Goal: Task Accomplishment & Management: Manage account settings

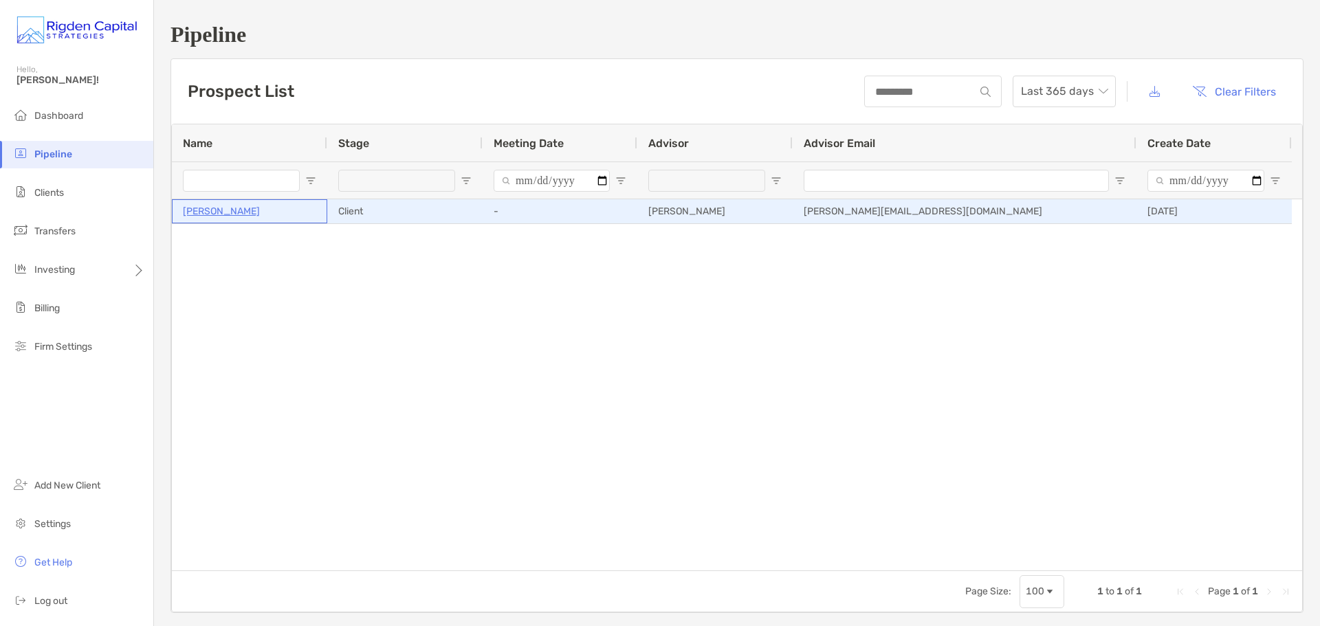
click at [235, 200] on div "[PERSON_NAME]" at bounding box center [249, 211] width 133 height 23
click at [232, 208] on p "[PERSON_NAME]" at bounding box center [221, 211] width 77 height 17
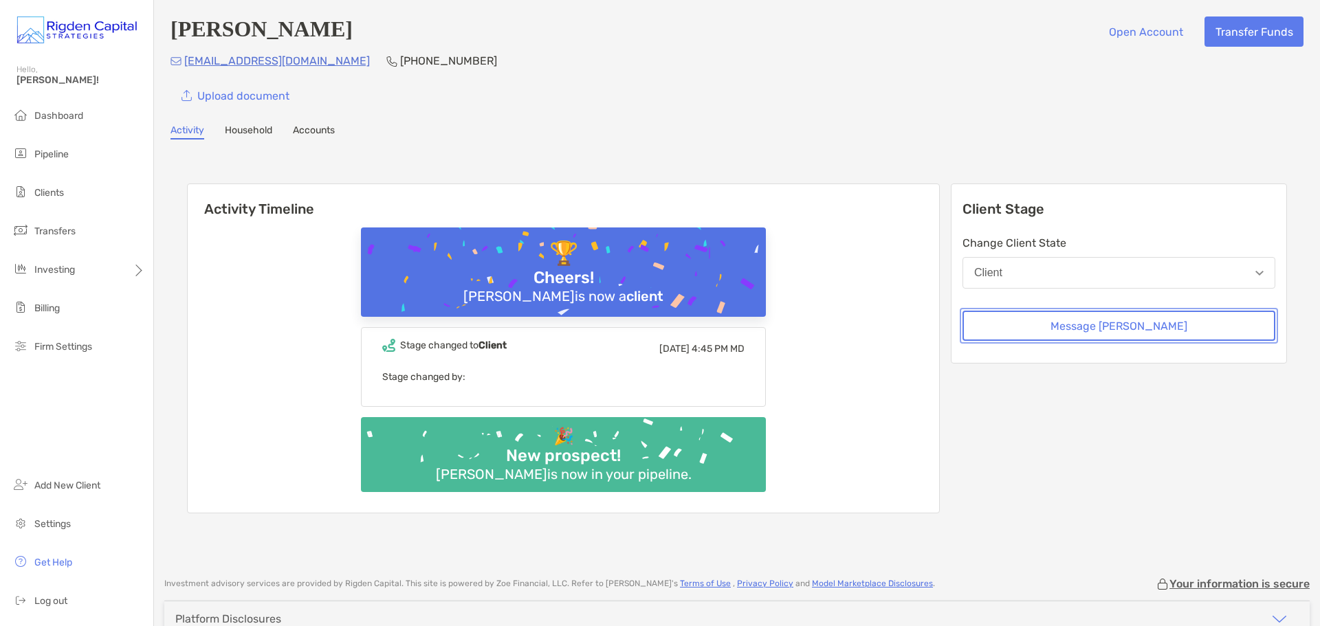
click at [1147, 330] on button "Message [PERSON_NAME]" at bounding box center [1118, 326] width 313 height 30
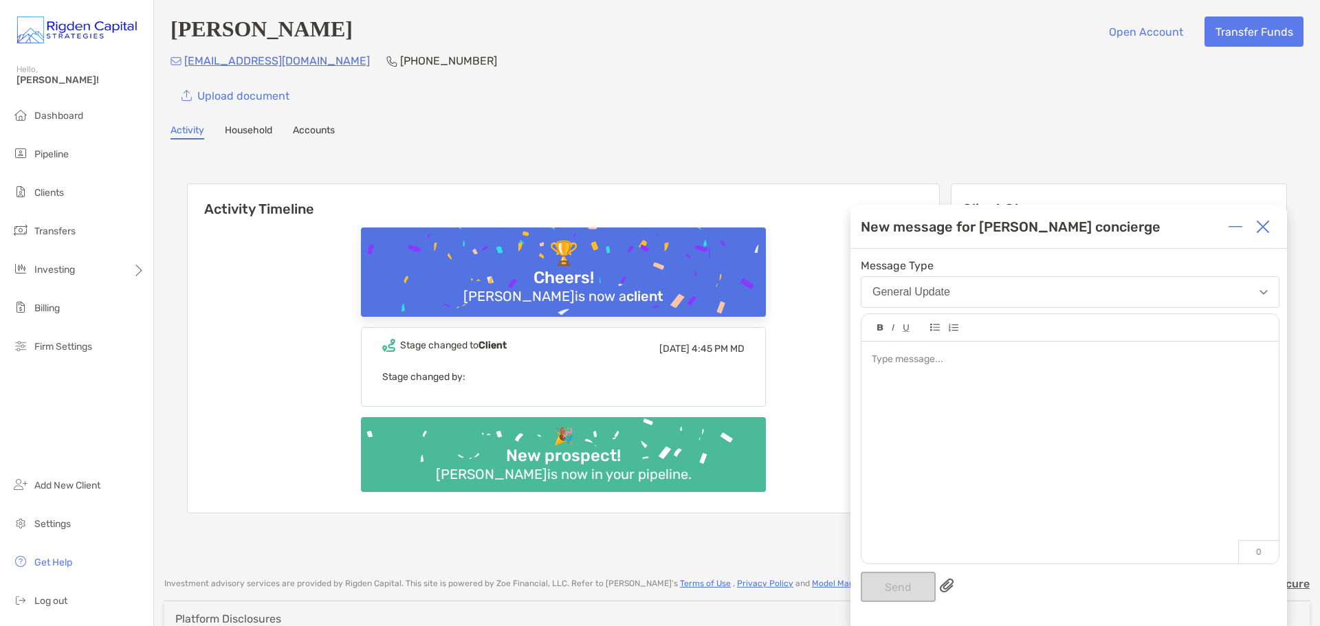
click at [1260, 294] on img "button" at bounding box center [1263, 292] width 8 height 5
click at [1267, 223] on img at bounding box center [1263, 227] width 14 height 14
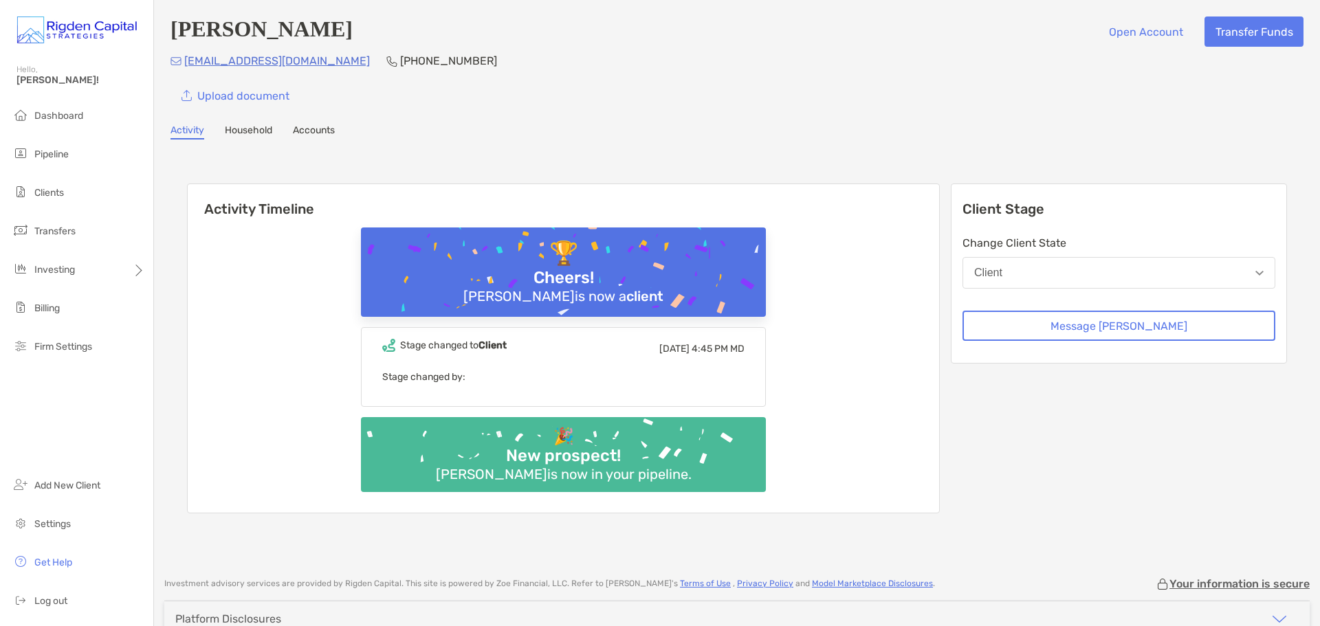
click at [309, 131] on link "Accounts" at bounding box center [314, 131] width 42 height 15
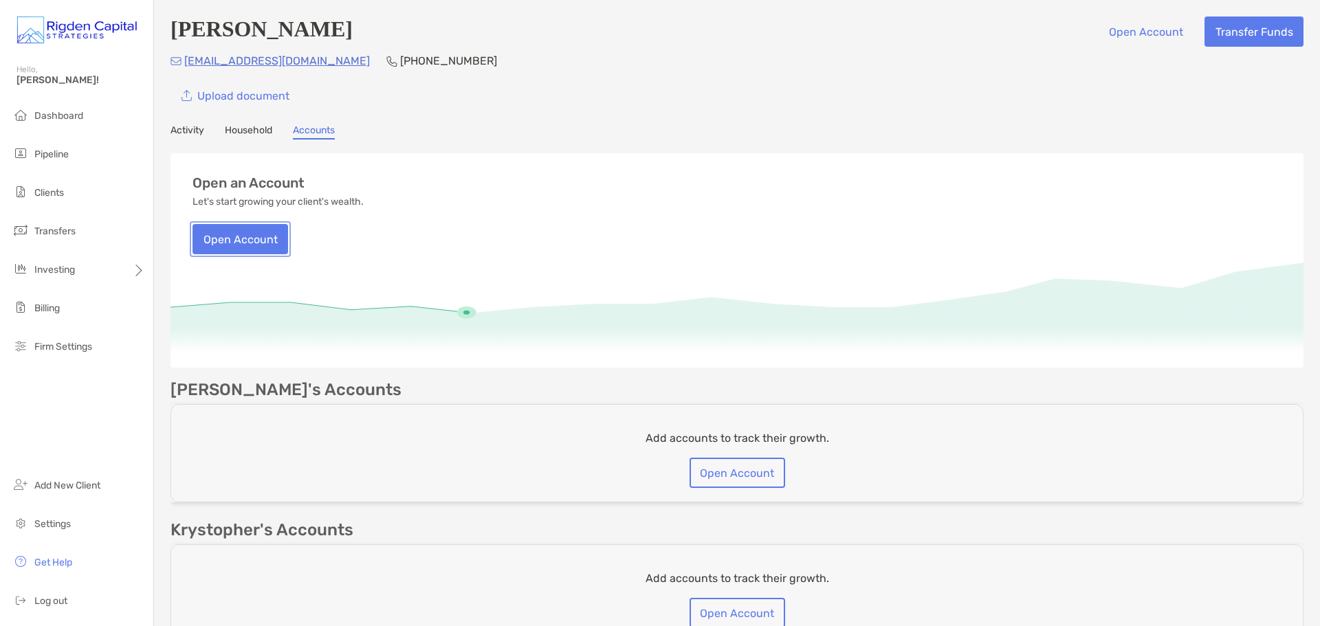
click at [259, 250] on button "Open Account" at bounding box center [240, 239] width 96 height 30
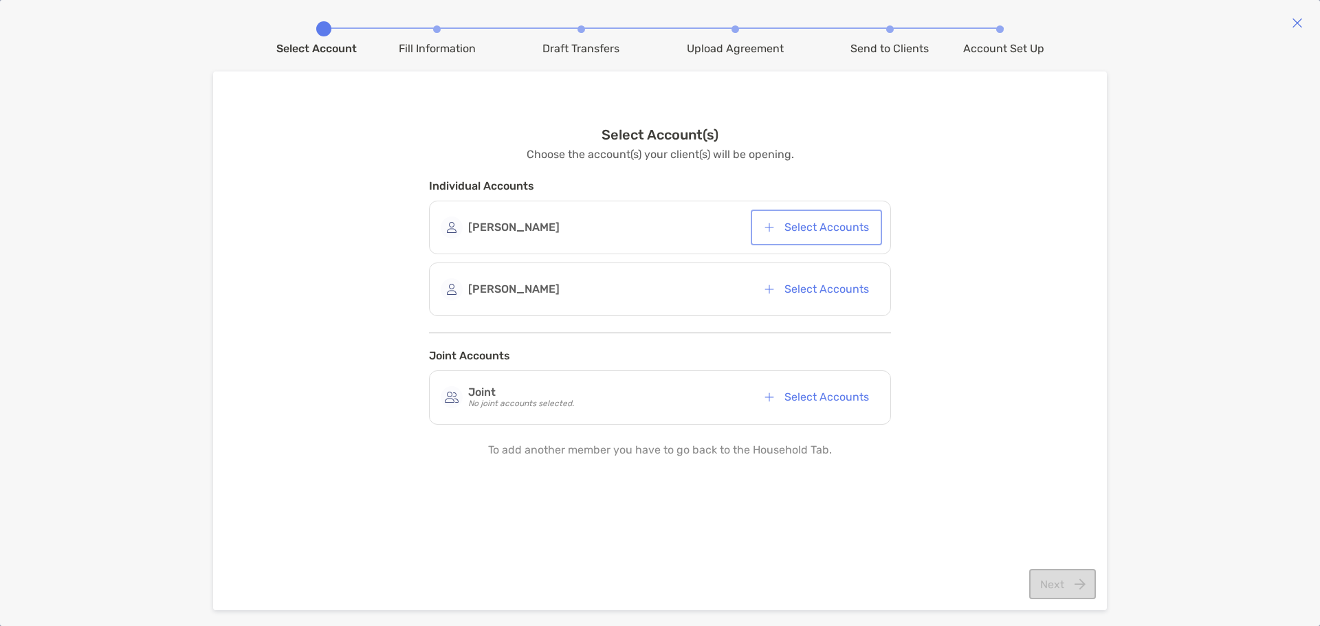
click at [844, 231] on button "Select Accounts" at bounding box center [816, 227] width 126 height 30
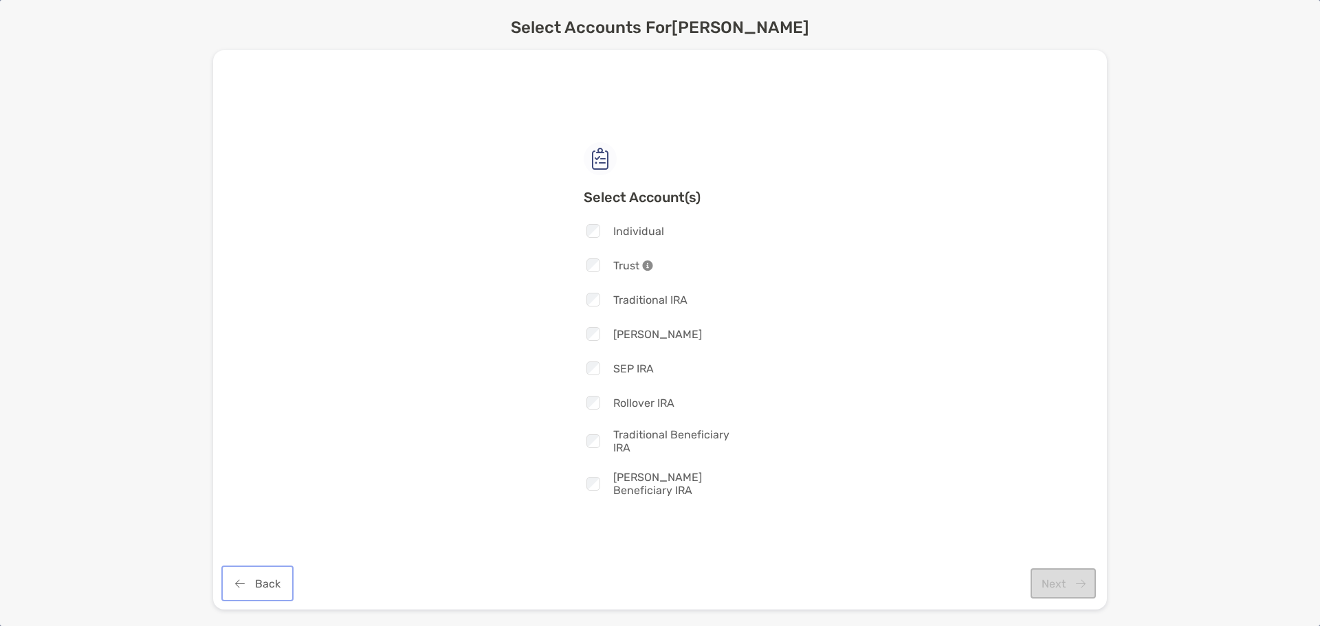
click at [273, 588] on button "Back" at bounding box center [257, 583] width 67 height 30
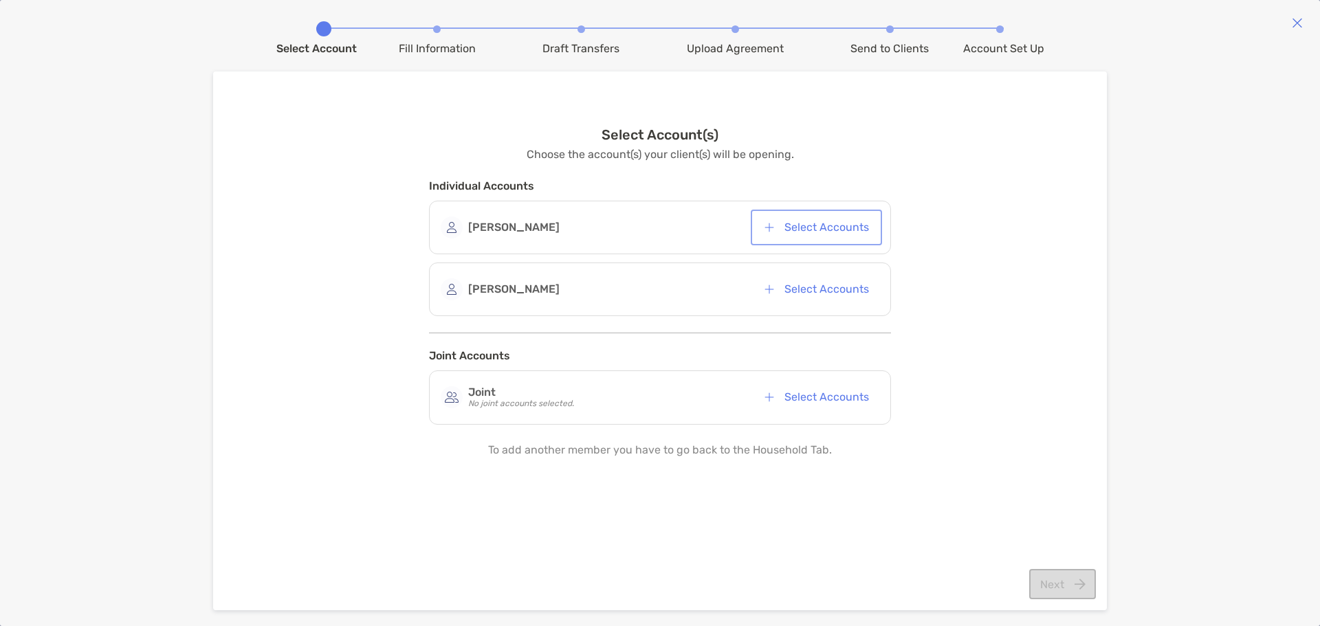
click at [815, 225] on button "Select Accounts" at bounding box center [816, 227] width 126 height 30
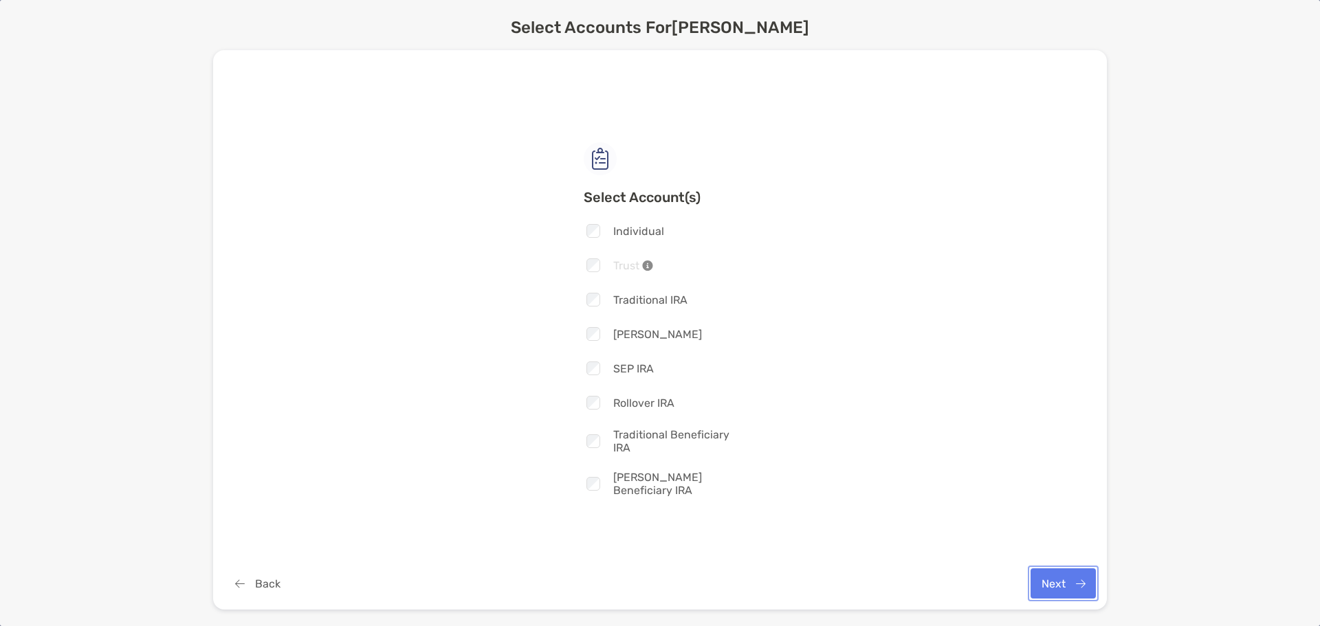
click at [1065, 584] on button "Next" at bounding box center [1062, 583] width 65 height 30
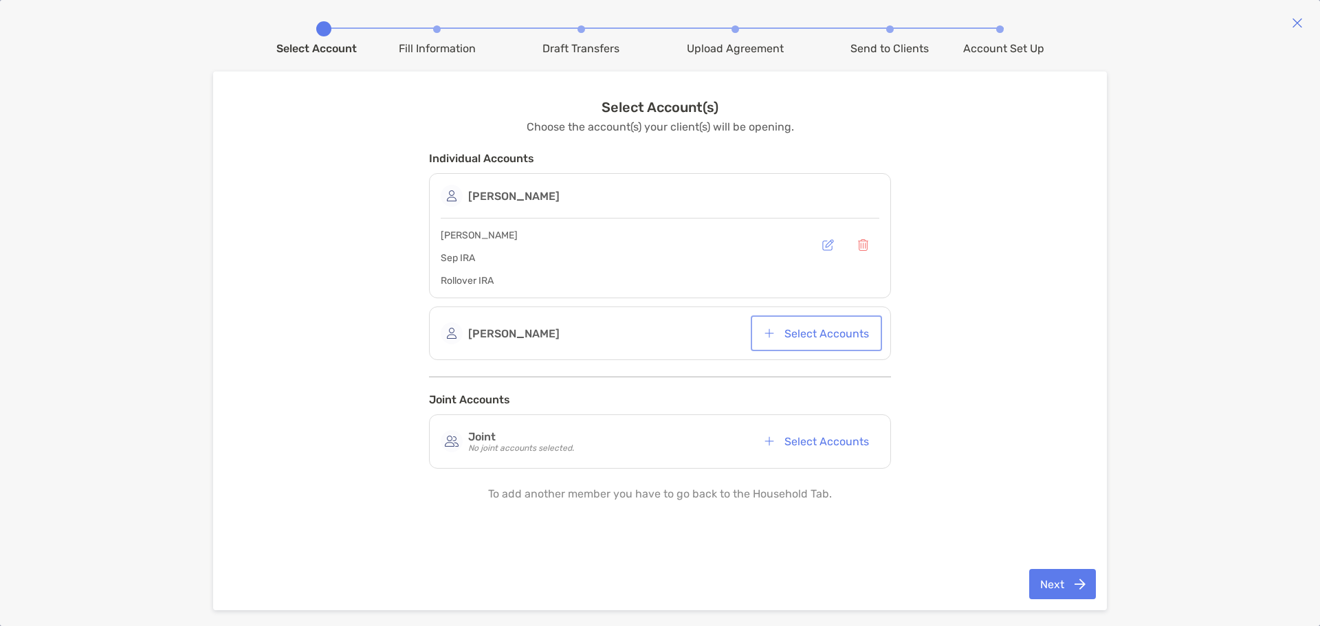
click at [816, 333] on button "Select Accounts" at bounding box center [816, 333] width 126 height 30
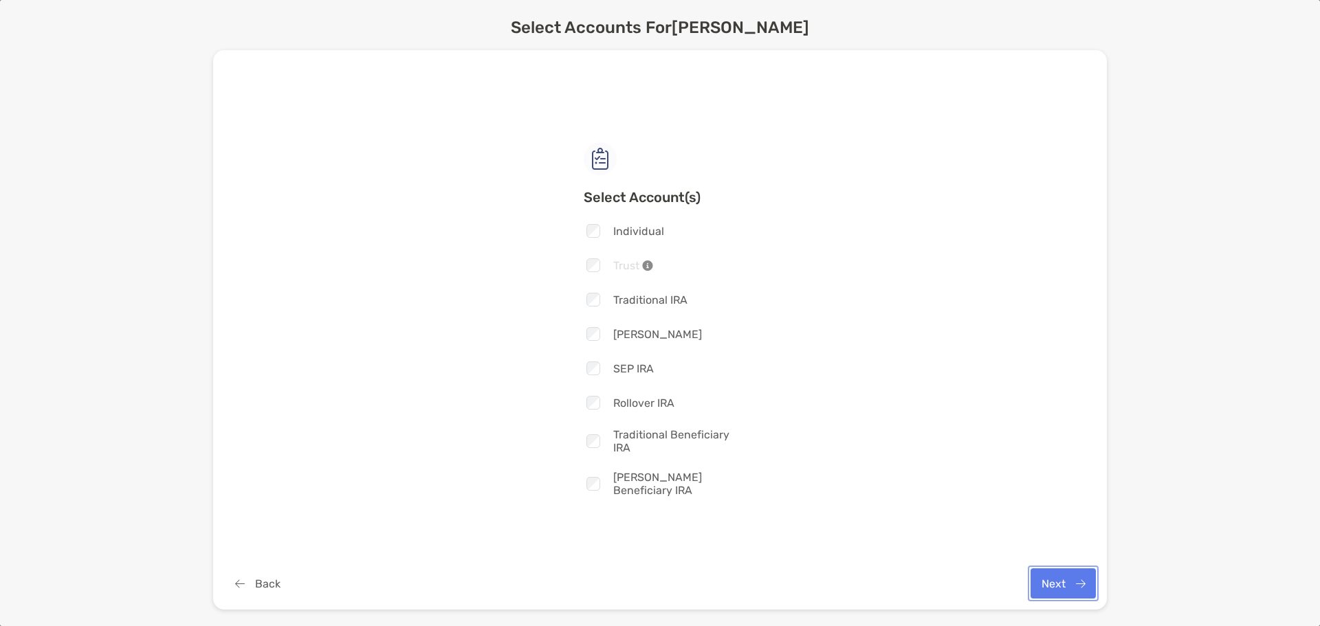
click at [1053, 583] on button "Next" at bounding box center [1062, 583] width 65 height 30
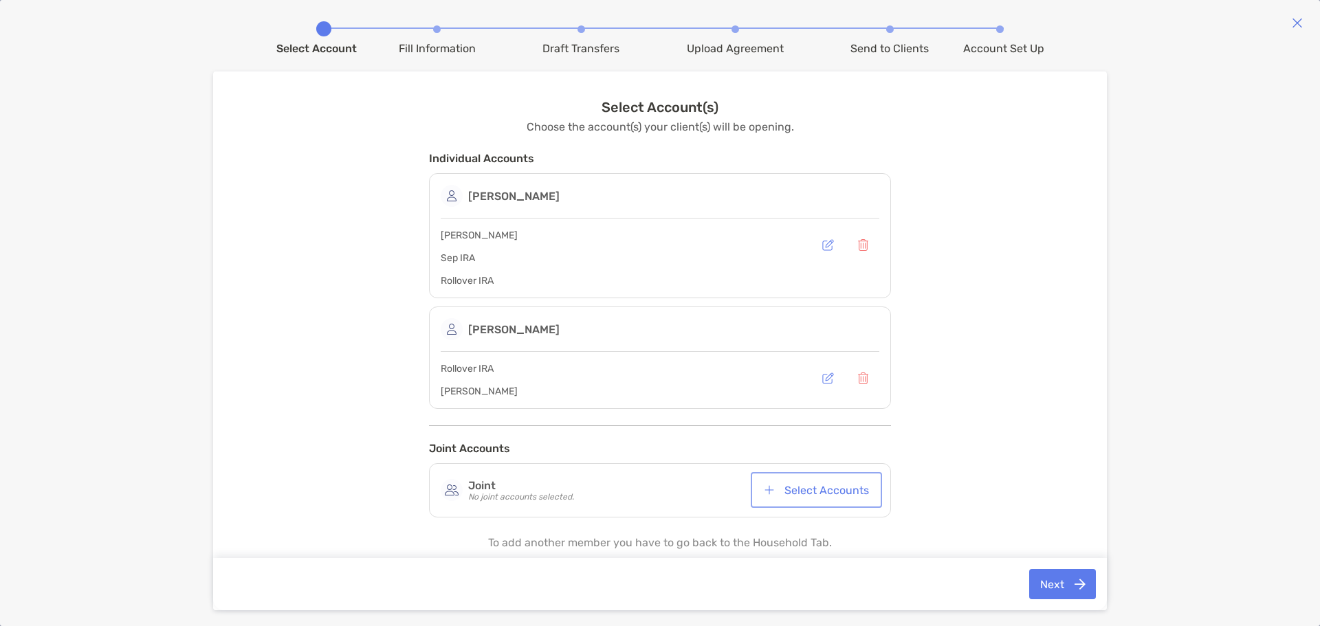
click at [858, 490] on button "Select Accounts" at bounding box center [816, 490] width 126 height 30
click at [819, 492] on button "button" at bounding box center [827, 490] width 33 height 30
click at [702, 505] on div "Joint [PERSON_NAME] | [PERSON_NAME]" at bounding box center [660, 491] width 439 height 32
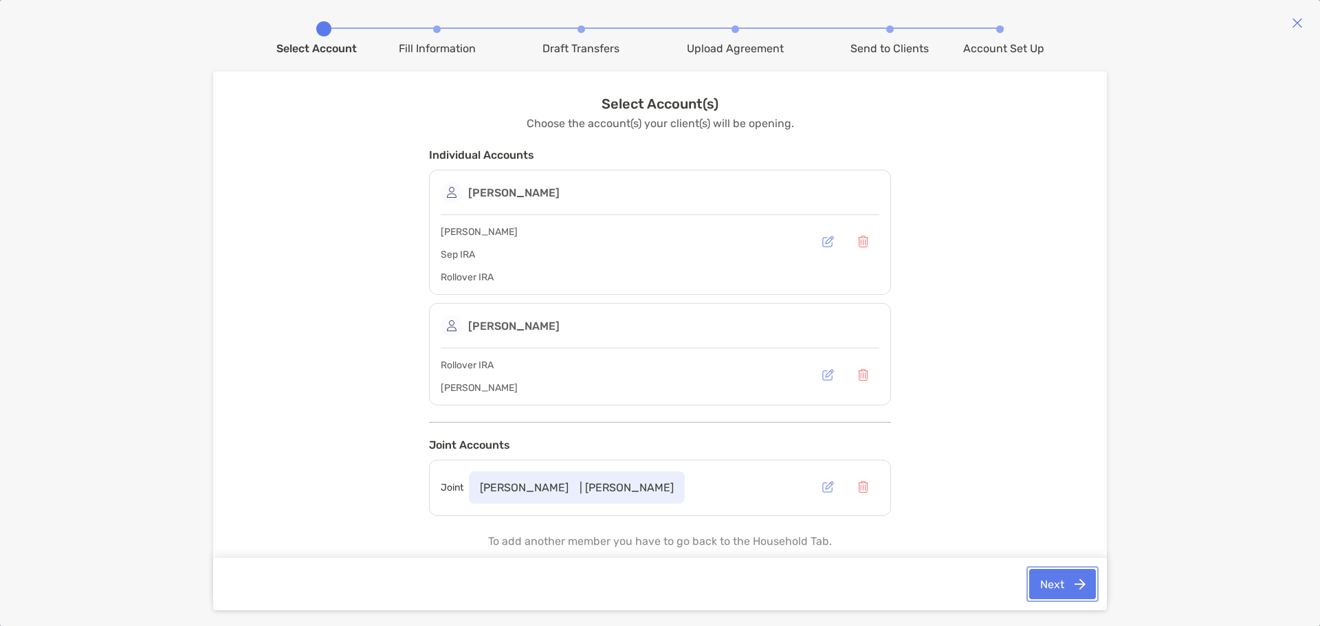
click at [1046, 579] on button "Next" at bounding box center [1062, 584] width 67 height 30
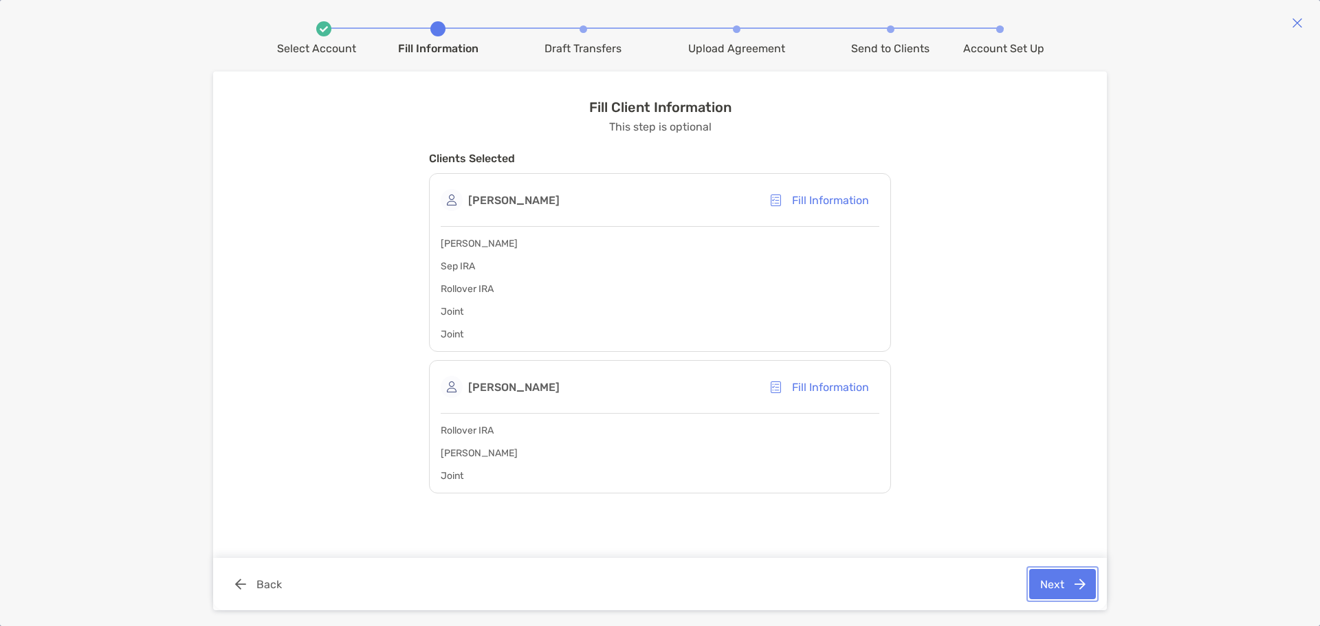
scroll to position [0, 0]
click at [268, 586] on button "Back" at bounding box center [258, 584] width 68 height 30
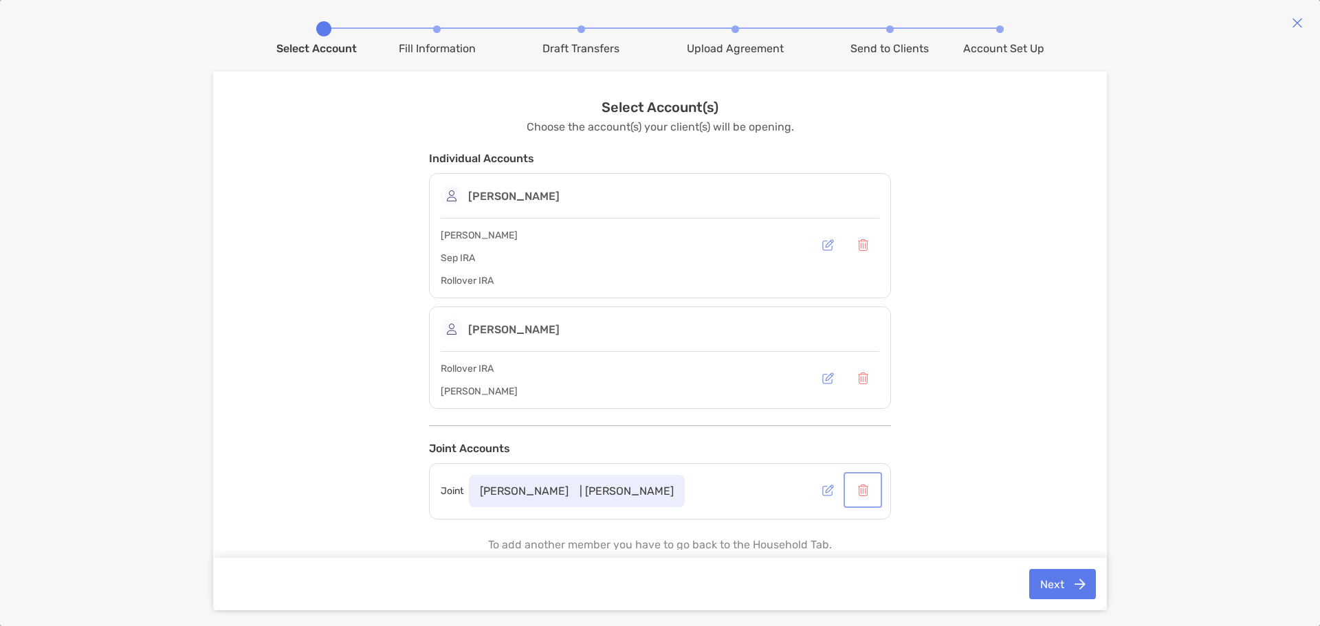
click at [866, 490] on button "button" at bounding box center [862, 490] width 33 height 30
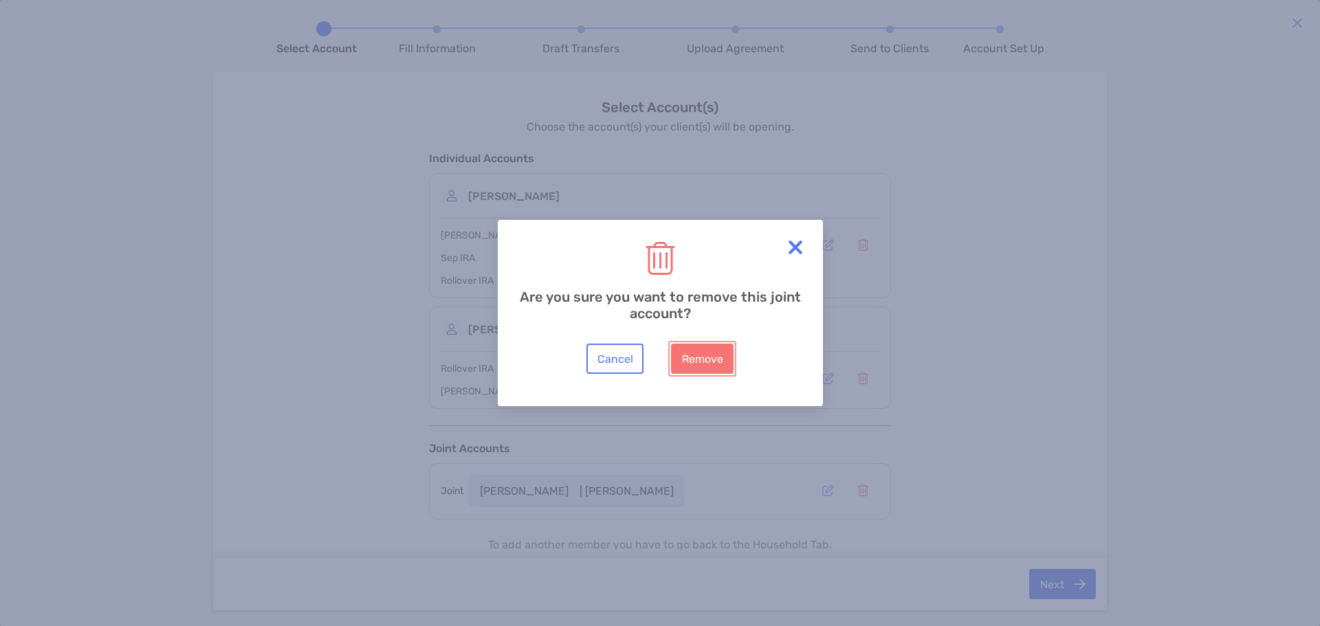
click at [716, 357] on button "Remove" at bounding box center [702, 359] width 63 height 30
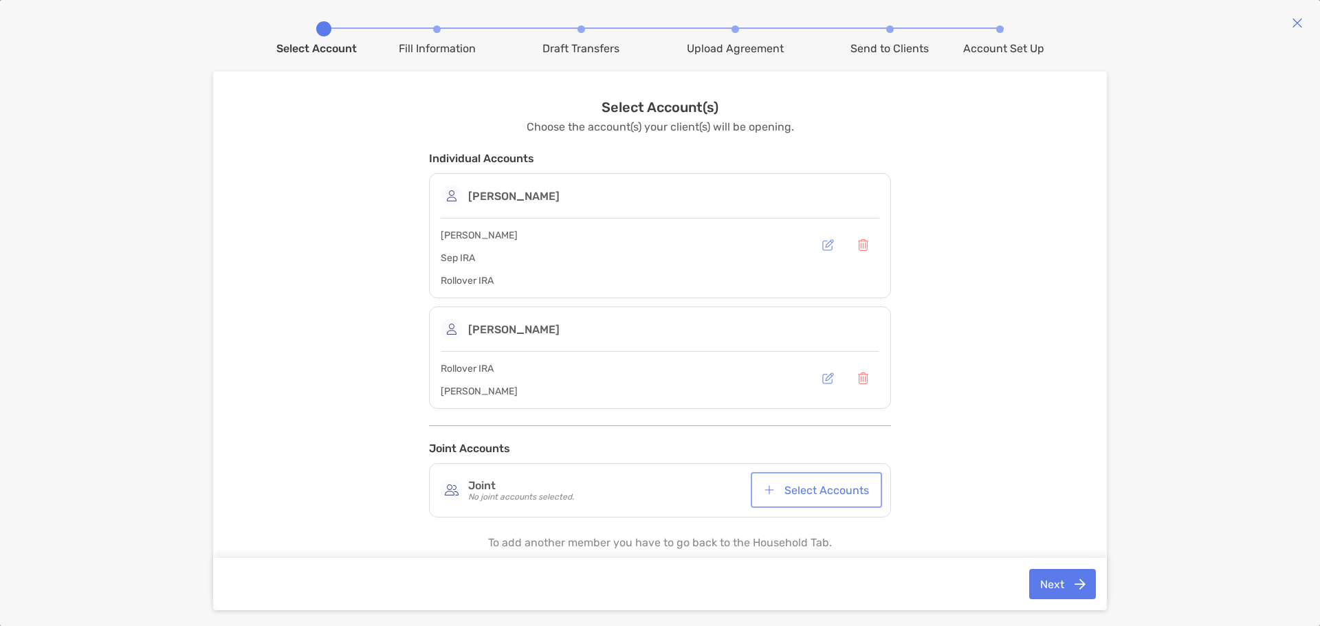
click at [786, 496] on button "Select Accounts" at bounding box center [816, 490] width 126 height 30
click at [1067, 590] on button "Next" at bounding box center [1062, 584] width 67 height 30
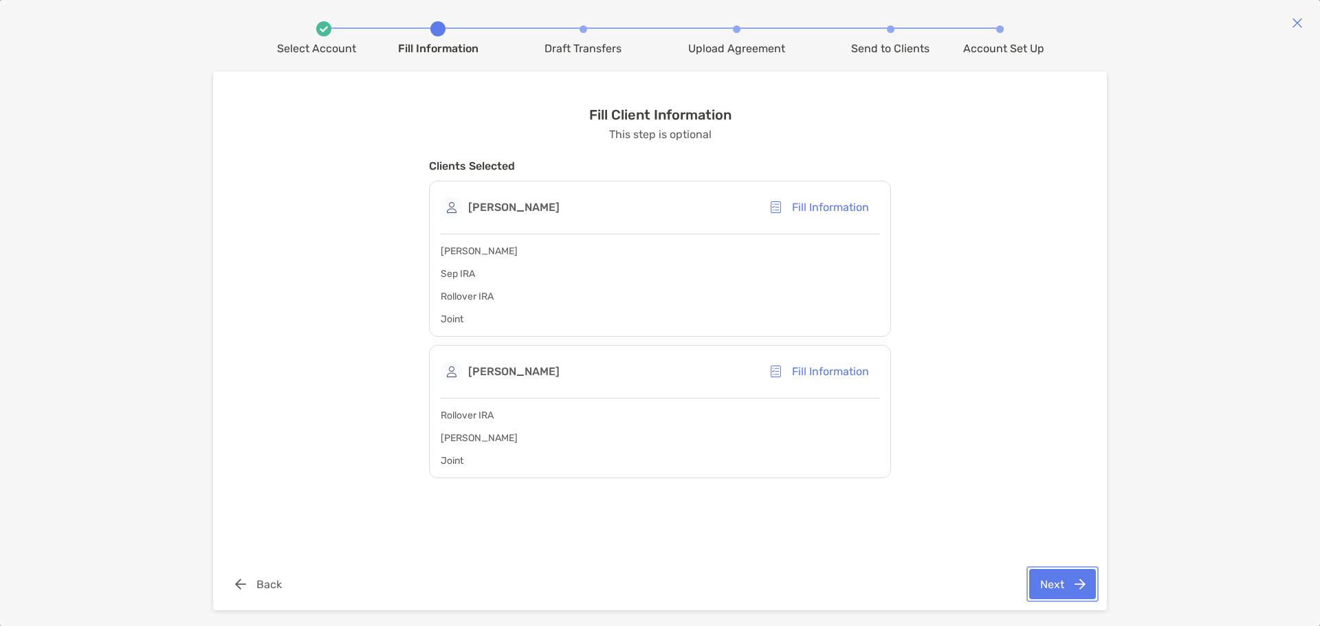
click at [1054, 583] on button "Next" at bounding box center [1062, 584] width 67 height 30
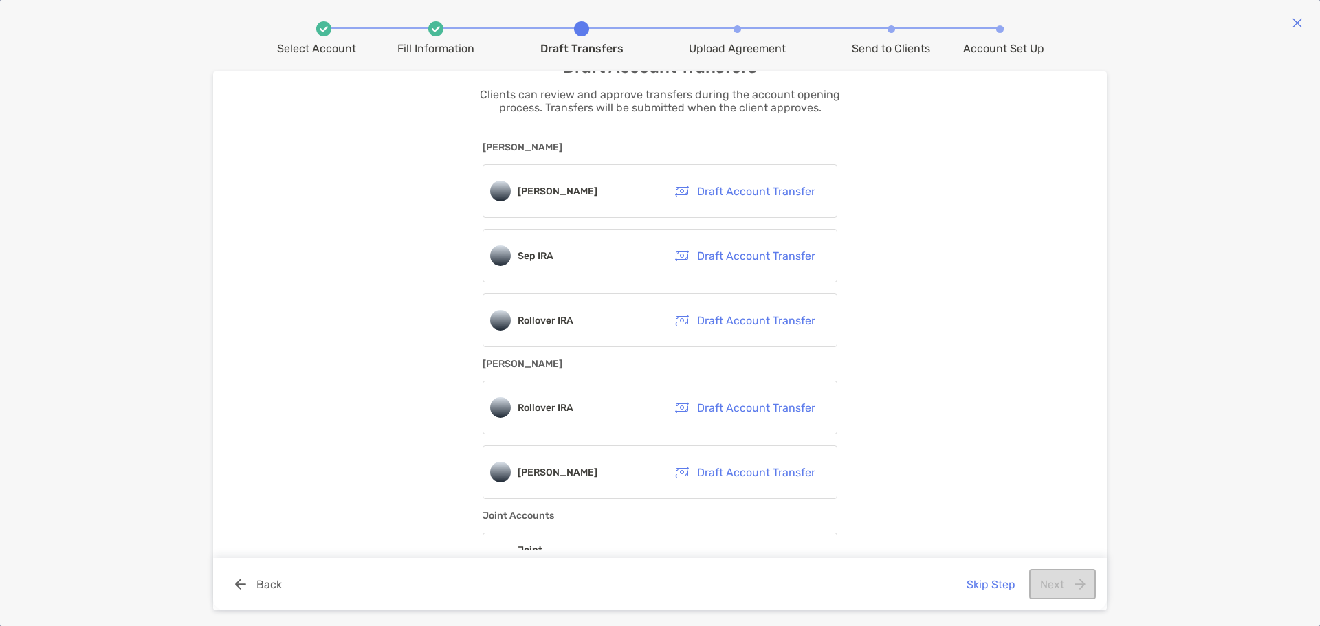
scroll to position [85, 0]
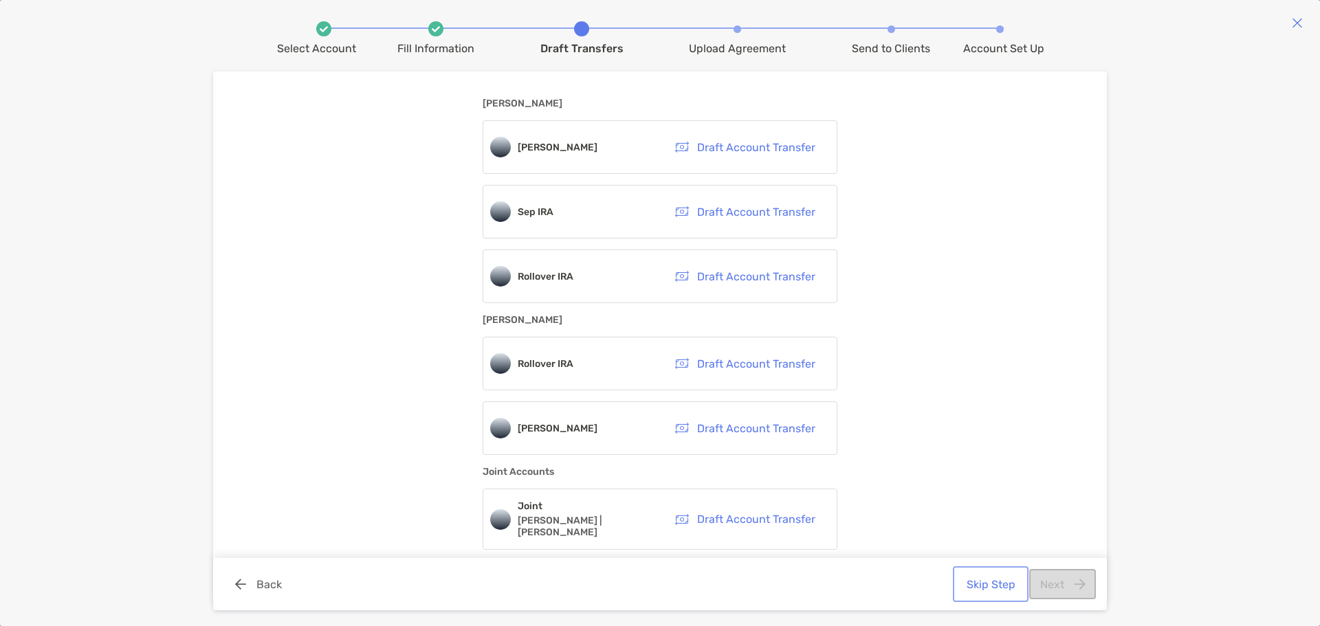
click at [977, 592] on button "Skip Step" at bounding box center [990, 584] width 70 height 30
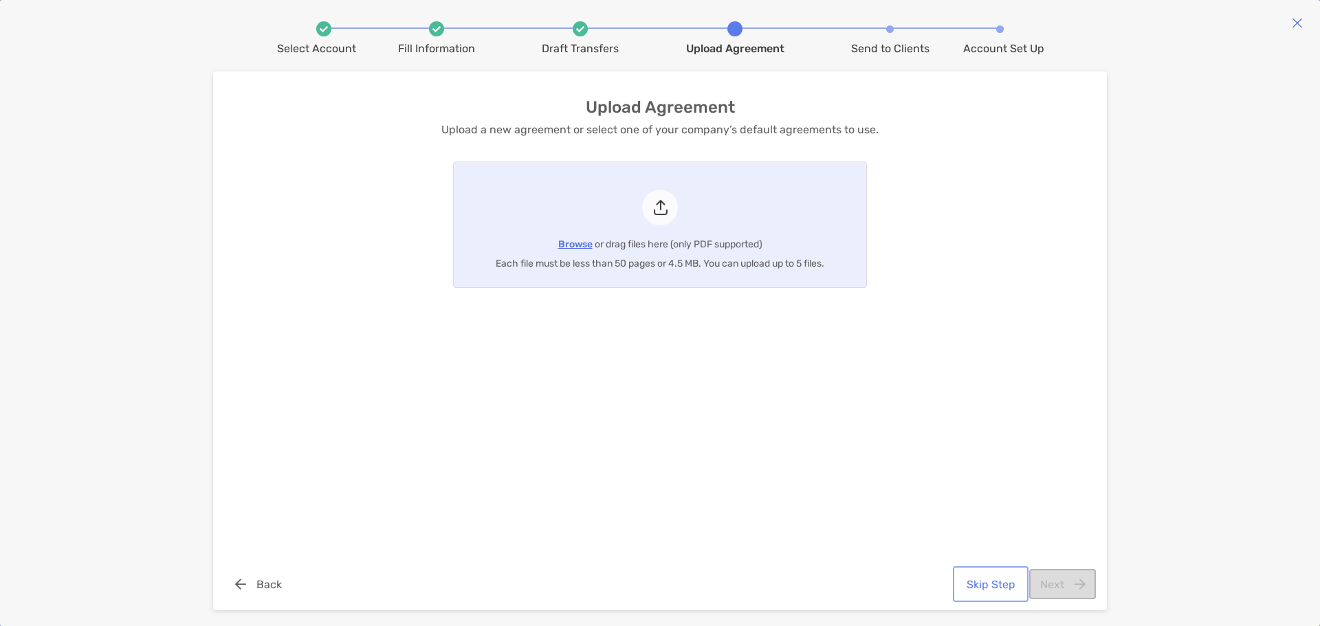
scroll to position [0, 0]
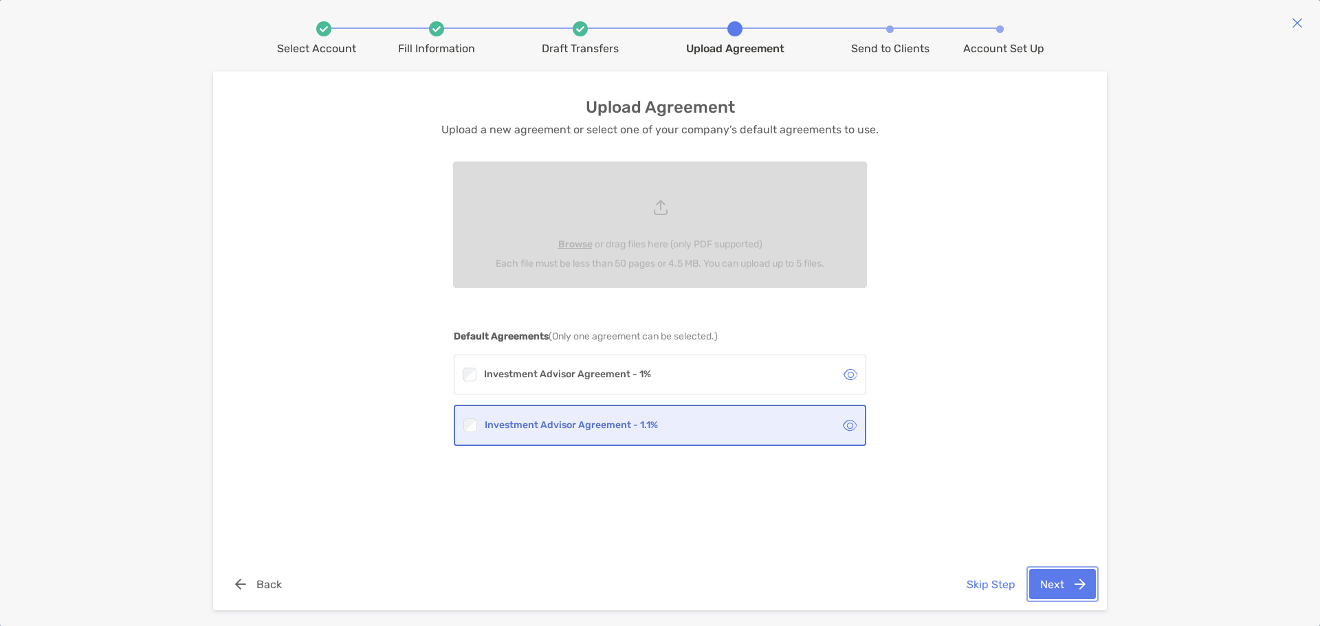
click at [1064, 585] on button "Next" at bounding box center [1062, 584] width 67 height 30
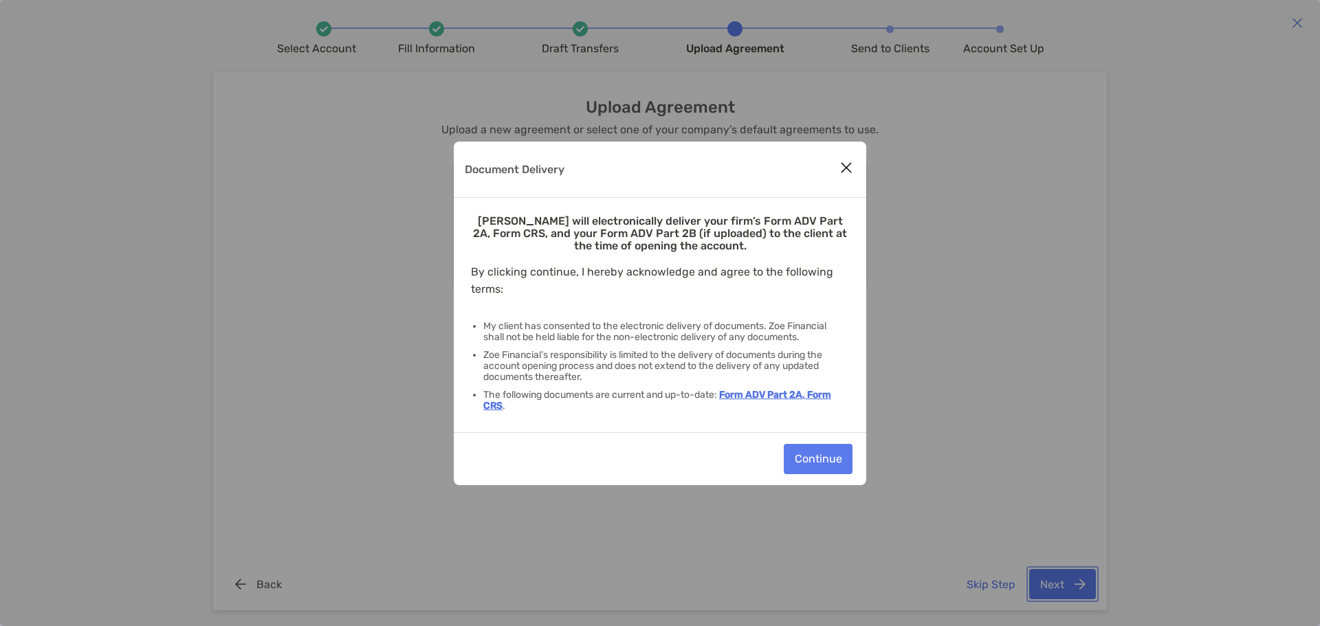
scroll to position [16, 0]
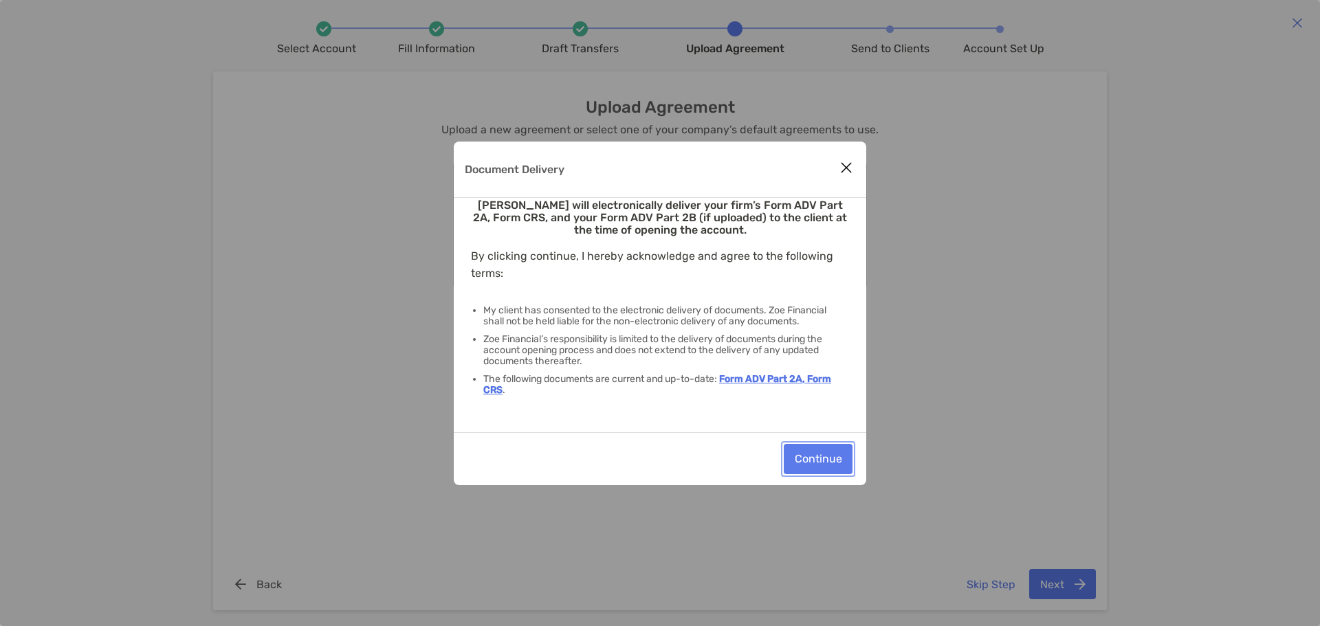
click at [801, 463] on button "Continue" at bounding box center [818, 459] width 69 height 30
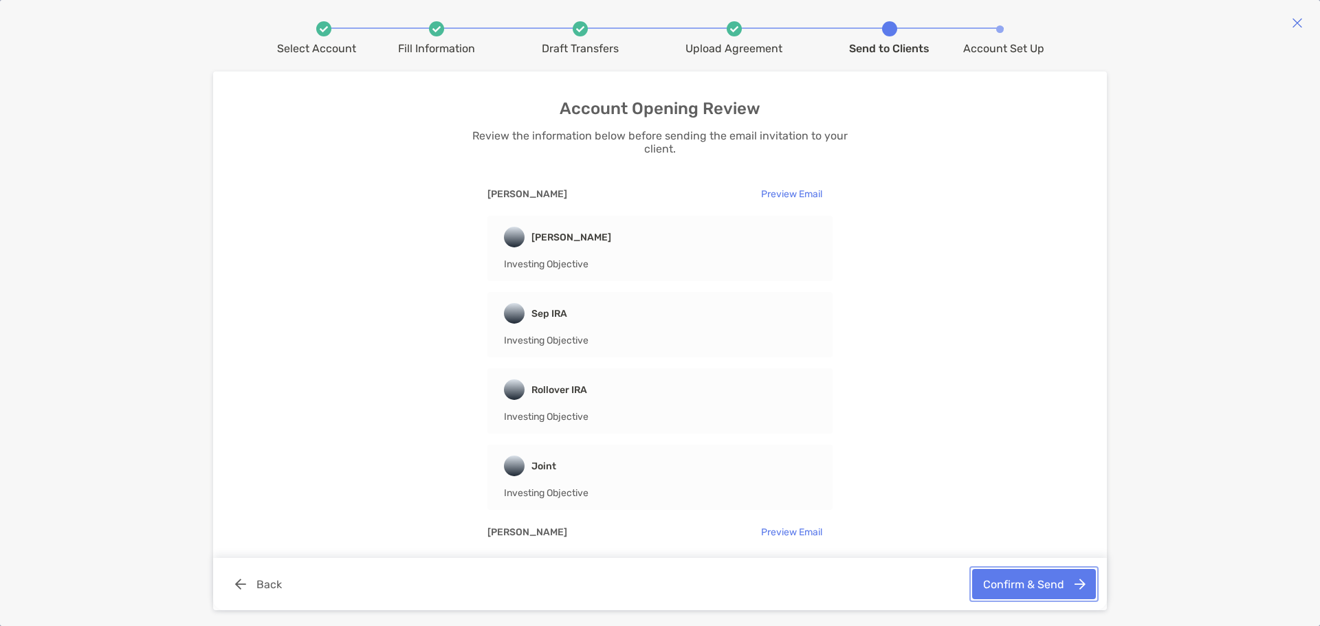
click at [1017, 587] on button "Confirm & Send" at bounding box center [1034, 584] width 124 height 30
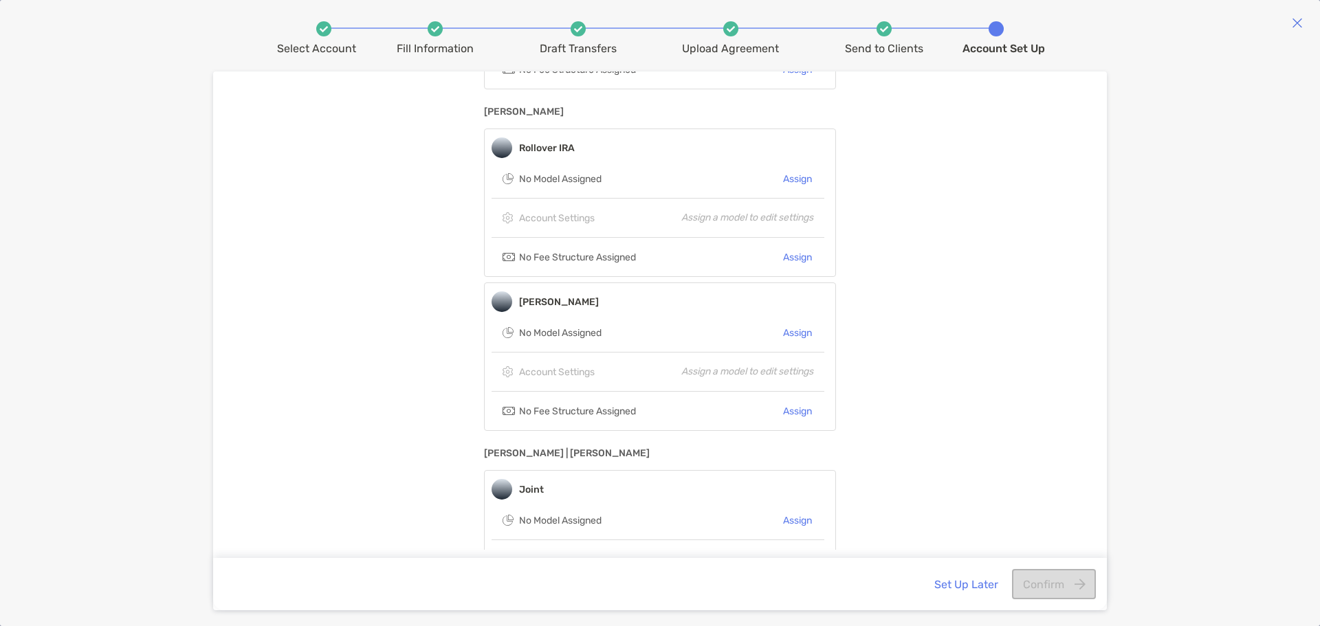
scroll to position [628, 0]
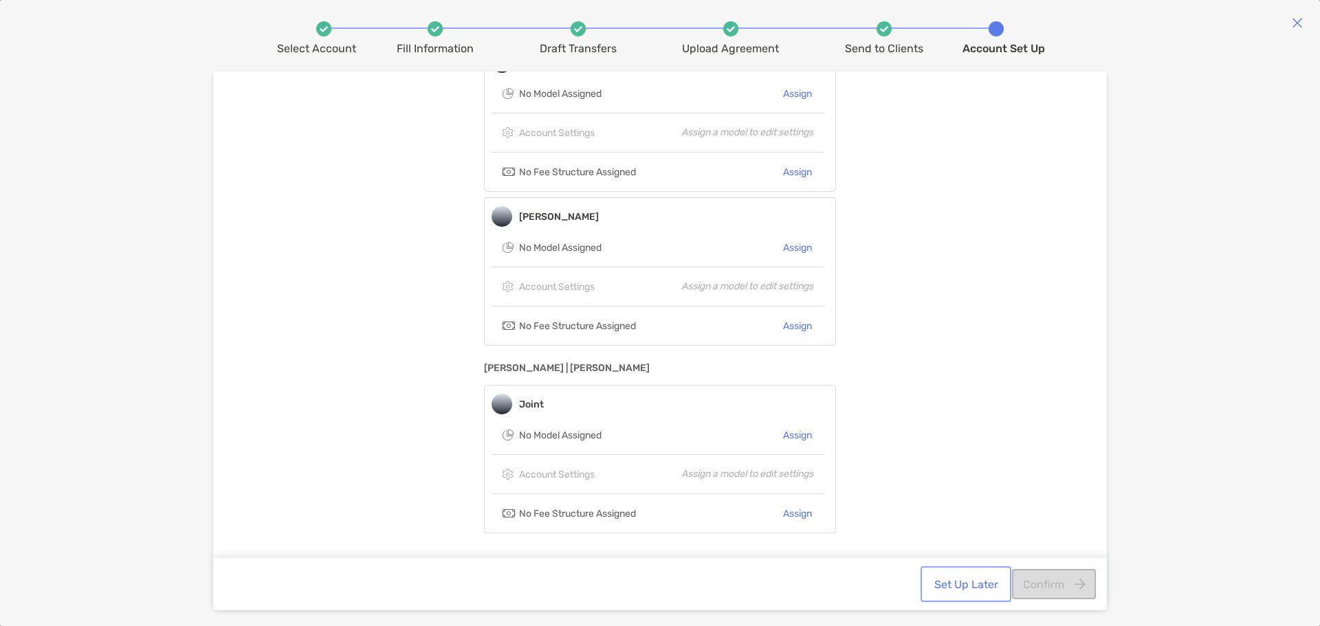
click at [992, 595] on button "Set Up Later" at bounding box center [965, 584] width 85 height 30
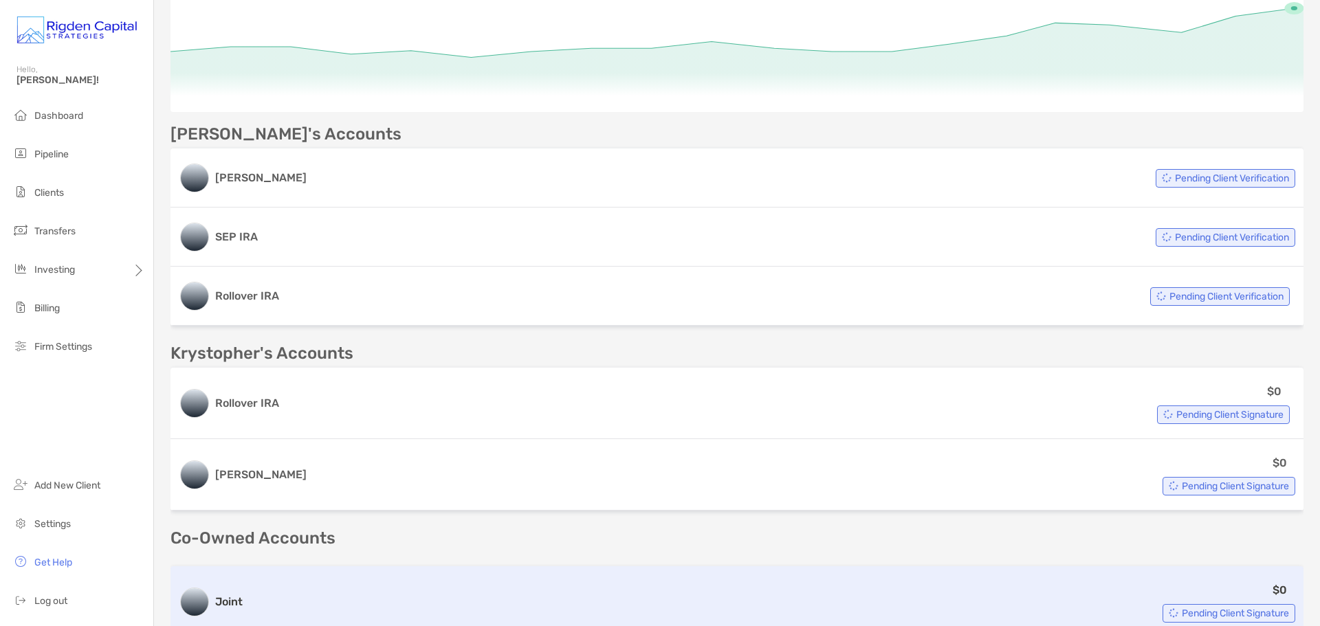
scroll to position [223, 0]
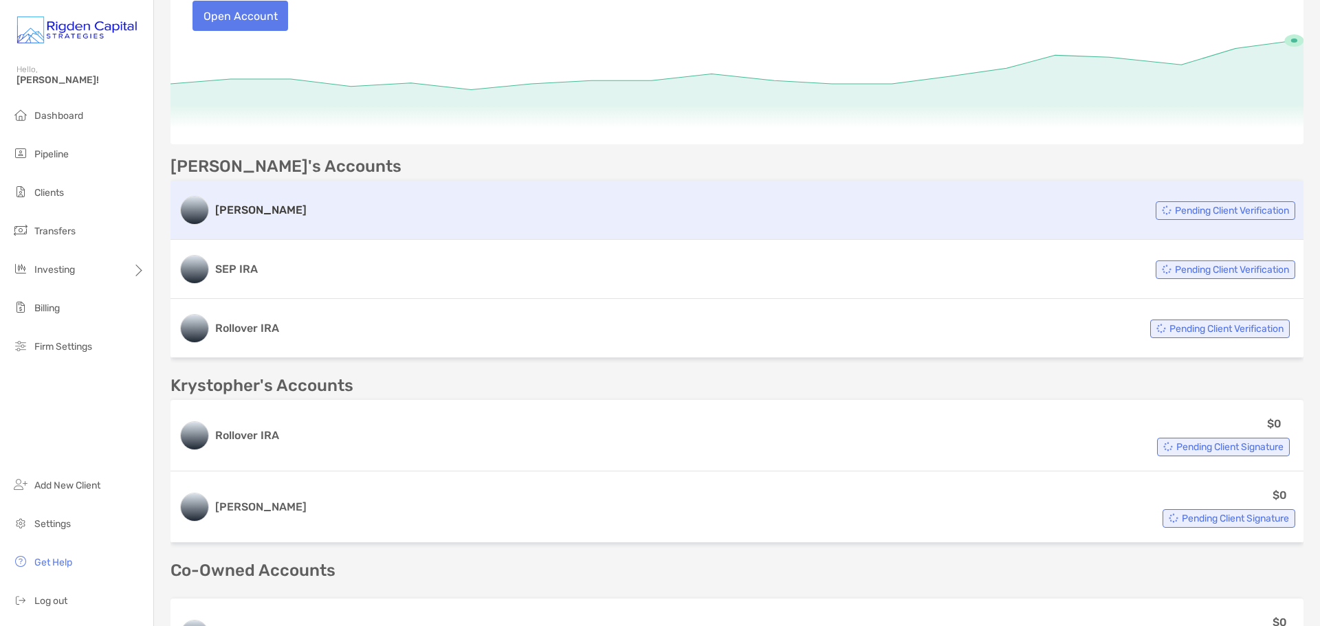
click at [258, 209] on h3 "[PERSON_NAME]" at bounding box center [260, 210] width 91 height 16
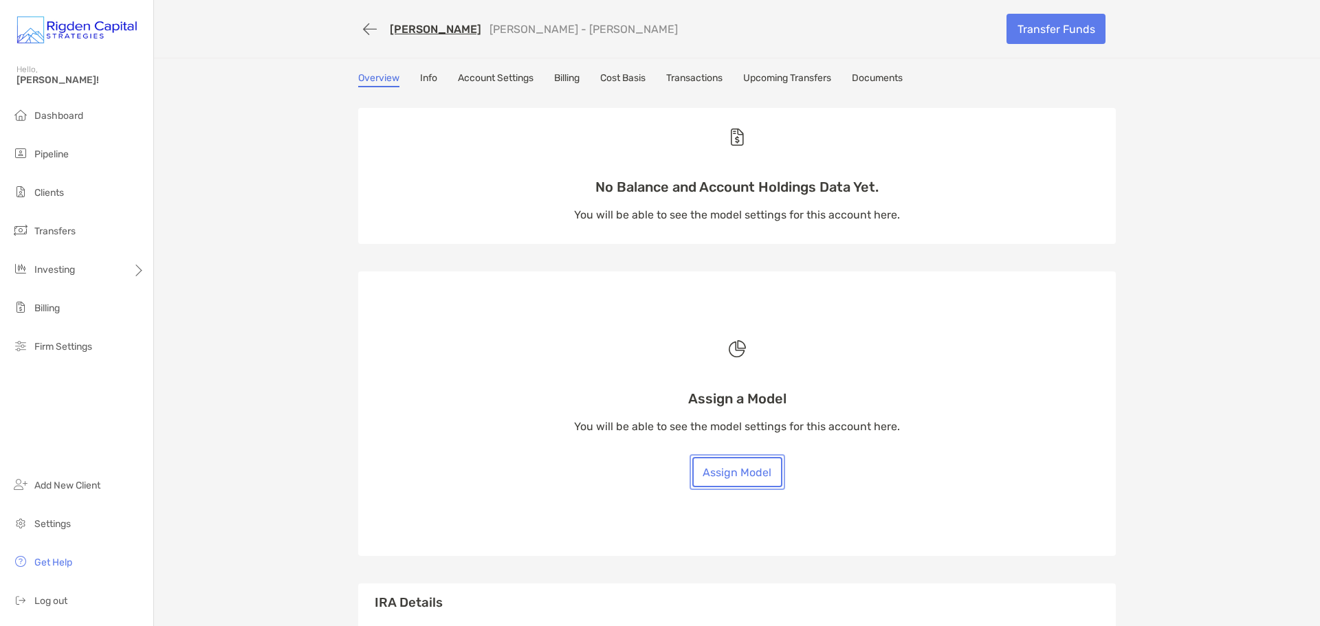
click at [731, 482] on button "Assign Model" at bounding box center [737, 472] width 90 height 30
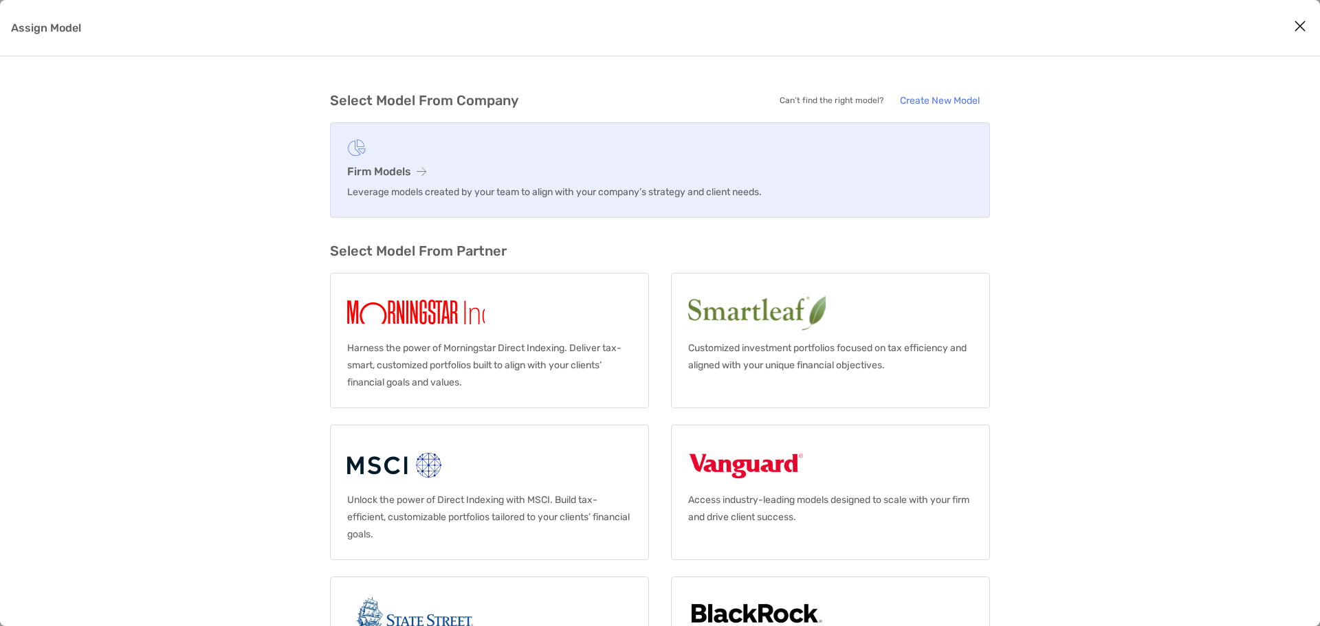
click at [418, 170] on icon "Assign Model" at bounding box center [422, 171] width 10 height 11
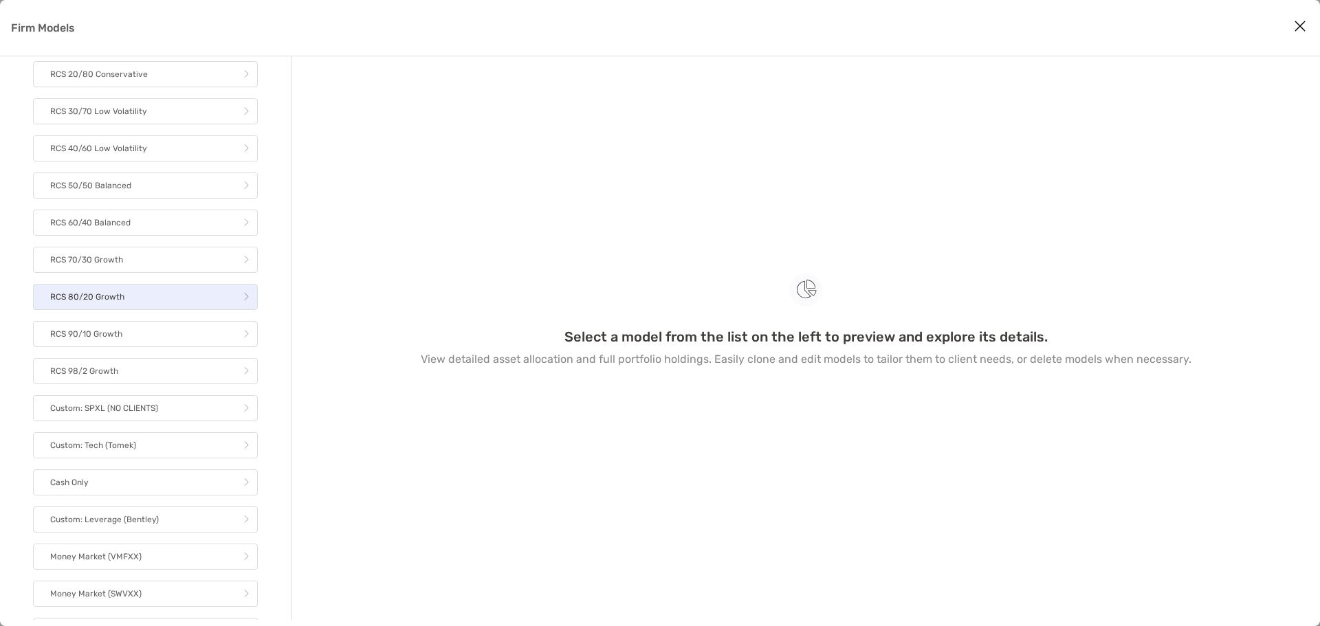
scroll to position [137, 0]
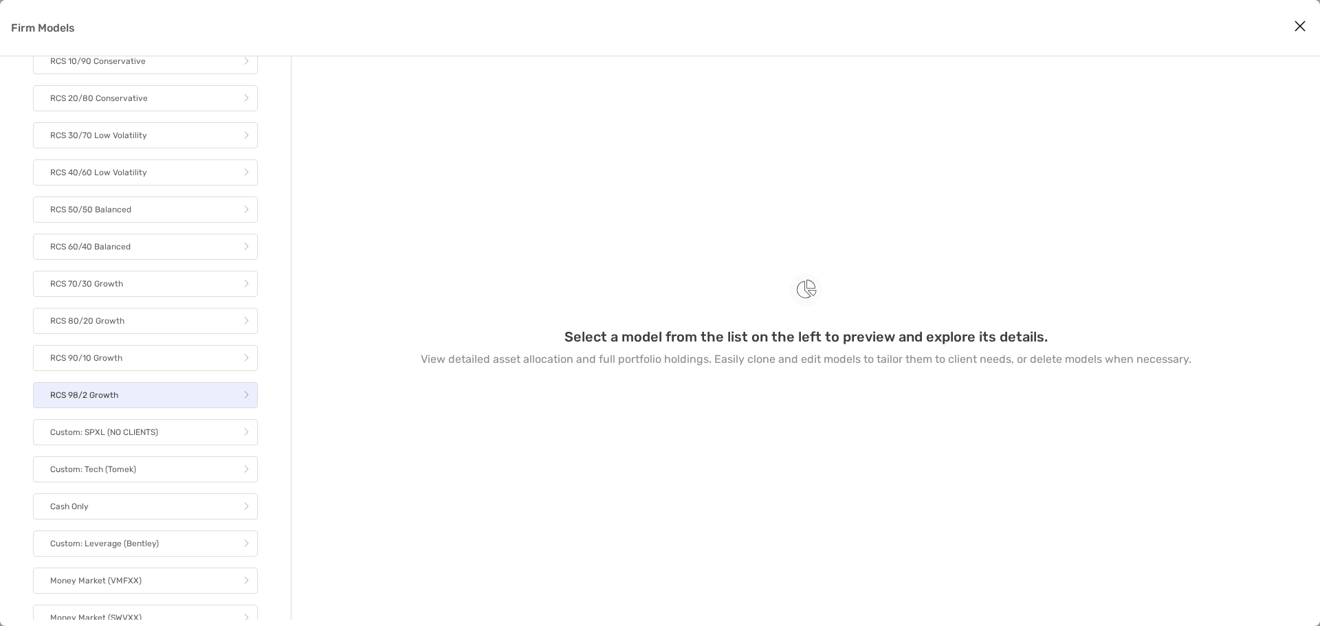
click at [153, 407] on link "RCS 98/2 Growth" at bounding box center [145, 395] width 225 height 26
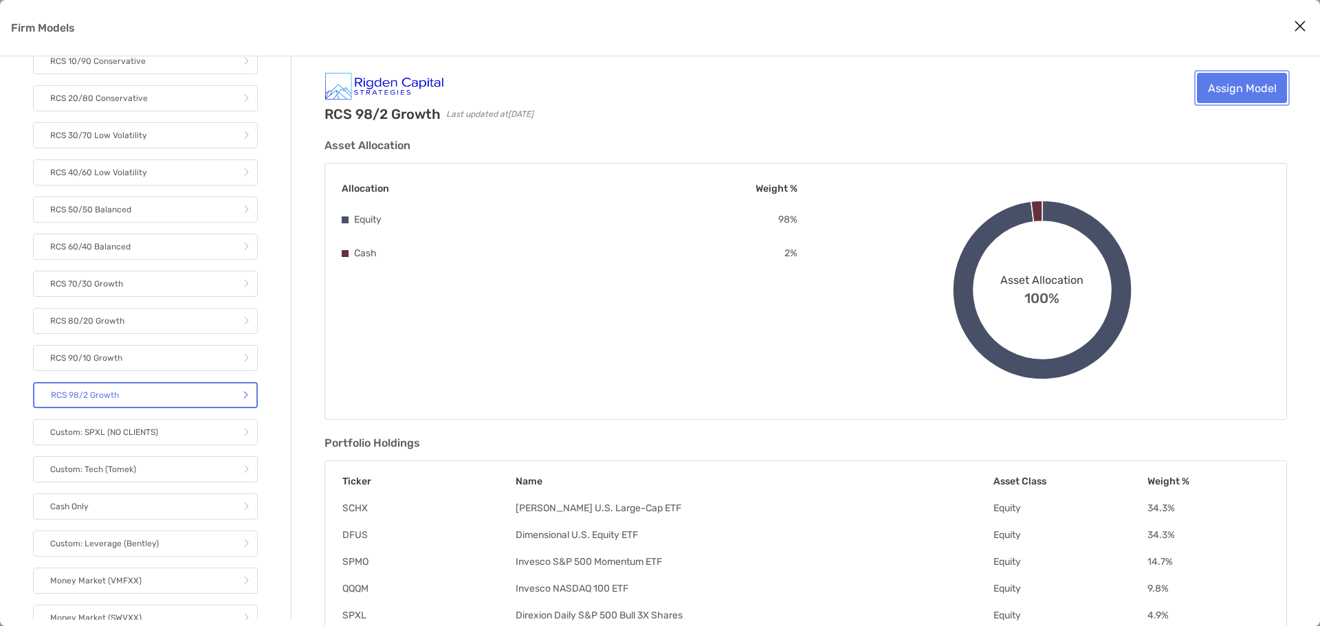
click at [1264, 87] on link "Assign Model" at bounding box center [1242, 88] width 90 height 30
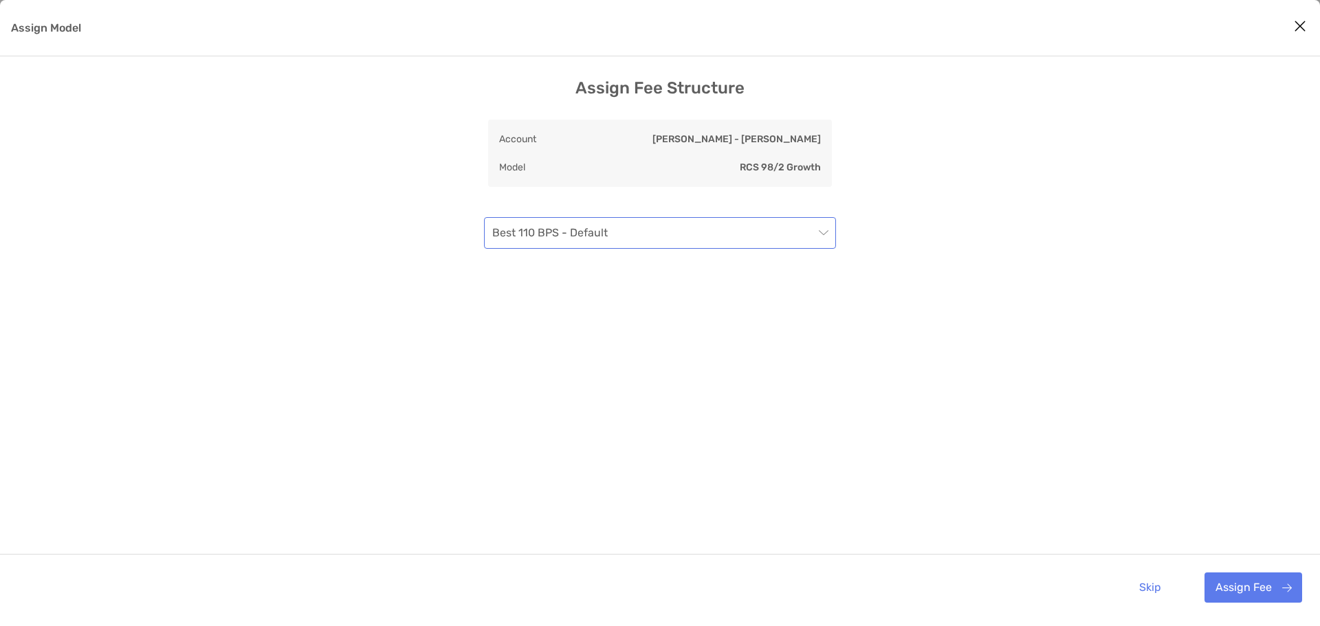
click at [818, 230] on span "Best 110 BPS - Default" at bounding box center [659, 233] width 335 height 30
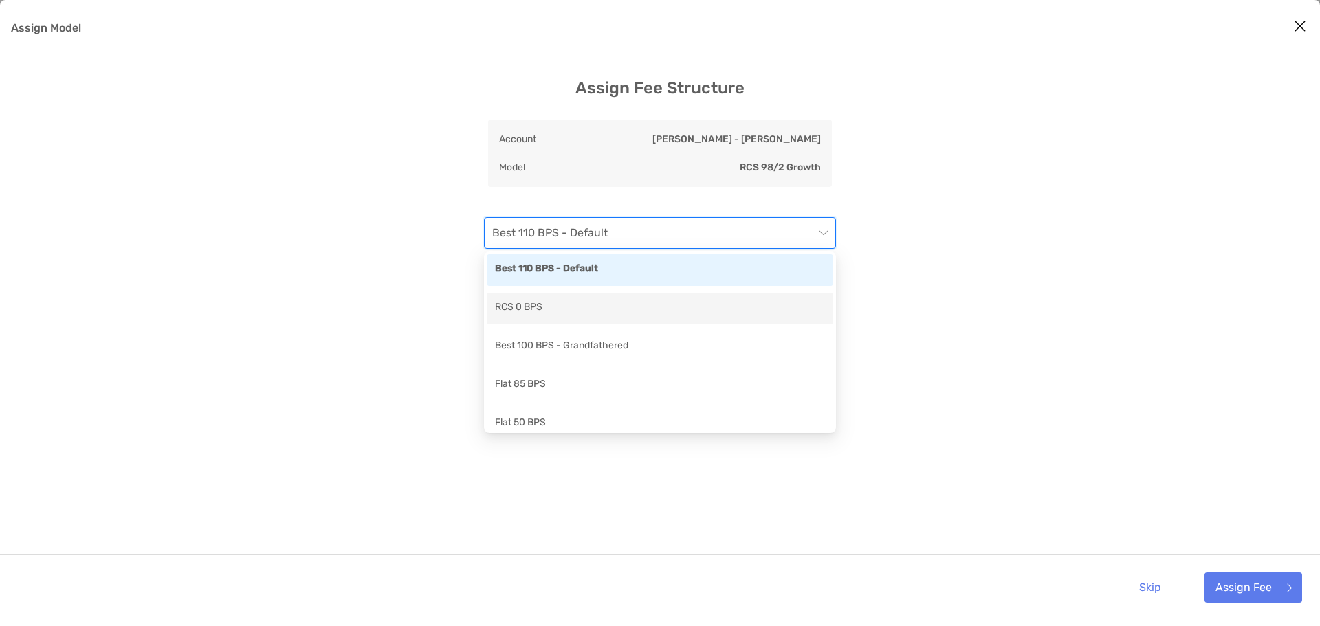
click at [763, 317] on div "RCS 0 BPS" at bounding box center [660, 308] width 330 height 17
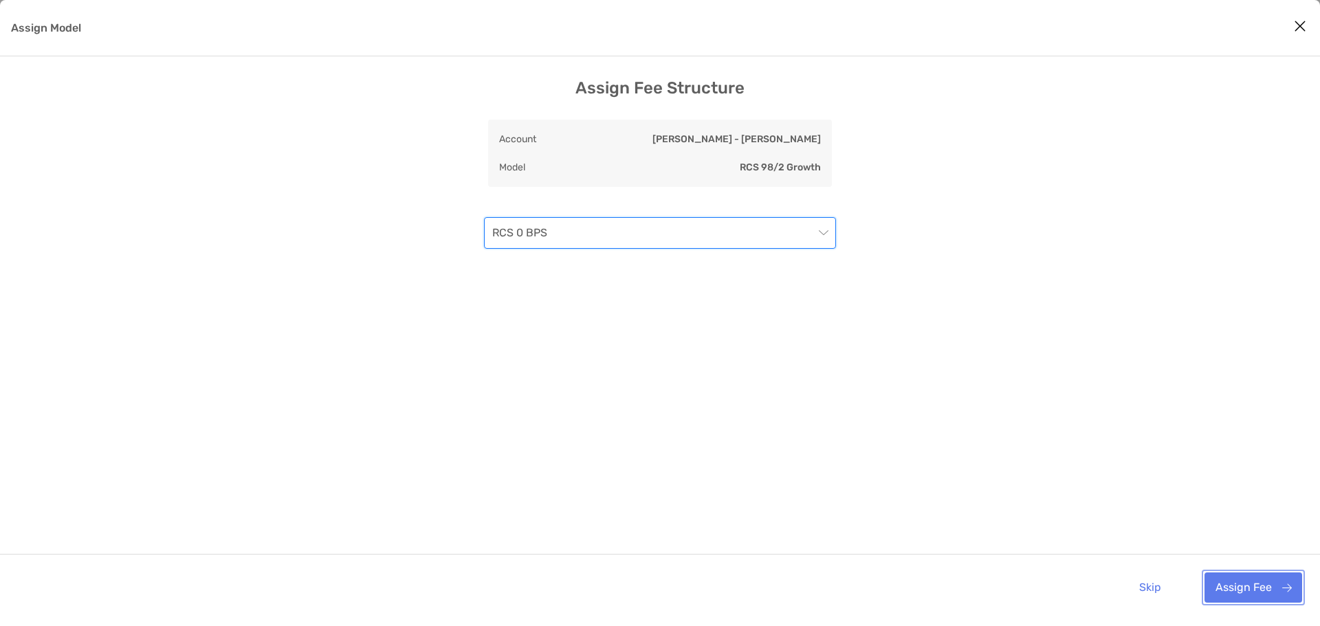
click at [1248, 585] on button "Assign Fee" at bounding box center [1253, 588] width 98 height 30
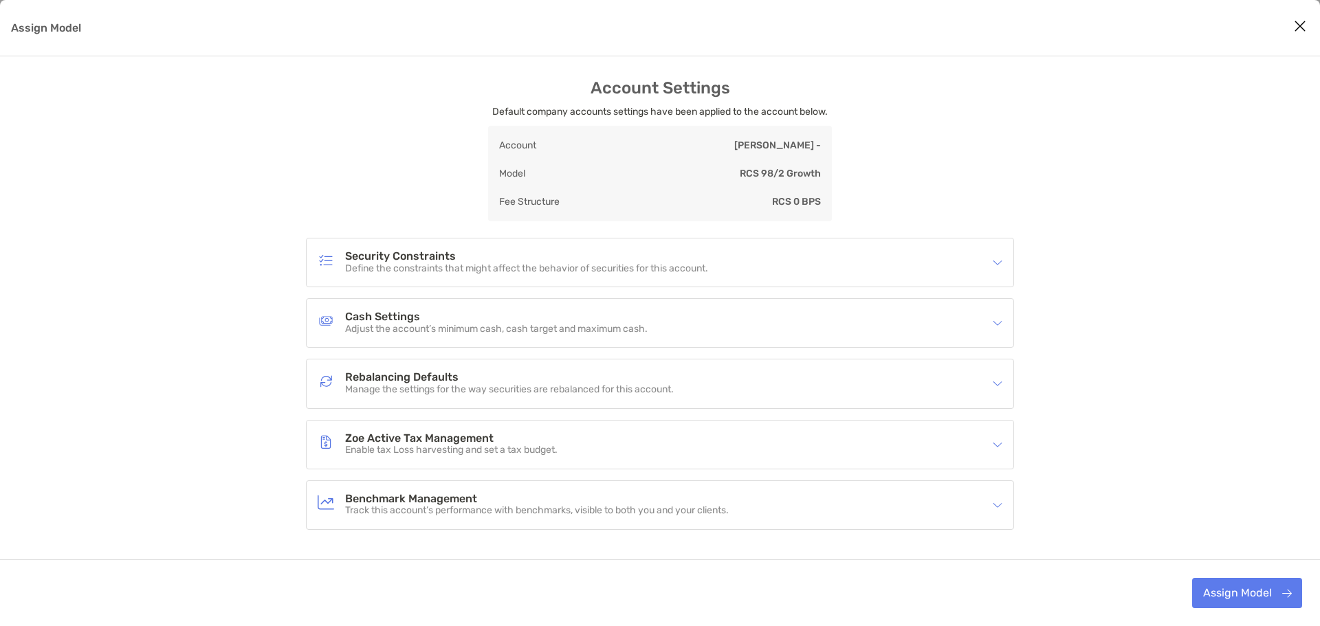
click at [832, 256] on div "Security Constraints Define the constraints that might affect the behavior of s…" at bounding box center [651, 263] width 667 height 32
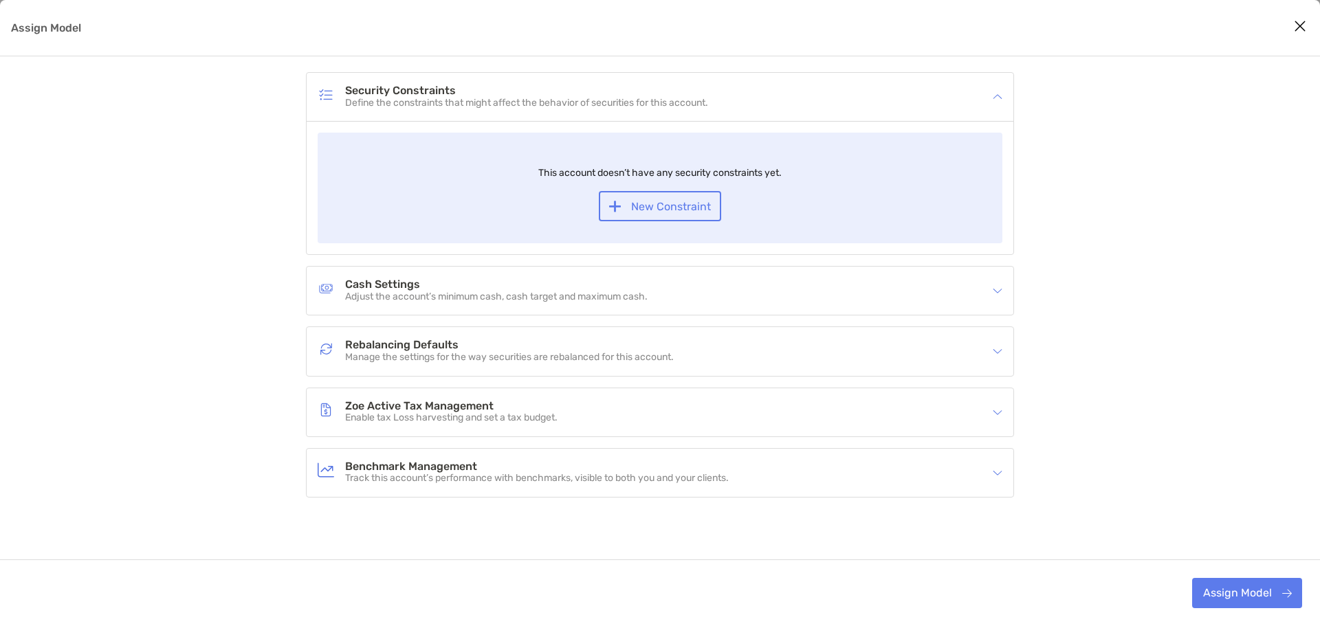
scroll to position [178, 0]
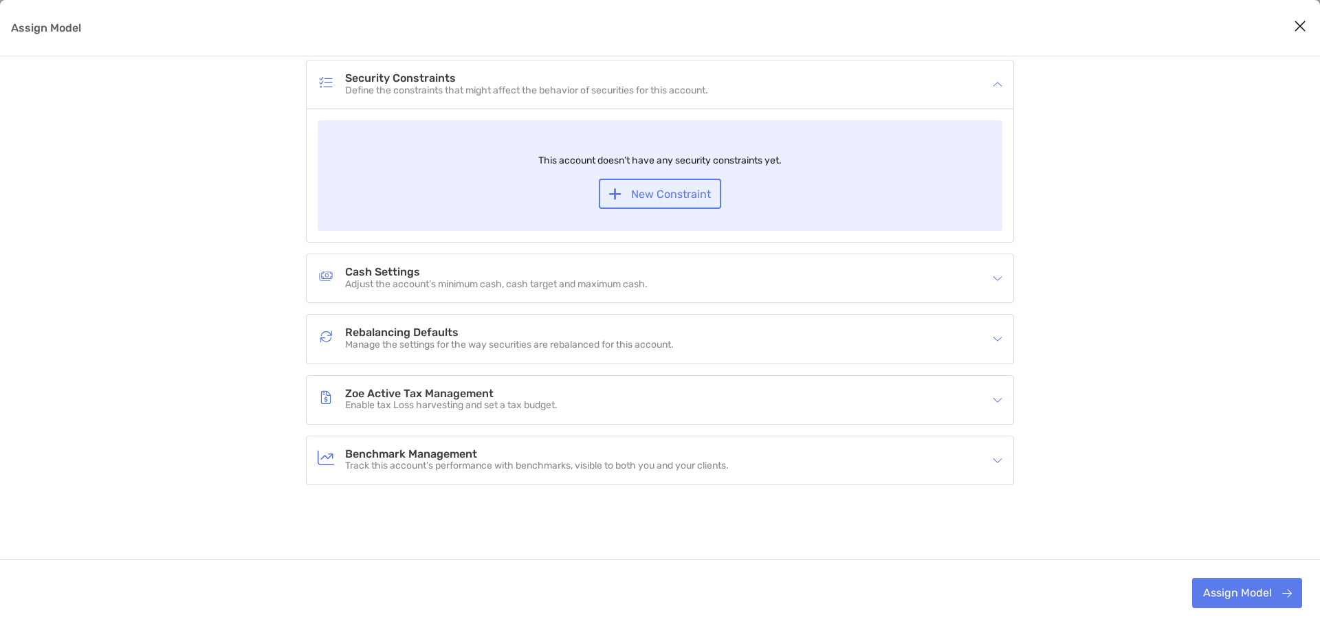
click at [1001, 284] on div "Assign Model" at bounding box center [993, 278] width 18 height 15
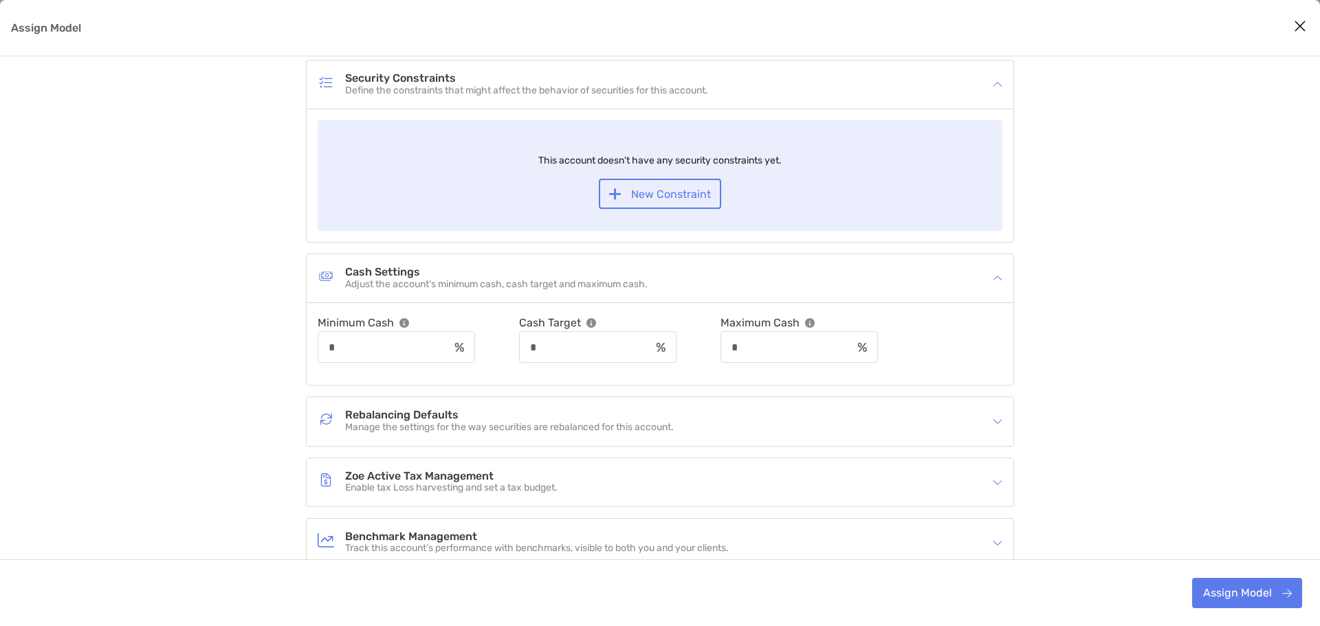
click at [964, 427] on div "Rebalancing Defaults Manage the settings for the way securities are rebalanced …" at bounding box center [651, 422] width 667 height 32
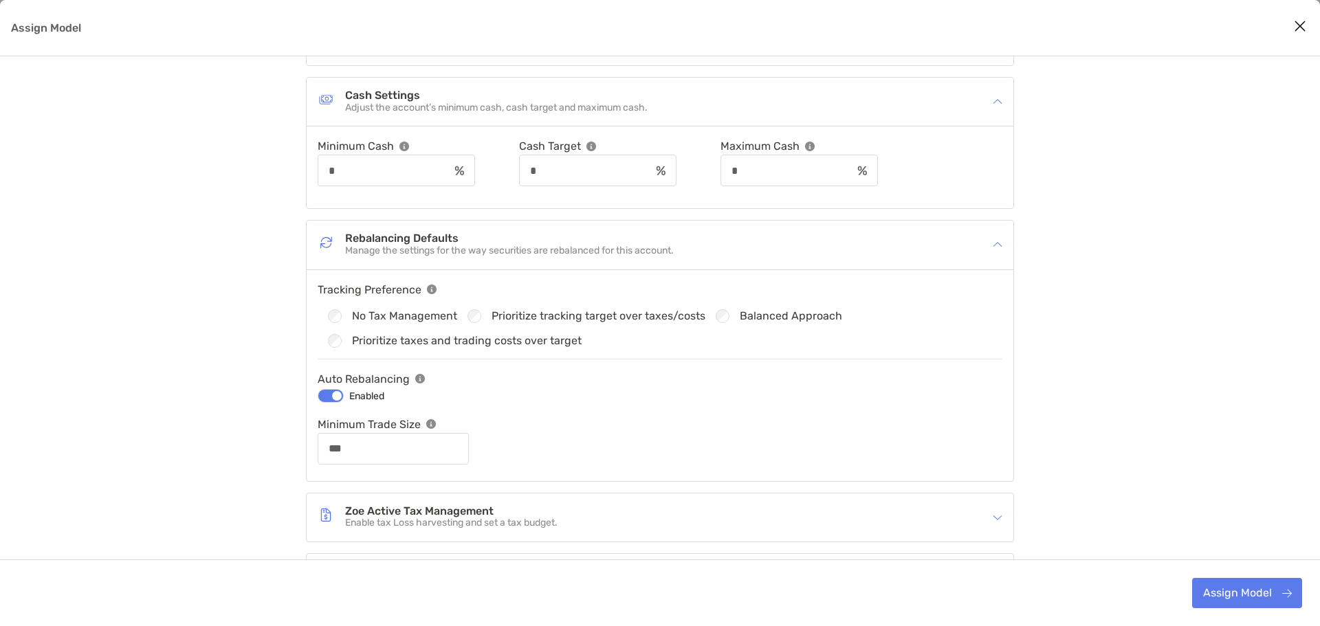
scroll to position [453, 0]
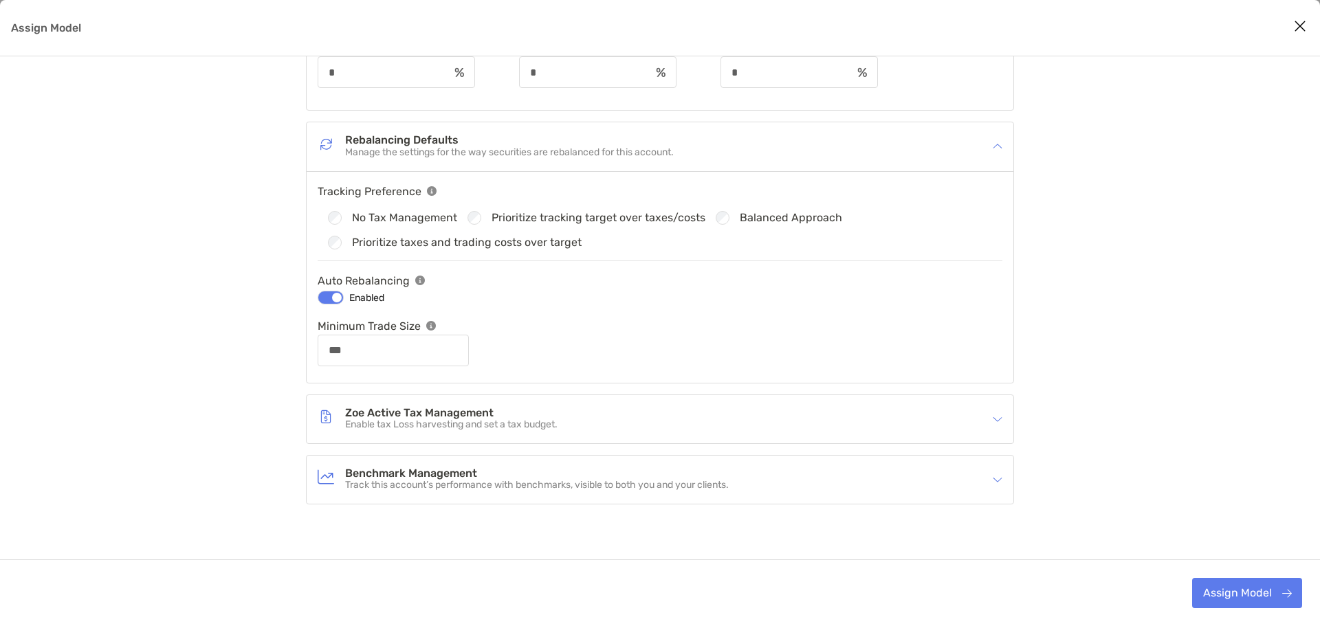
click at [480, 221] on div "Prioritize tracking target over taxes/costs" at bounding box center [581, 218] width 248 height 14
click at [834, 416] on div "Zoe Active Tax Management Enable tax Loss harvesting and set a tax budget." at bounding box center [651, 419] width 667 height 32
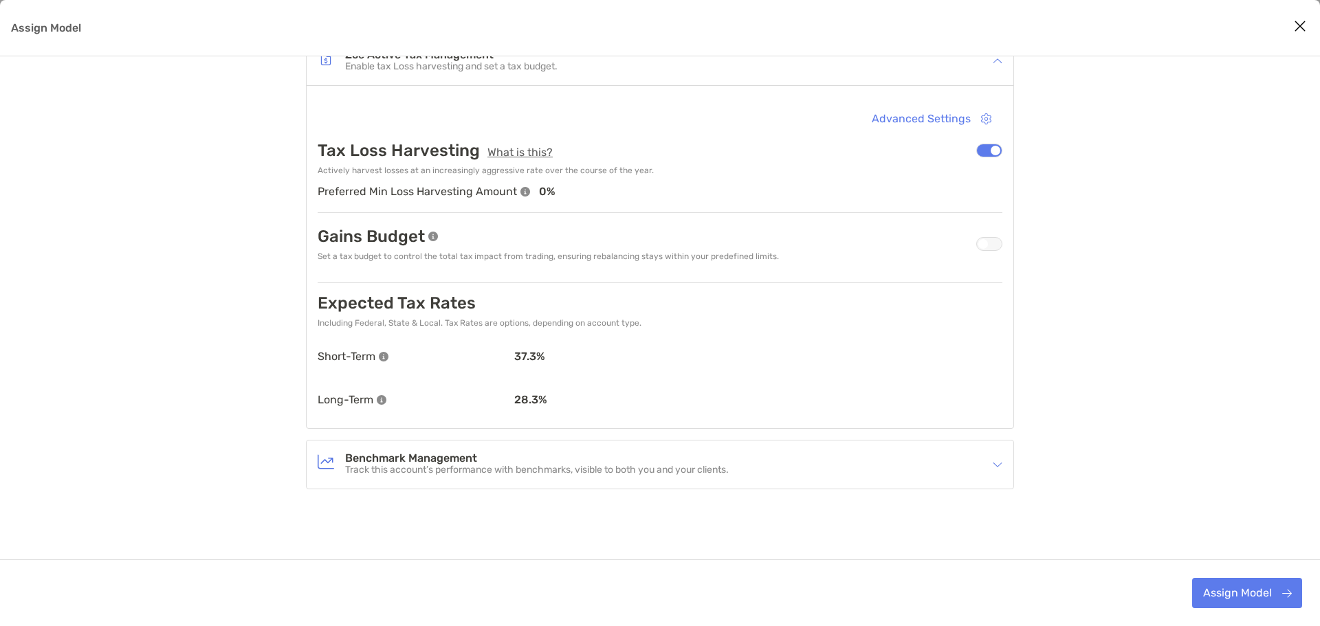
scroll to position [815, 0]
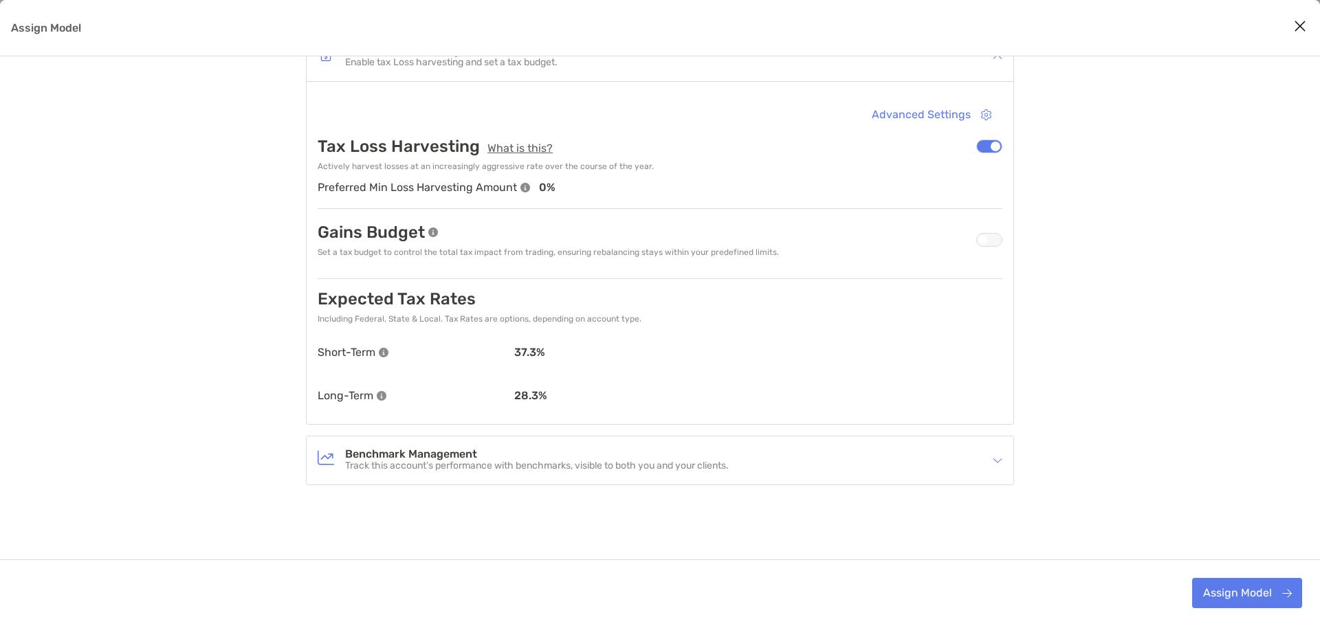
click at [990, 476] on div "Benchmark Management Track this account’s performance with benchmarks, visible …" at bounding box center [660, 460] width 707 height 48
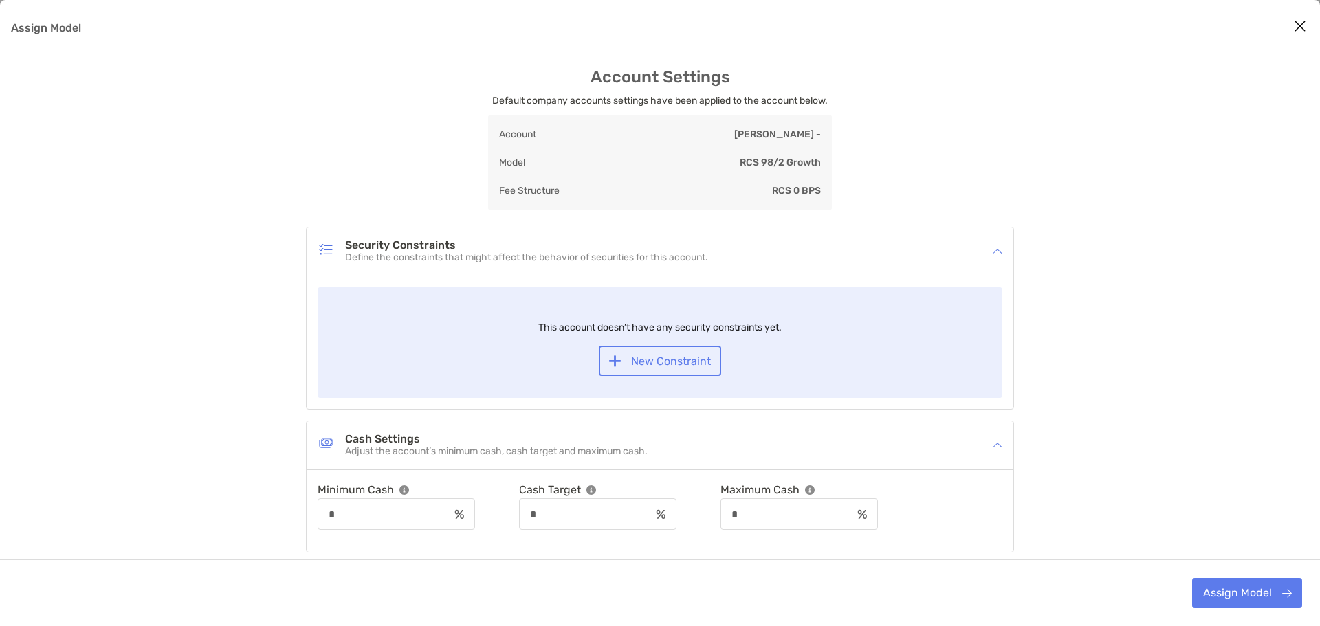
scroll to position [0, 0]
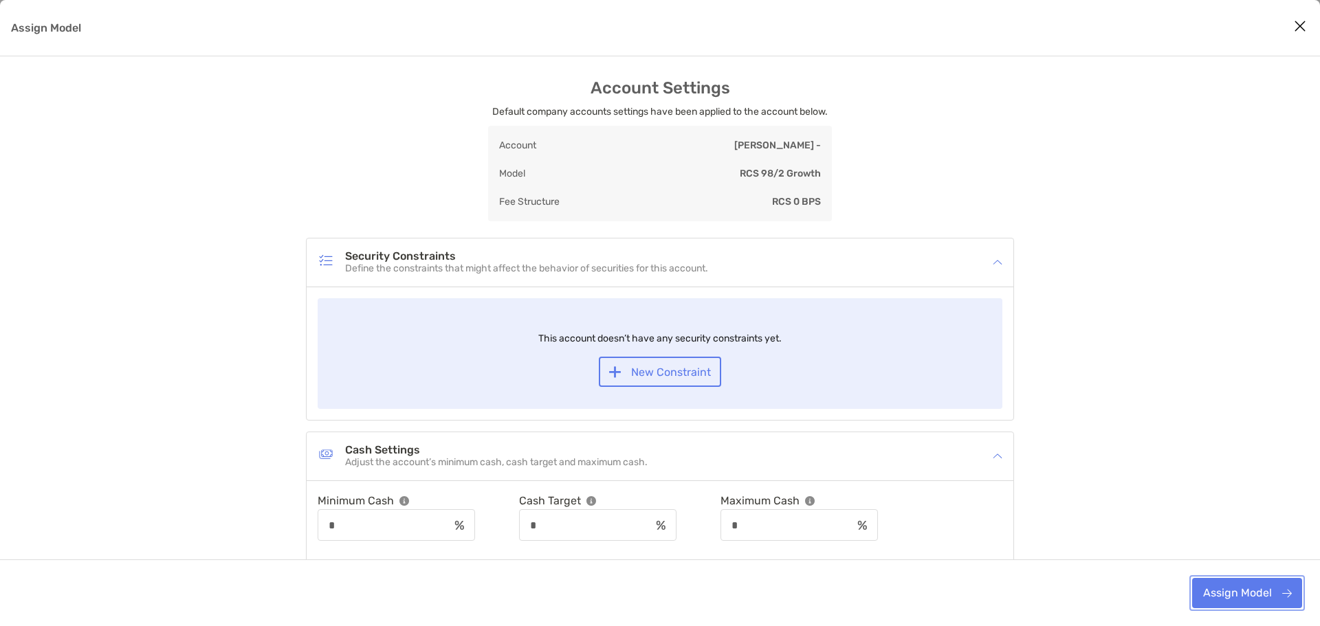
click at [1241, 595] on button "Assign Model" at bounding box center [1247, 593] width 110 height 30
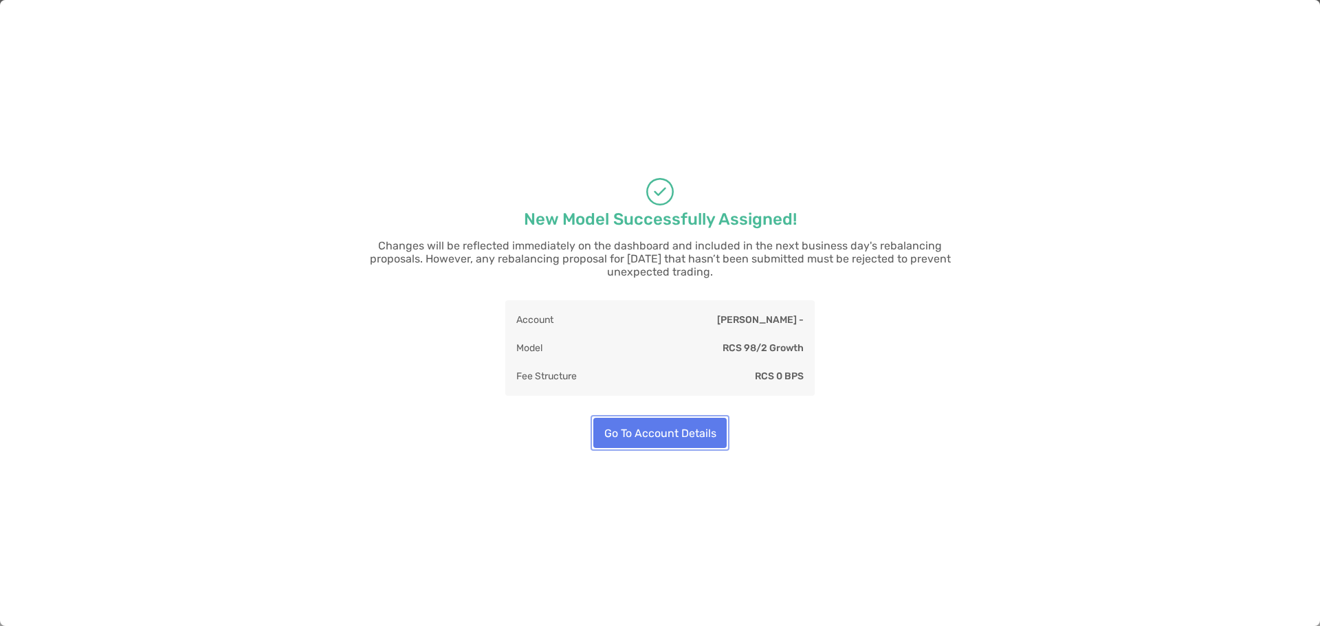
click at [619, 434] on button "Go To Account Details" at bounding box center [659, 433] width 133 height 30
type input "***"
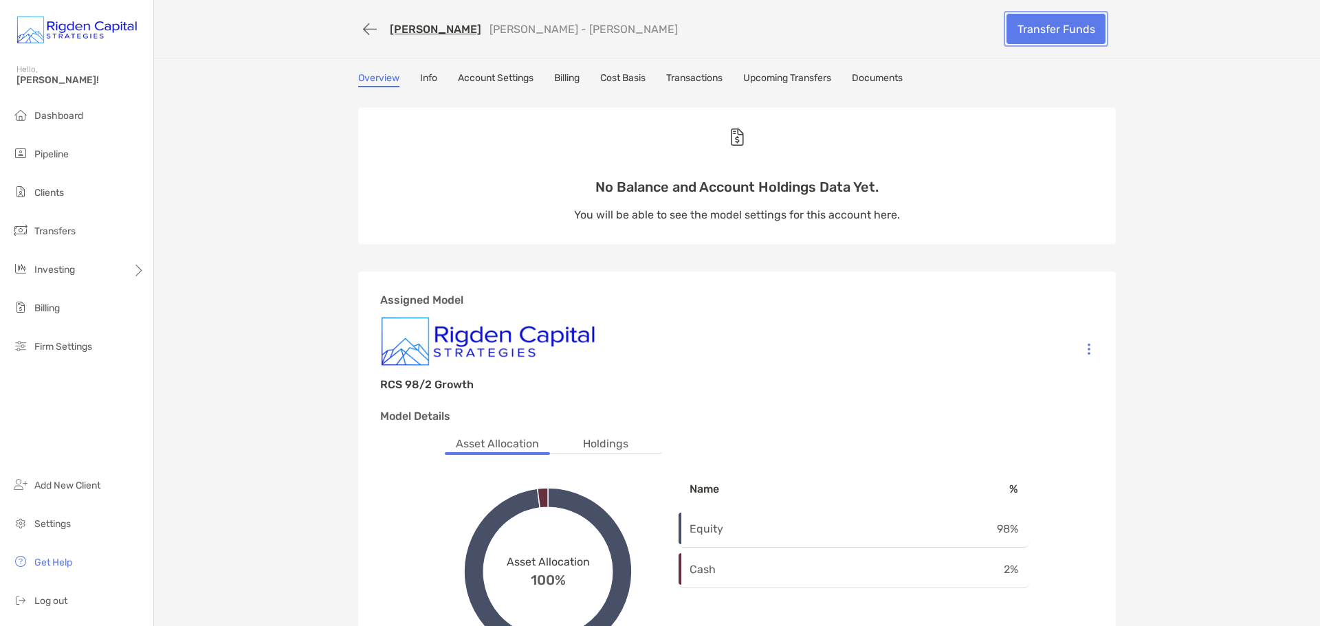
click at [1041, 36] on link "Transfer Funds" at bounding box center [1055, 29] width 99 height 30
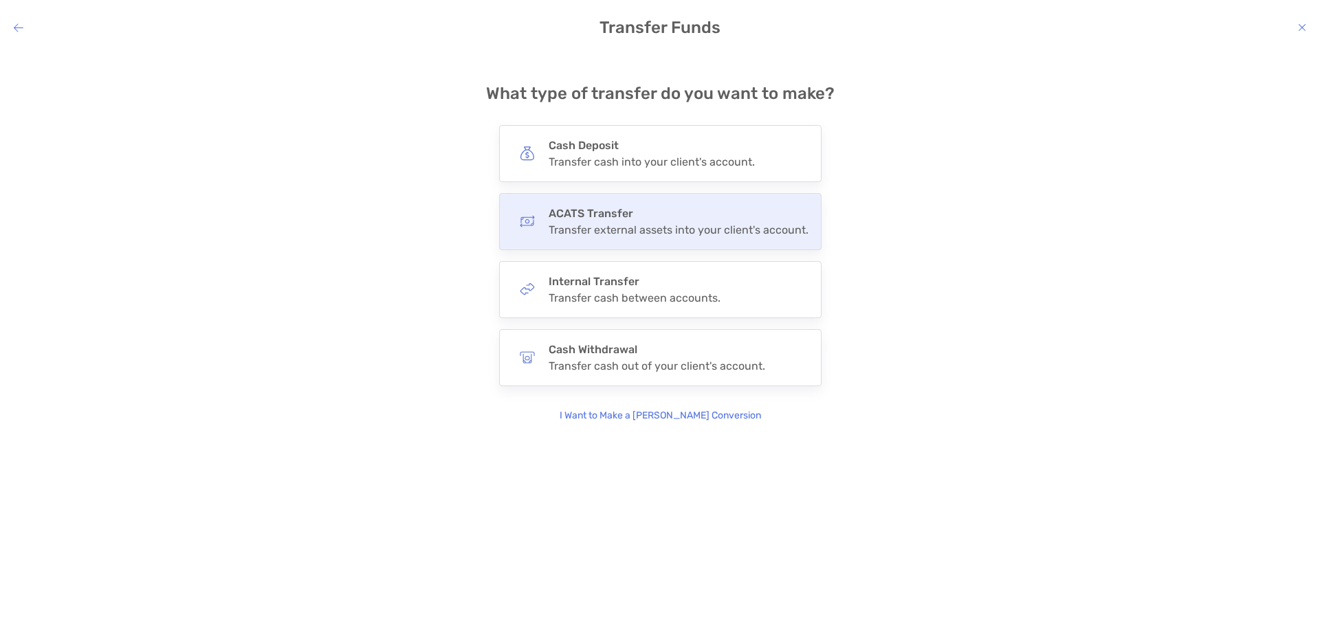
click at [623, 226] on div "Transfer external assets into your client's account." at bounding box center [678, 229] width 260 height 13
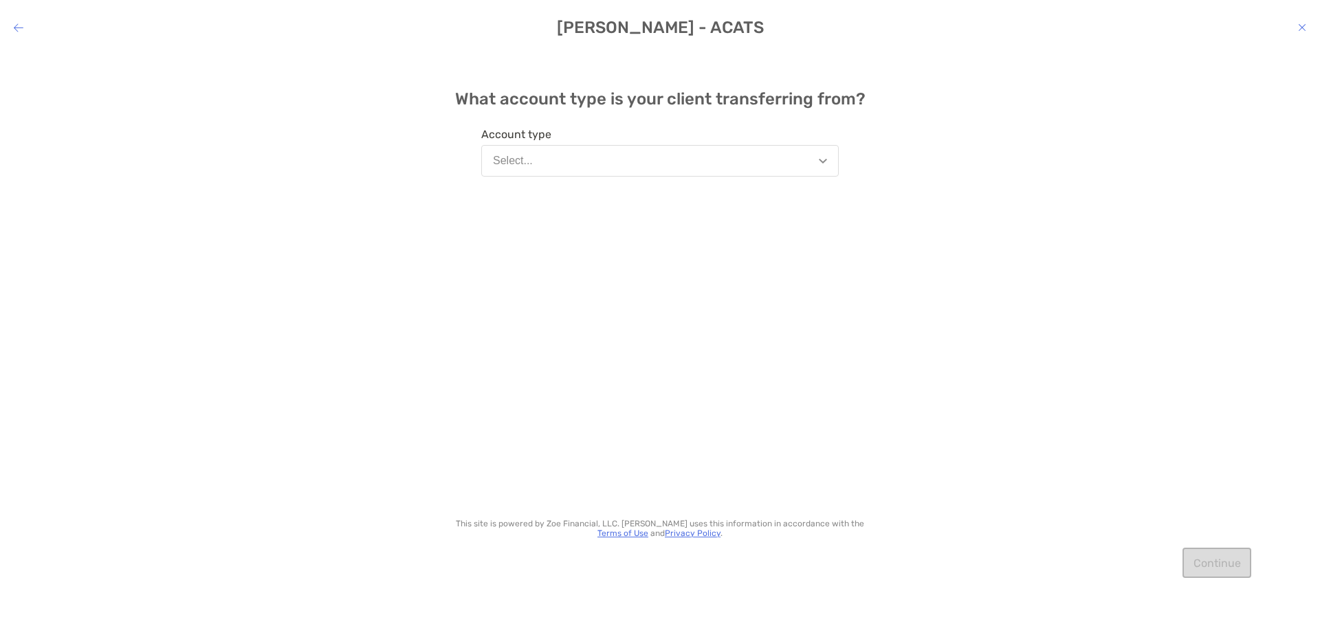
click at [572, 168] on button "Select..." at bounding box center [659, 161] width 357 height 32
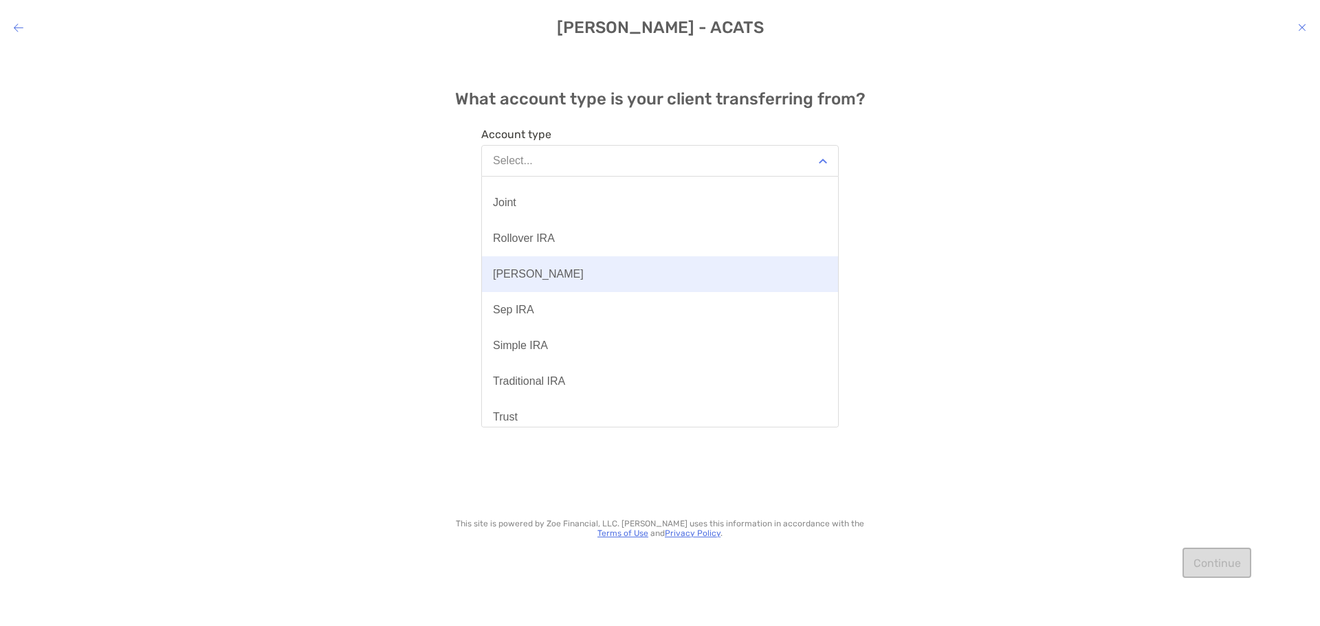
scroll to position [250, 0]
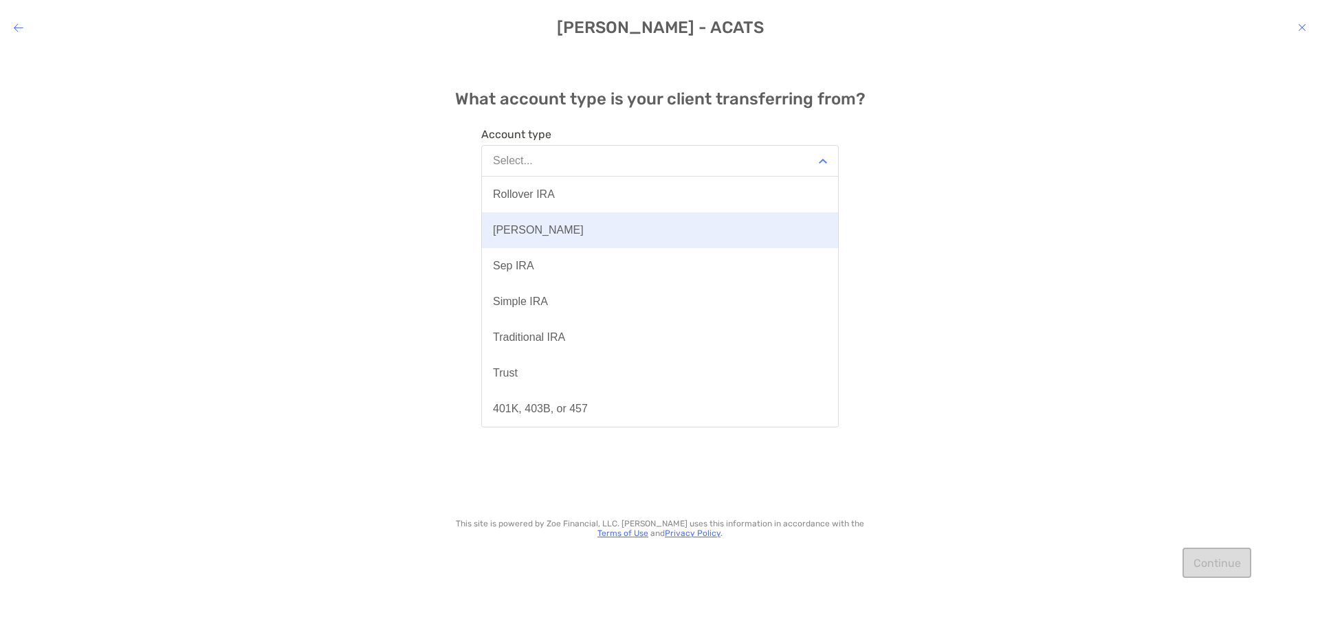
click at [555, 239] on button "[PERSON_NAME]" at bounding box center [660, 230] width 356 height 36
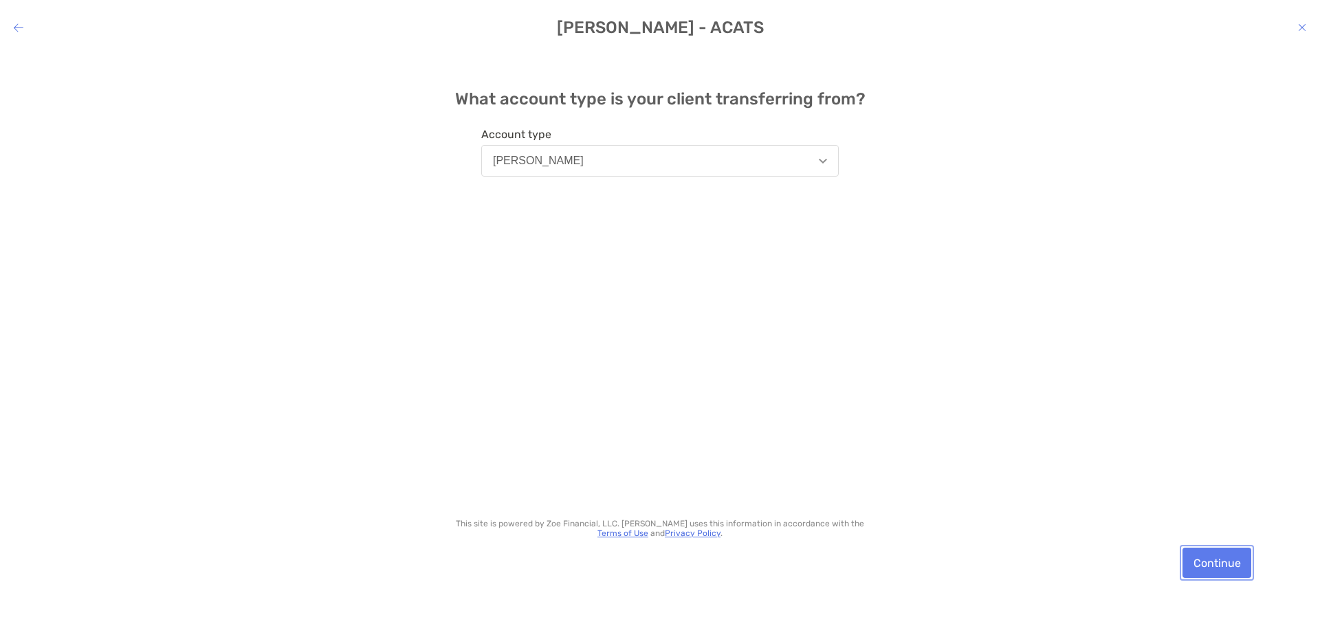
click at [1240, 570] on button "Continue" at bounding box center [1216, 563] width 69 height 30
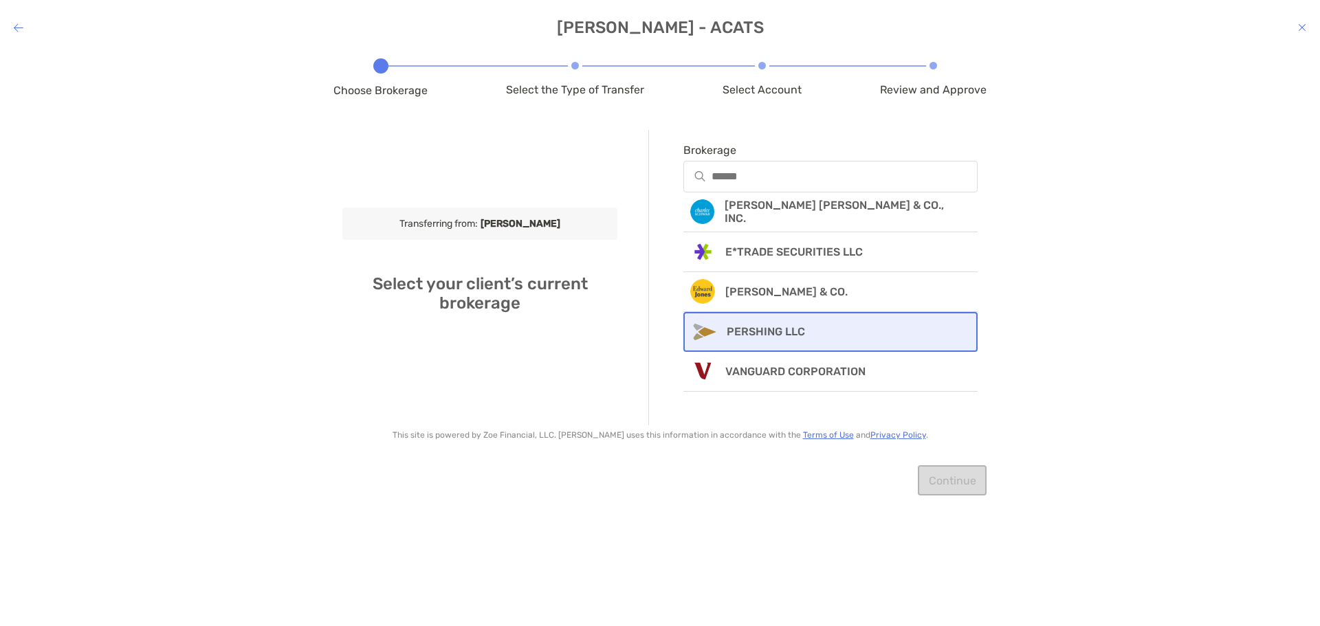
click at [784, 330] on p "PERSHING LLC" at bounding box center [766, 331] width 78 height 13
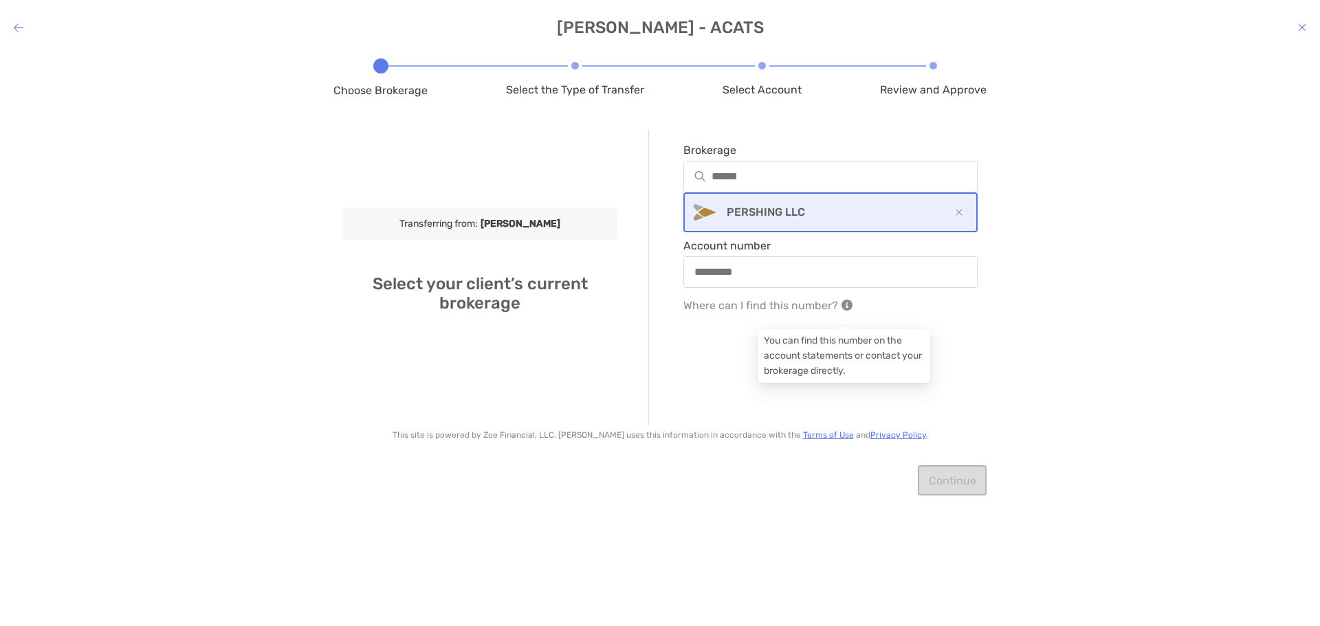
click at [846, 261] on div "modal" at bounding box center [830, 272] width 294 height 32
click at [846, 266] on input "Account number" at bounding box center [830, 272] width 291 height 12
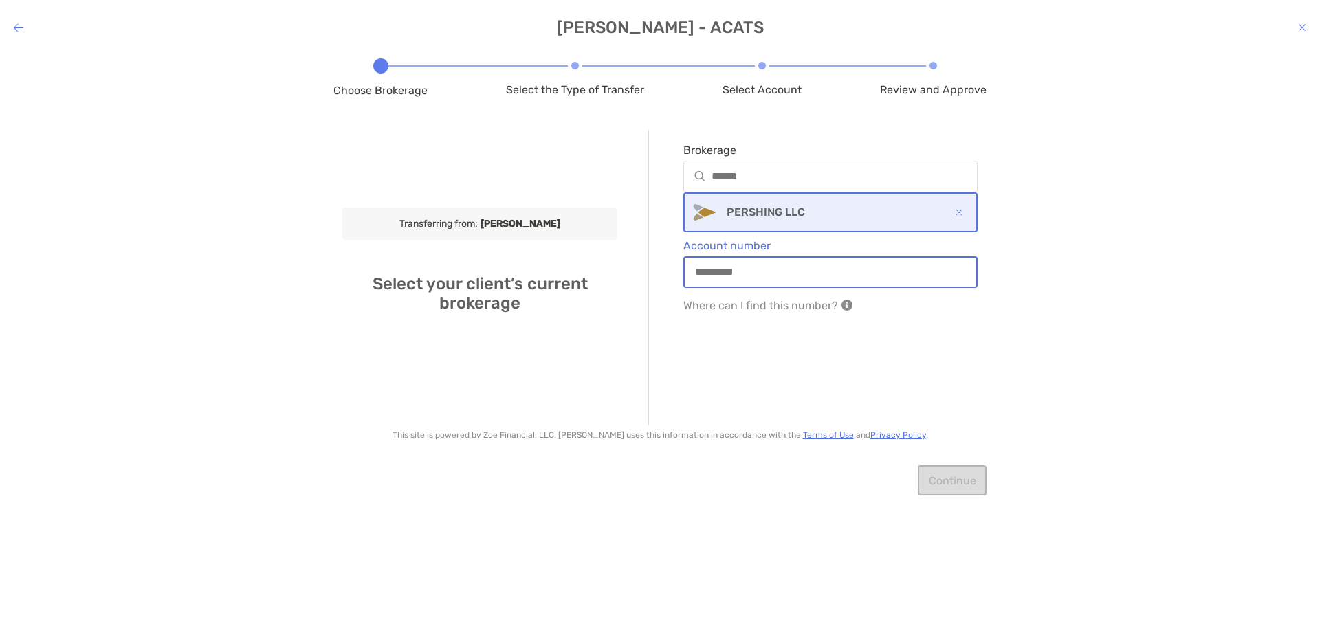
paste input "**********"
type input "**********"
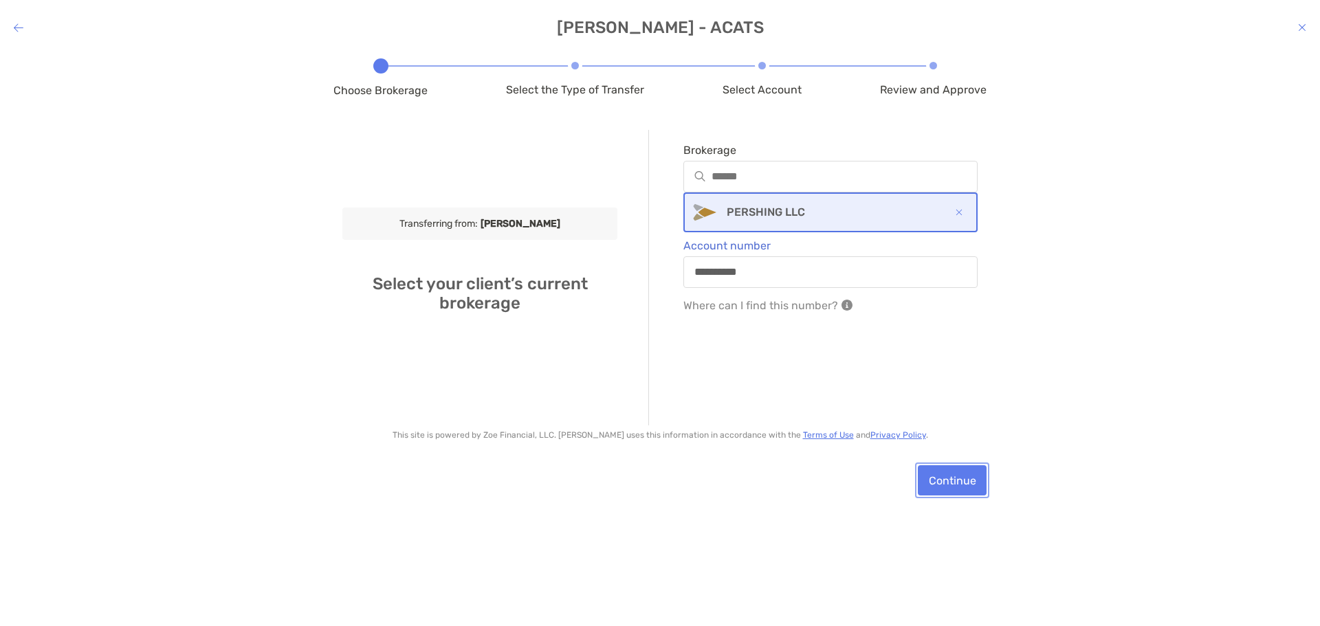
click at [967, 484] on button "Continue" at bounding box center [952, 480] width 69 height 30
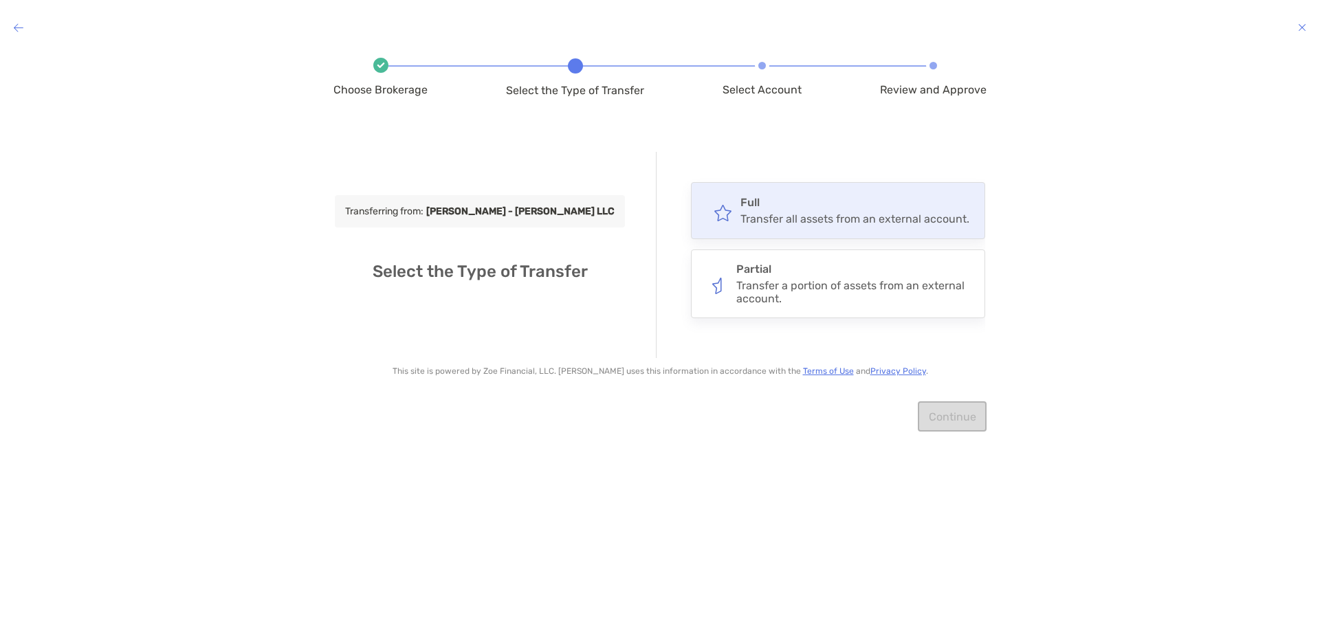
click at [852, 204] on h4 "Full" at bounding box center [854, 202] width 229 height 13
click at [0, 0] on input "****" at bounding box center [0, 0] width 0 height 0
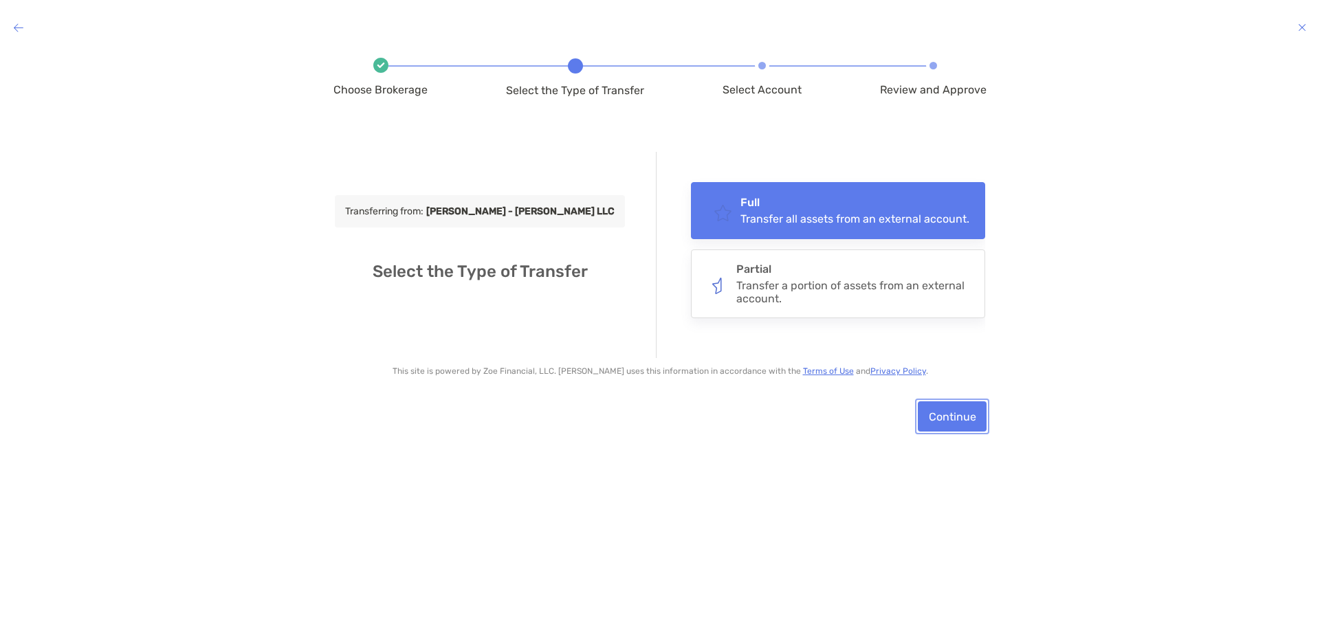
click at [953, 418] on button "Continue" at bounding box center [952, 416] width 69 height 30
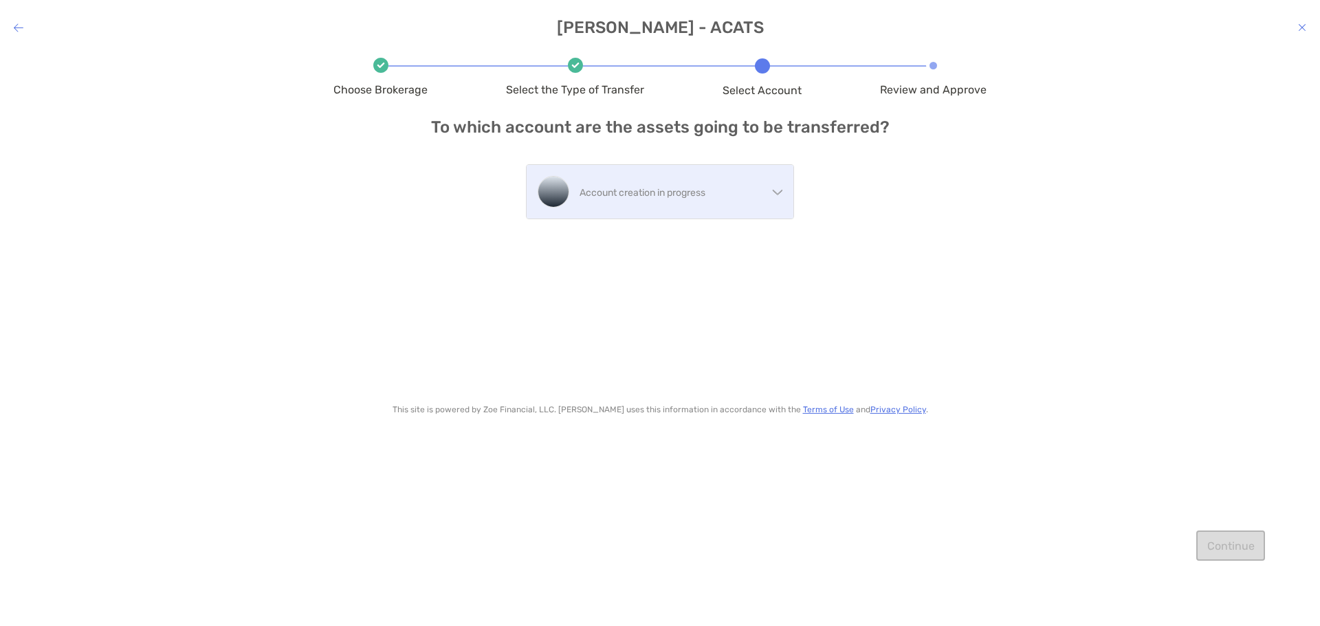
click at [769, 195] on div "Account creation in progress" at bounding box center [660, 192] width 267 height 54
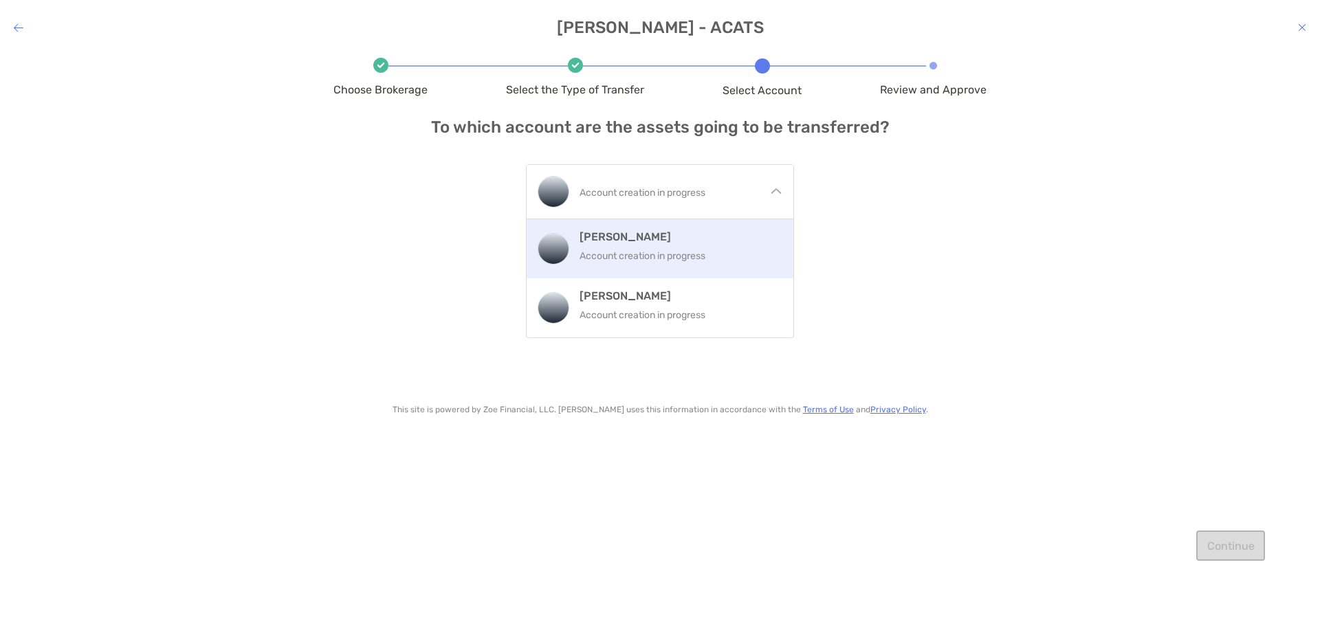
click at [724, 251] on p "Account creation in progress" at bounding box center [680, 255] width 203 height 17
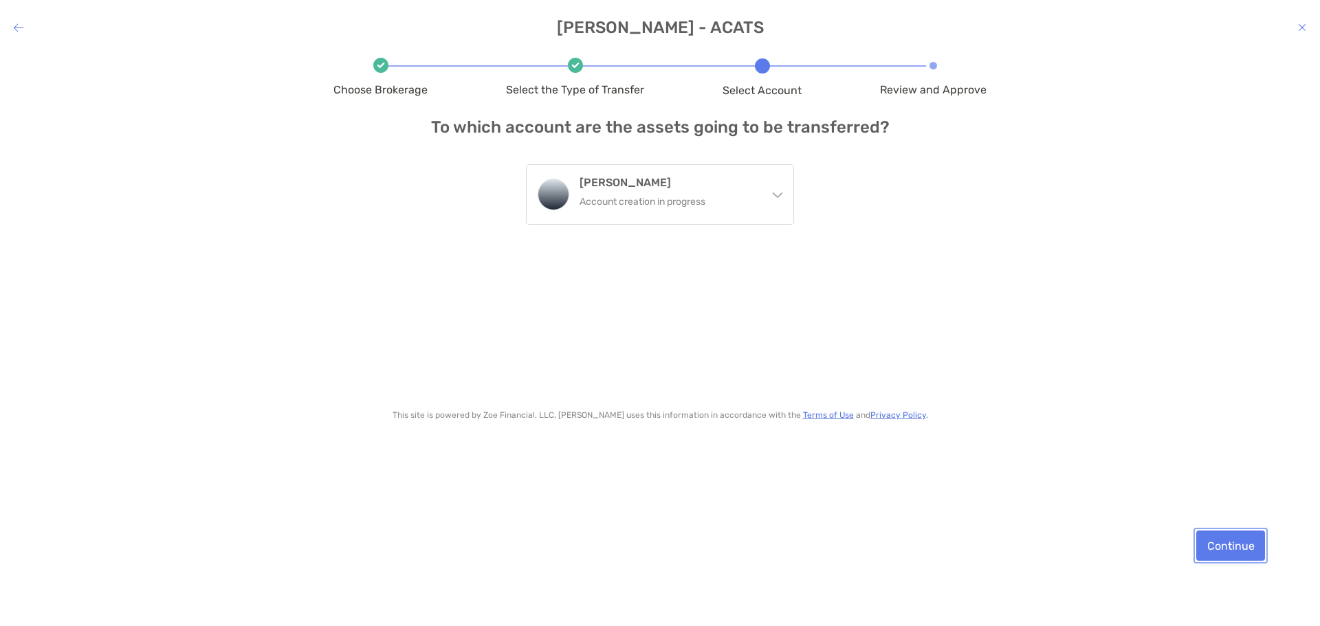
click at [1226, 551] on button "Continue" at bounding box center [1230, 546] width 69 height 30
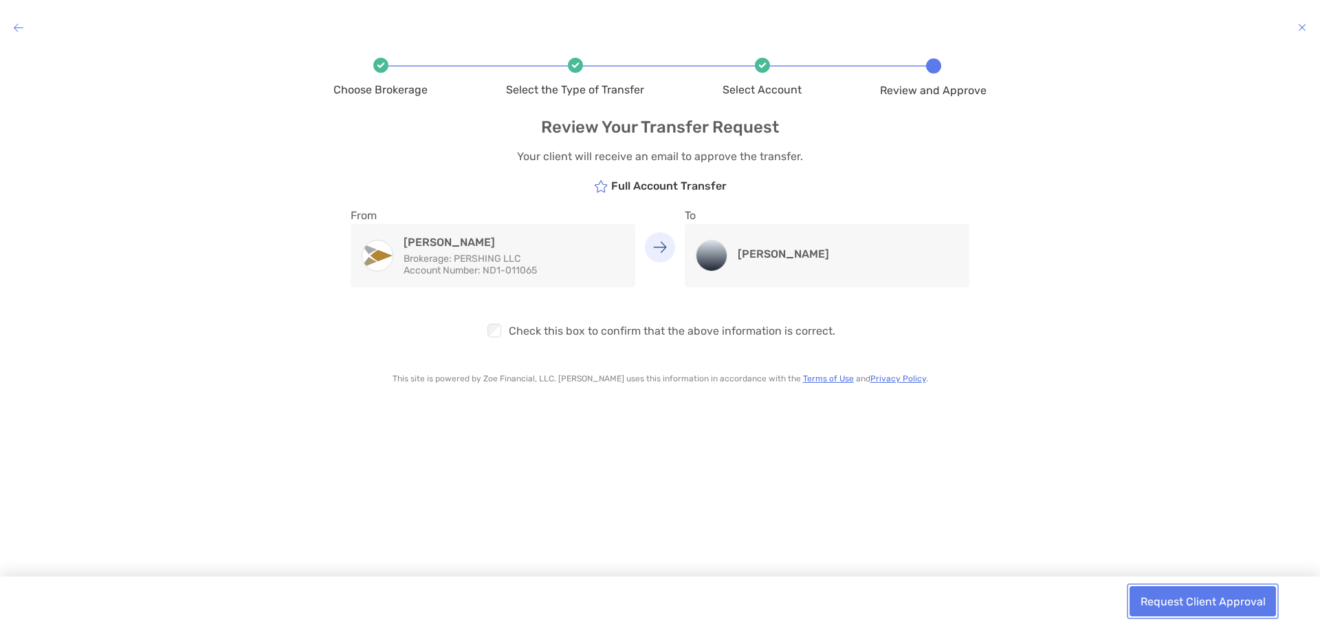
click at [1205, 604] on button "Request Client Approval" at bounding box center [1202, 601] width 146 height 30
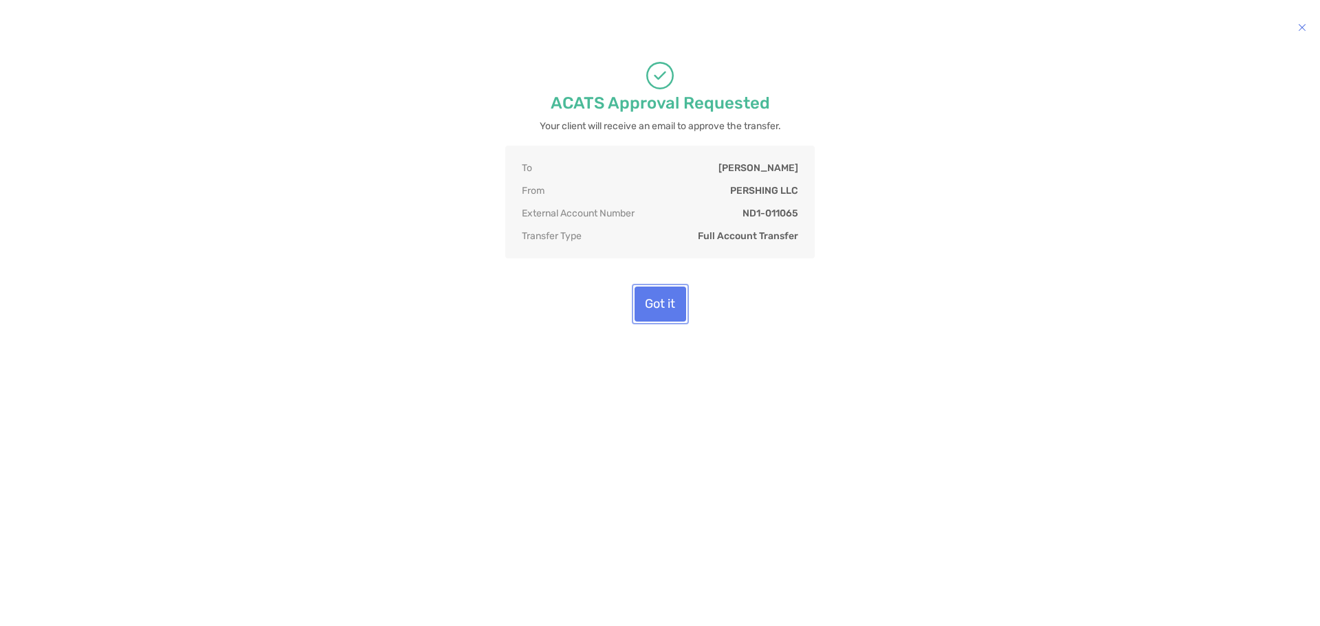
click at [661, 299] on button "Got it" at bounding box center [660, 304] width 52 height 35
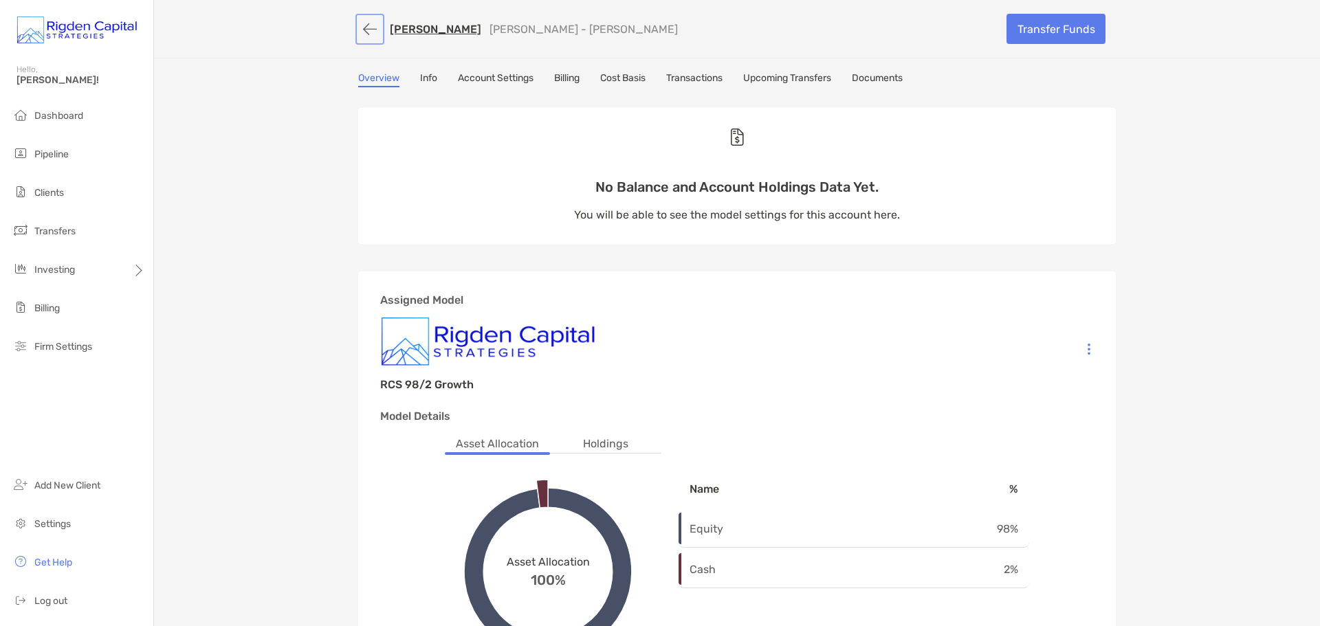
click at [368, 27] on button "button" at bounding box center [369, 28] width 23 height 25
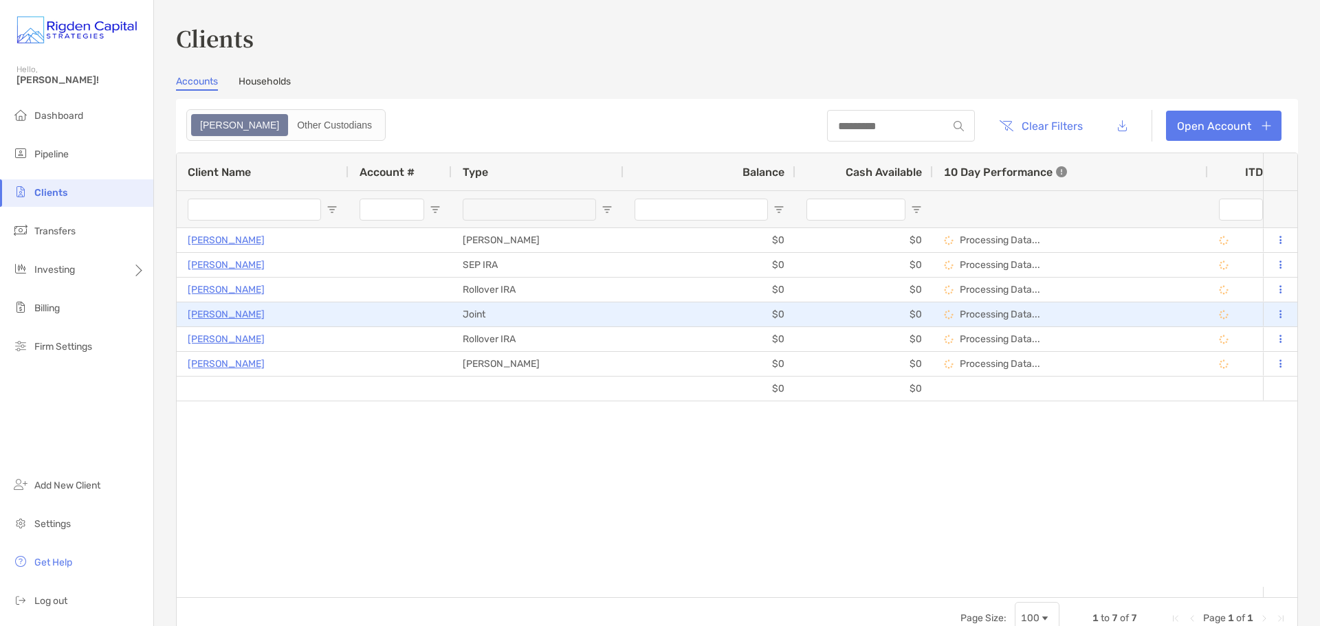
click at [623, 321] on div "$0" at bounding box center [709, 314] width 172 height 24
click at [305, 312] on div "[PERSON_NAME]" at bounding box center [263, 314] width 150 height 23
click at [1274, 309] on button at bounding box center [1280, 315] width 12 height 14
click at [231, 313] on p "[PERSON_NAME]" at bounding box center [226, 314] width 77 height 17
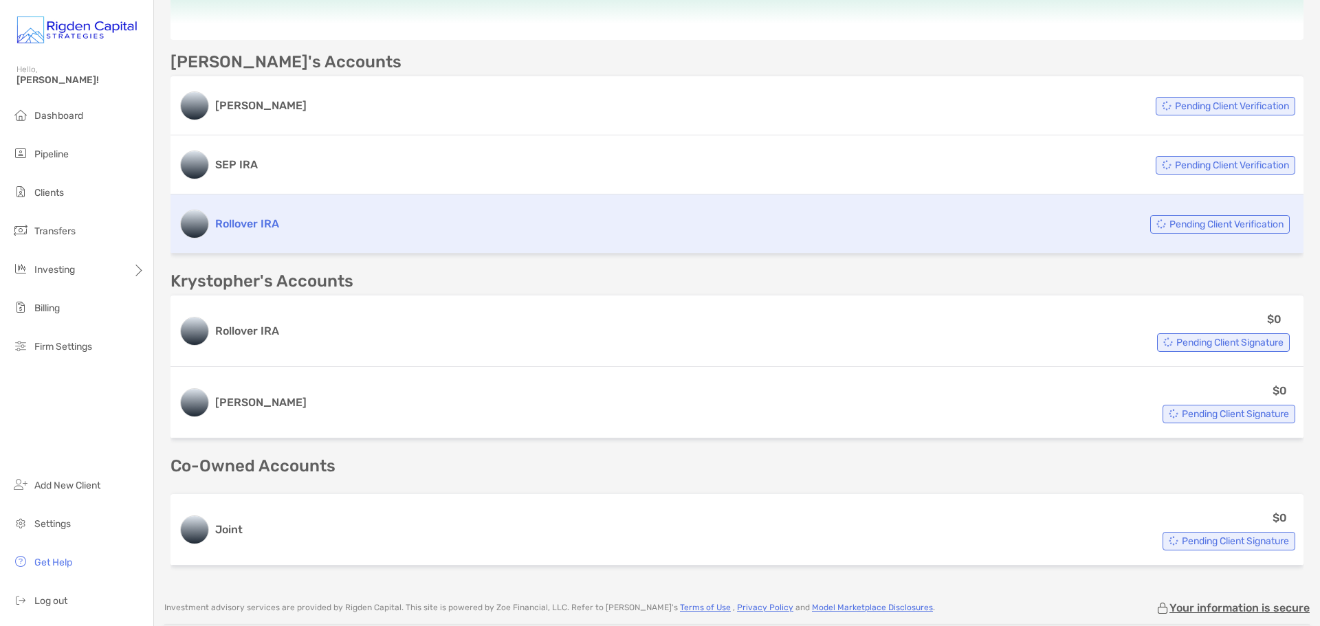
scroll to position [344, 0]
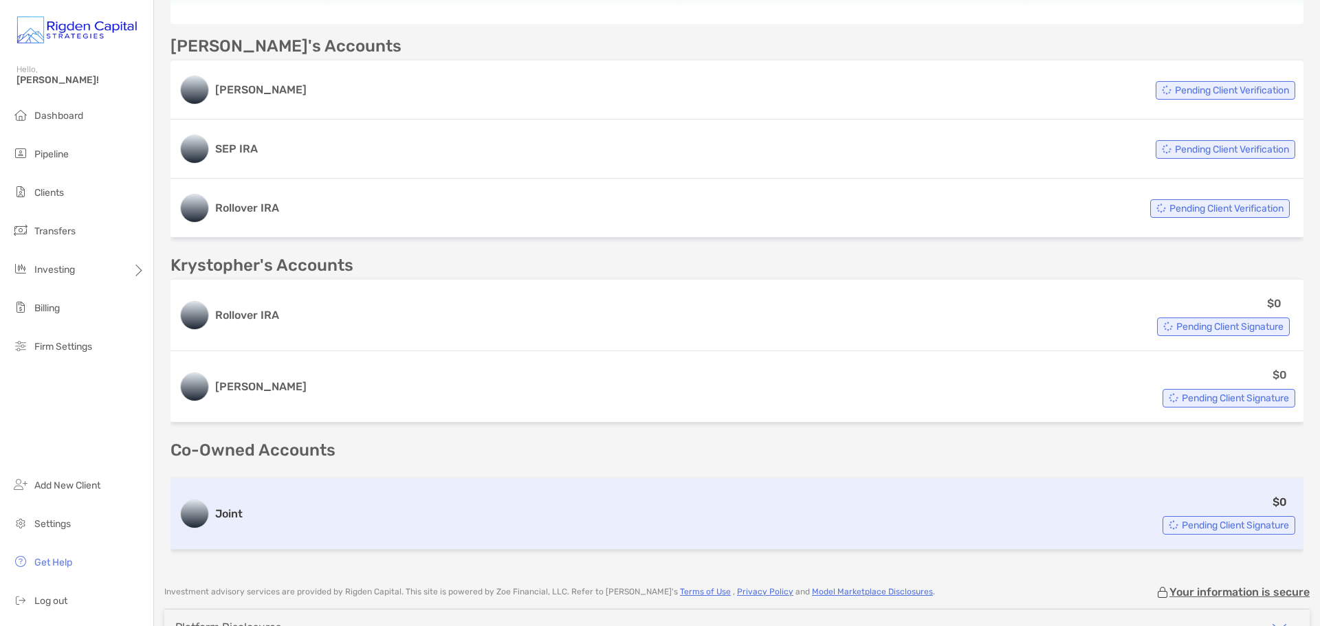
click at [247, 516] on div "Joint $0 Pending Client Signature" at bounding box center [736, 513] width 1133 height 71
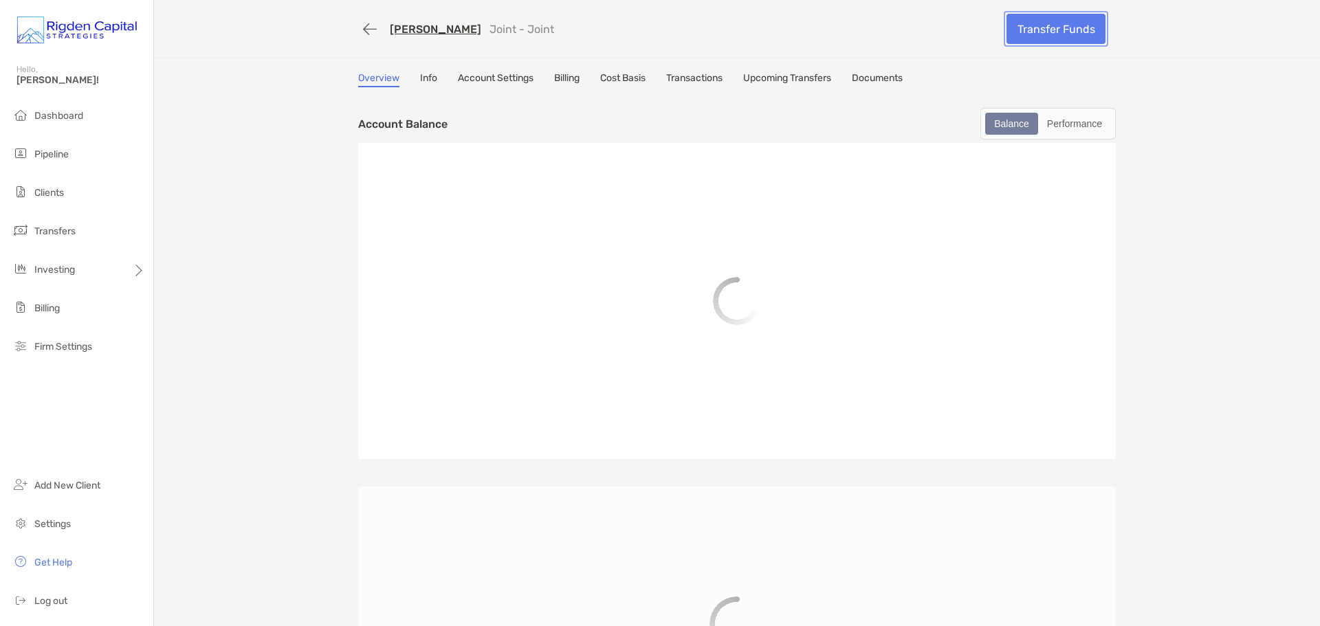
click at [1052, 31] on link "Transfer Funds" at bounding box center [1055, 29] width 99 height 30
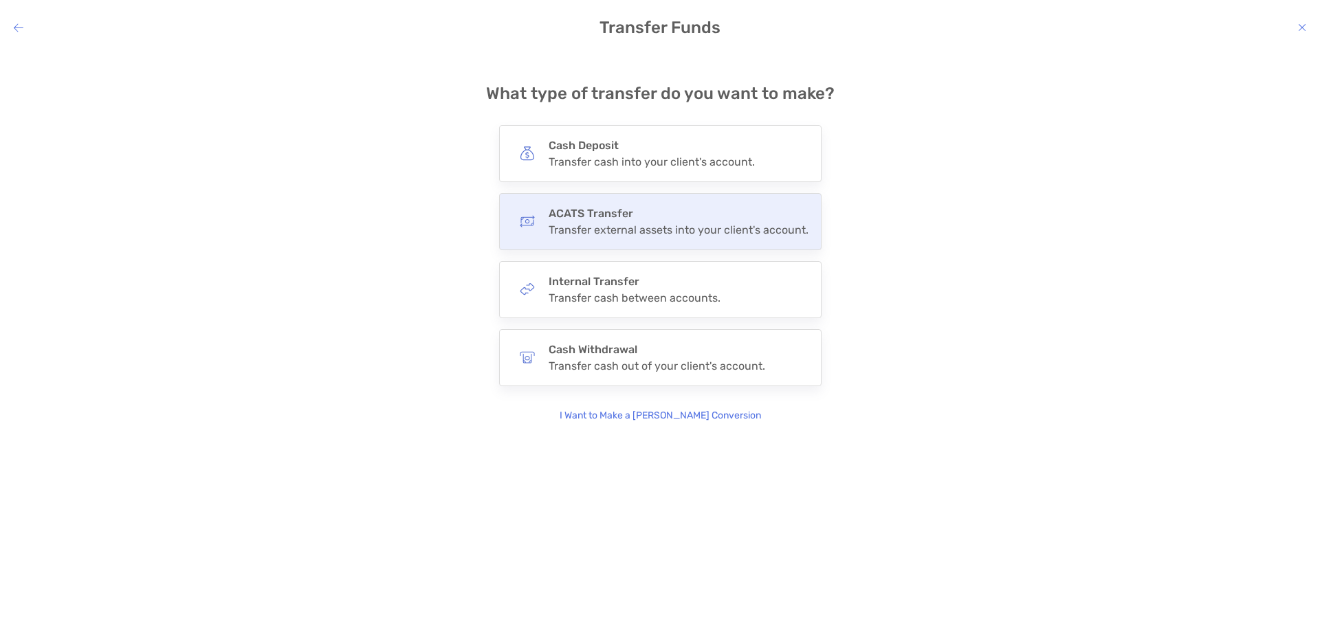
click at [665, 237] on div "ACATS Transfer Transfer external assets into your client's account." at bounding box center [660, 221] width 322 height 57
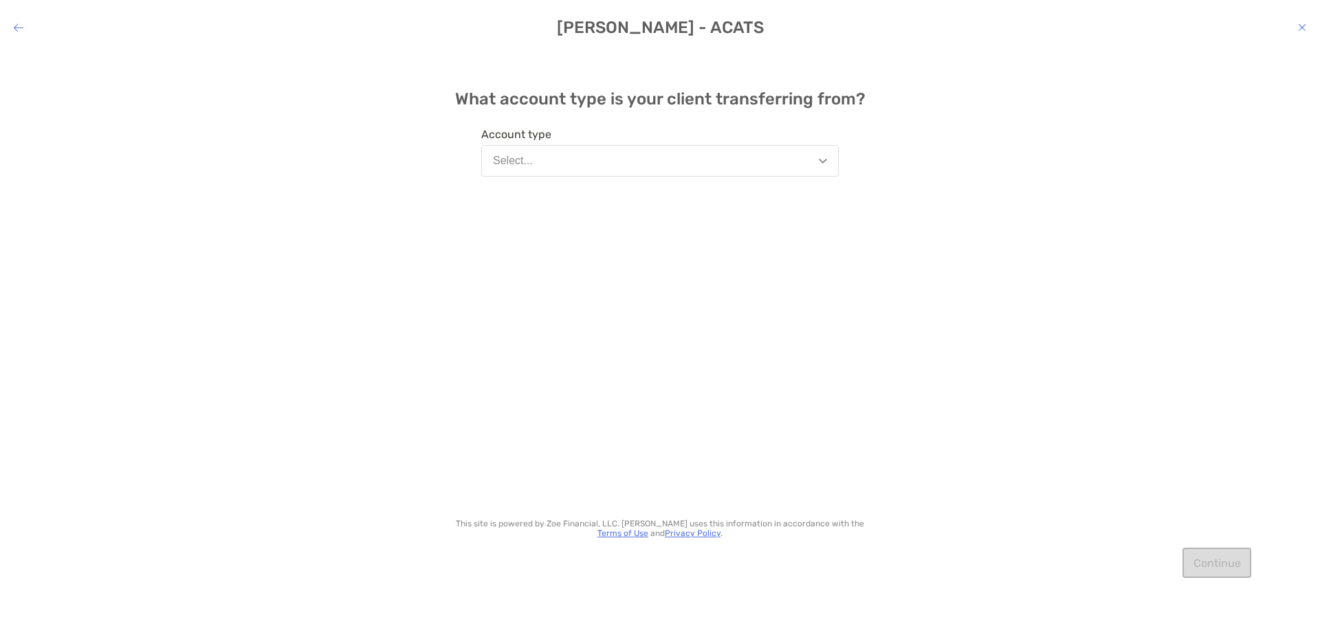
click at [825, 159] on img "modal" at bounding box center [823, 161] width 8 height 5
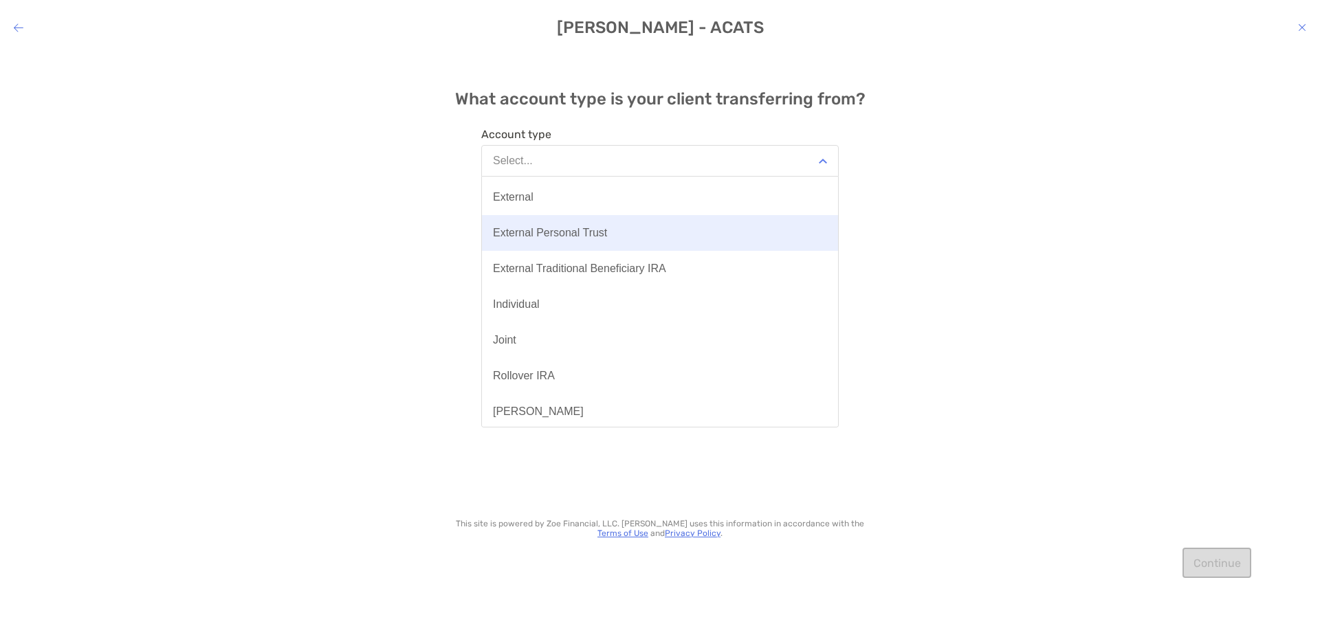
scroll to position [137, 0]
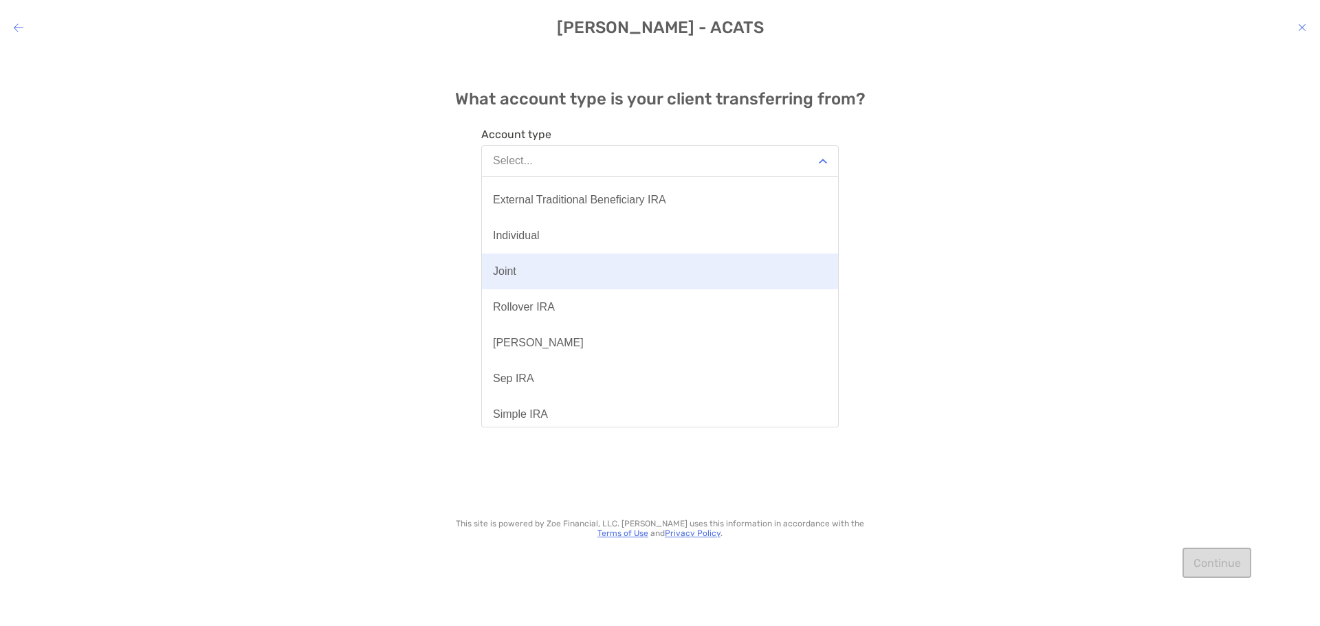
click at [566, 270] on button "Joint" at bounding box center [660, 272] width 356 height 36
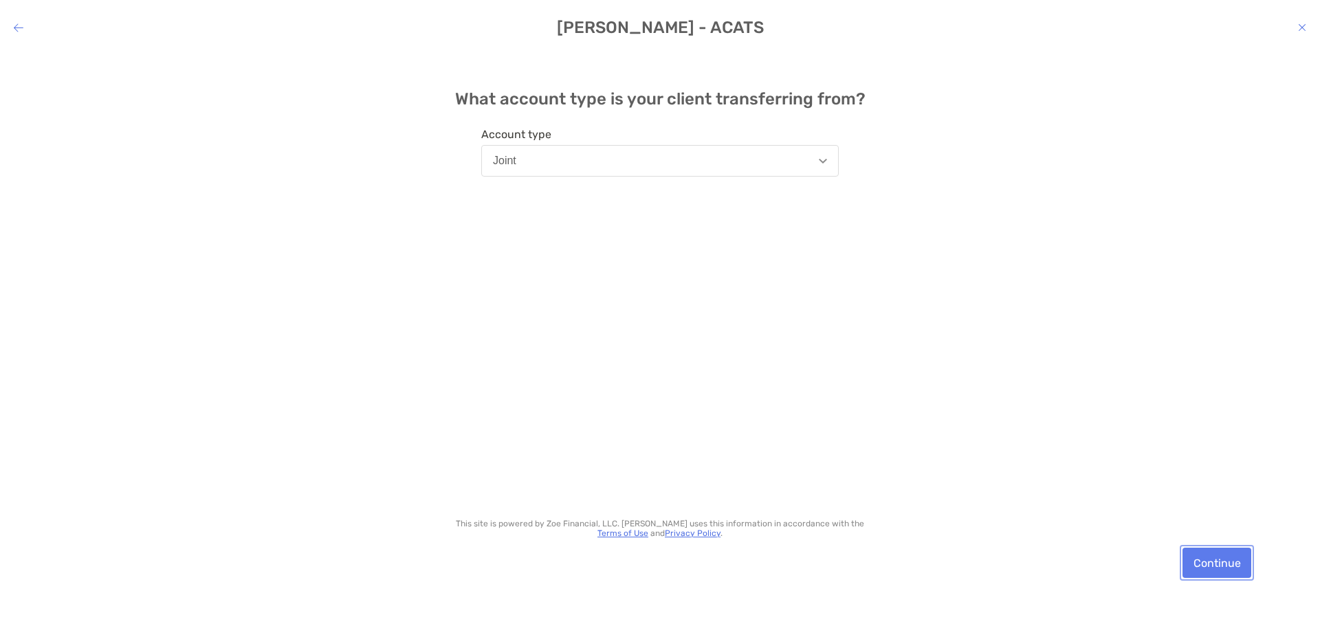
click at [1232, 573] on button "Continue" at bounding box center [1216, 563] width 69 height 30
click at [1232, 564] on button "Continue" at bounding box center [1216, 563] width 69 height 30
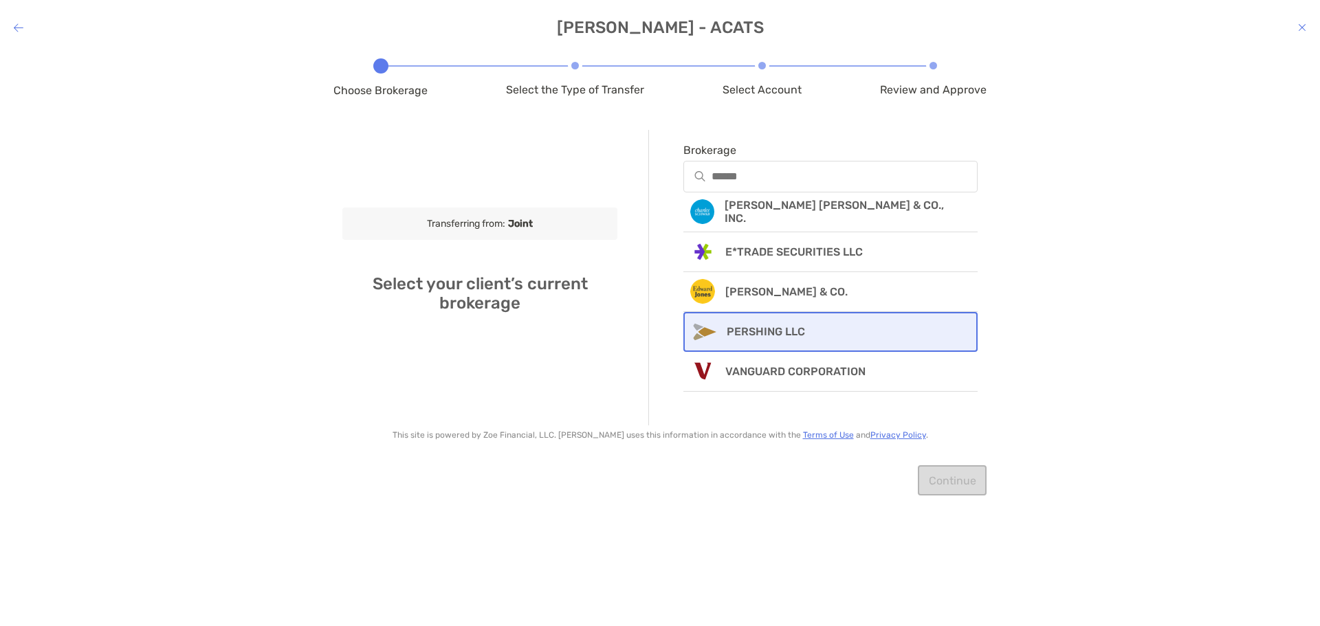
click at [896, 342] on div "PERSHING LLC" at bounding box center [830, 332] width 294 height 40
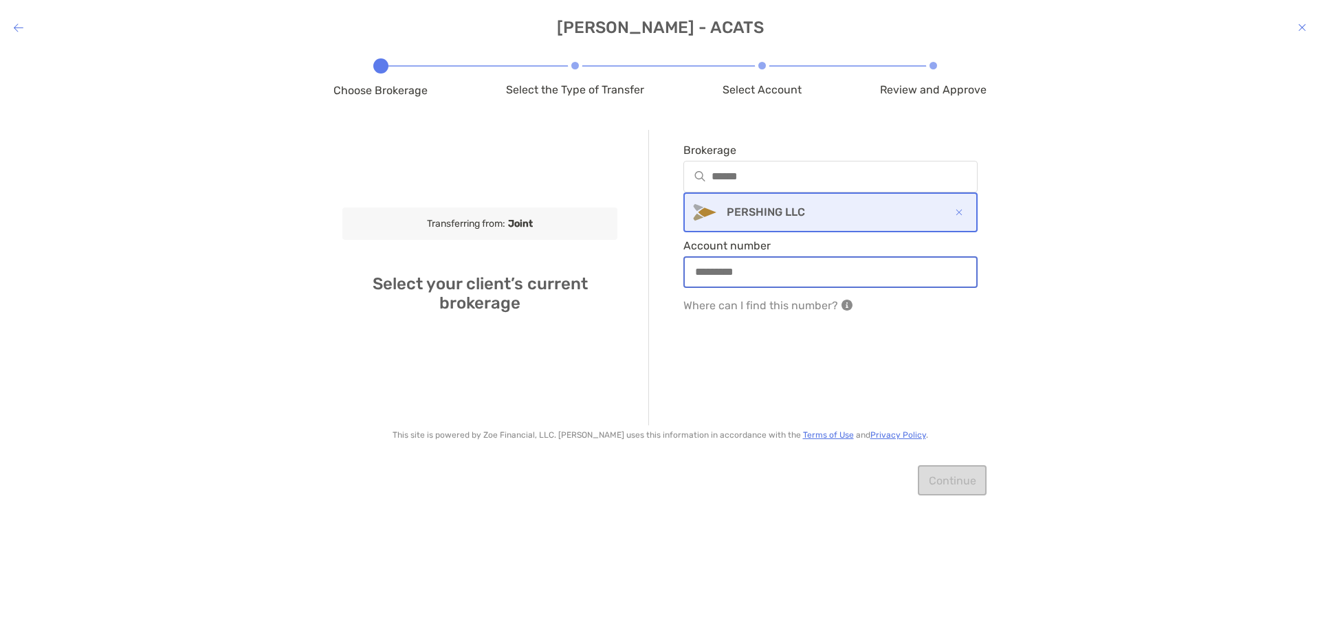
click at [778, 269] on input "Account number" at bounding box center [830, 272] width 291 height 12
type input "**********"
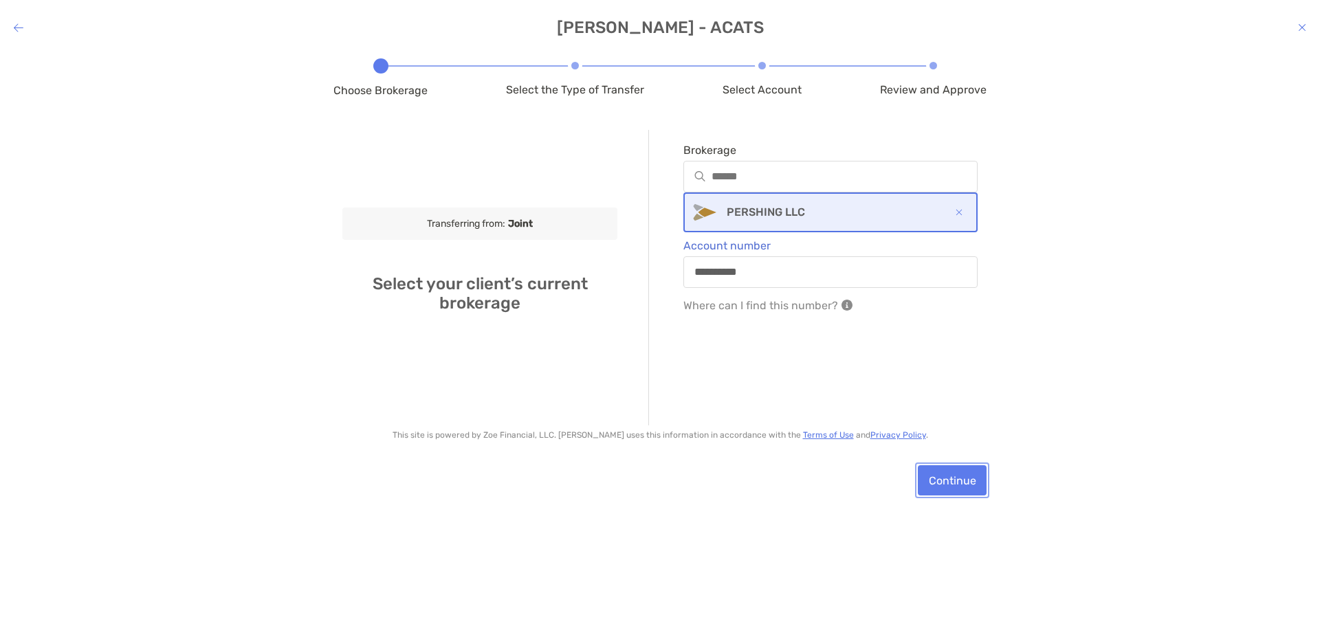
click at [981, 487] on button "Continue" at bounding box center [952, 480] width 69 height 30
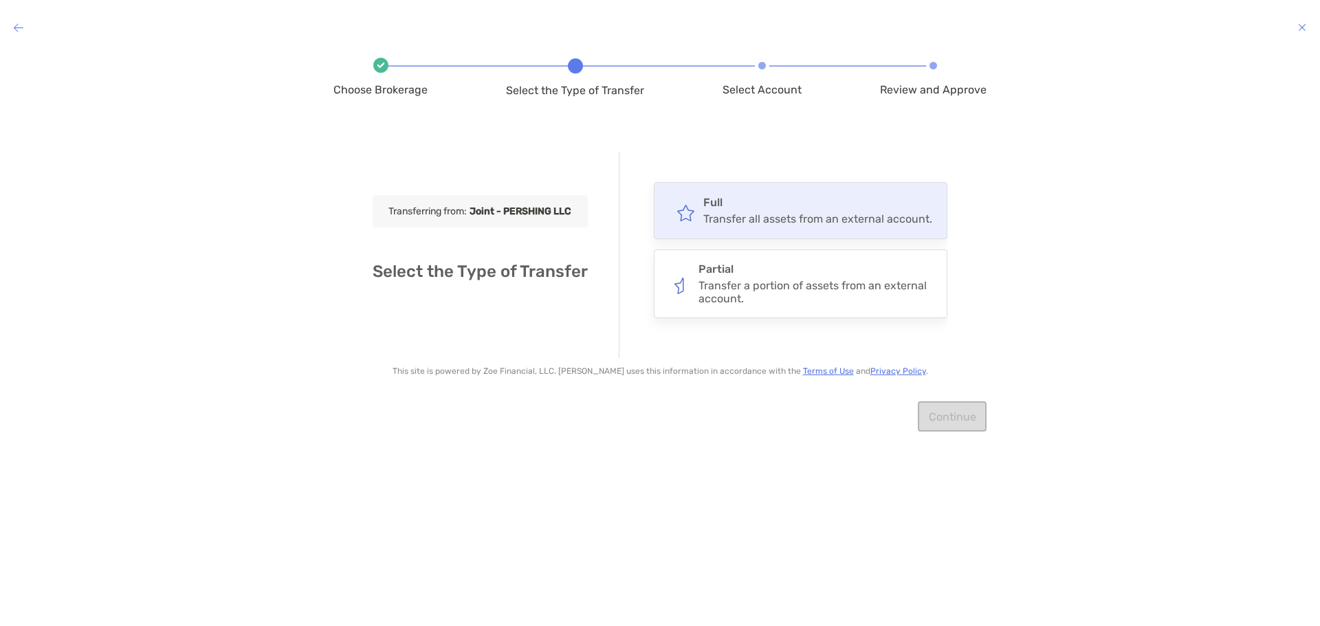
click at [838, 196] on h4 "Full" at bounding box center [817, 202] width 229 height 13
click at [0, 0] on input "****" at bounding box center [0, 0] width 0 height 0
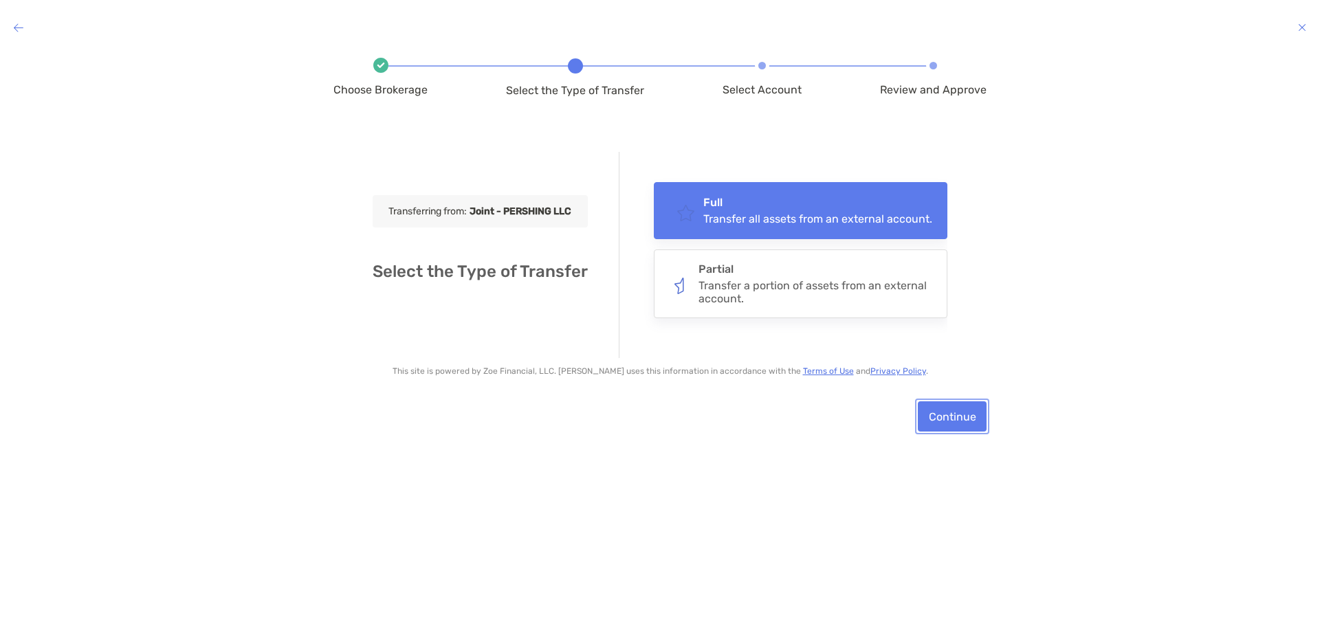
click at [959, 414] on button "Continue" at bounding box center [952, 416] width 69 height 30
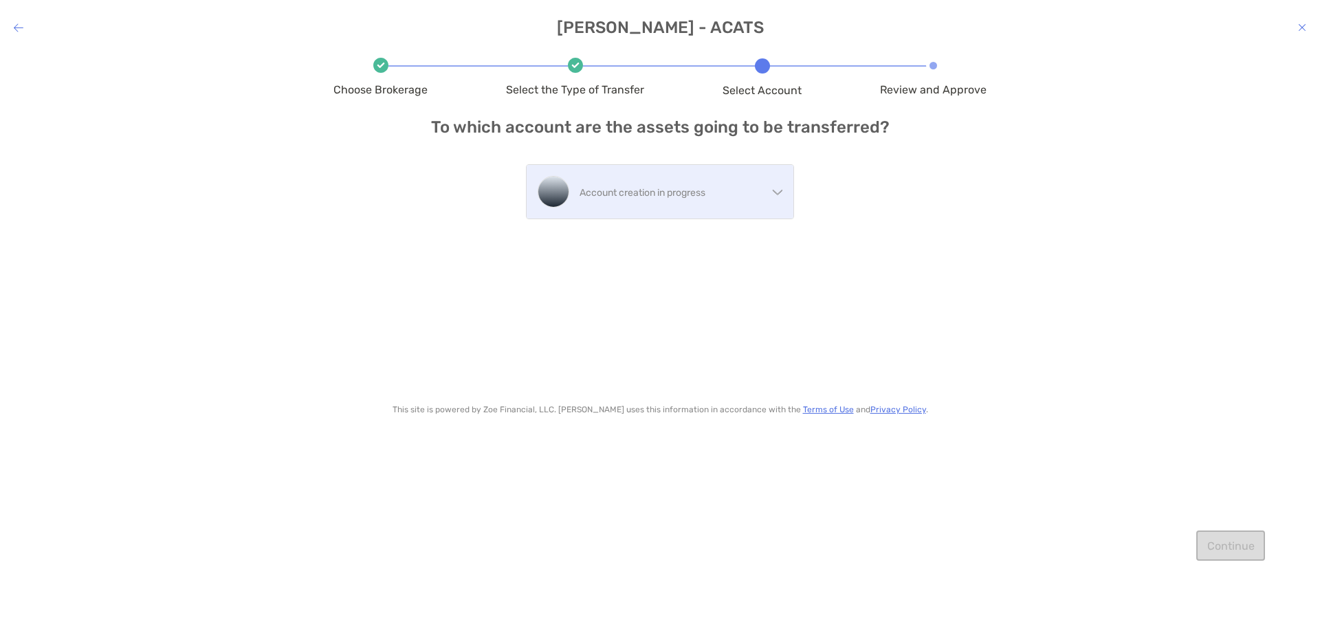
click at [762, 199] on p "Account creation in progress" at bounding box center [673, 192] width 188 height 17
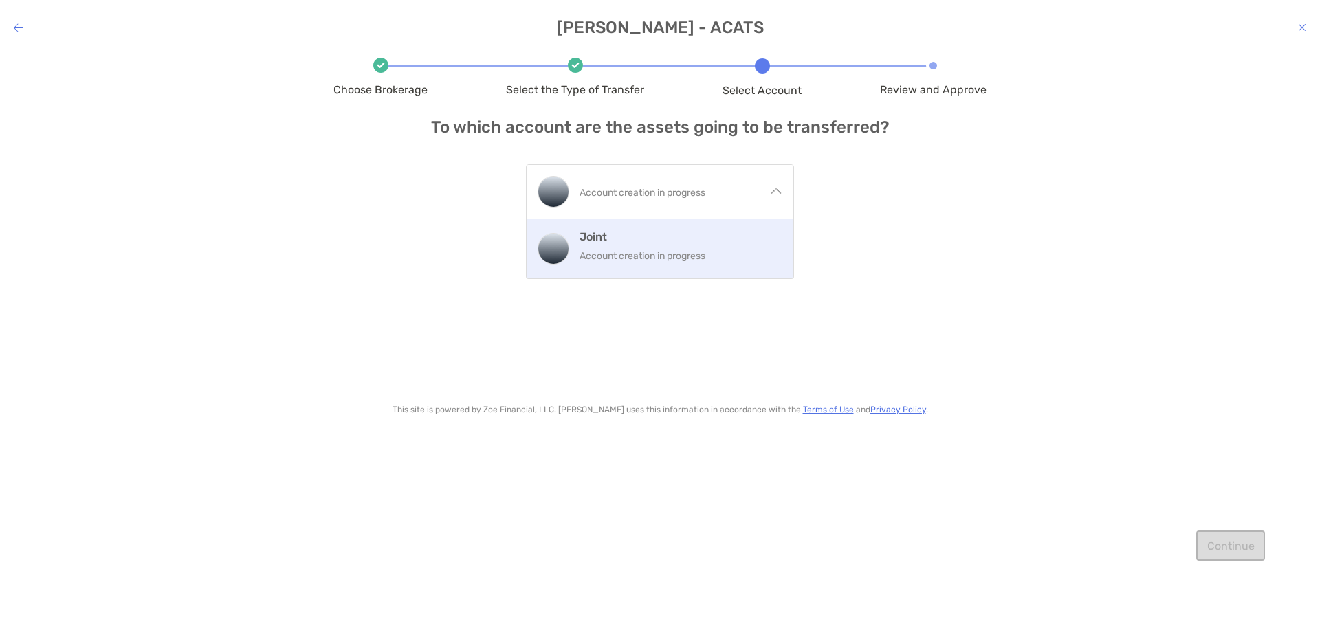
click at [746, 248] on p "Account creation in progress" at bounding box center [680, 255] width 203 height 17
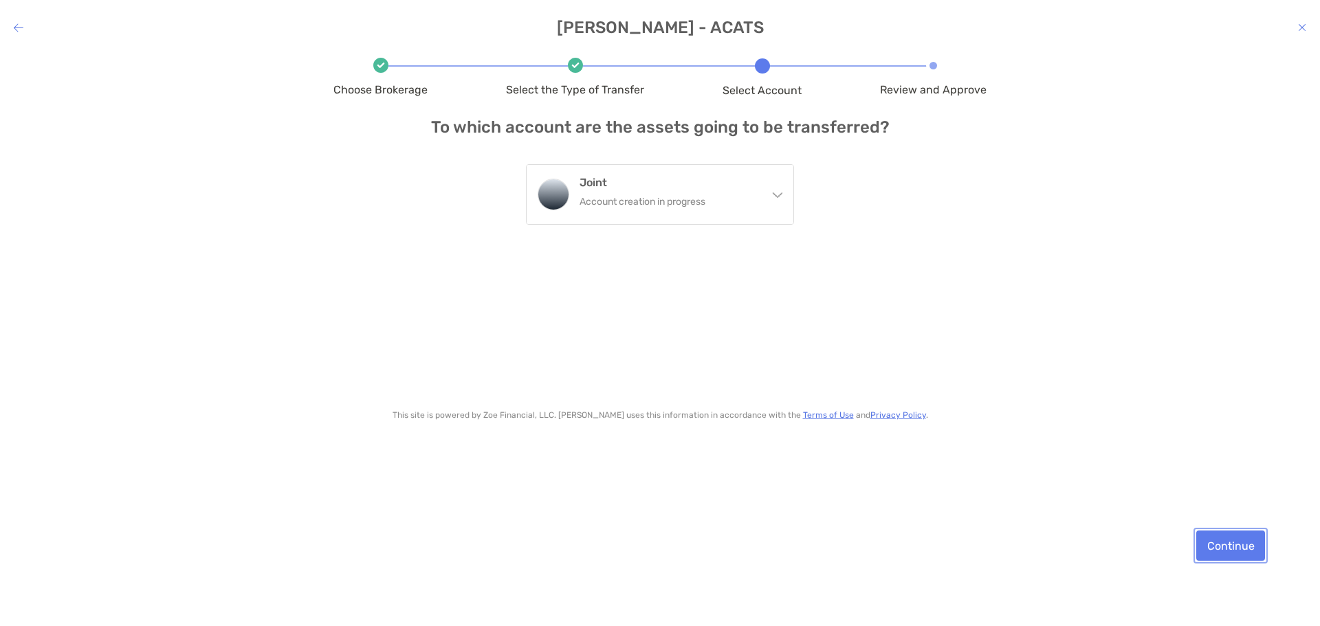
click at [1253, 548] on button "Continue" at bounding box center [1230, 546] width 69 height 30
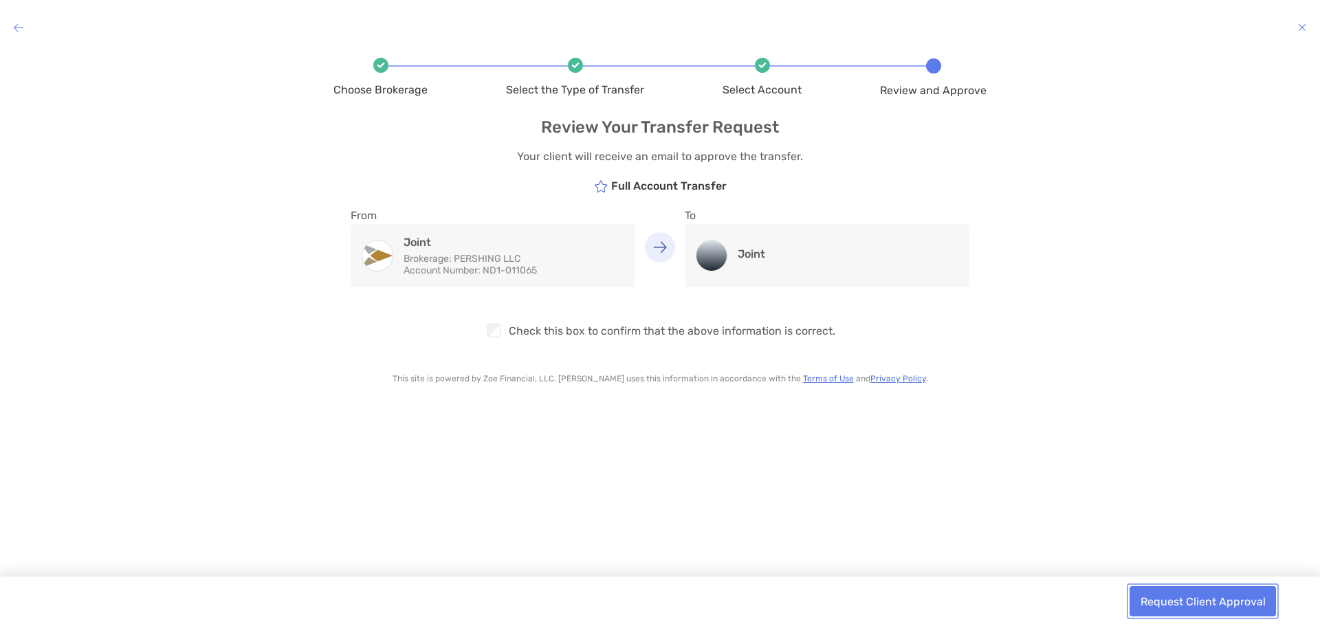
click at [1212, 603] on button "Request Client Approval" at bounding box center [1202, 601] width 146 height 30
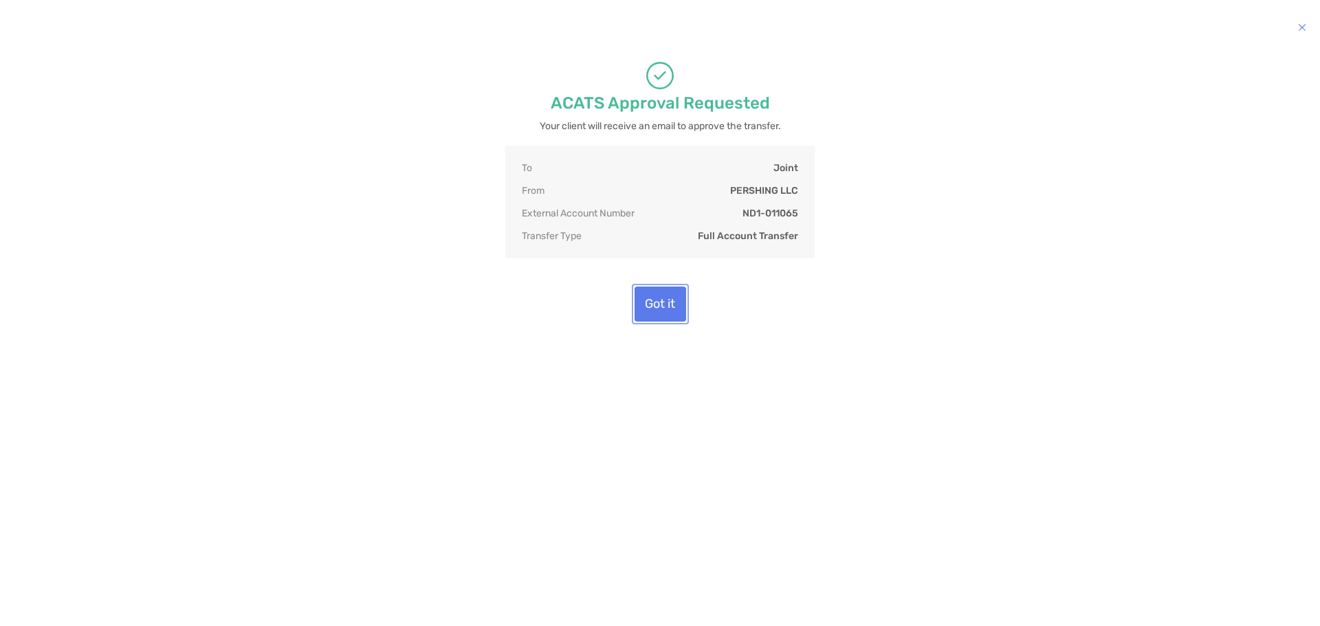
click at [656, 322] on button "Got it" at bounding box center [660, 304] width 52 height 35
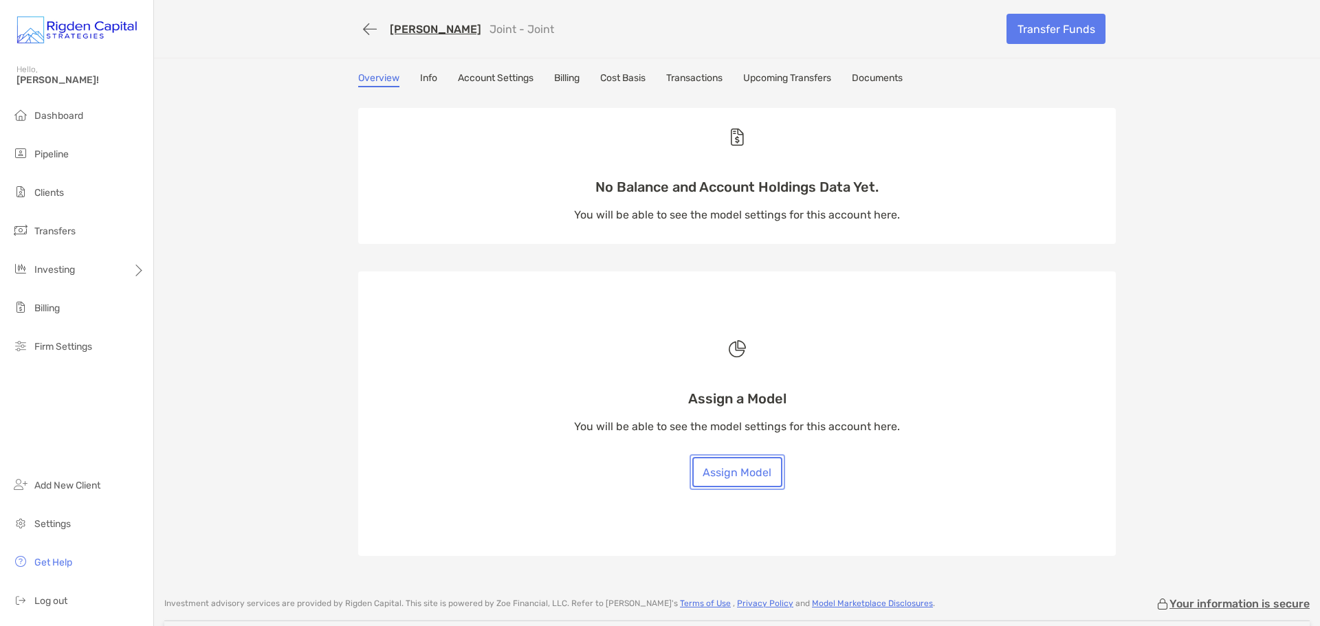
click at [734, 471] on button "Assign Model" at bounding box center [737, 472] width 90 height 30
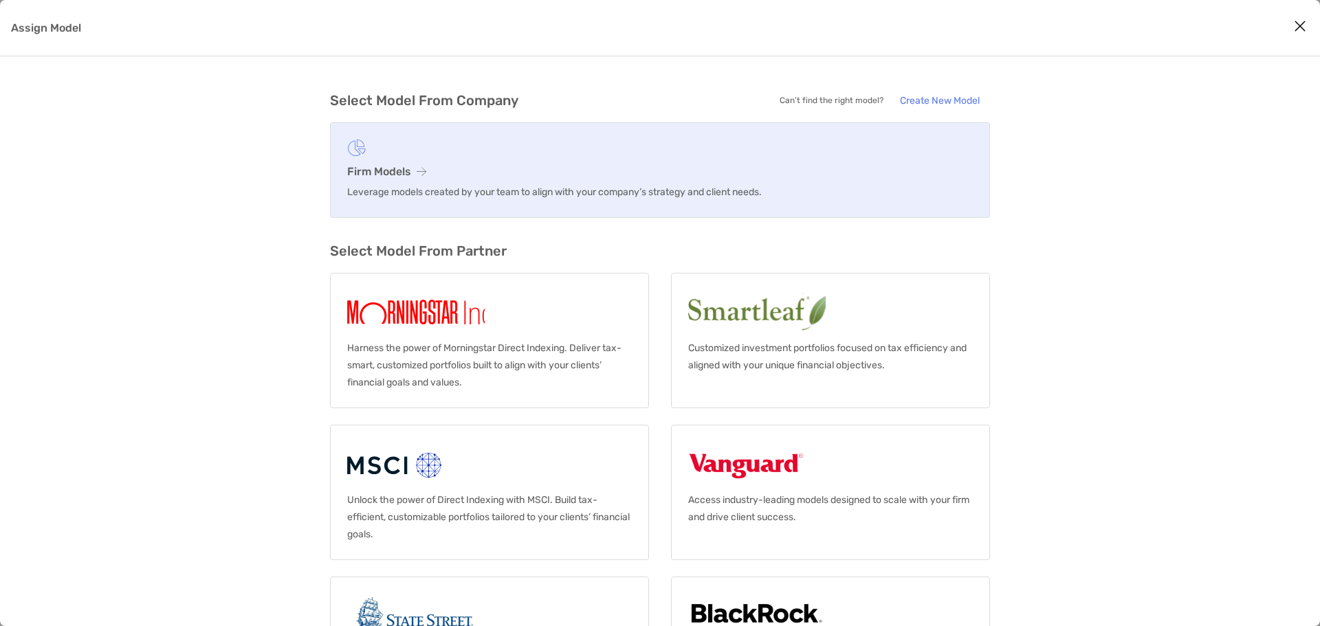
click at [400, 160] on link "Firm Models Leverage models created by your team to align with your company’s s…" at bounding box center [660, 170] width 660 height 96
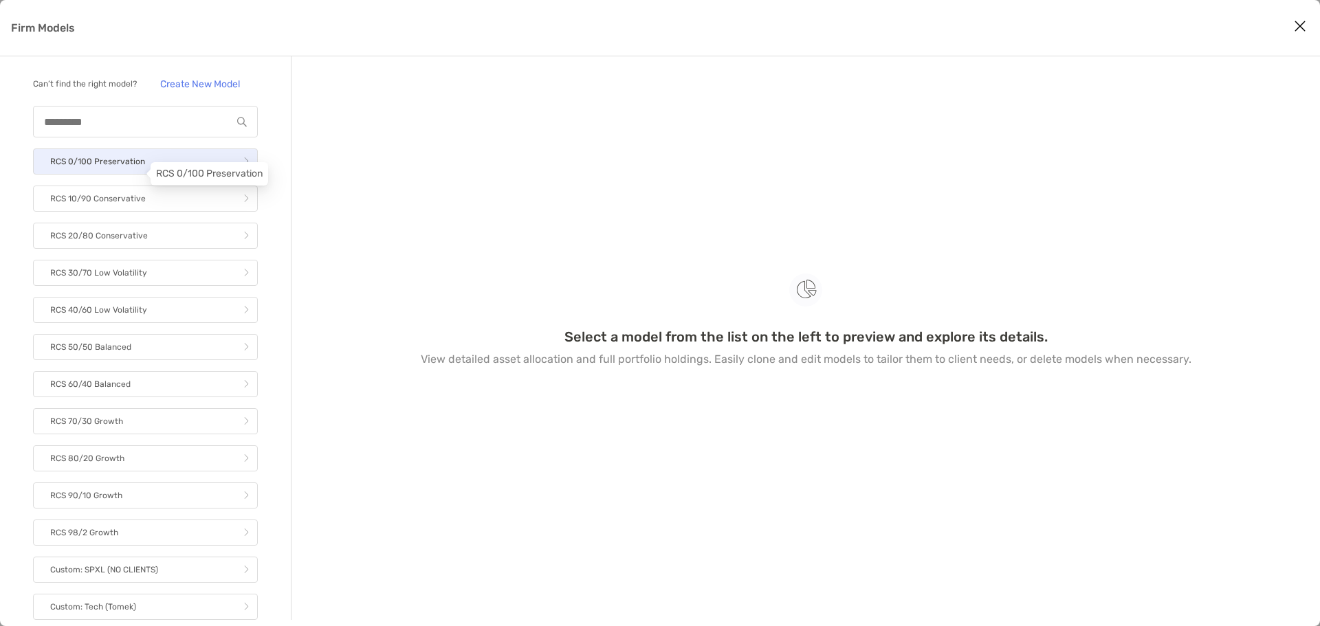
click at [135, 170] on p "RCS 0/100 Preservation" at bounding box center [97, 161] width 95 height 17
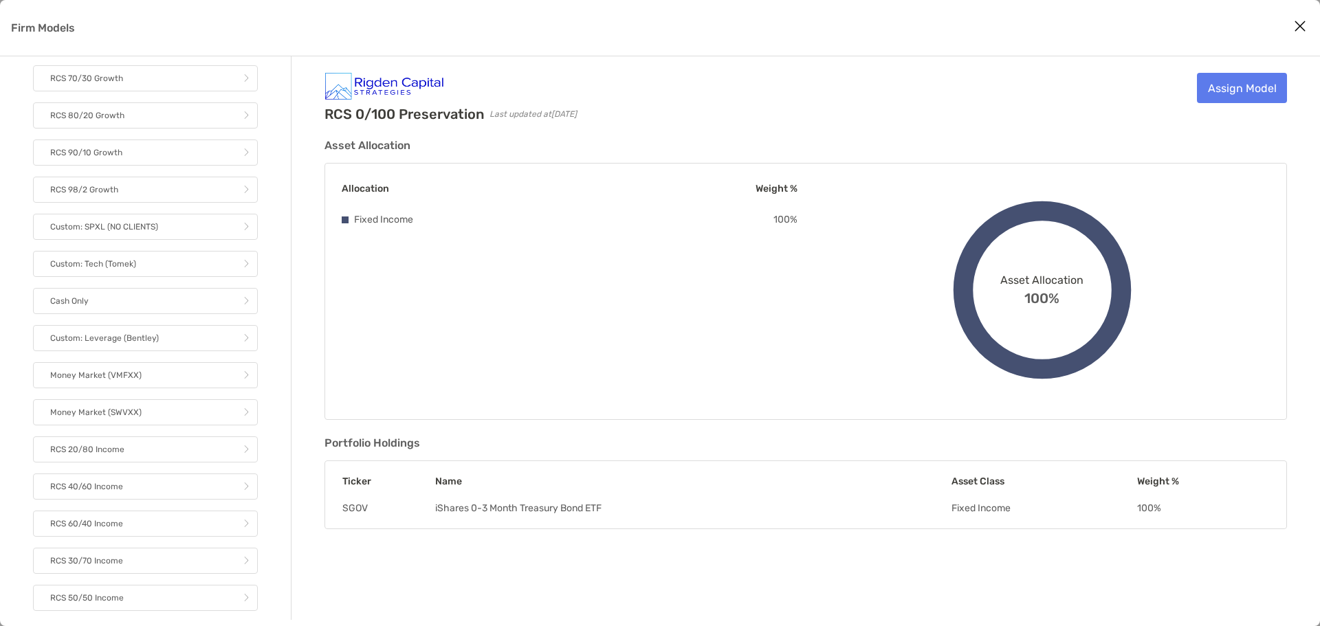
scroll to position [344, 0]
click at [153, 385] on link "Money Market (VMFXX)" at bounding box center [145, 375] width 225 height 26
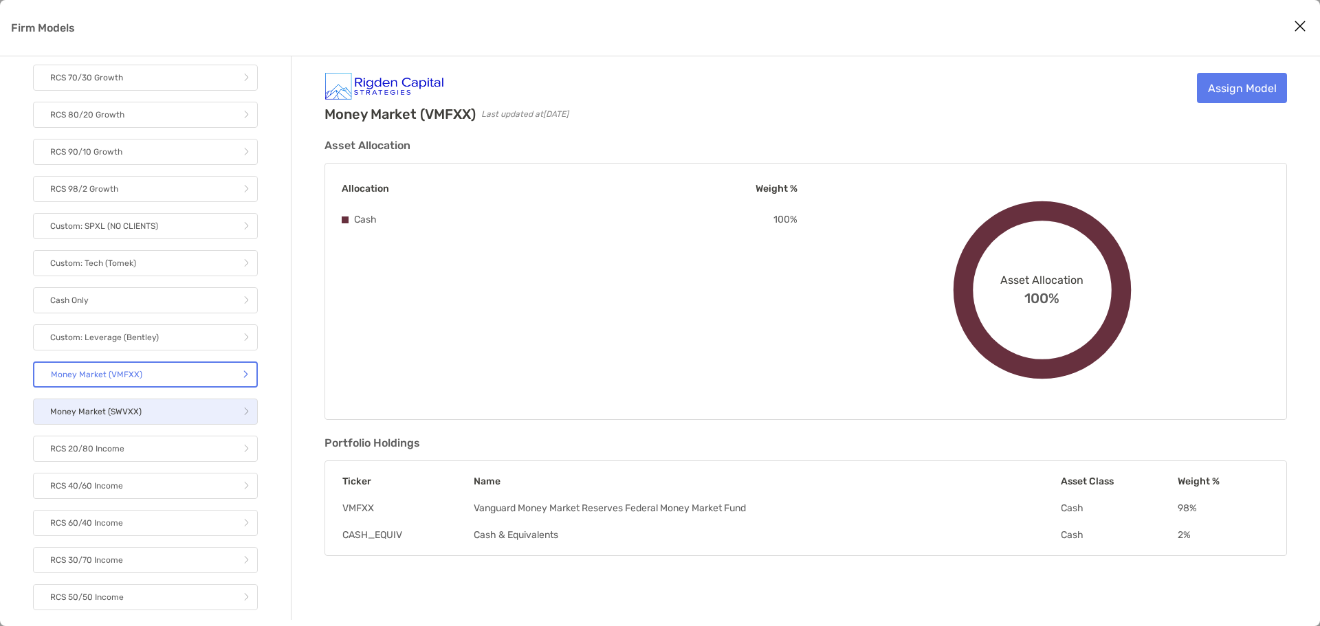
click at [166, 419] on link "Money Market (SWVXX)" at bounding box center [145, 412] width 225 height 26
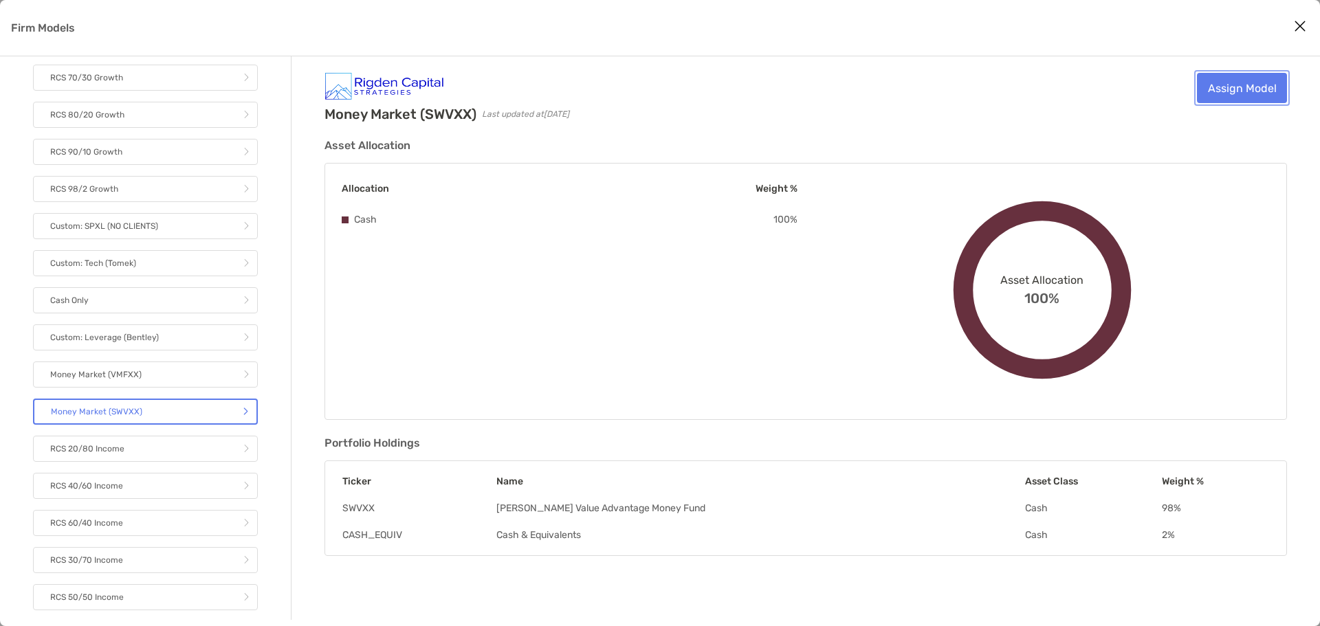
click at [1228, 86] on link "Assign Model" at bounding box center [1242, 88] width 90 height 30
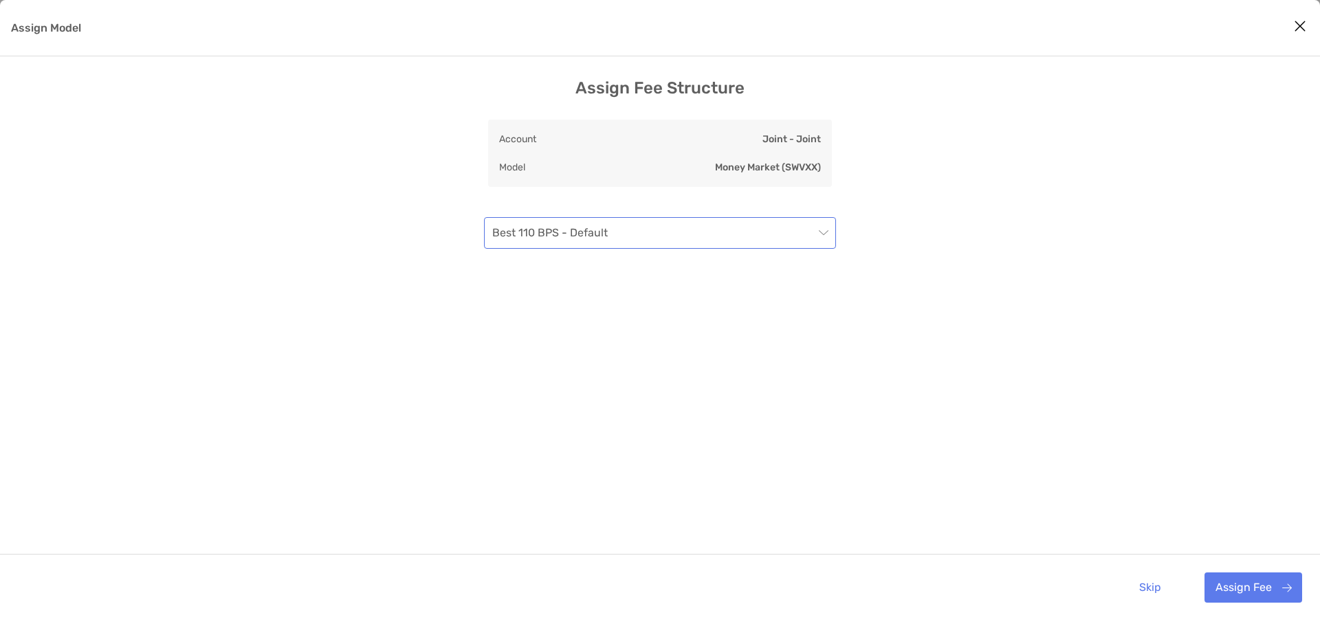
click at [828, 232] on div "Best 110 BPS - Default" at bounding box center [660, 233] width 352 height 32
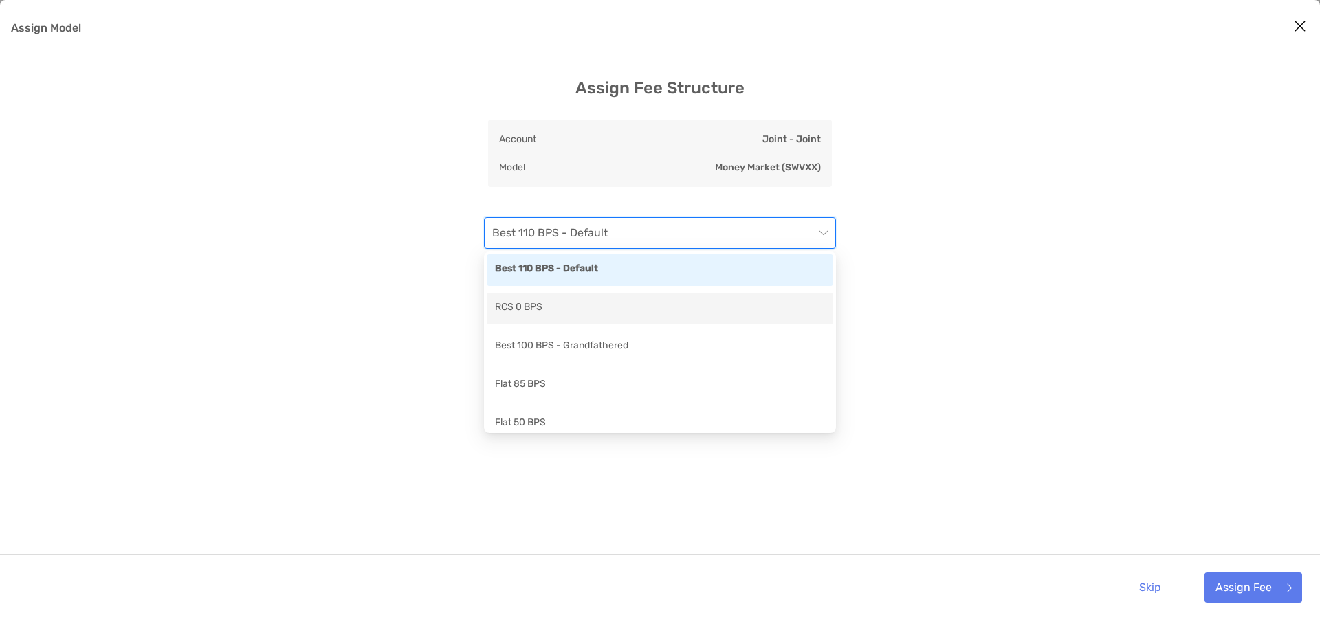
click at [765, 306] on div "RCS 0 BPS" at bounding box center [660, 308] width 330 height 17
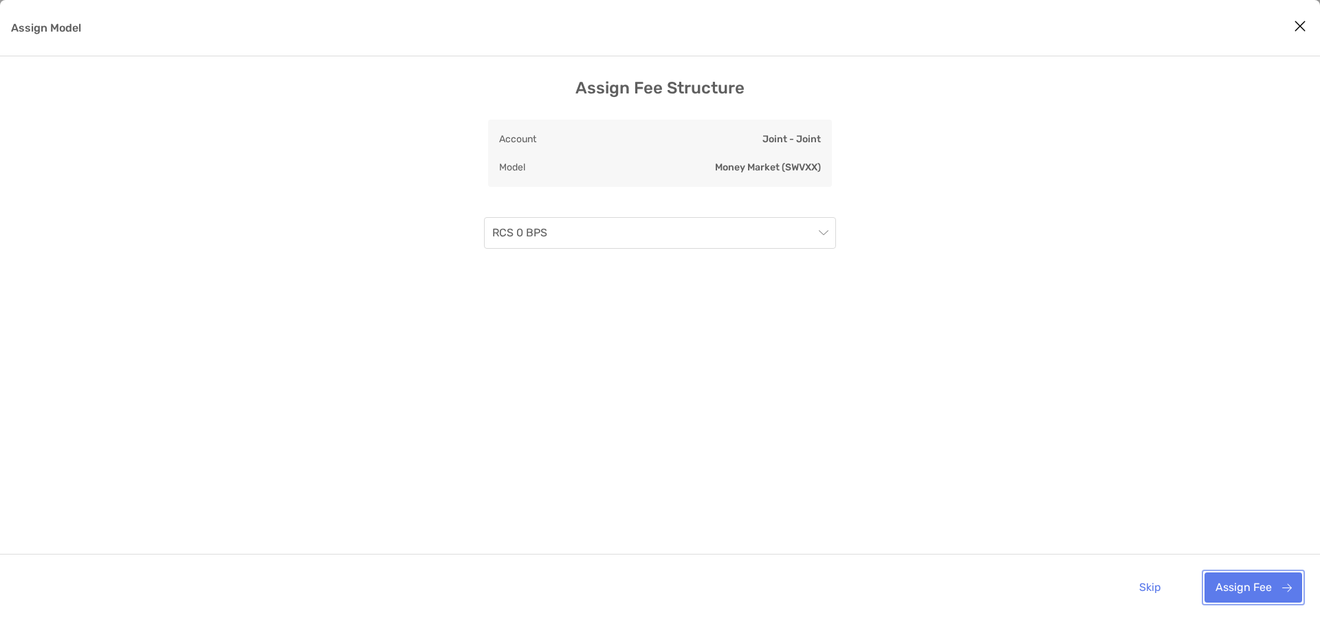
click at [1248, 595] on button "Assign Fee" at bounding box center [1253, 588] width 98 height 30
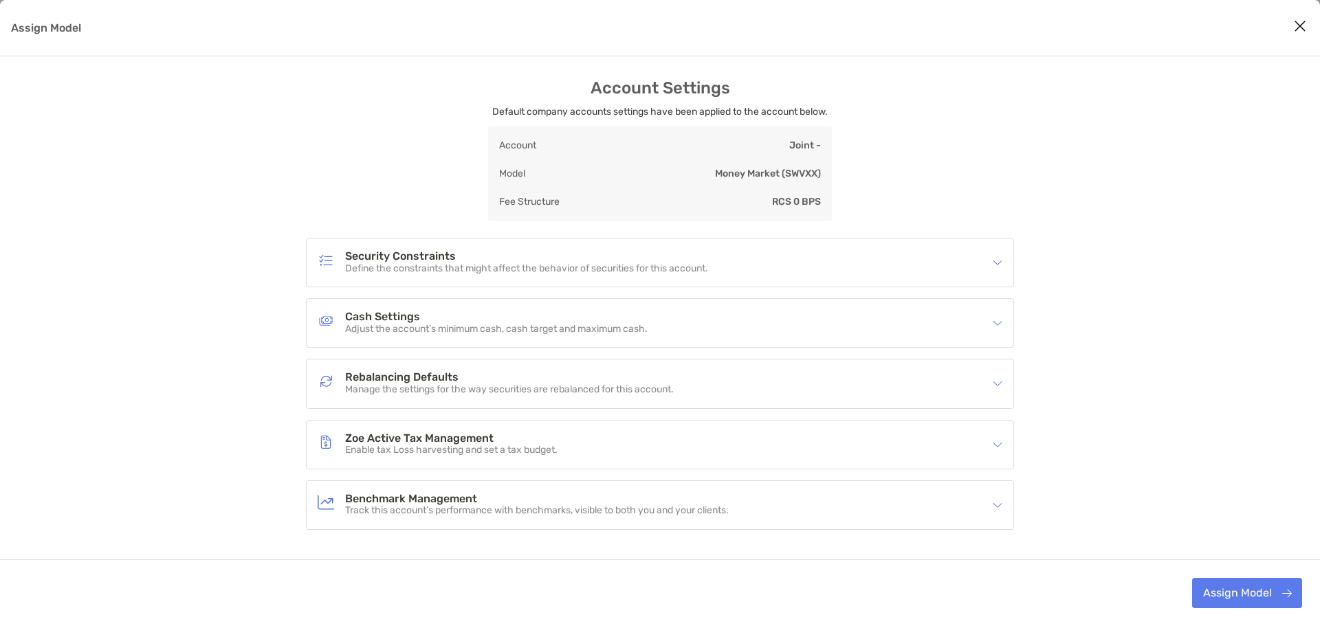
click at [1008, 384] on div "Rebalancing Defaults Manage the settings for the way securities are rebalanced …" at bounding box center [660, 383] width 707 height 48
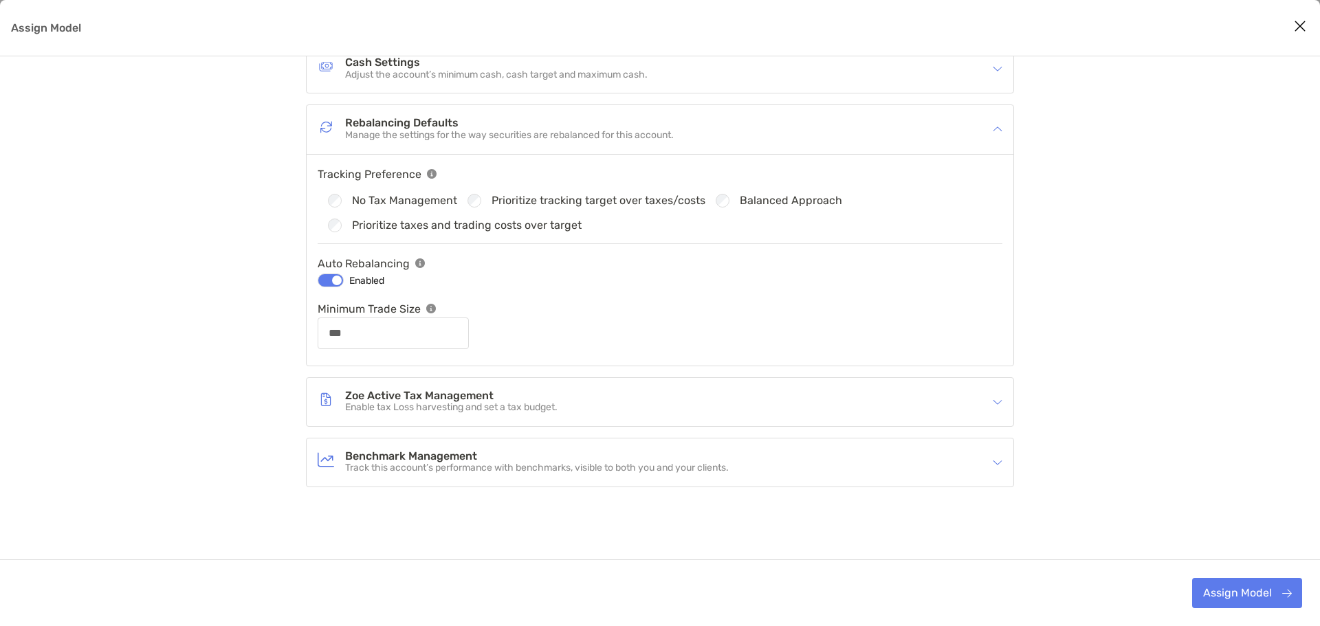
scroll to position [256, 0]
click at [506, 400] on p "Enable tax Loss harvesting and set a tax budget." at bounding box center [451, 406] width 212 height 12
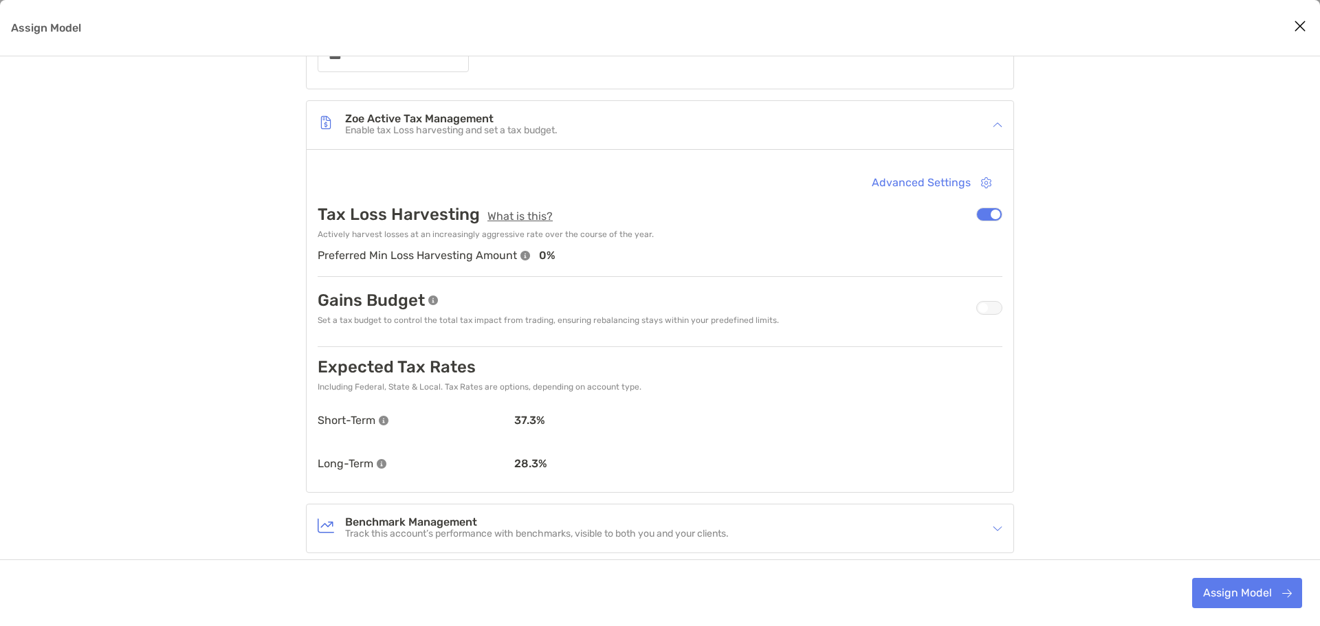
scroll to position [463, 0]
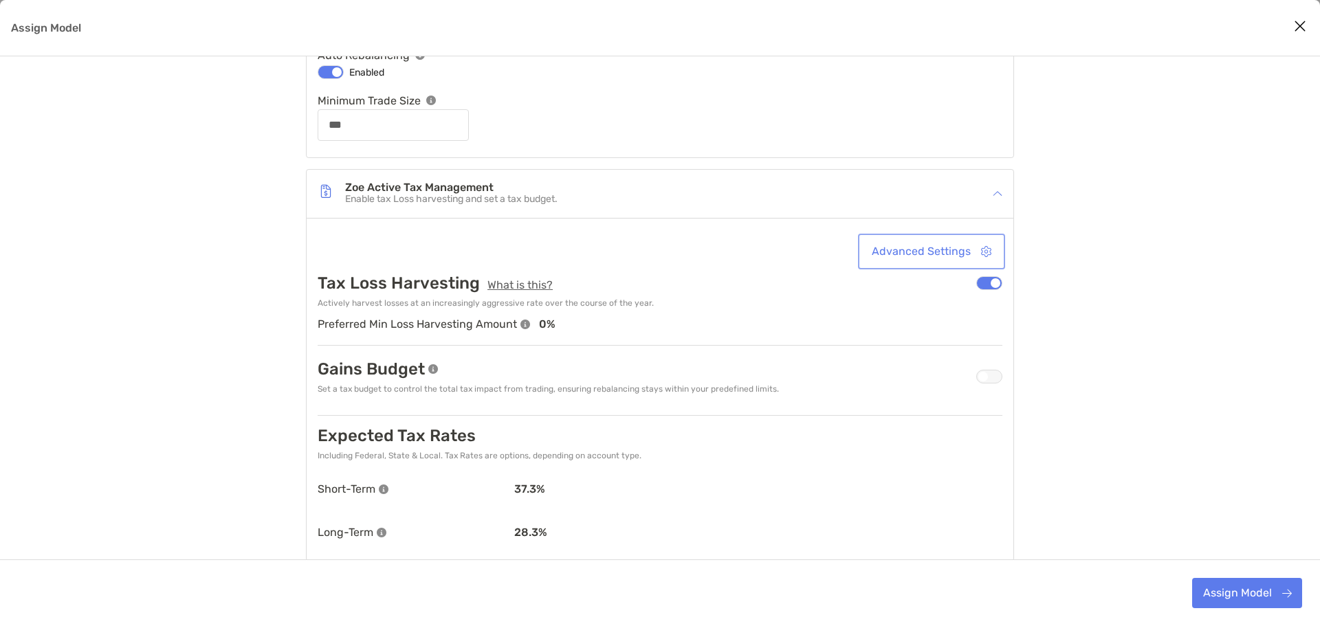
click at [900, 253] on button "Advanced Settings" at bounding box center [932, 251] width 142 height 30
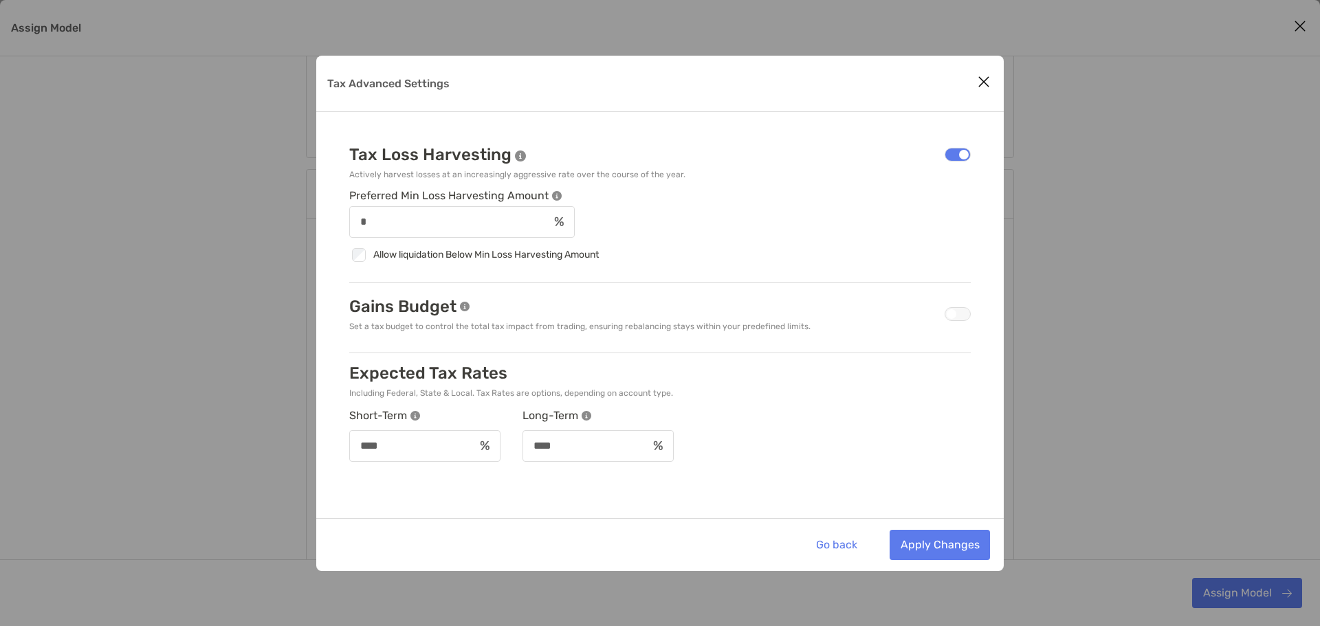
click at [957, 309] on div "Tax Advanced Settings" at bounding box center [957, 314] width 26 height 14
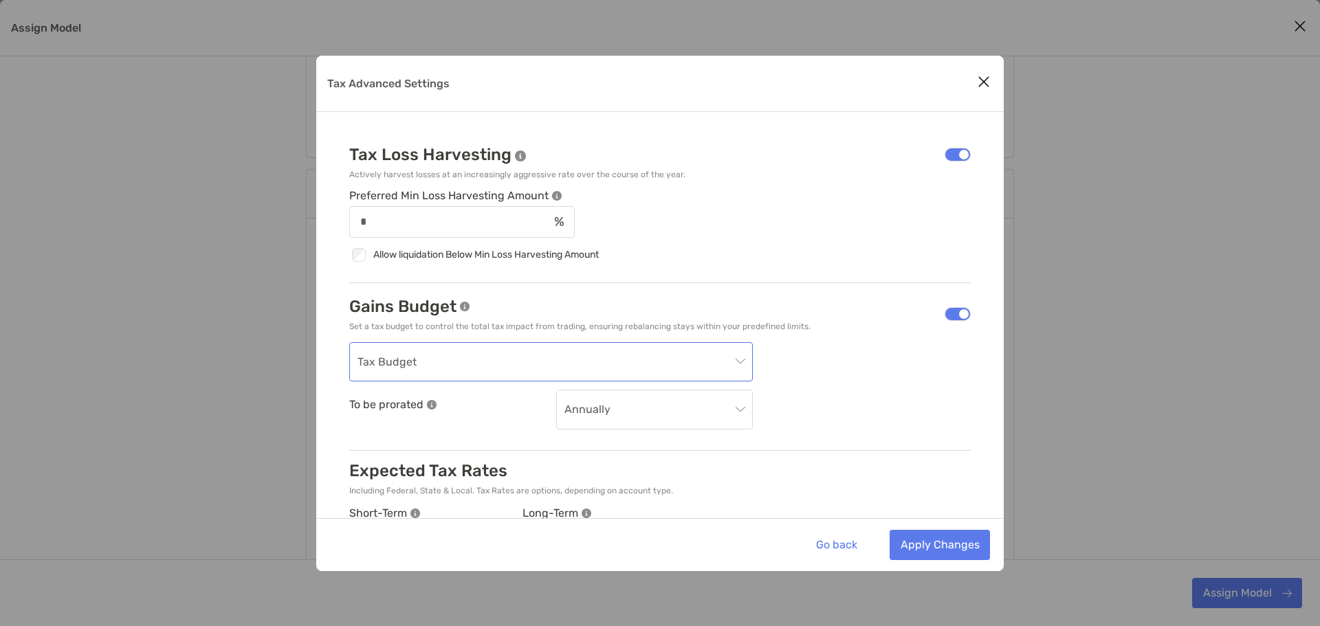
click at [746, 365] on div "Tax Budget" at bounding box center [550, 362] width 403 height 40
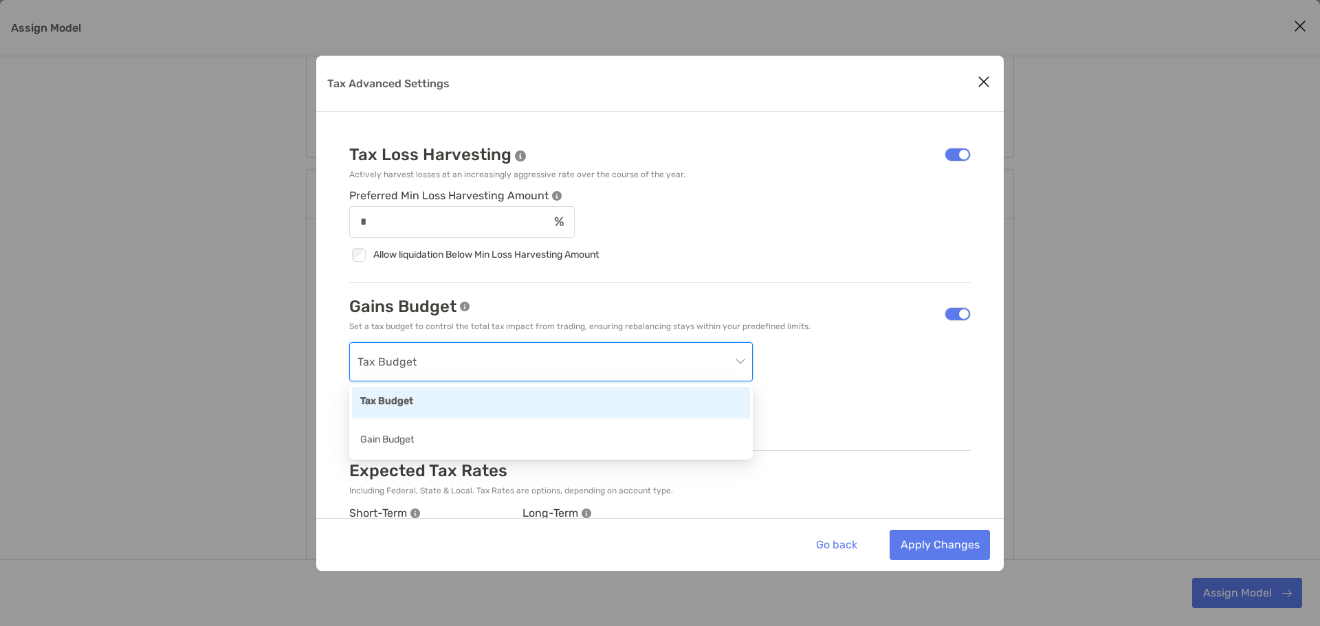
click at [876, 366] on div "Tax Budget To be prorated Annually" at bounding box center [659, 385] width 621 height 87
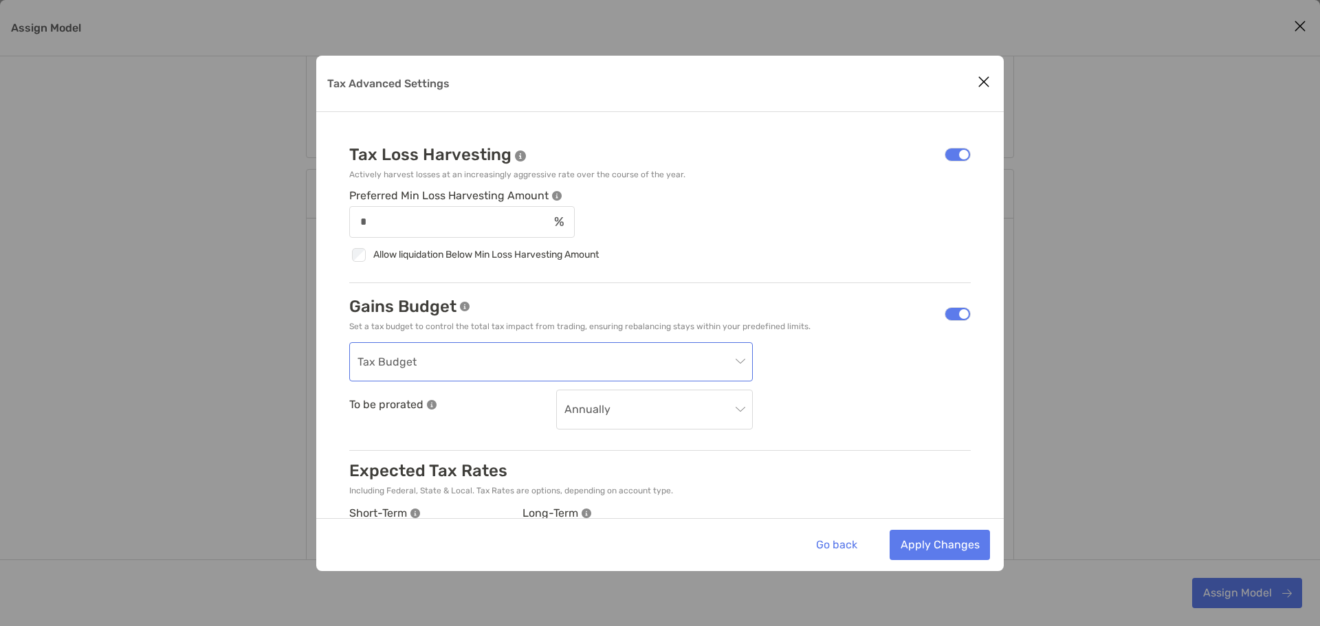
click at [738, 357] on span "Tax Budget" at bounding box center [550, 362] width 387 height 38
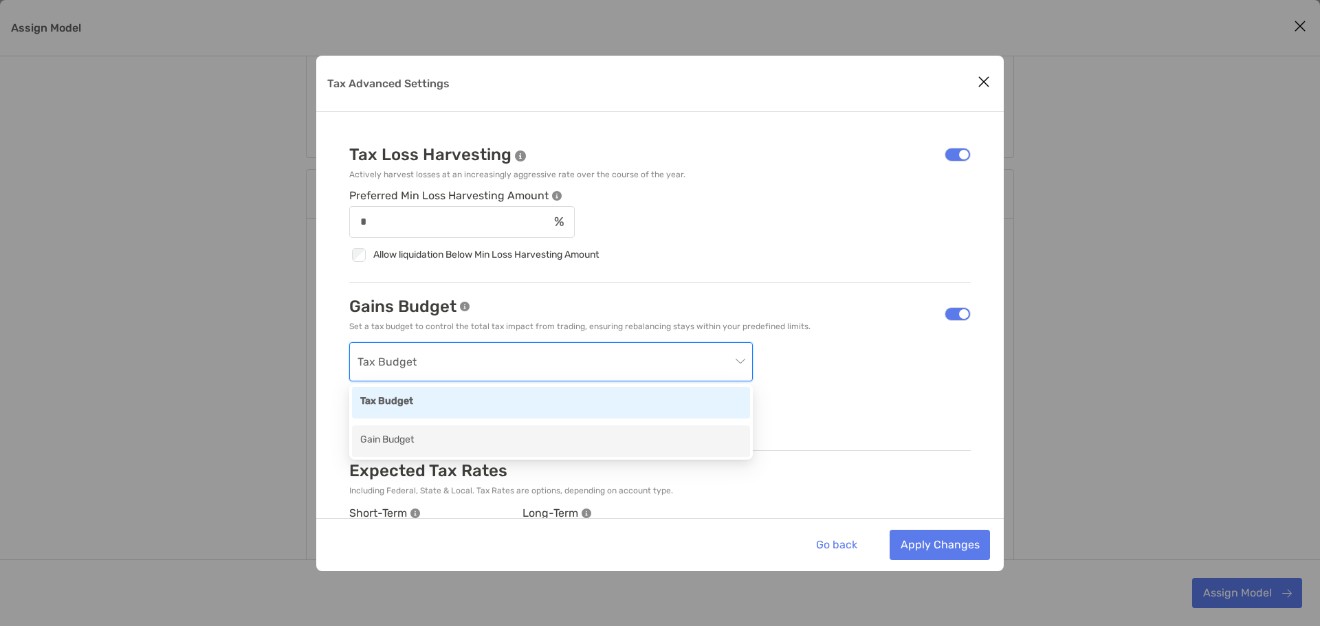
click at [685, 441] on div "Gain Budget" at bounding box center [550, 440] width 381 height 17
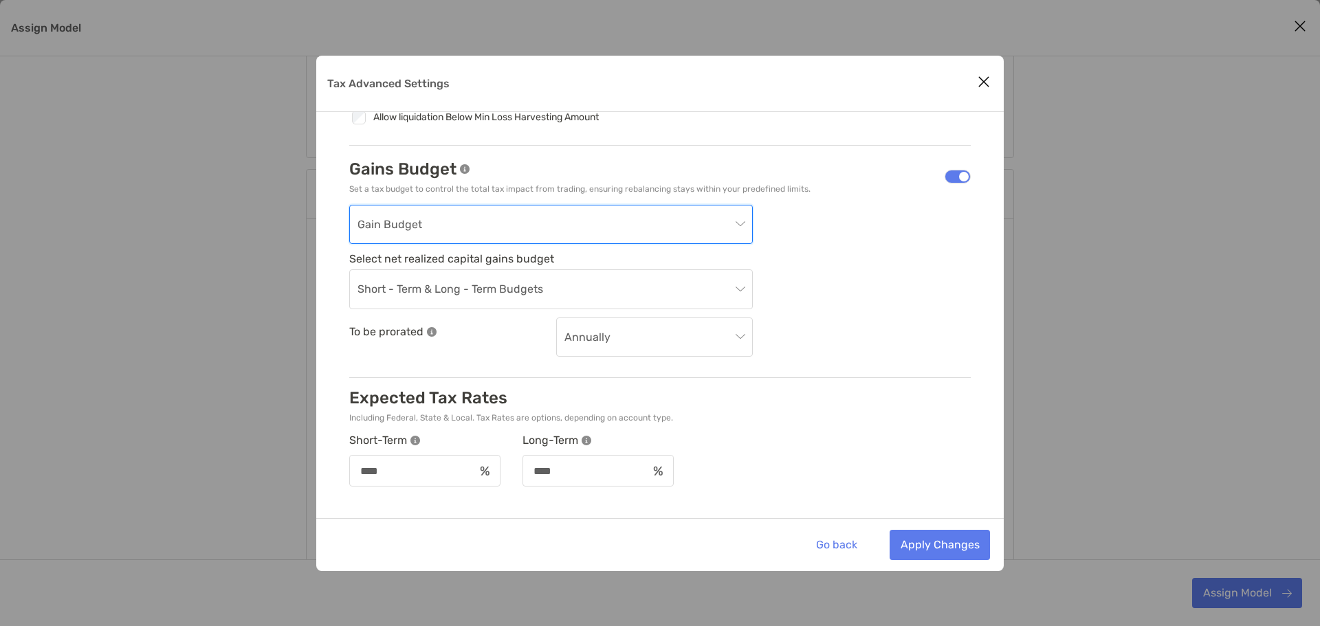
scroll to position [139, 0]
click at [735, 285] on span "Short - Term & Long - Term Budgets" at bounding box center [550, 288] width 387 height 38
click at [843, 282] on div "Gain Budget Select net realized capital gains budget Short - Term & Long - Term…" at bounding box center [659, 279] width 621 height 153
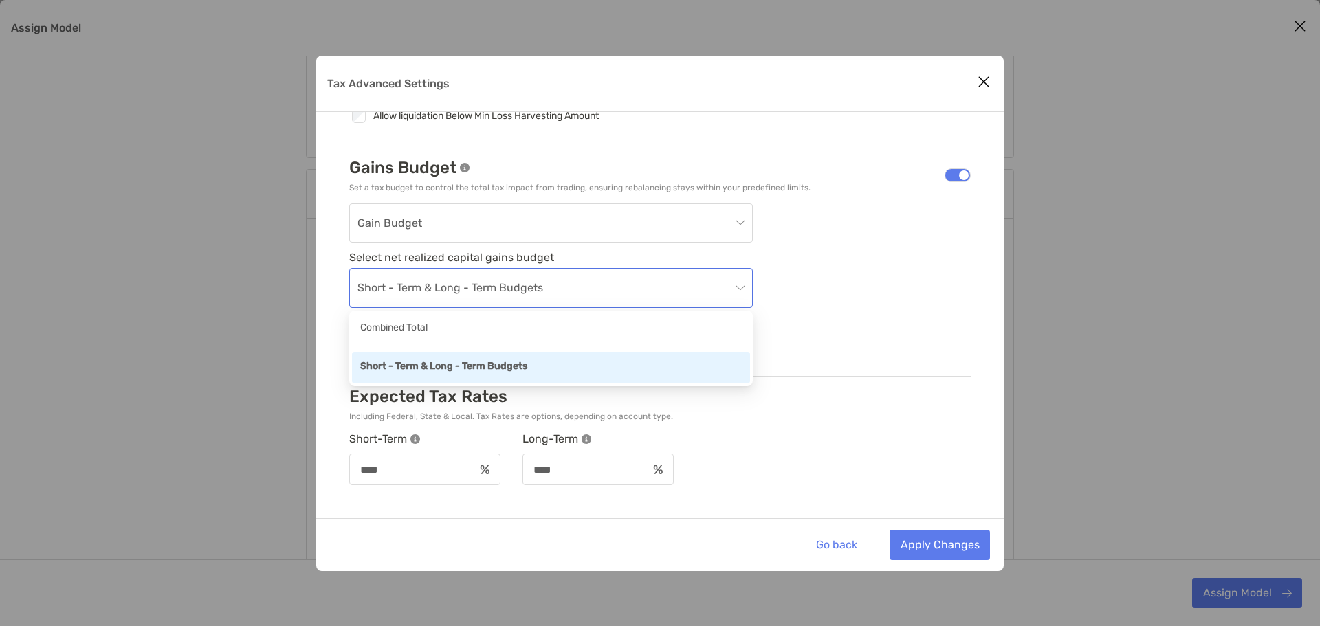
click at [747, 287] on div "Short - Term & Long - Term Budgets" at bounding box center [550, 288] width 403 height 40
click at [708, 316] on div "Combined Total" at bounding box center [551, 329] width 398 height 32
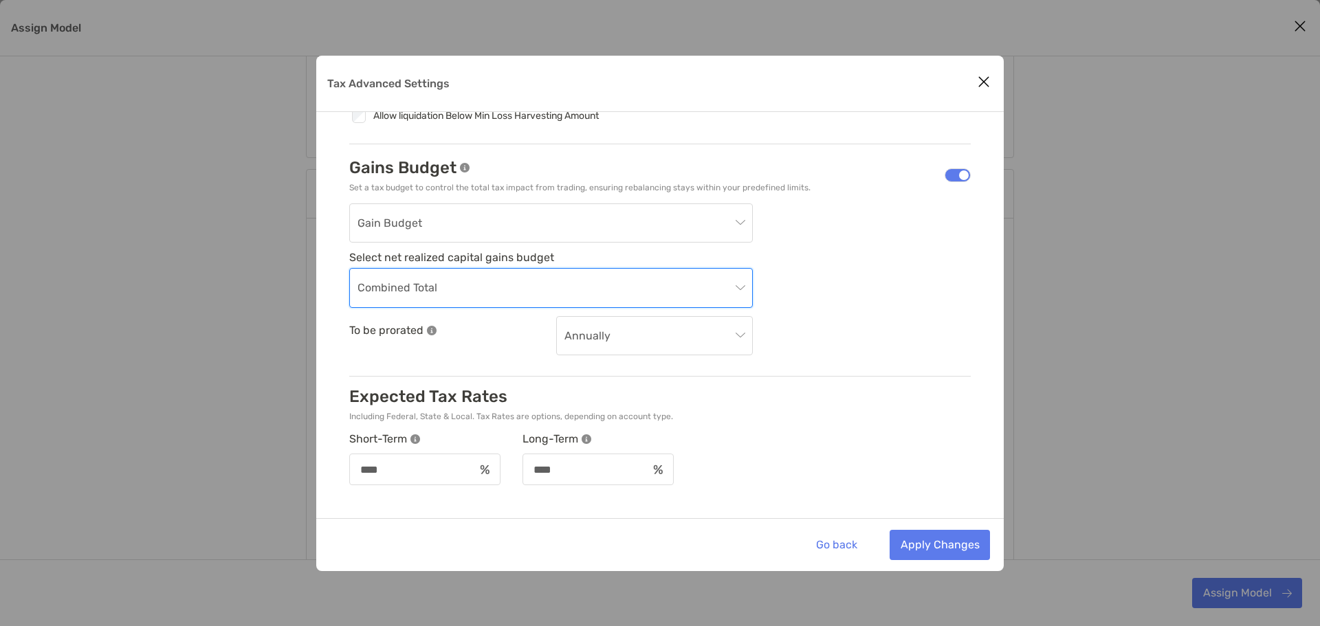
click at [744, 286] on span "Combined Total" at bounding box center [550, 288] width 387 height 38
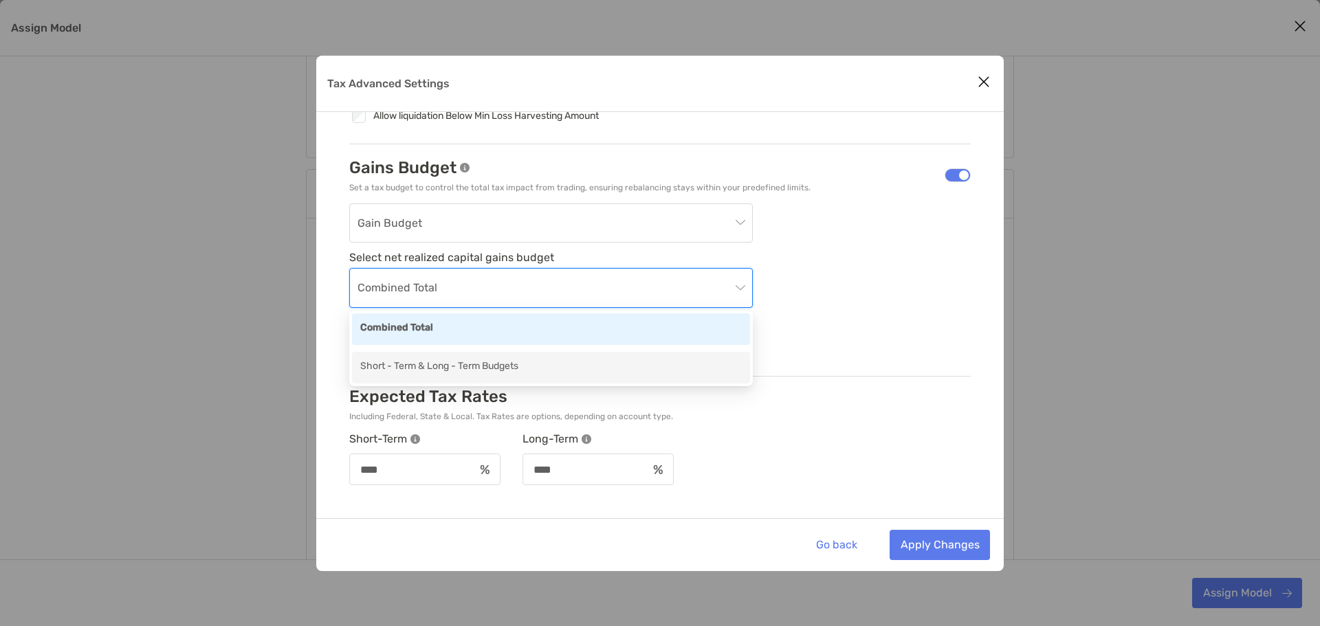
click at [720, 368] on div "Short - Term & Long - Term Budgets" at bounding box center [550, 367] width 381 height 17
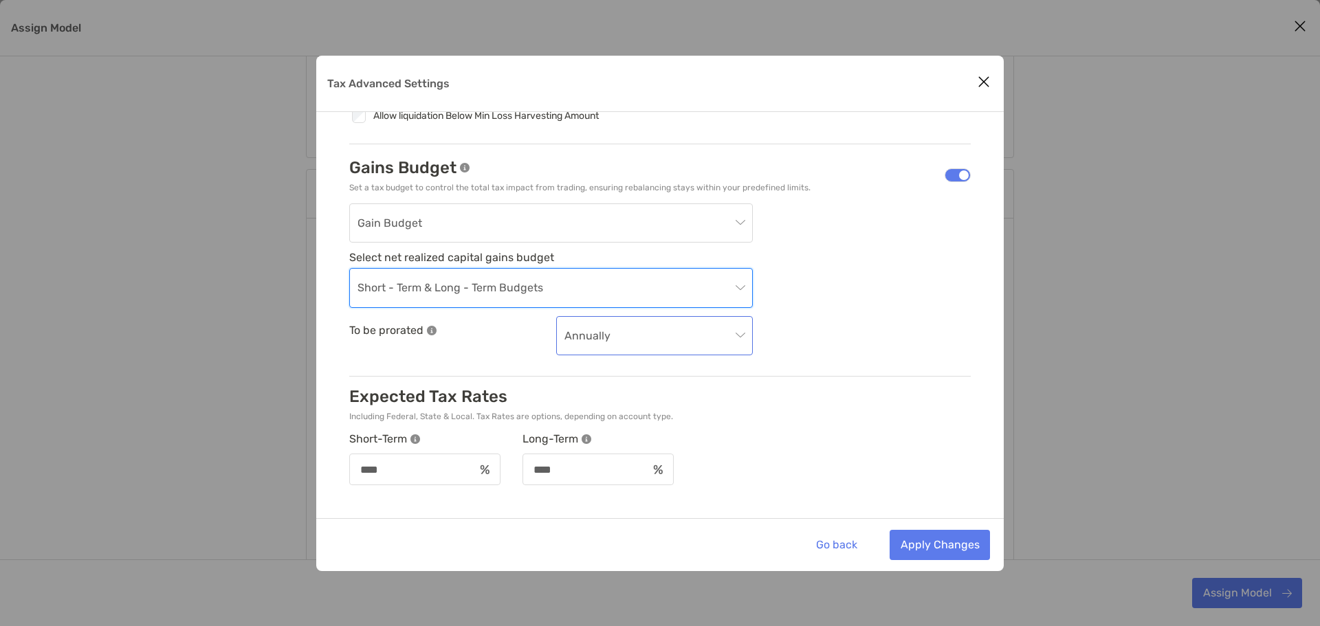
click at [724, 348] on span "Annually" at bounding box center [654, 336] width 180 height 38
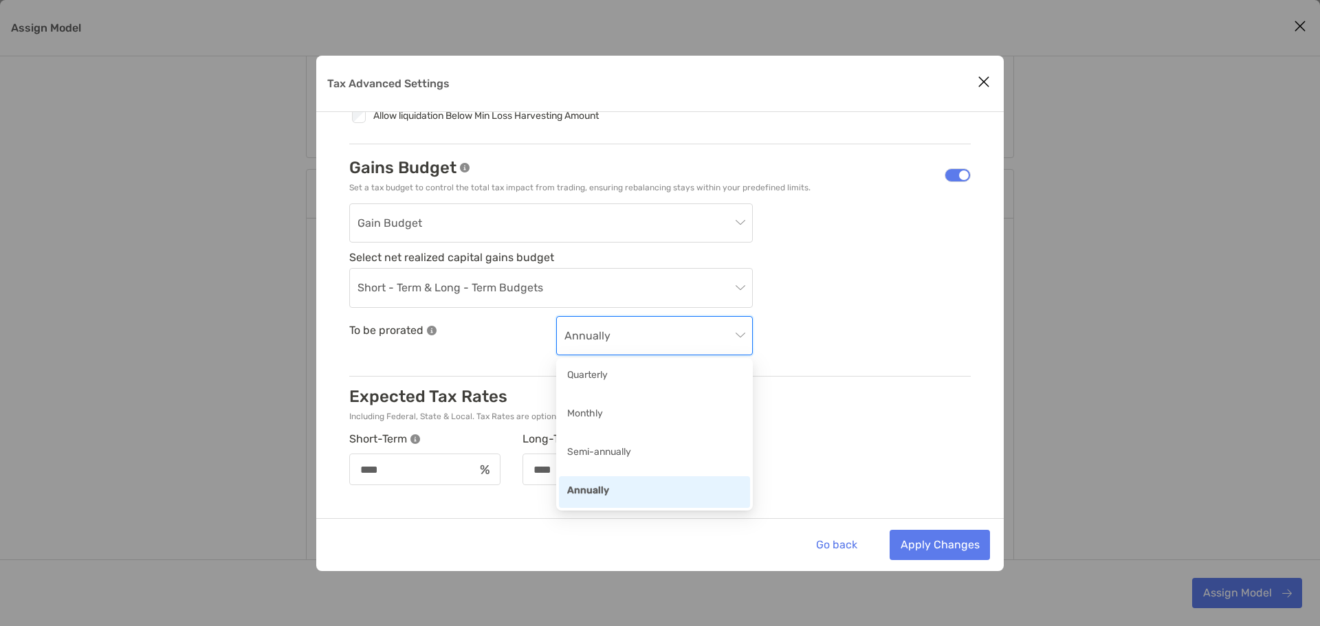
click at [851, 337] on div "Gain Budget Select net realized capital gains budget Short - Term & Long - Term…" at bounding box center [659, 279] width 621 height 153
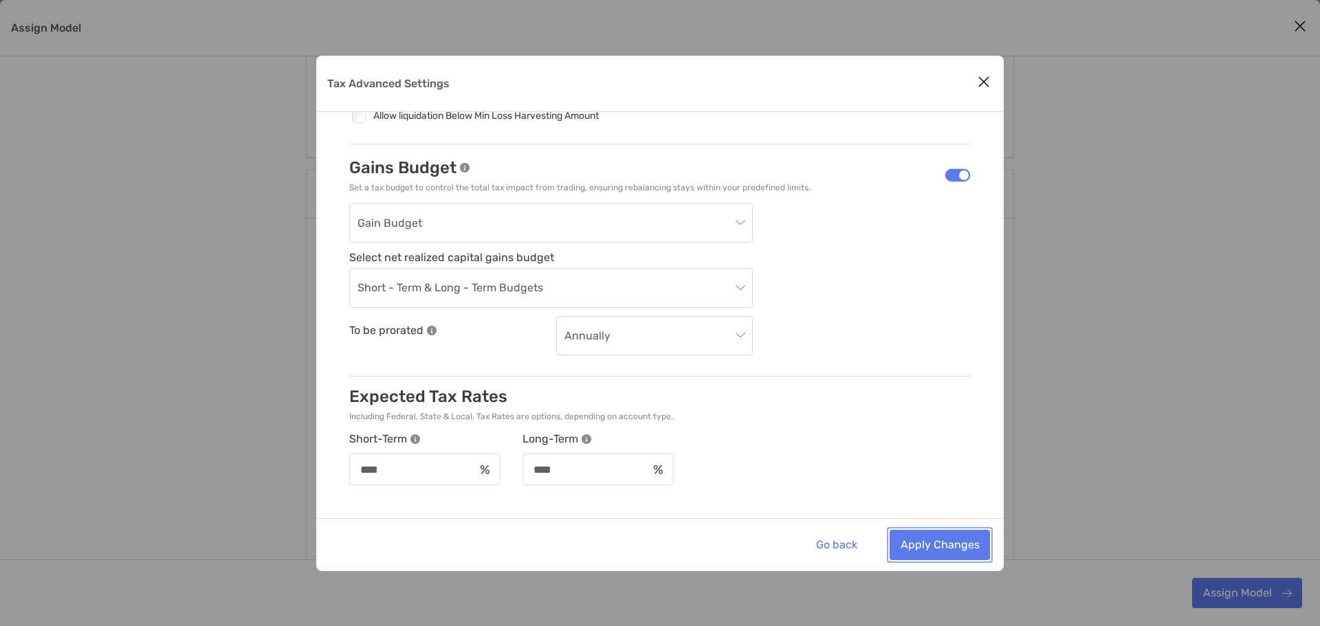
click at [962, 542] on button "Apply Changes" at bounding box center [939, 545] width 100 height 30
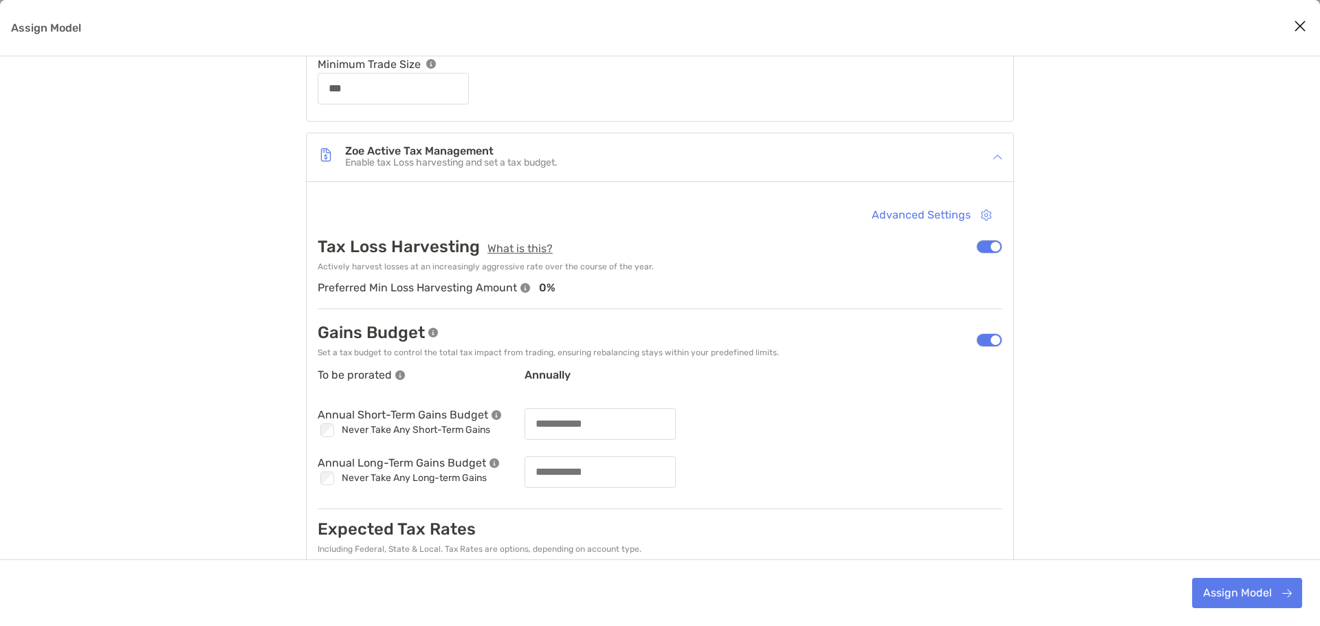
scroll to position [600, 0]
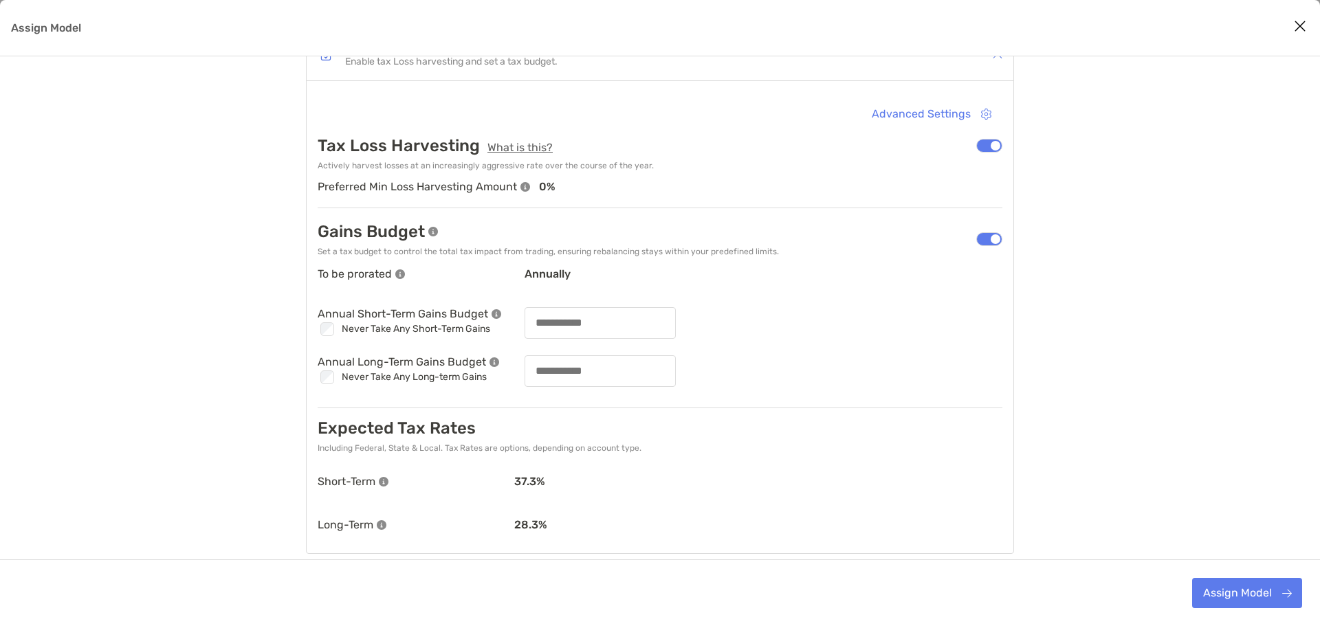
click at [995, 236] on div "Assign Model" at bounding box center [989, 239] width 26 height 14
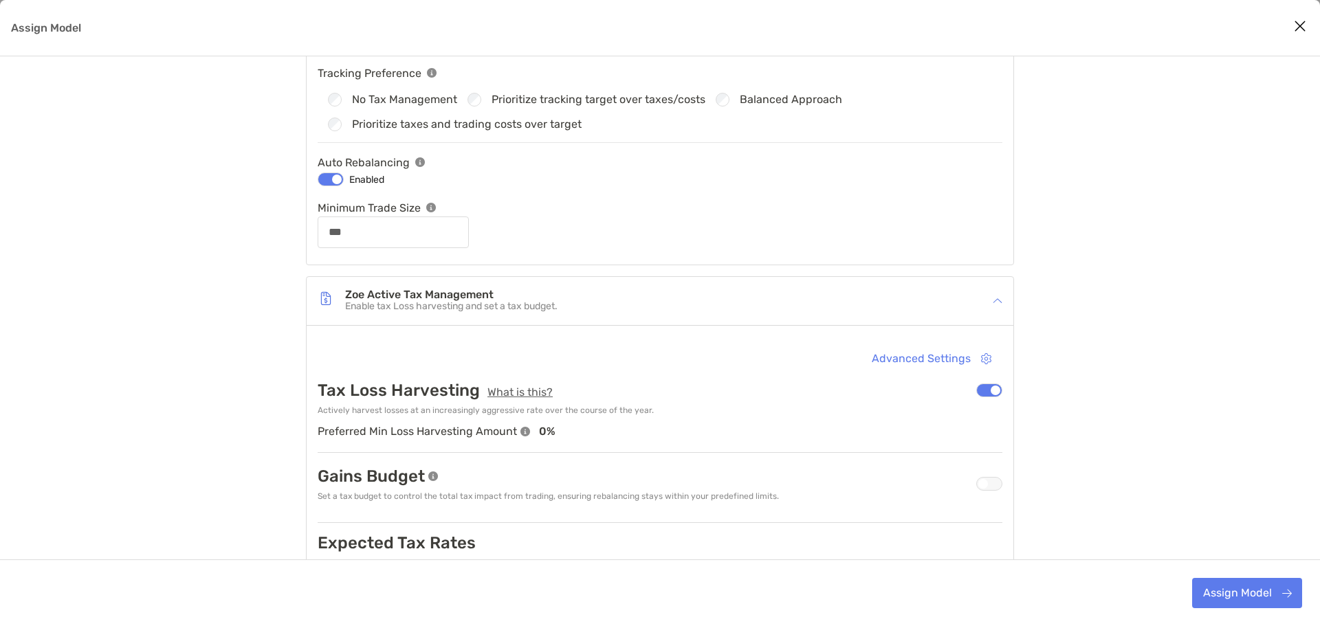
scroll to position [393, 0]
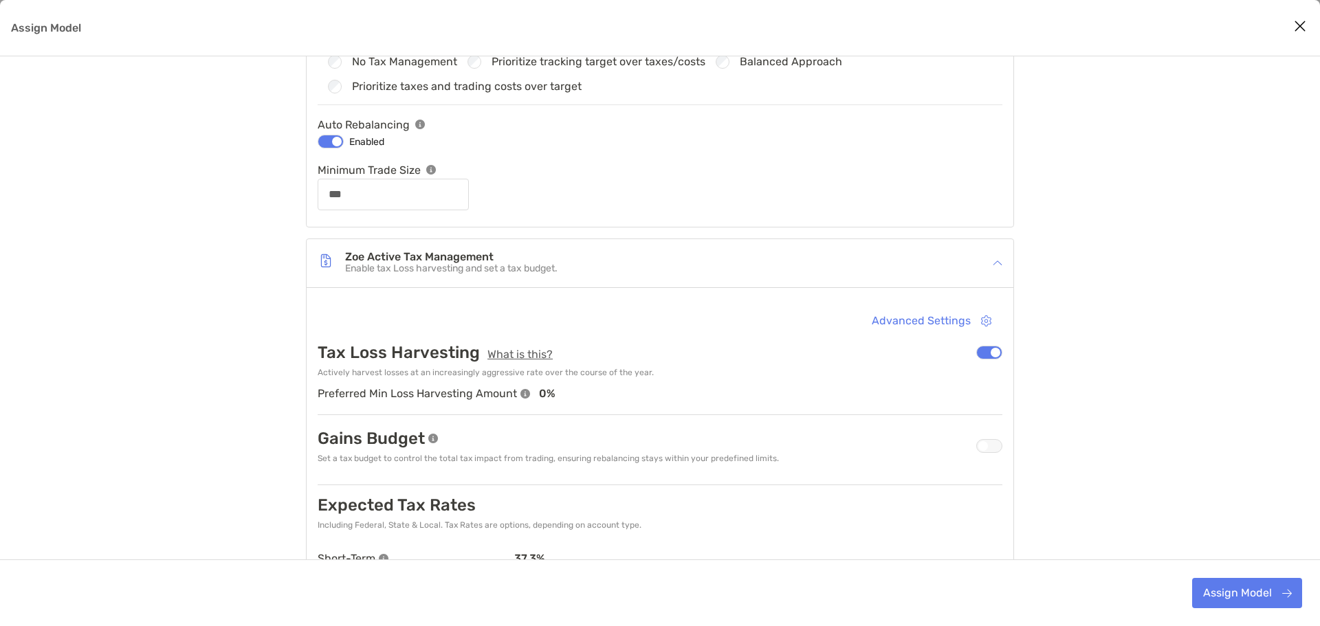
click at [989, 357] on div "Assign Model" at bounding box center [989, 353] width 26 height 14
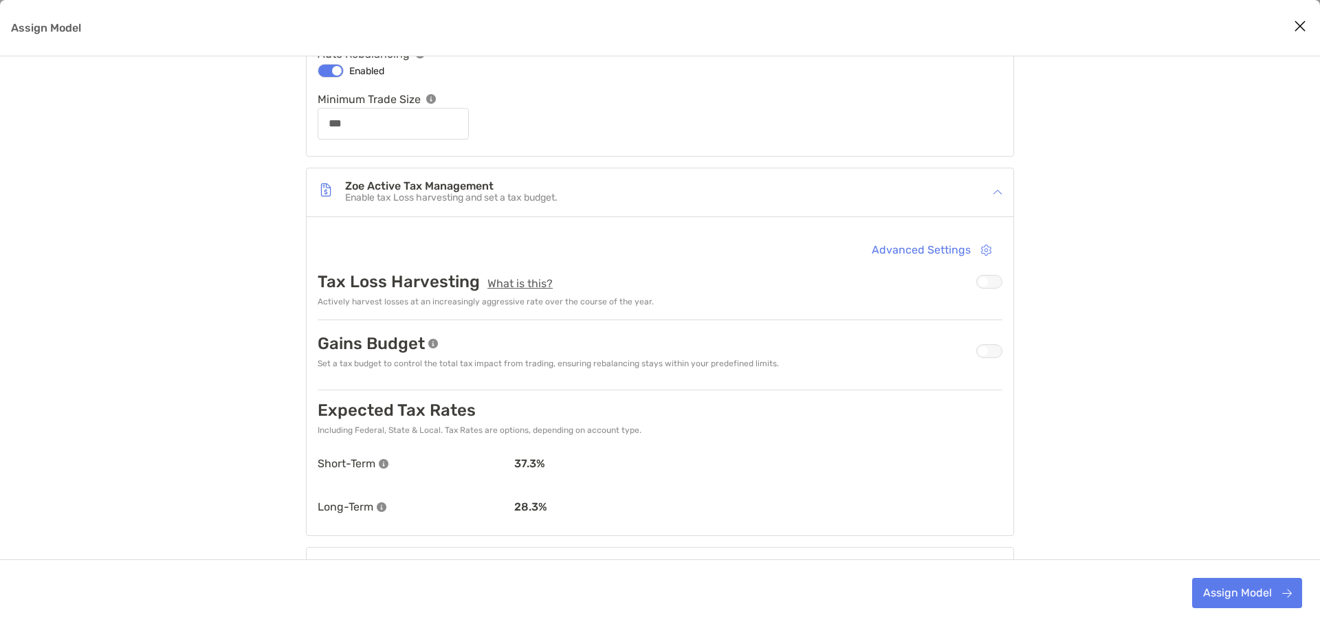
scroll to position [531, 0]
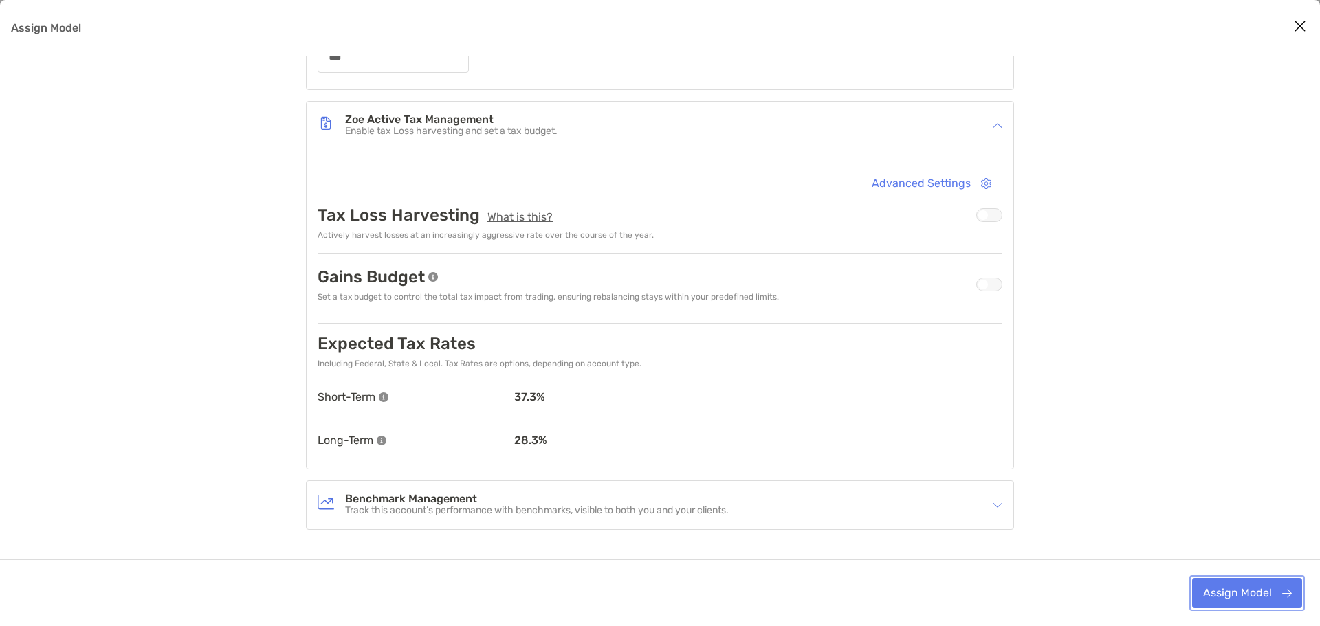
click at [1237, 591] on button "Assign Model" at bounding box center [1247, 593] width 110 height 30
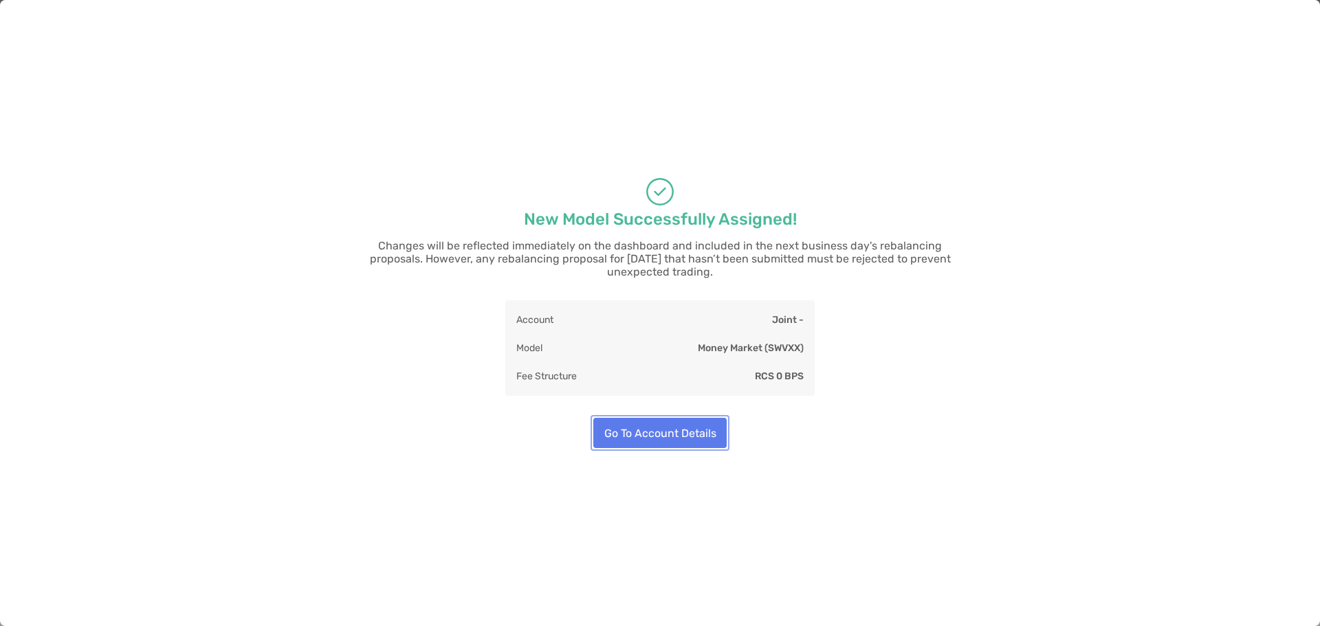
click at [658, 430] on button "Go To Account Details" at bounding box center [659, 433] width 133 height 30
type input "***"
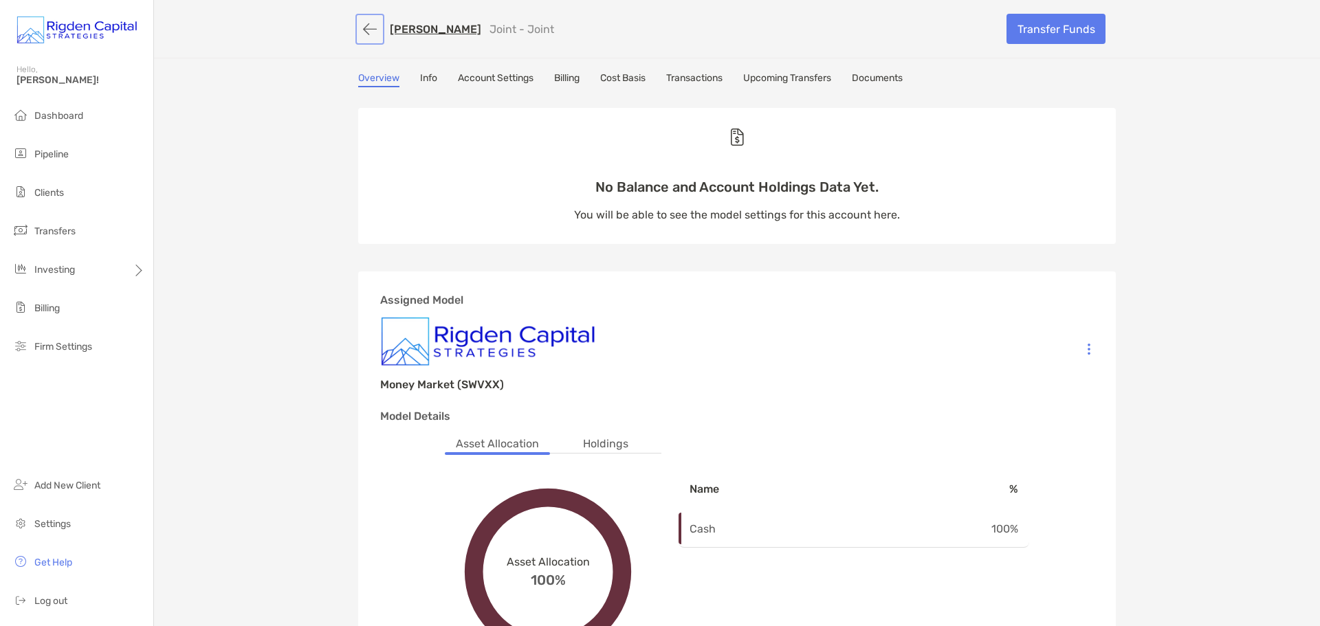
click at [360, 32] on button "button" at bounding box center [369, 28] width 23 height 25
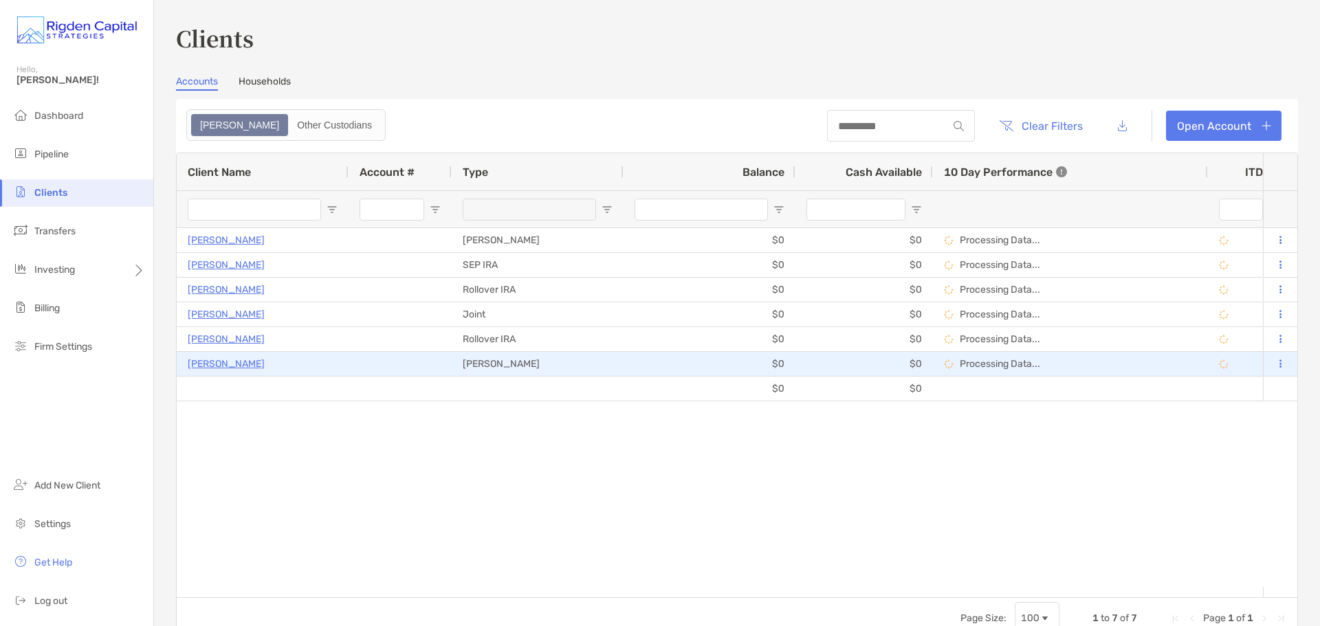
click at [228, 363] on p "[PERSON_NAME]" at bounding box center [226, 363] width 77 height 17
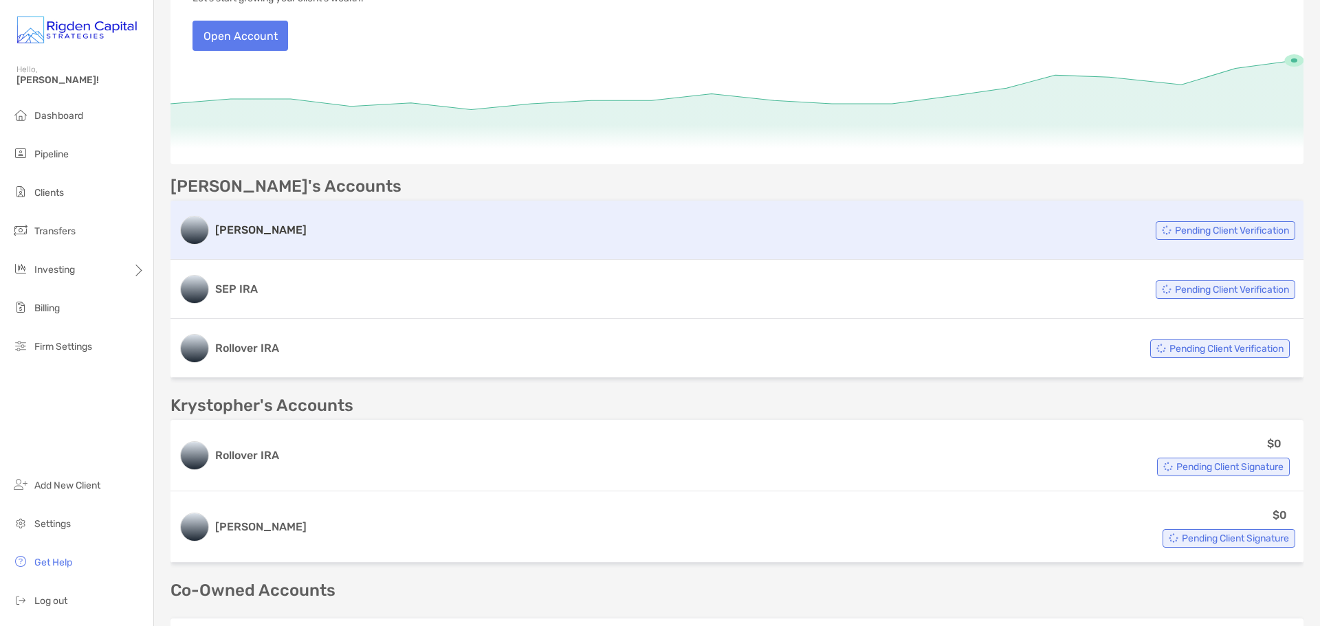
scroll to position [206, 0]
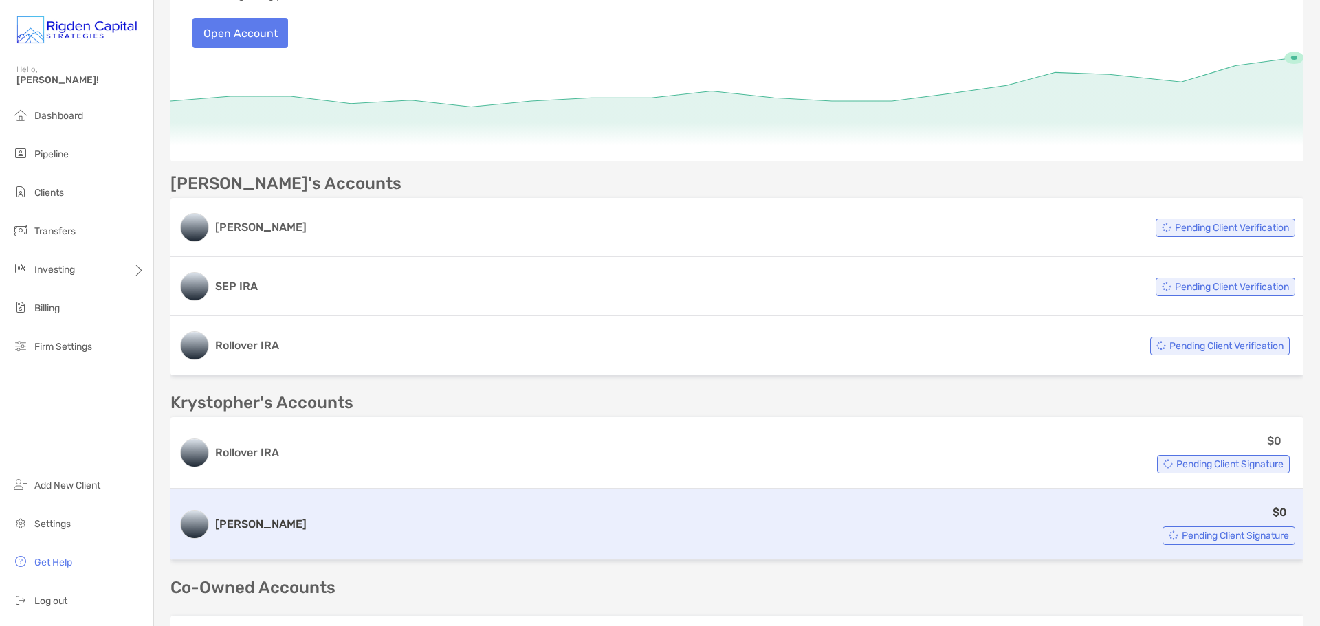
click at [236, 533] on h3 "[PERSON_NAME]" at bounding box center [260, 524] width 91 height 16
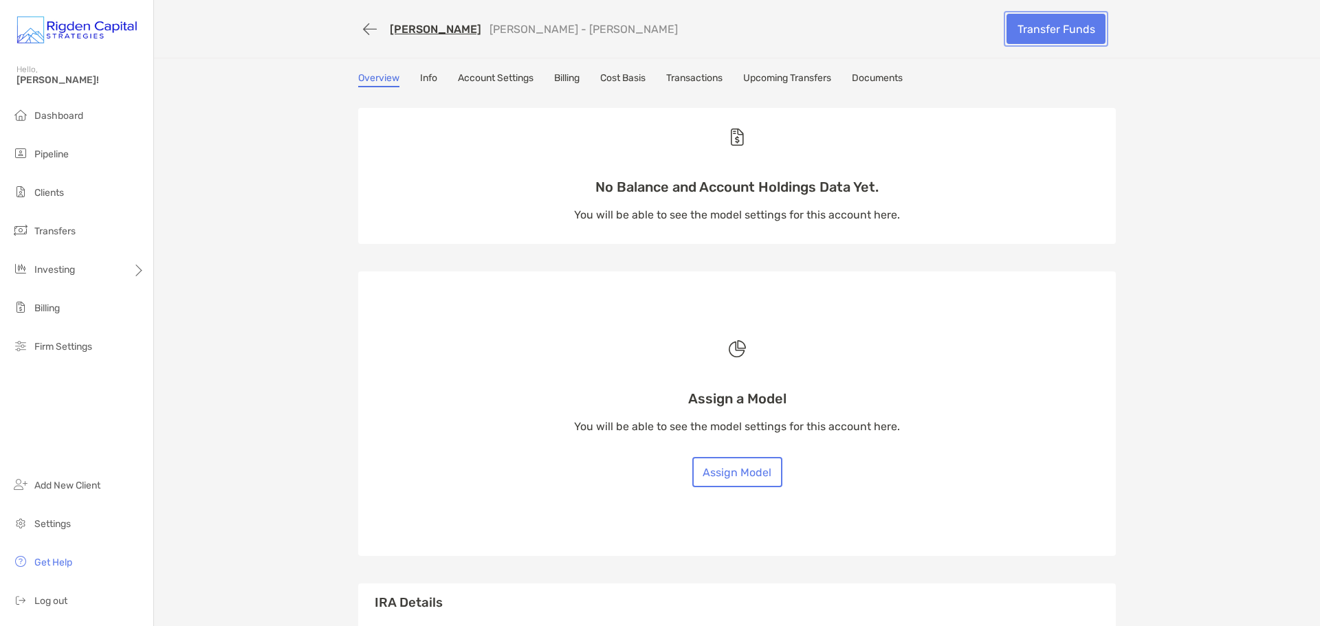
click at [1063, 36] on link "Transfer Funds" at bounding box center [1055, 29] width 99 height 30
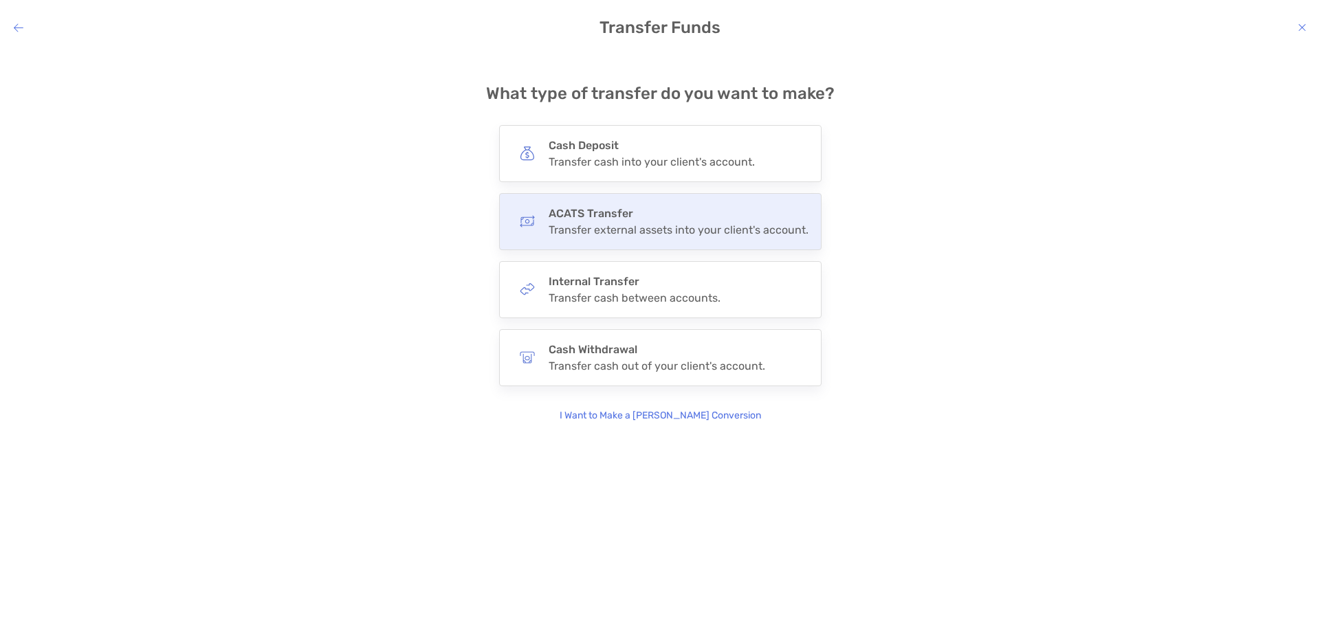
click at [688, 223] on div "Transfer external assets into your client's account." at bounding box center [678, 229] width 260 height 13
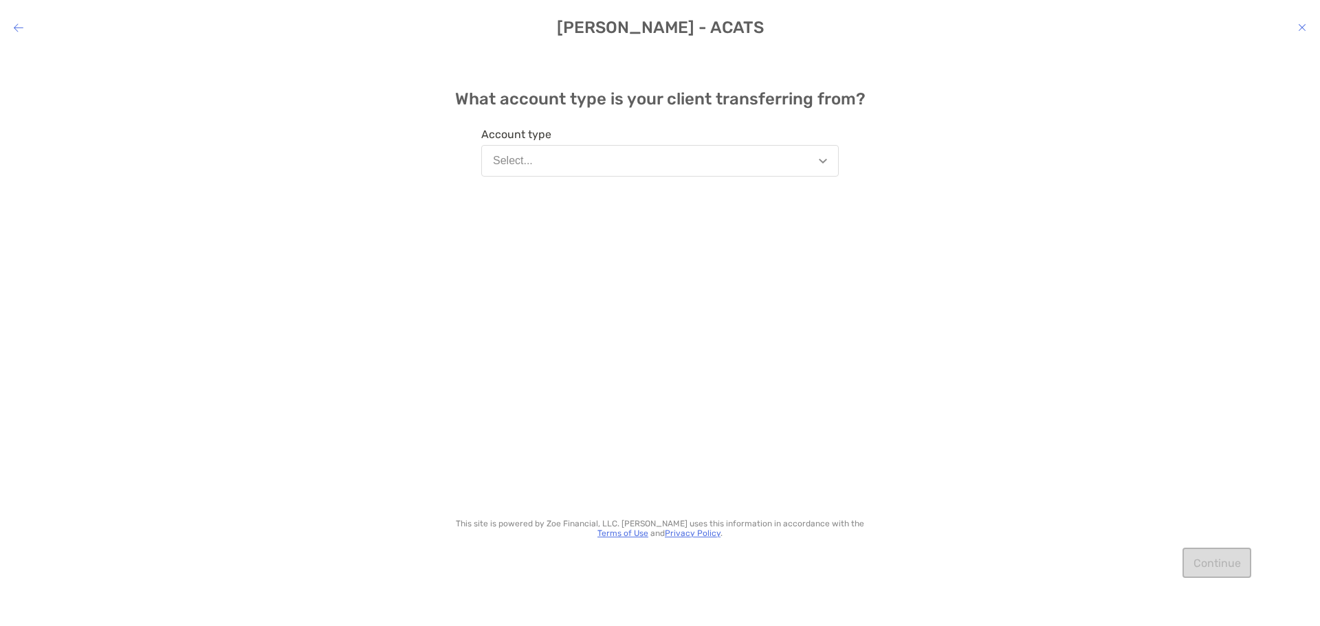
click at [633, 174] on button "Select..." at bounding box center [659, 161] width 357 height 32
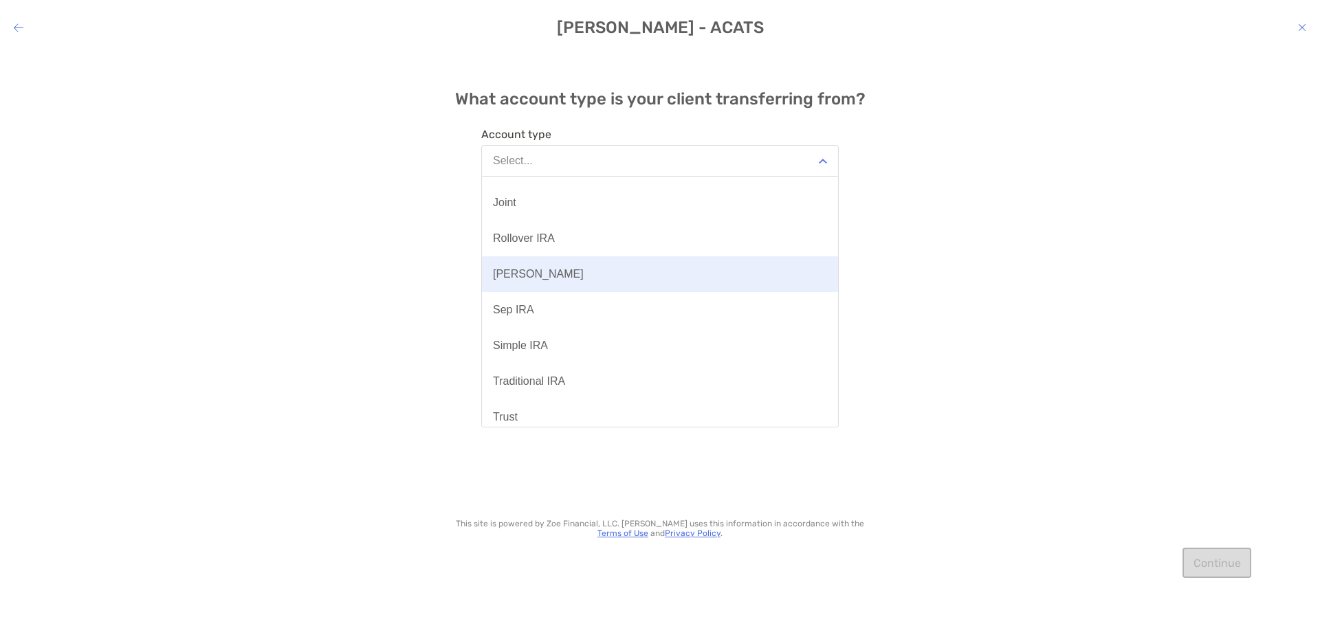
click at [584, 274] on button "[PERSON_NAME]" at bounding box center [660, 274] width 356 height 36
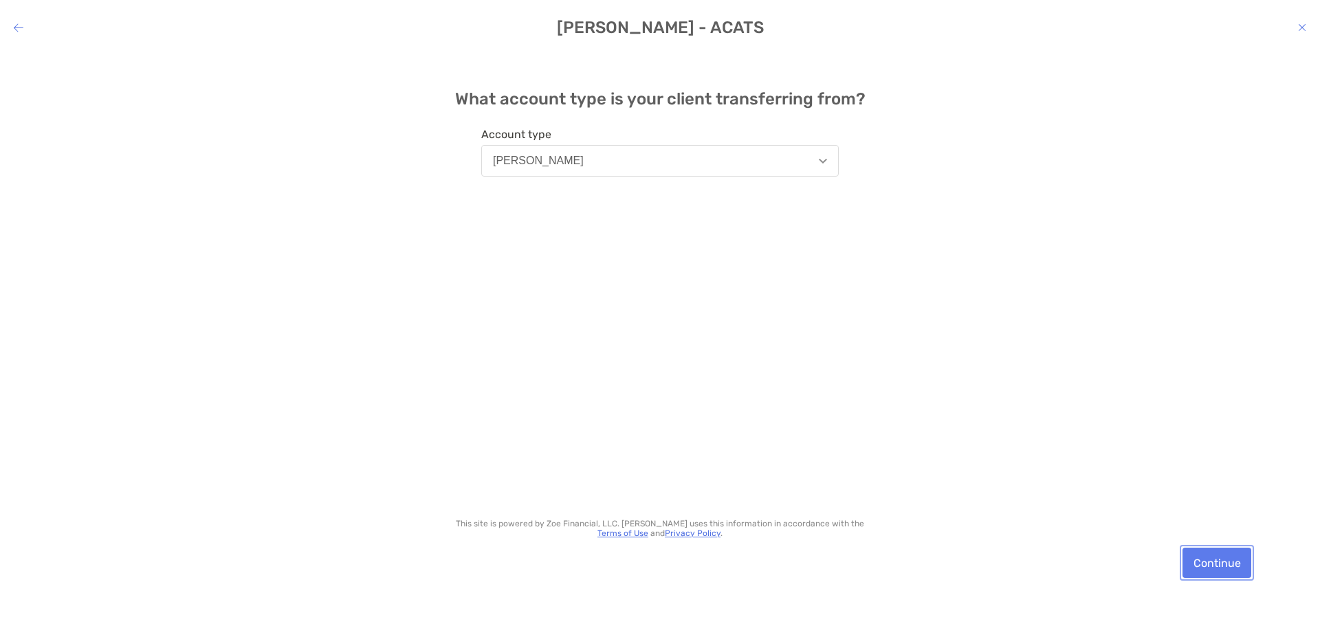
click at [1226, 561] on button "Continue" at bounding box center [1216, 563] width 69 height 30
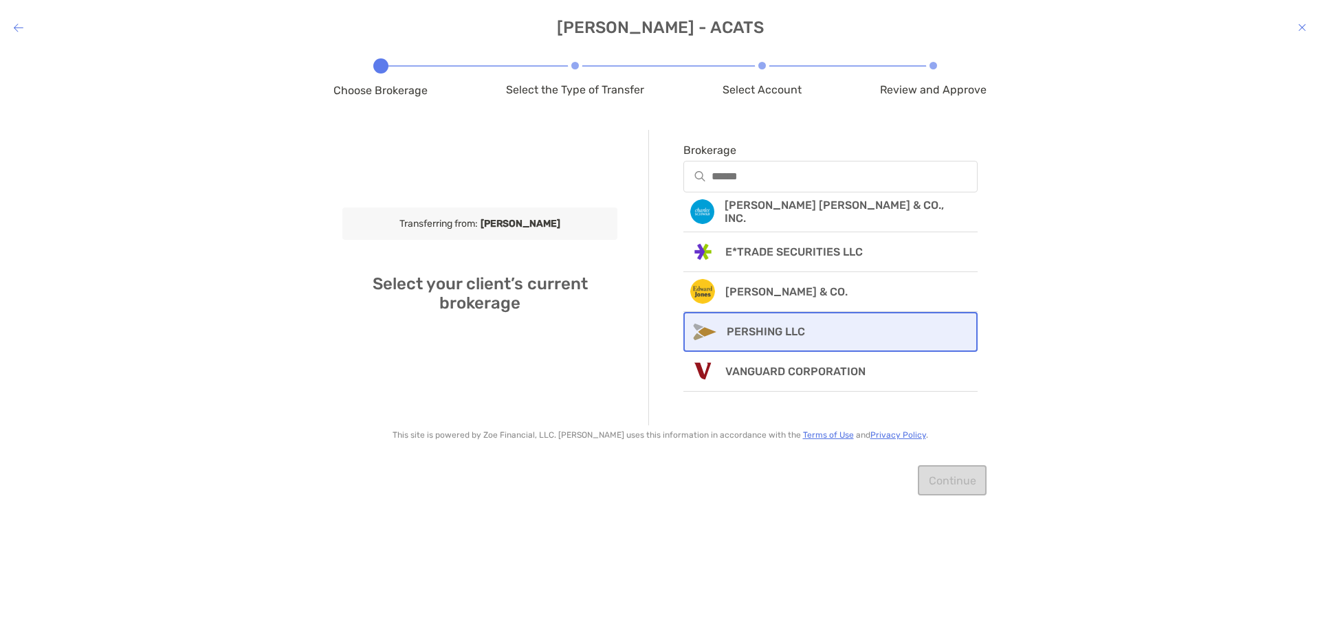
click at [802, 333] on p "PERSHING LLC" at bounding box center [766, 331] width 78 height 13
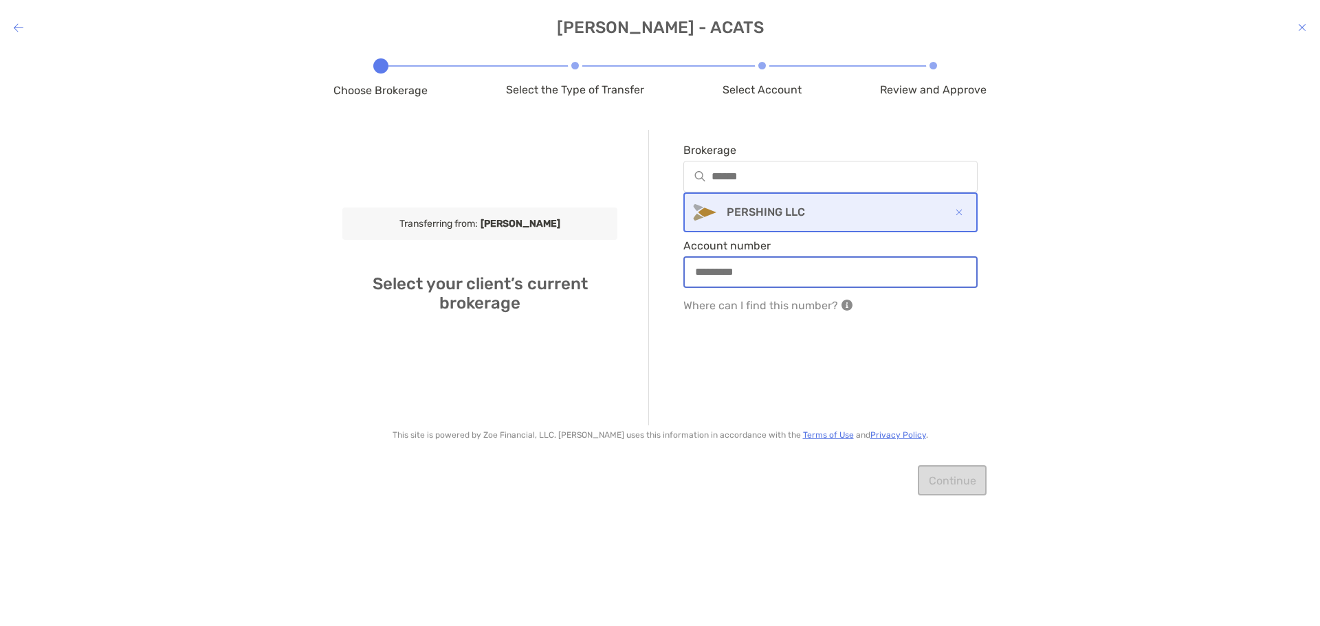
click at [808, 272] on input "Account number" at bounding box center [830, 272] width 291 height 12
paste input "**********"
type input "**********"
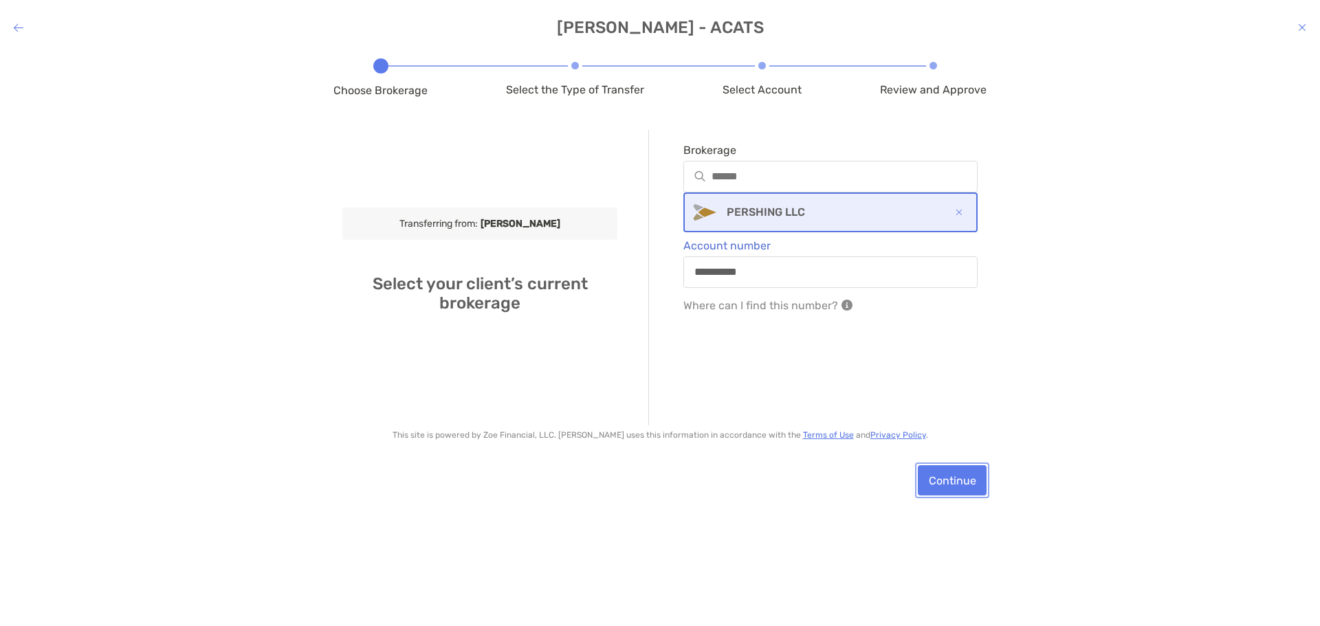
click at [955, 487] on button "Continue" at bounding box center [952, 480] width 69 height 30
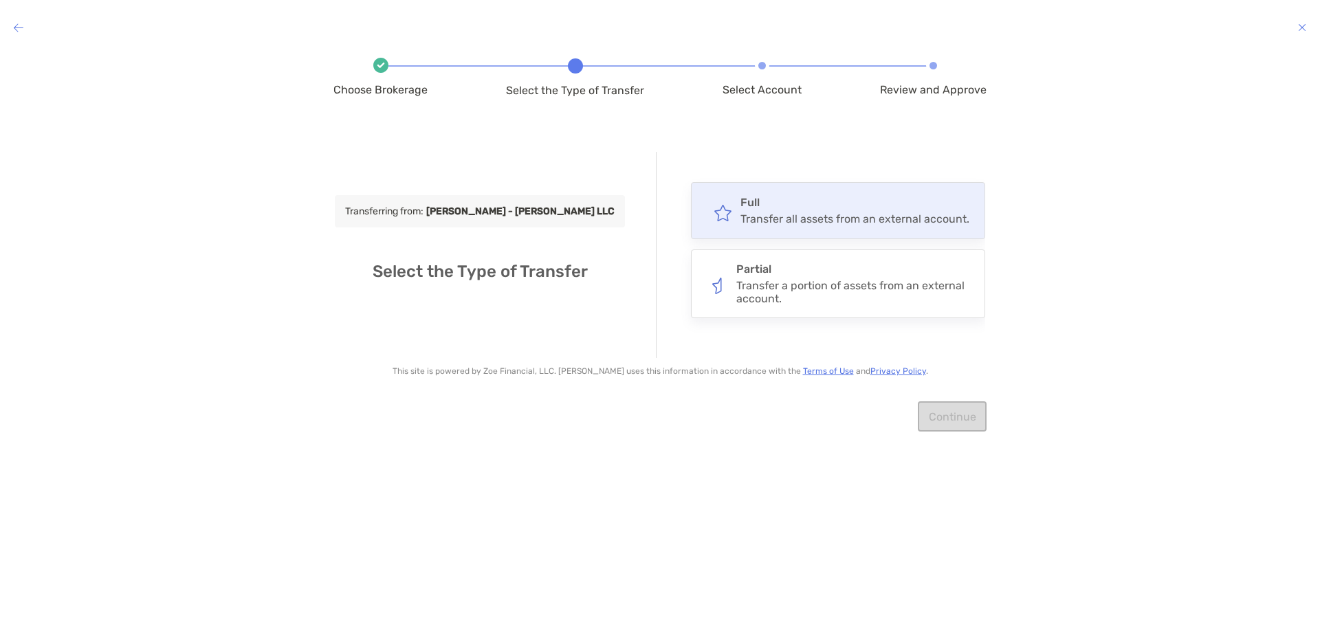
click at [807, 201] on h4 "Full" at bounding box center [854, 202] width 229 height 13
click at [0, 0] on input "****" at bounding box center [0, 0] width 0 height 0
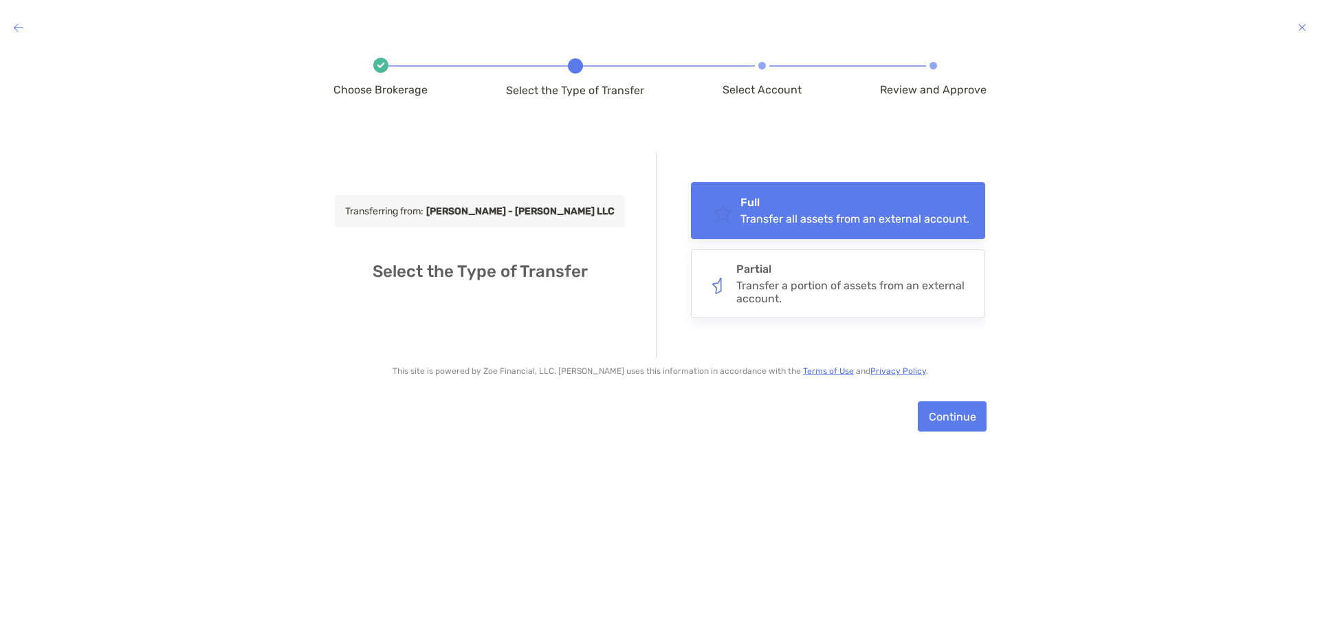
click at [964, 397] on div "Continue" at bounding box center [659, 416] width 653 height 65
click at [973, 419] on button "Continue" at bounding box center [952, 416] width 69 height 30
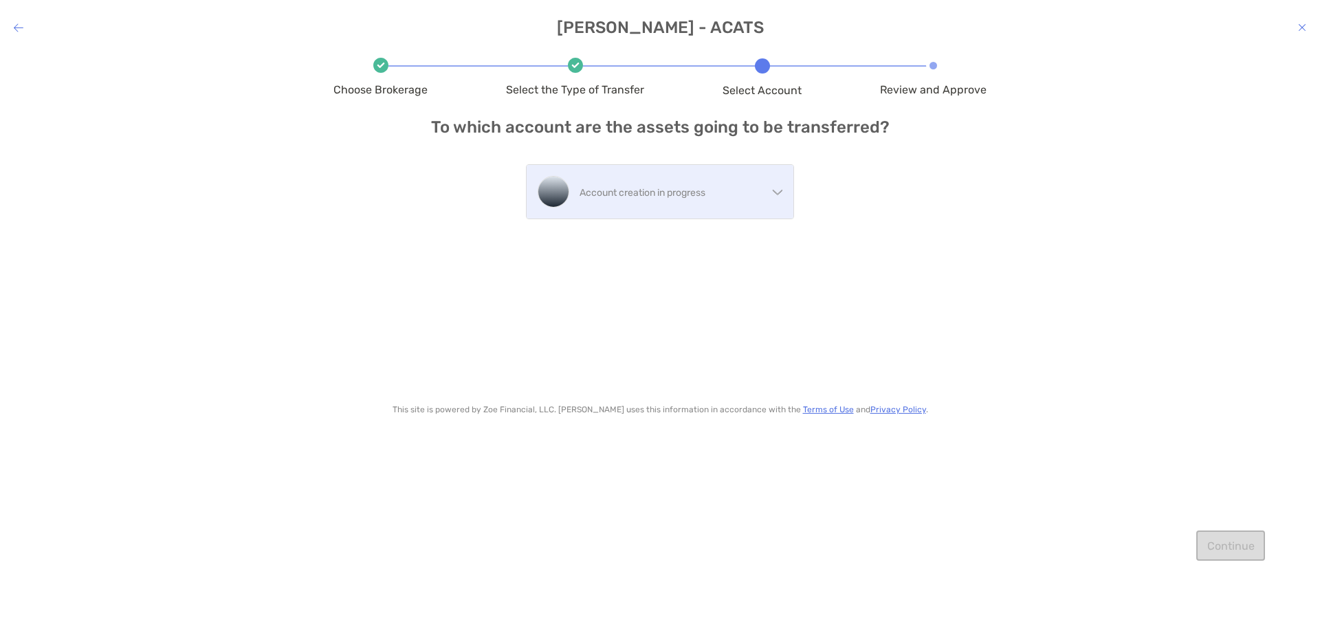
click at [761, 201] on p "Account creation in progress" at bounding box center [673, 192] width 188 height 17
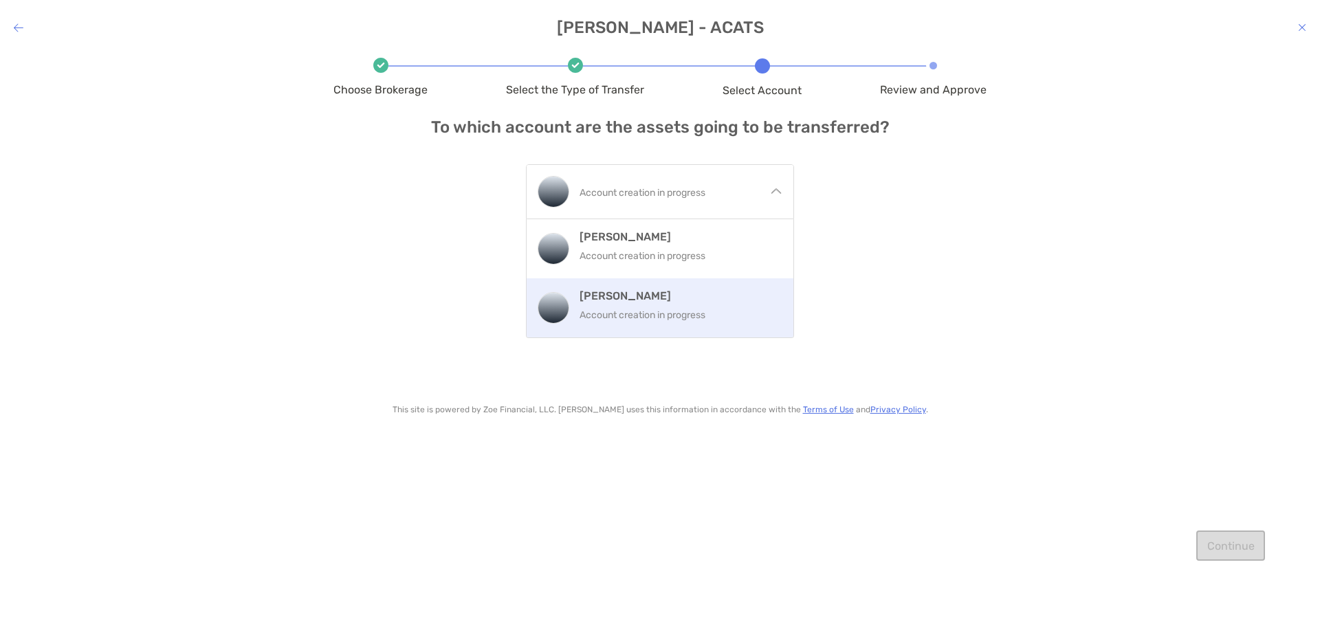
click at [727, 296] on h4 "[PERSON_NAME]" at bounding box center [680, 295] width 203 height 13
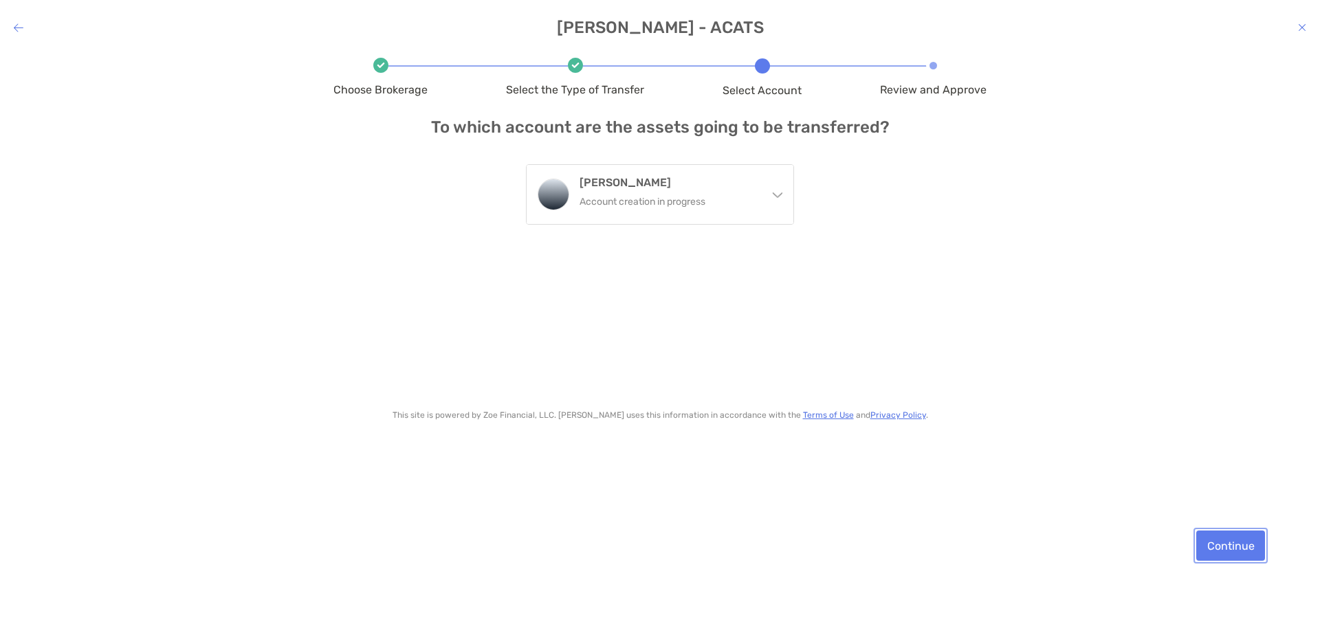
click at [1260, 559] on button "Continue" at bounding box center [1230, 546] width 69 height 30
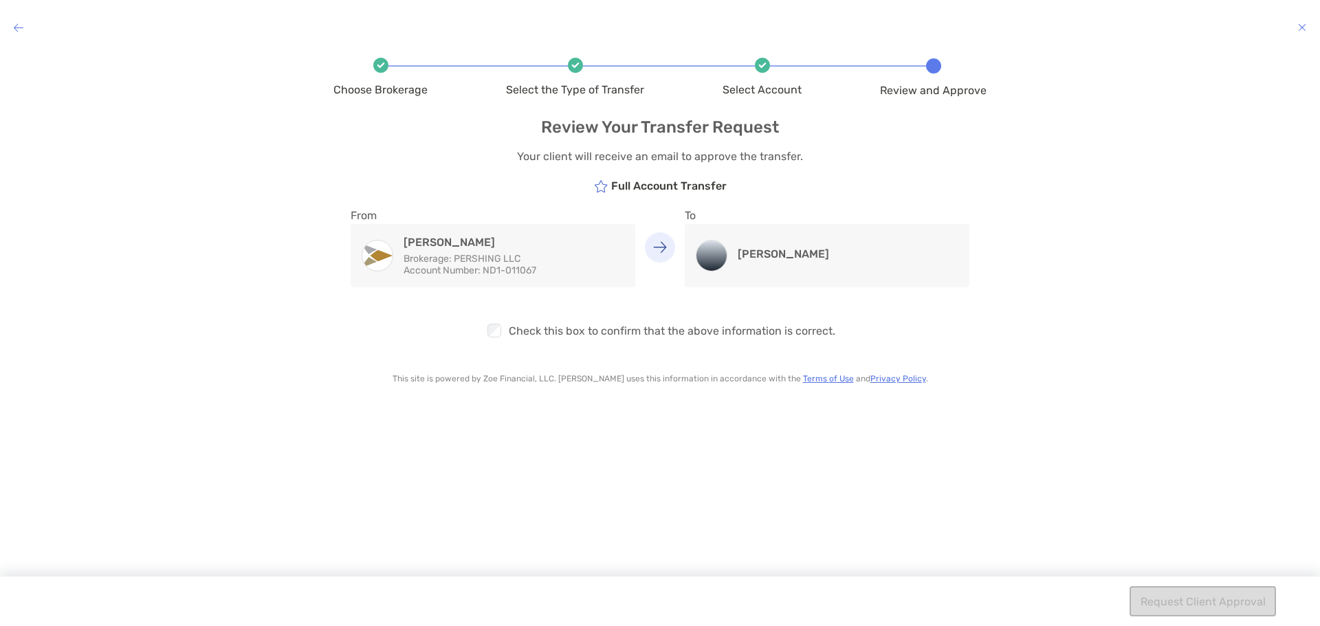
click at [20, 27] on icon "modal" at bounding box center [19, 27] width 10 height 11
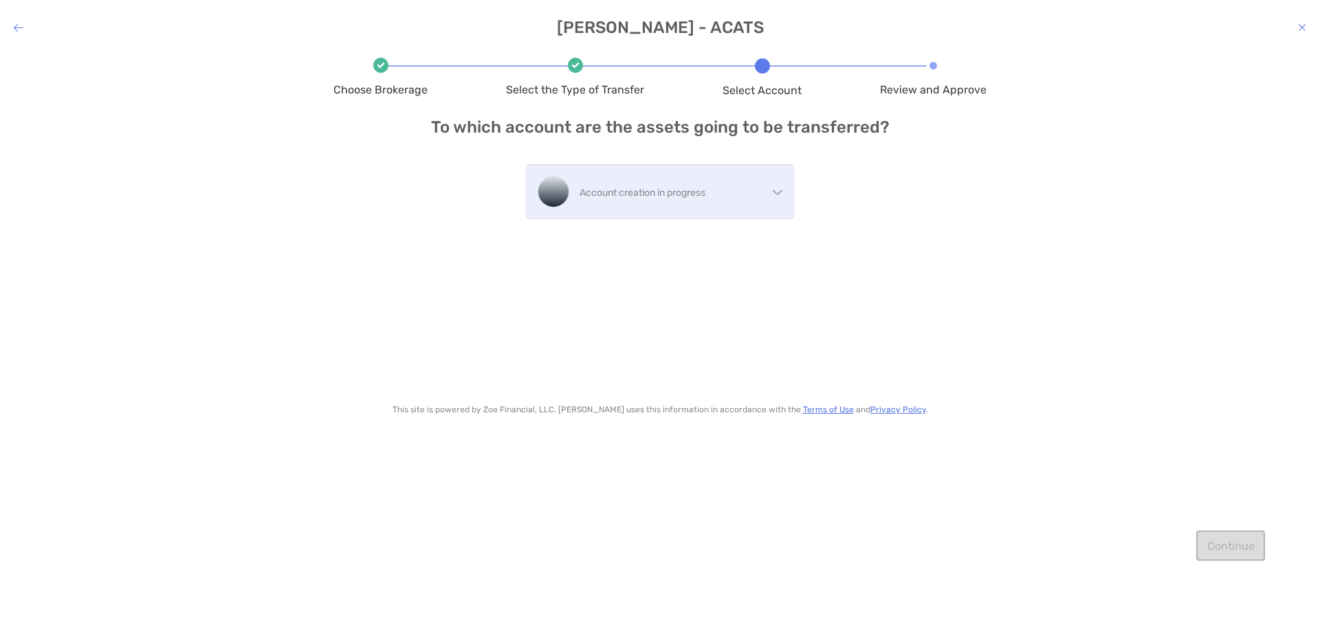
click at [746, 185] on p "Account creation in progress" at bounding box center [673, 192] width 188 height 17
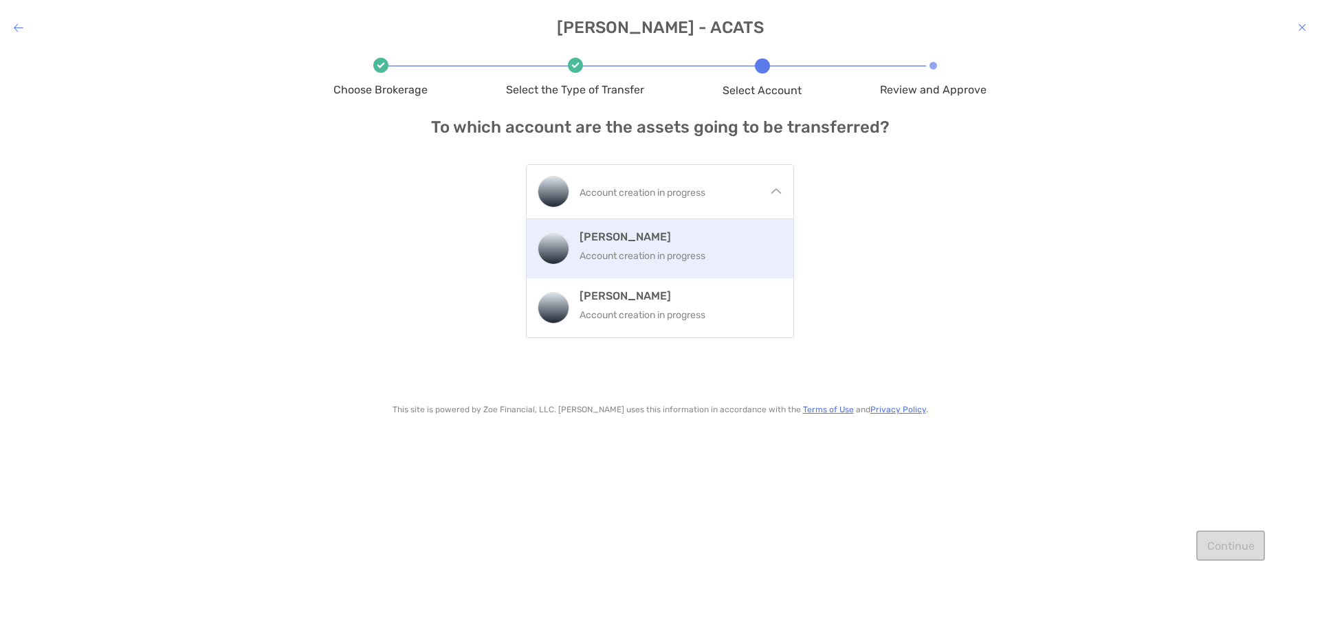
click at [733, 250] on p "Account creation in progress" at bounding box center [680, 255] width 203 height 17
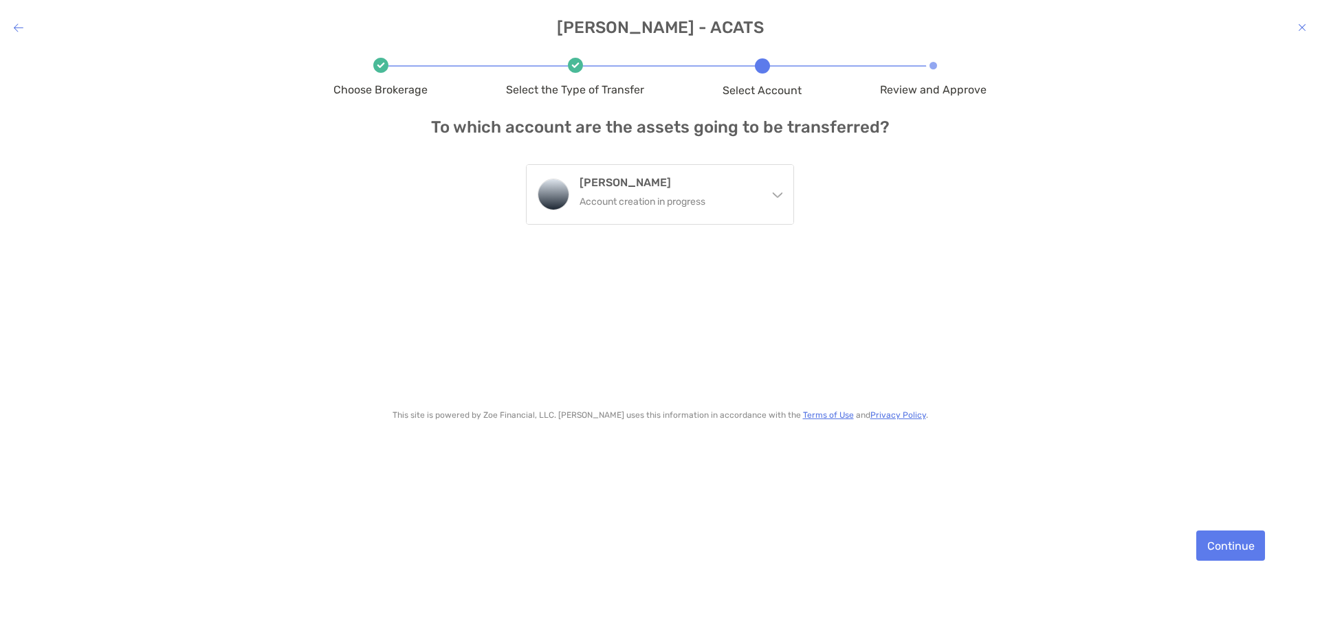
click at [21, 32] on icon "modal" at bounding box center [19, 27] width 10 height 11
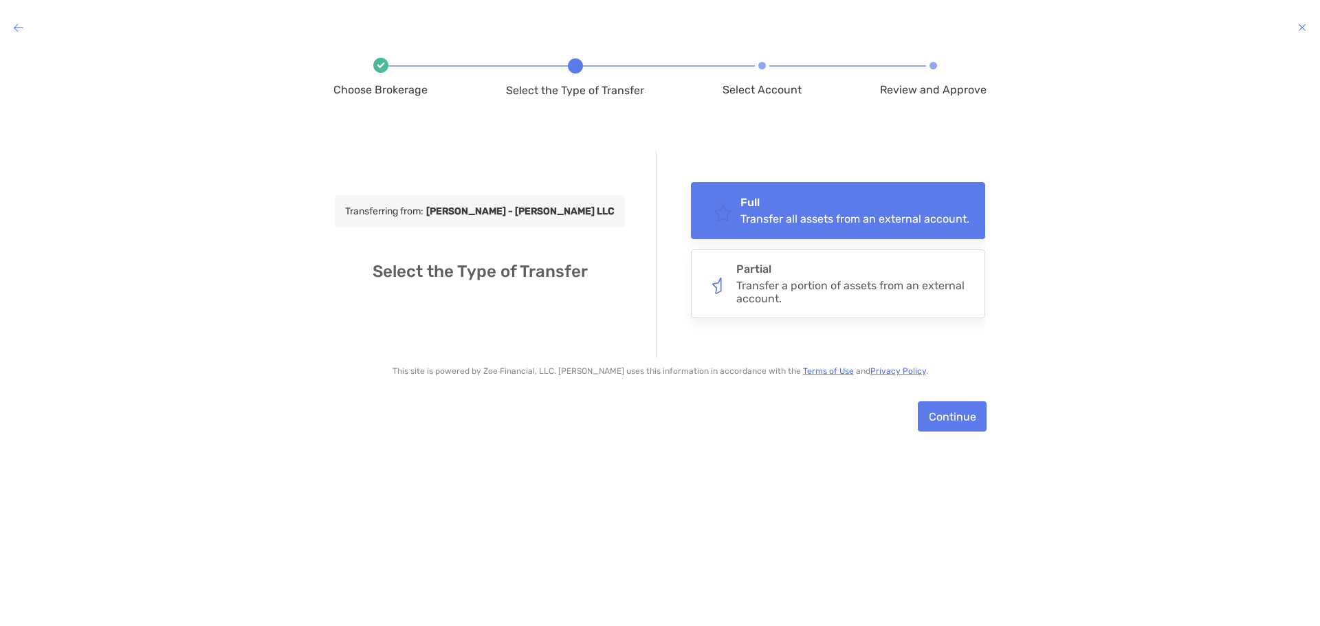
click at [21, 30] on icon "modal" at bounding box center [19, 27] width 10 height 11
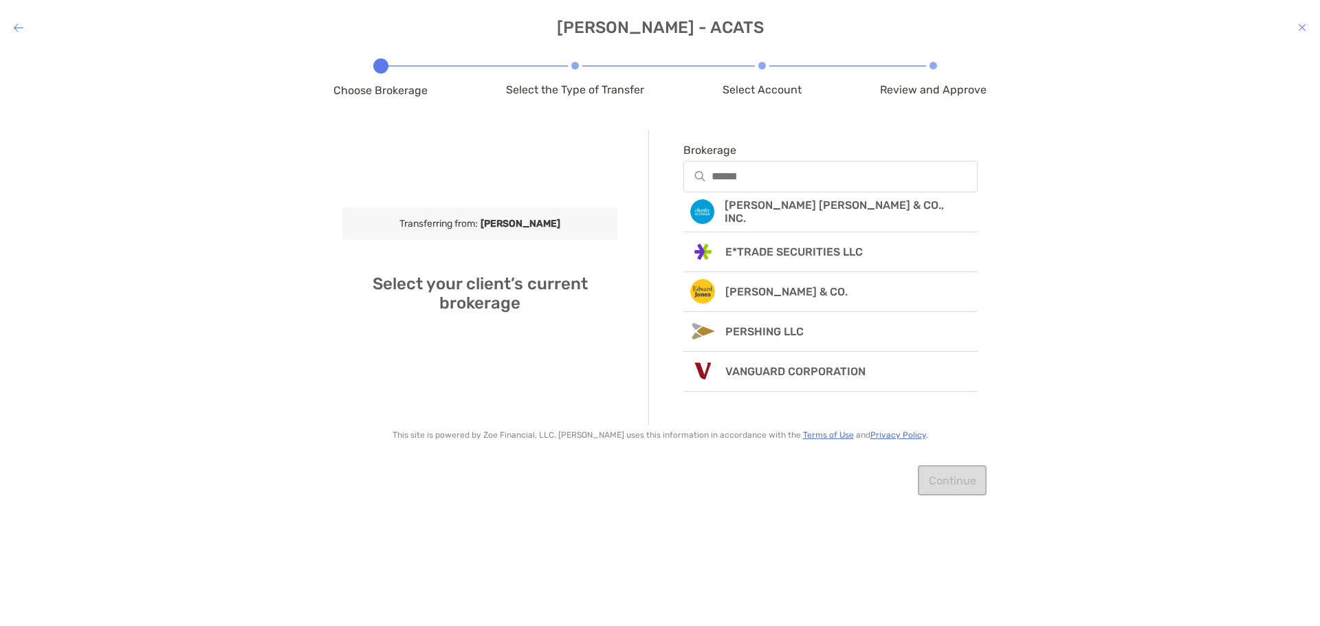
click at [21, 30] on icon "modal" at bounding box center [19, 27] width 10 height 11
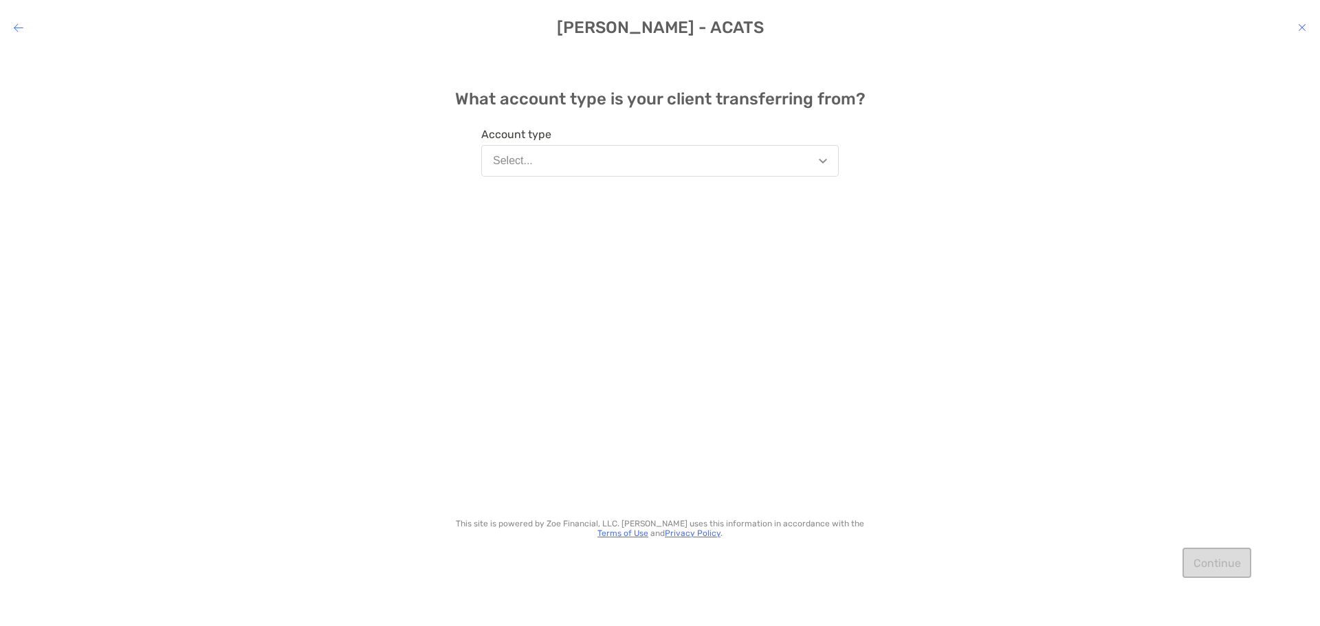
click at [21, 30] on icon "modal" at bounding box center [19, 27] width 10 height 11
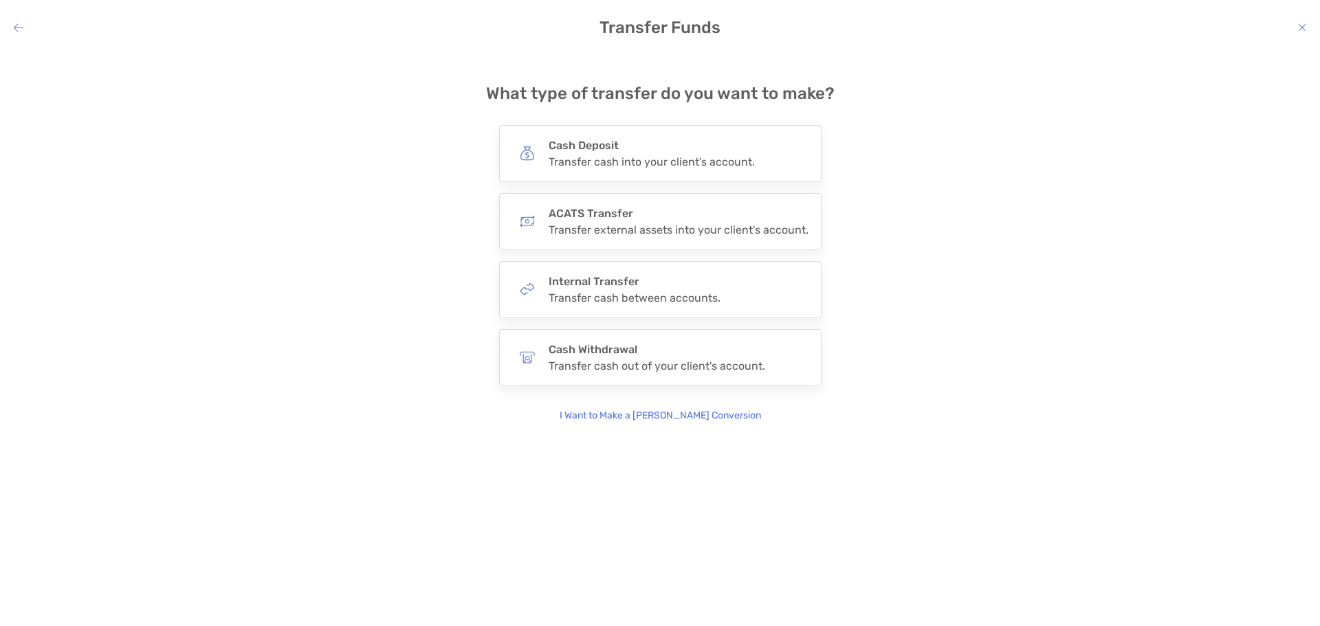
click at [21, 30] on icon "modal" at bounding box center [19, 27] width 10 height 11
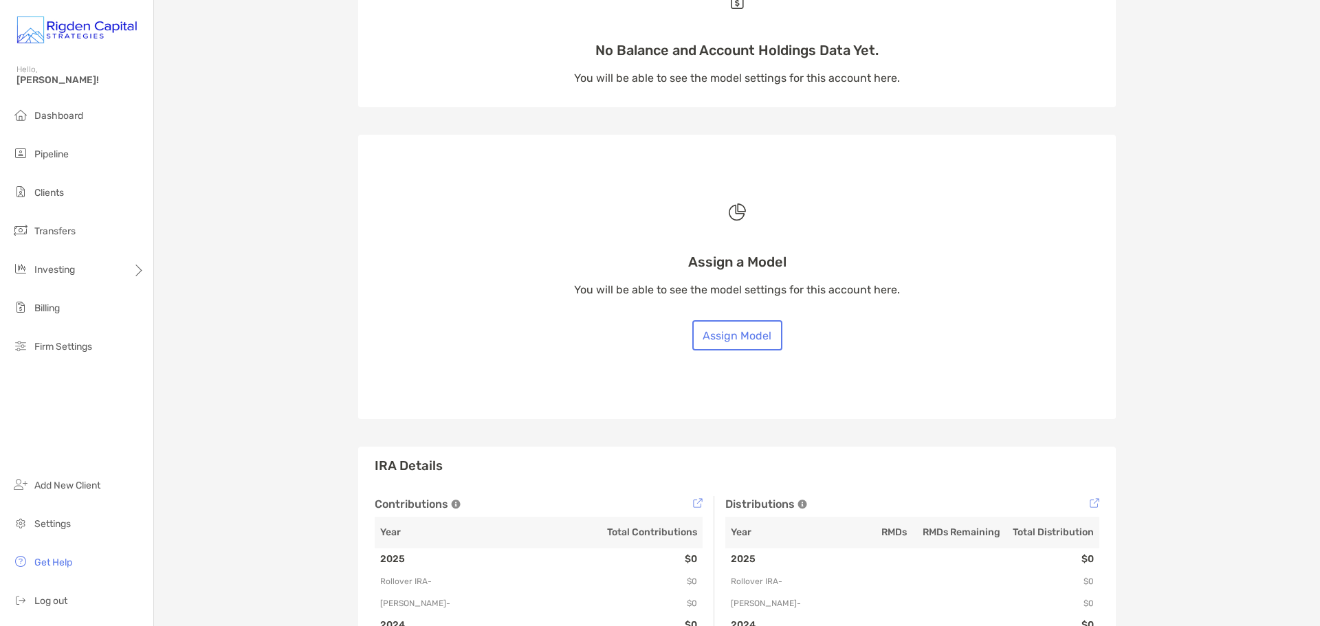
scroll to position [137, 0]
click at [734, 330] on button "Assign Model" at bounding box center [737, 335] width 90 height 30
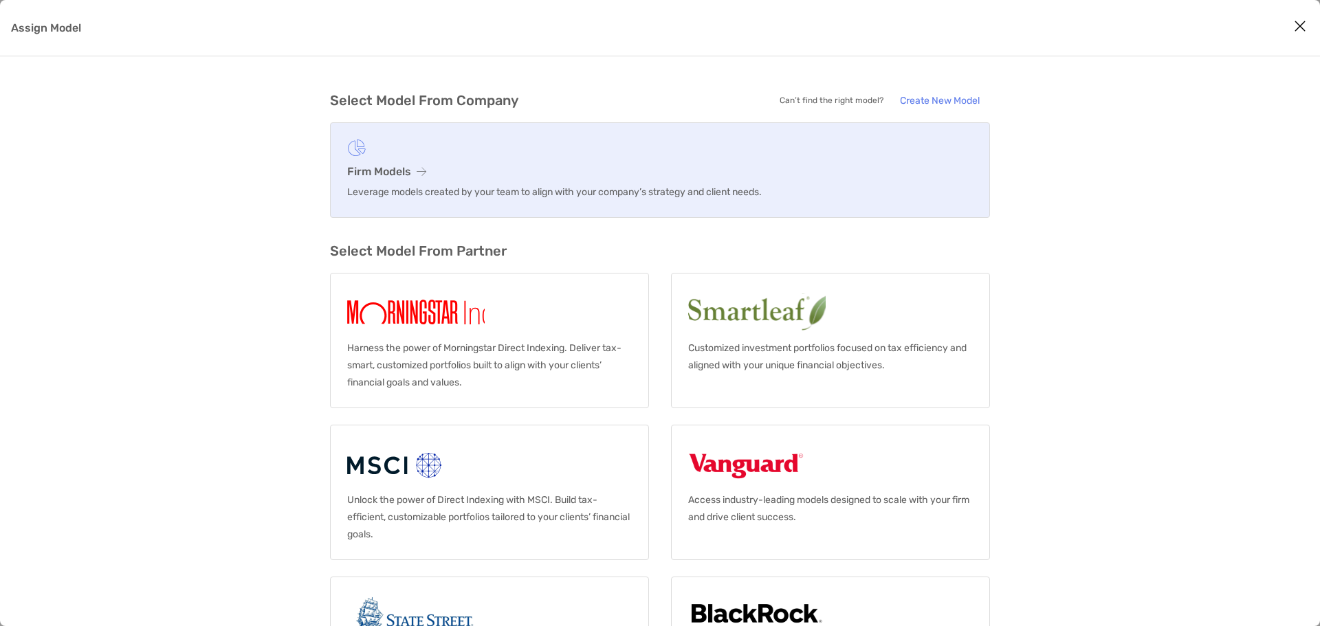
click at [437, 166] on h3 "Firm Models" at bounding box center [659, 171] width 625 height 13
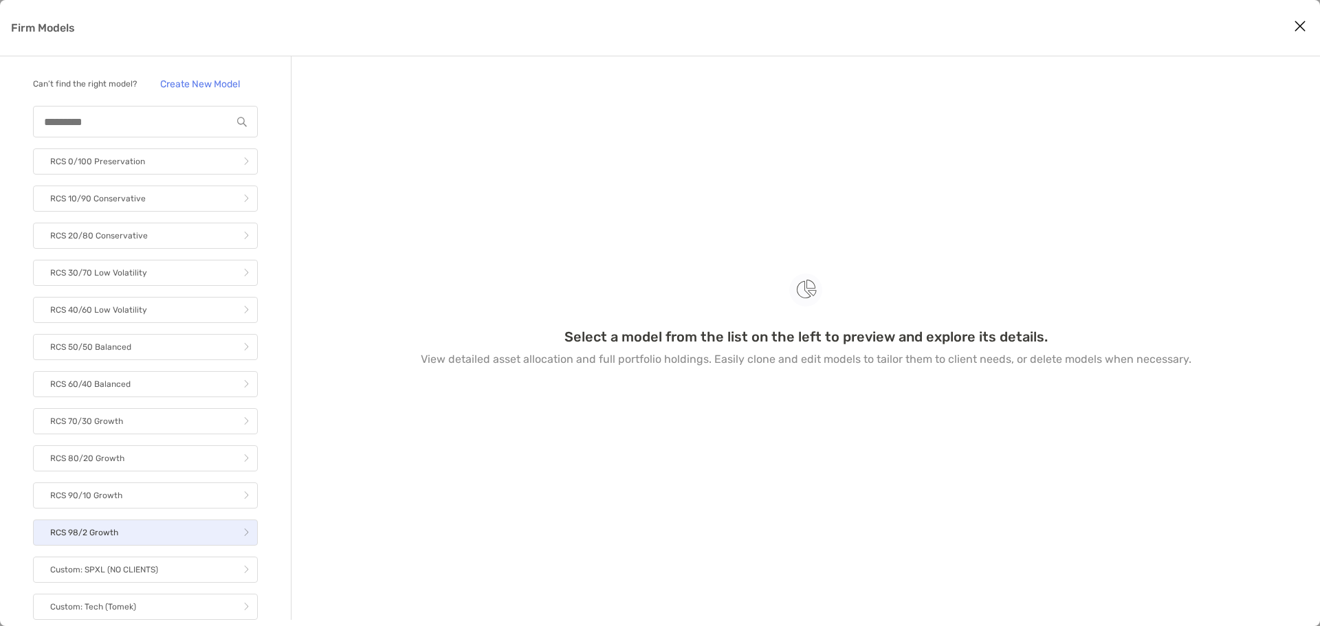
click at [146, 543] on link "RCS 98/2 Growth" at bounding box center [145, 533] width 225 height 26
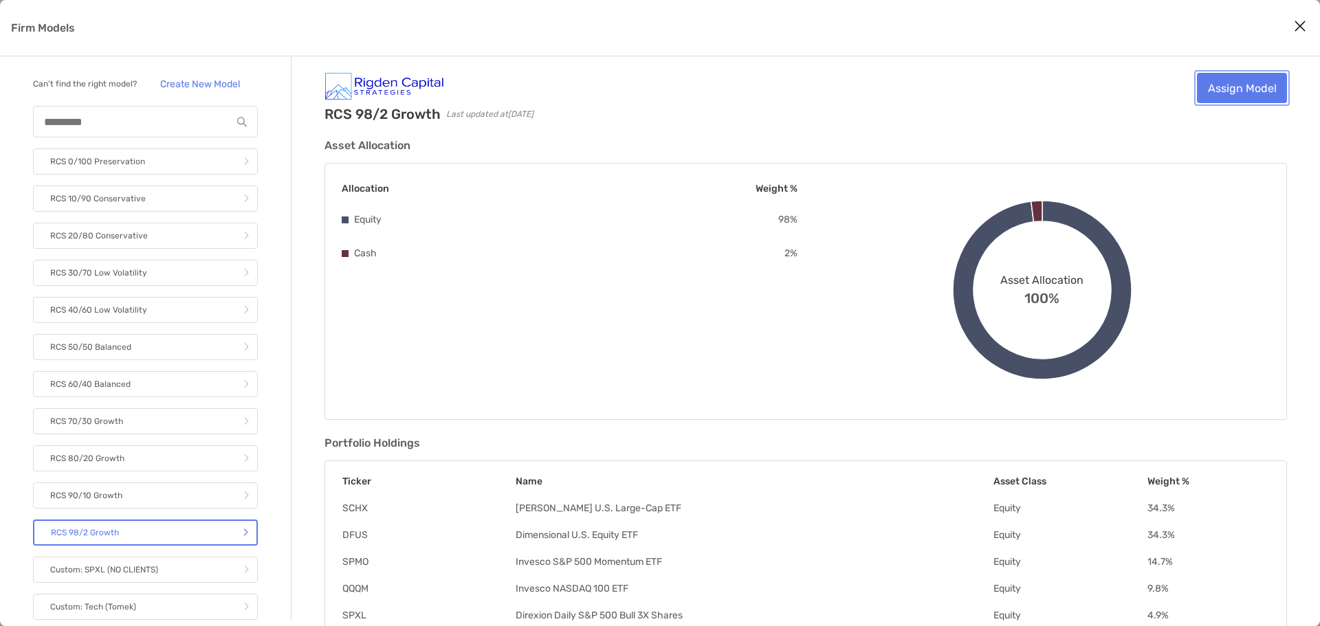
click at [1263, 93] on link "Assign Model" at bounding box center [1242, 88] width 90 height 30
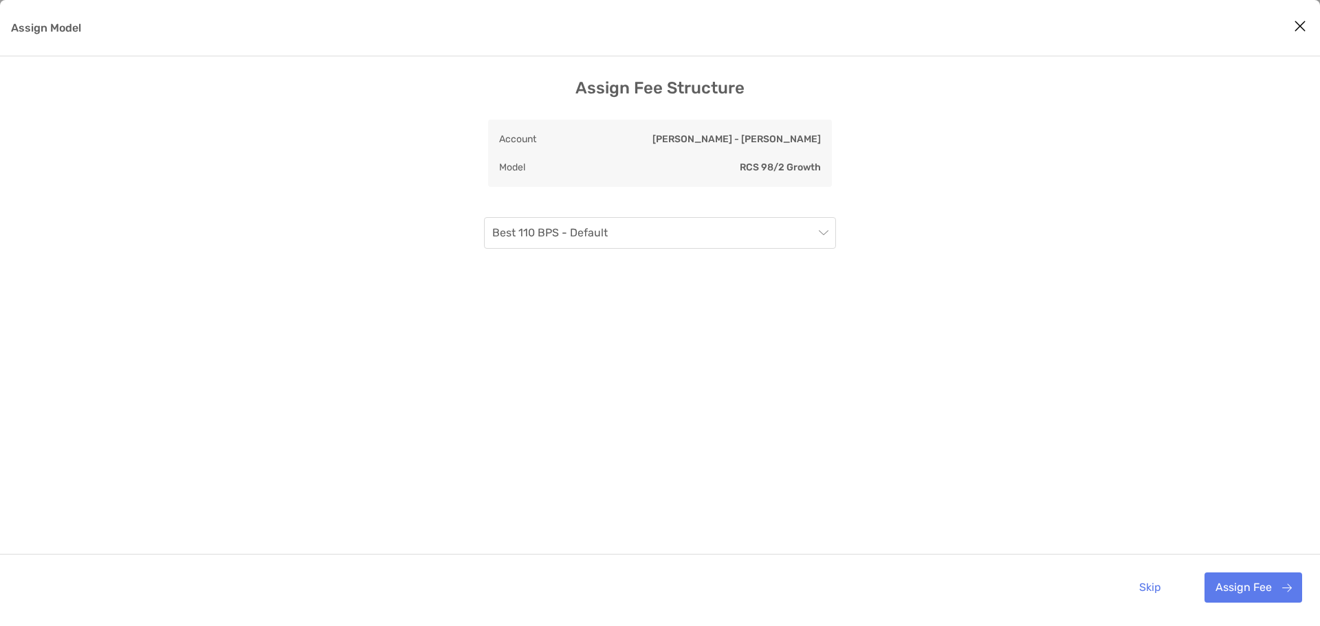
click at [836, 229] on div "Assign Fee Structure Account [PERSON_NAME] - [PERSON_NAME] Model RCS 98/2 Growt…" at bounding box center [660, 349] width 1320 height 542
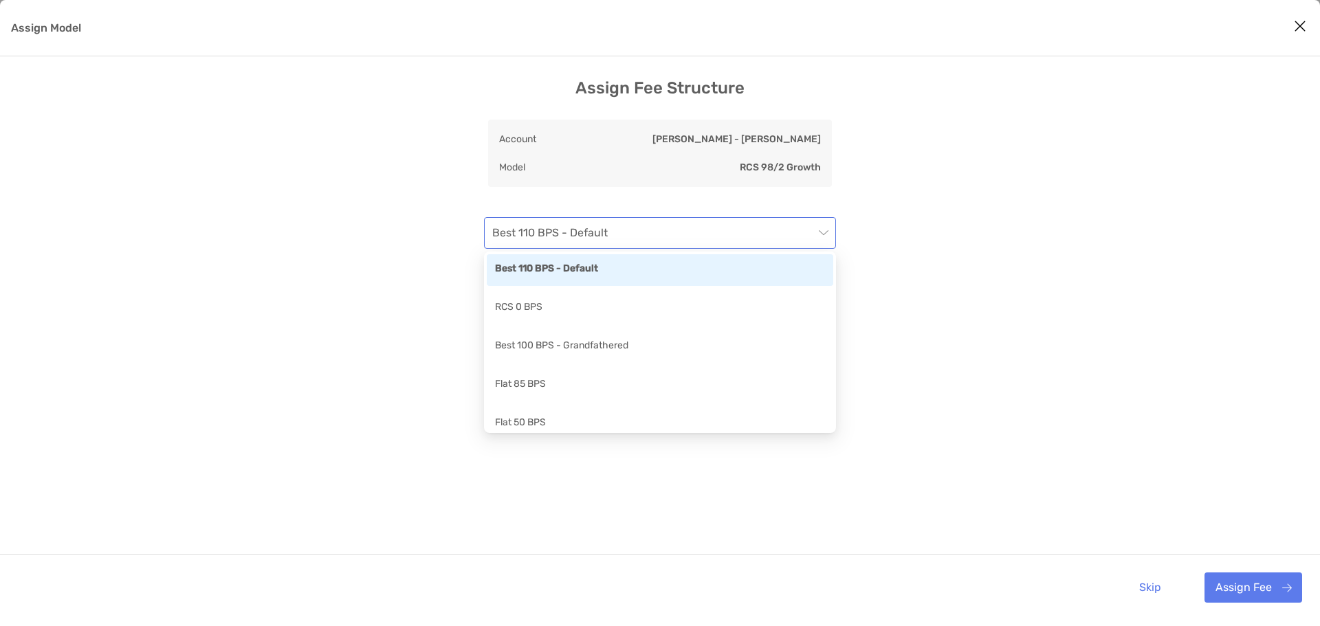
click at [826, 237] on div "Best 110 BPS - Default" at bounding box center [660, 233] width 352 height 32
click at [729, 311] on div "RCS 0 BPS" at bounding box center [660, 308] width 330 height 17
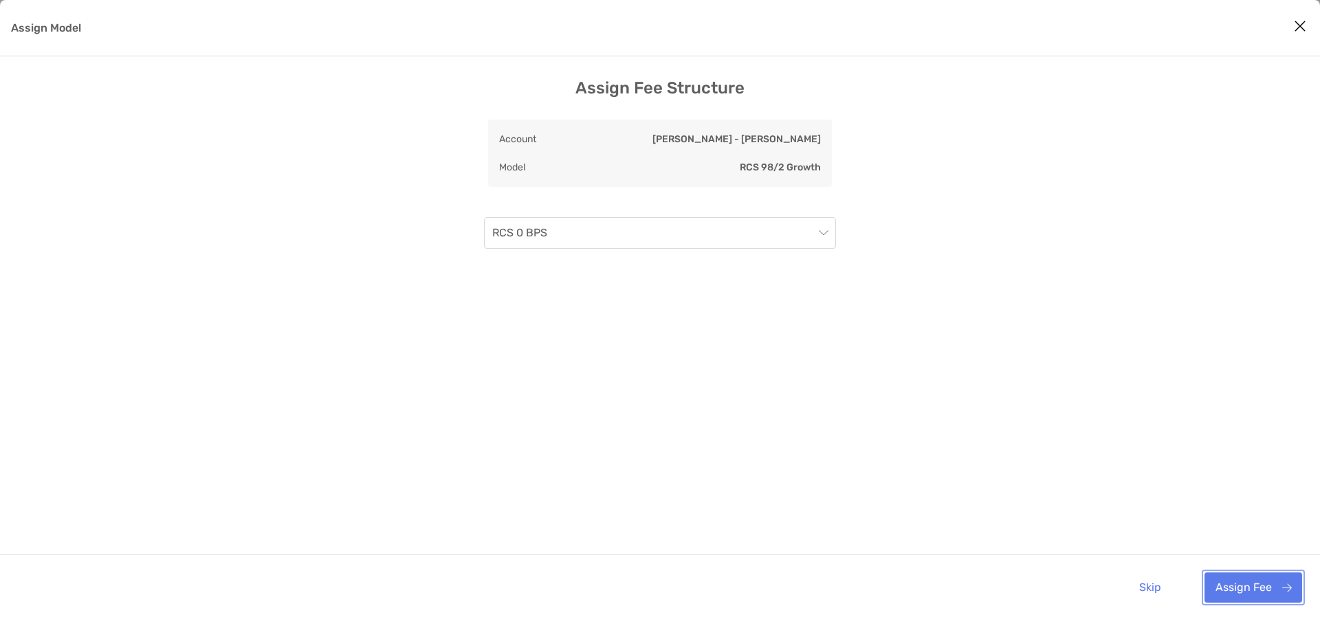
click at [1238, 587] on button "Assign Fee" at bounding box center [1253, 588] width 98 height 30
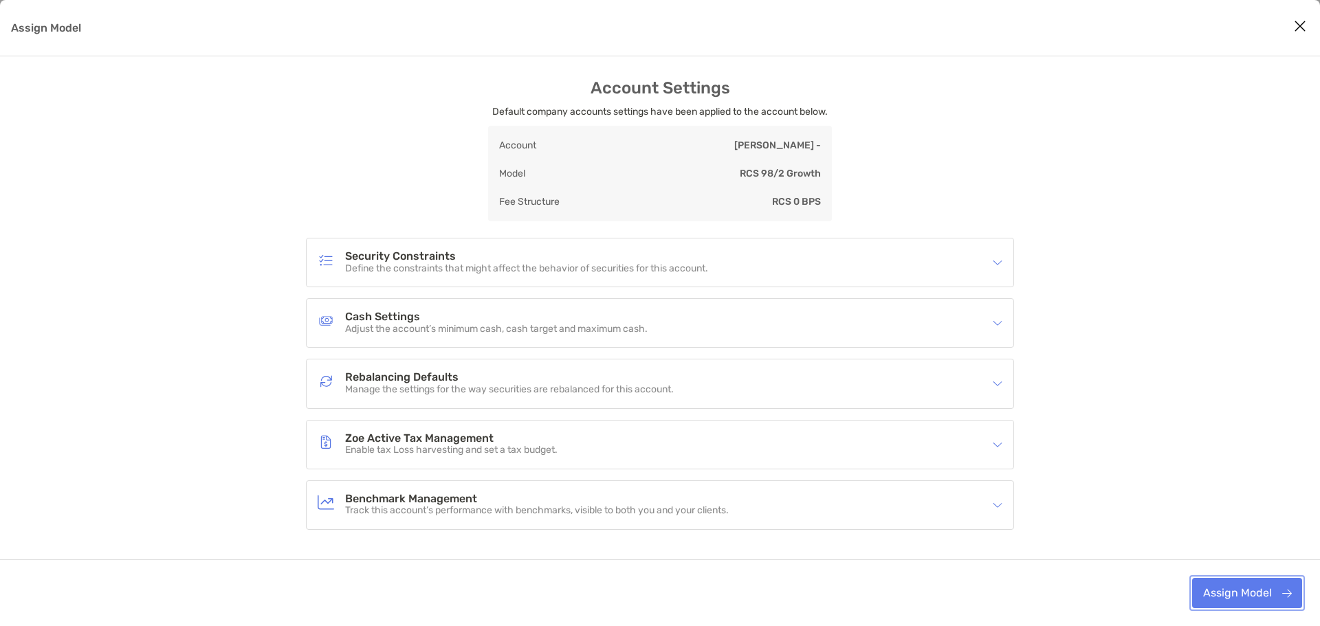
click at [1250, 589] on button "Assign Model" at bounding box center [1247, 593] width 110 height 30
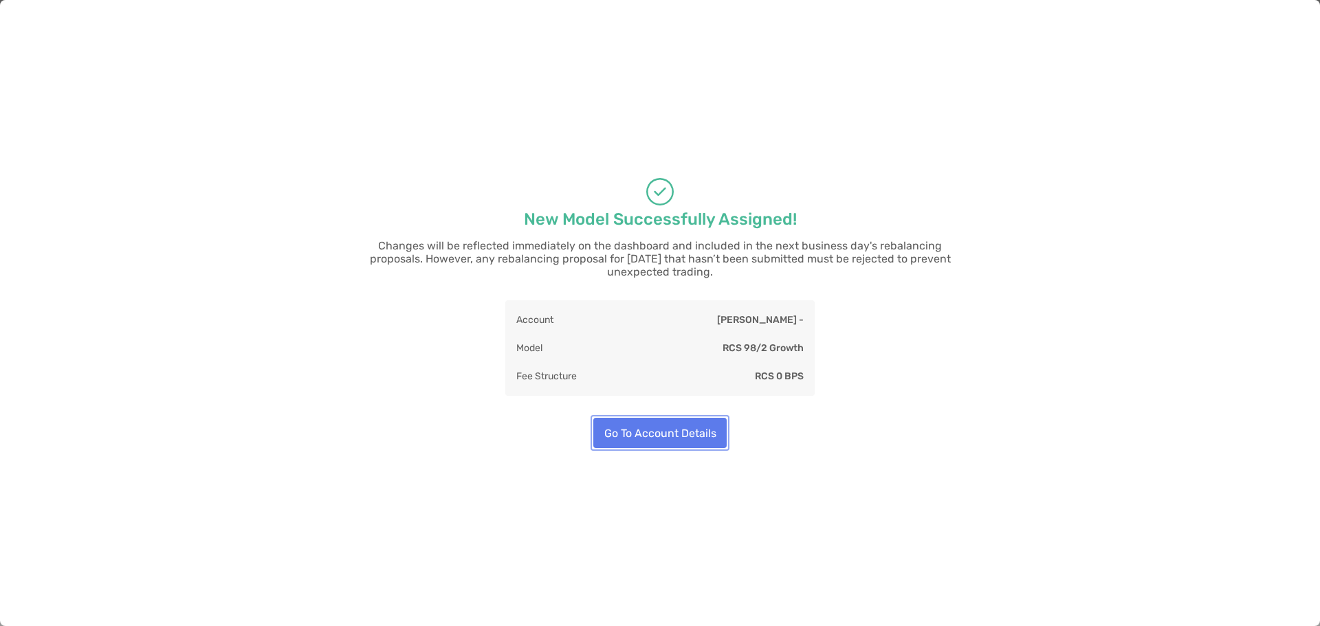
click at [702, 427] on button "Go To Account Details" at bounding box center [659, 433] width 133 height 30
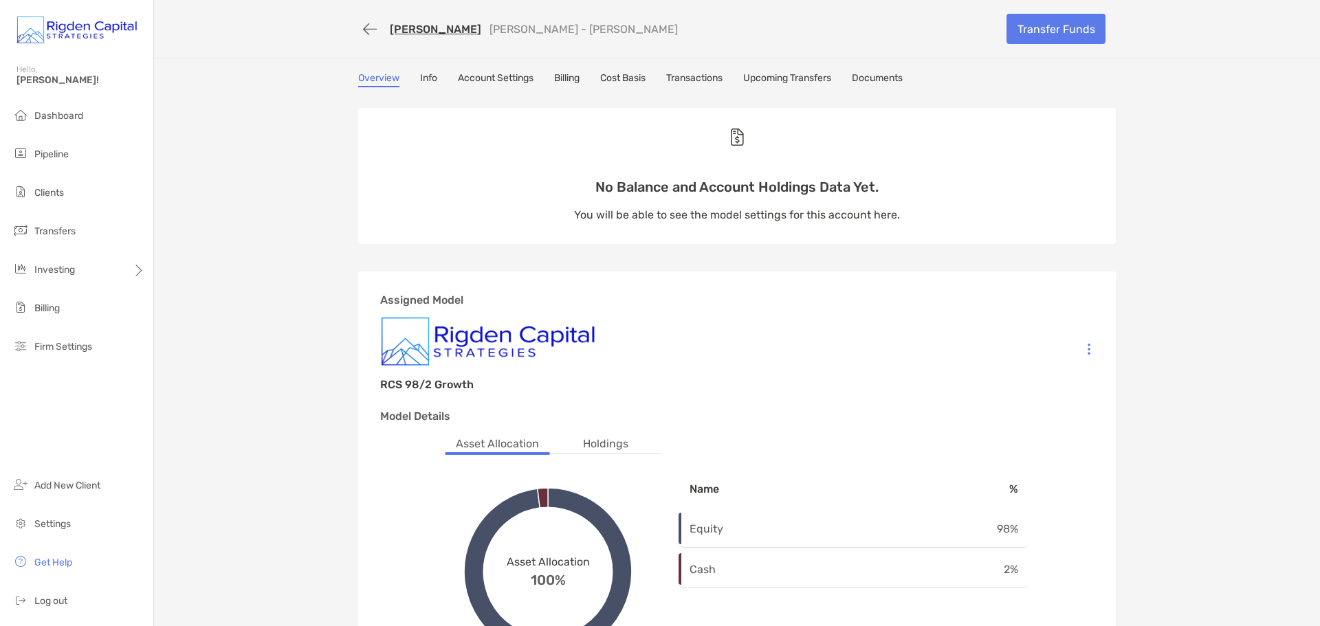
click at [507, 80] on link "Account Settings" at bounding box center [496, 79] width 76 height 15
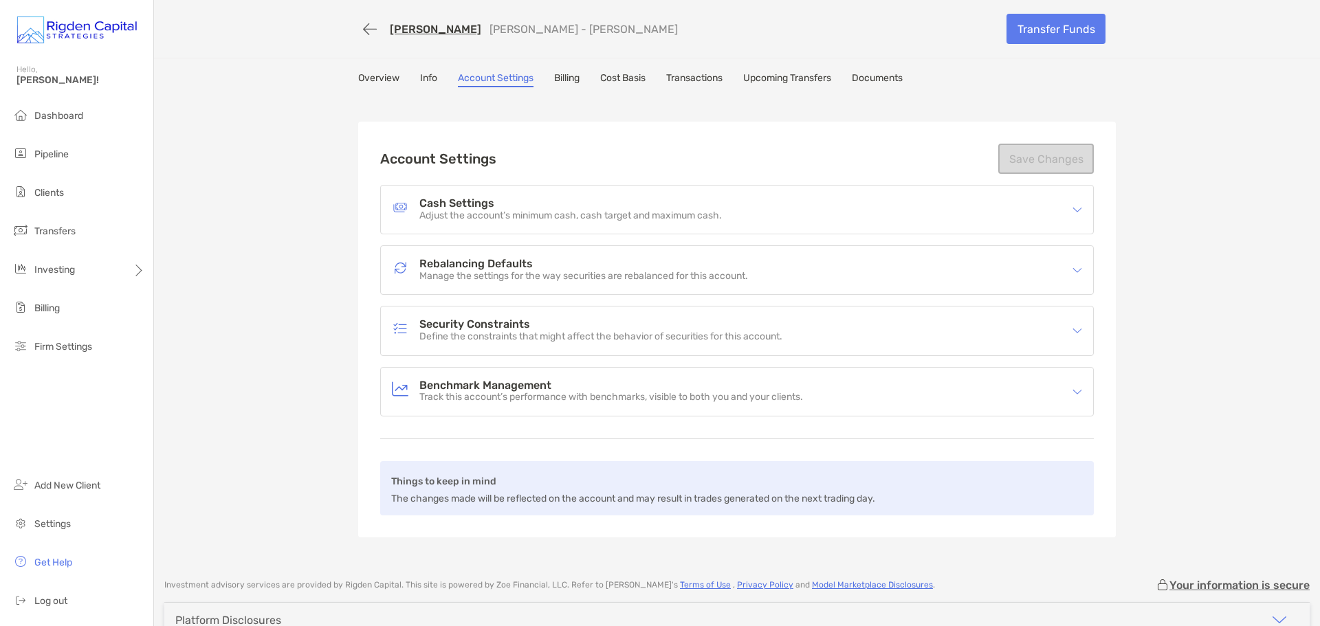
click at [708, 76] on link "Transactions" at bounding box center [694, 79] width 56 height 15
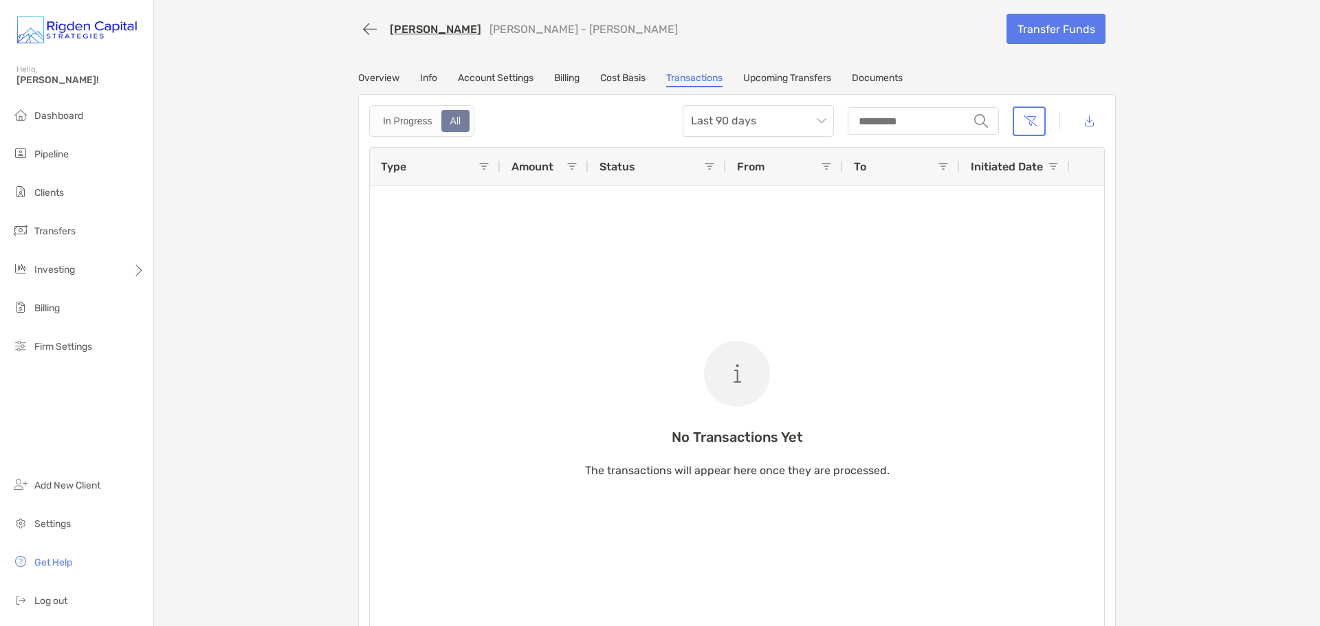
click at [810, 78] on link "Upcoming Transfers" at bounding box center [787, 79] width 88 height 15
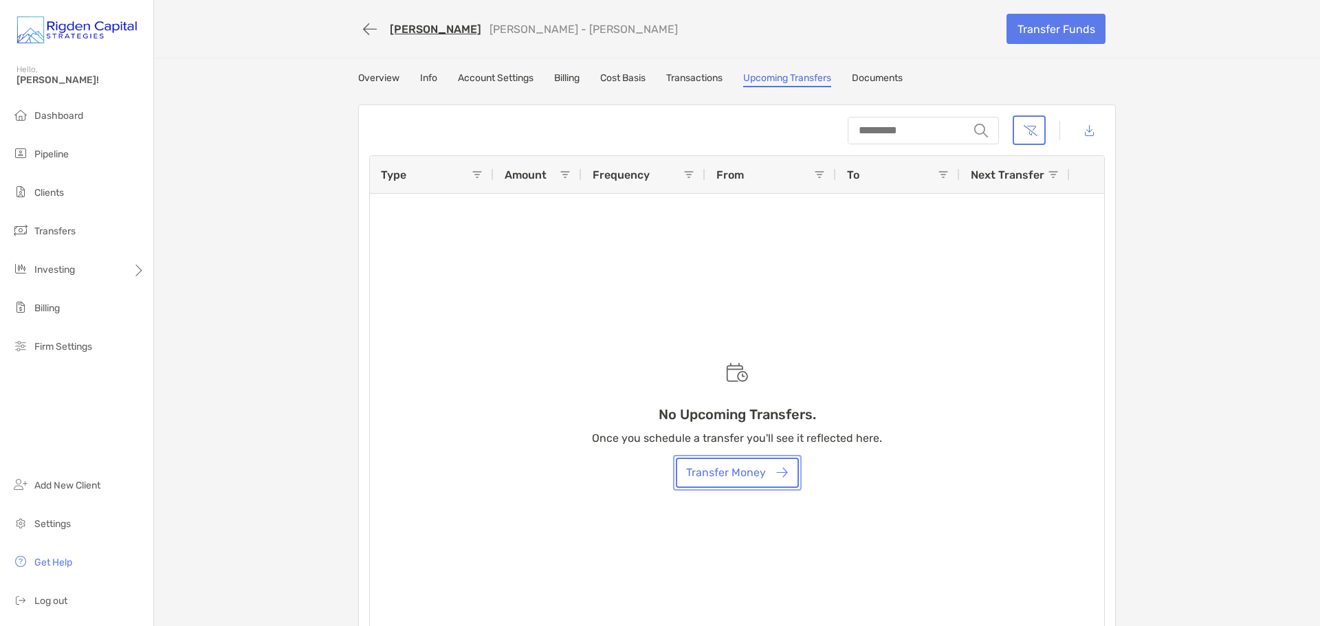
click at [773, 476] on button "Transfer Money" at bounding box center [737, 473] width 123 height 30
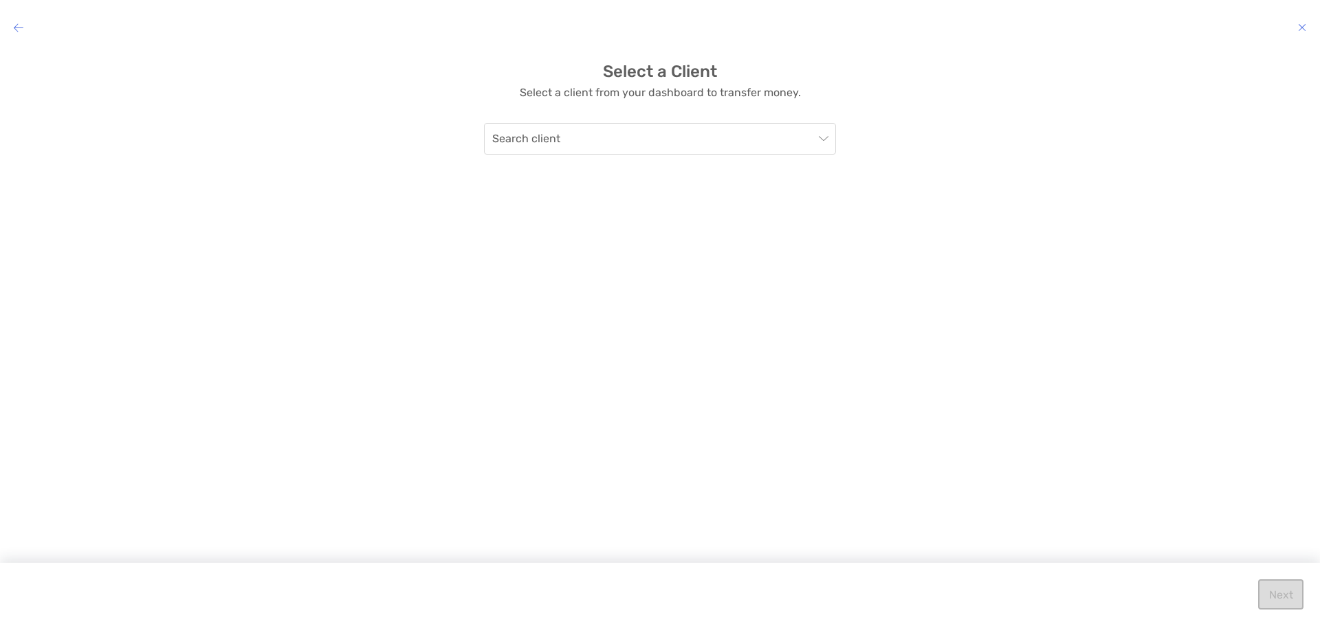
click at [784, 157] on div "Select a Client Select a client from your dashboard to transfer money. Search c…" at bounding box center [660, 328] width 1320 height 555
click at [791, 142] on input "modal" at bounding box center [653, 139] width 322 height 30
click at [833, 131] on div "Search client" at bounding box center [660, 139] width 352 height 32
click at [655, 137] on input "modal" at bounding box center [653, 139] width 322 height 30
type input "**"
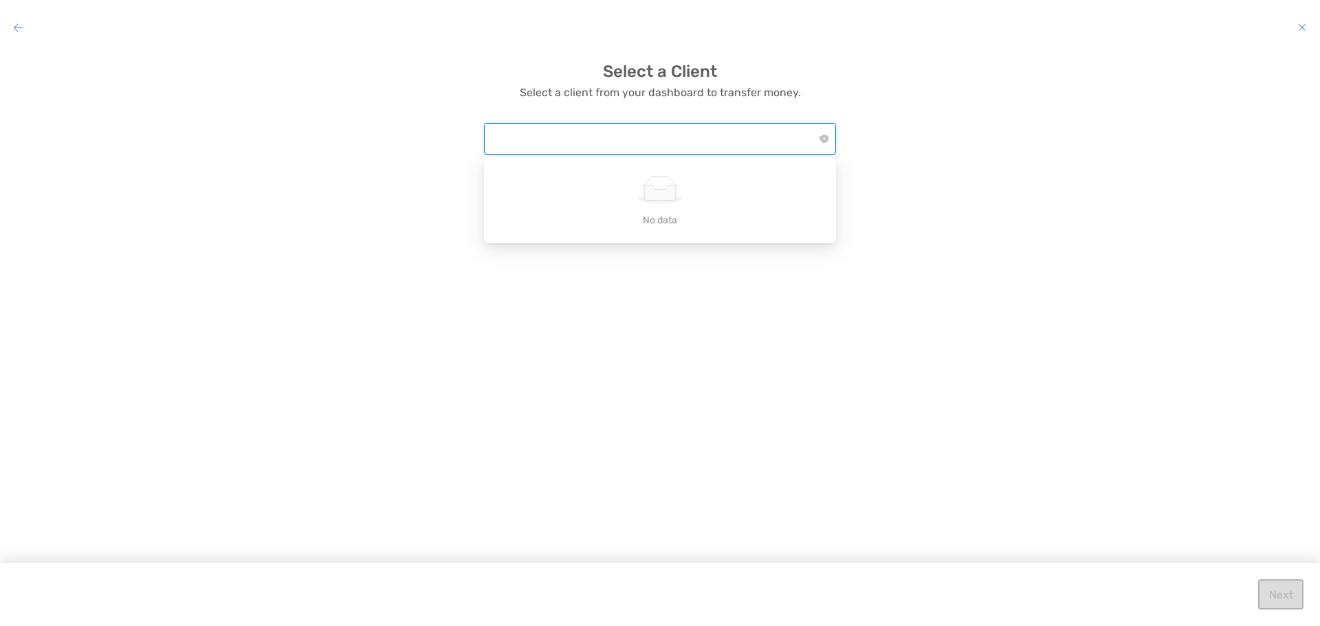
click at [19, 31] on icon "modal" at bounding box center [19, 27] width 10 height 11
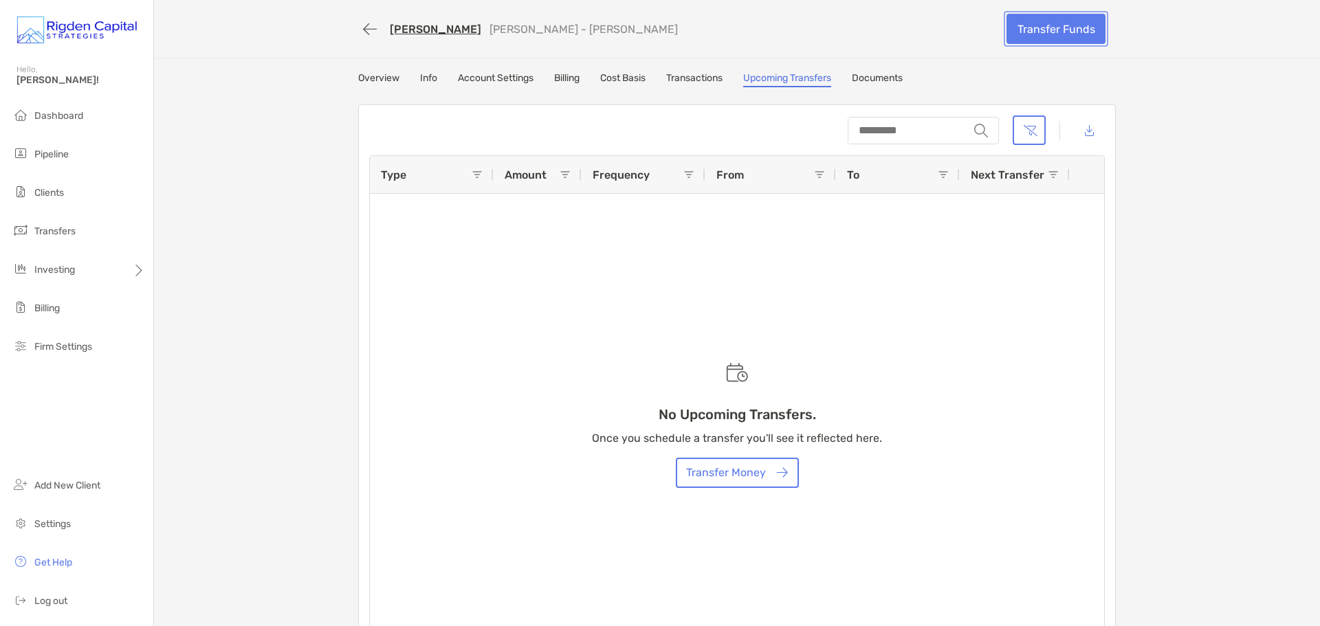
click at [1065, 36] on link "Transfer Funds" at bounding box center [1055, 29] width 99 height 30
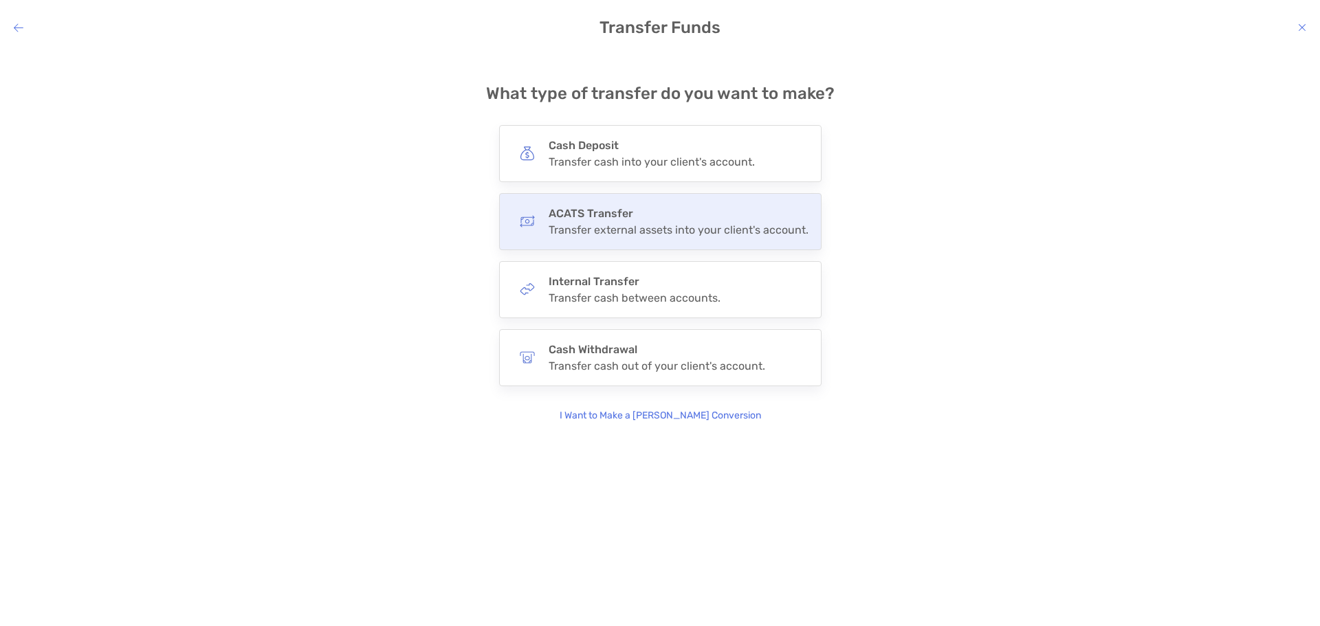
click at [735, 214] on h4 "ACATS Transfer" at bounding box center [678, 213] width 260 height 13
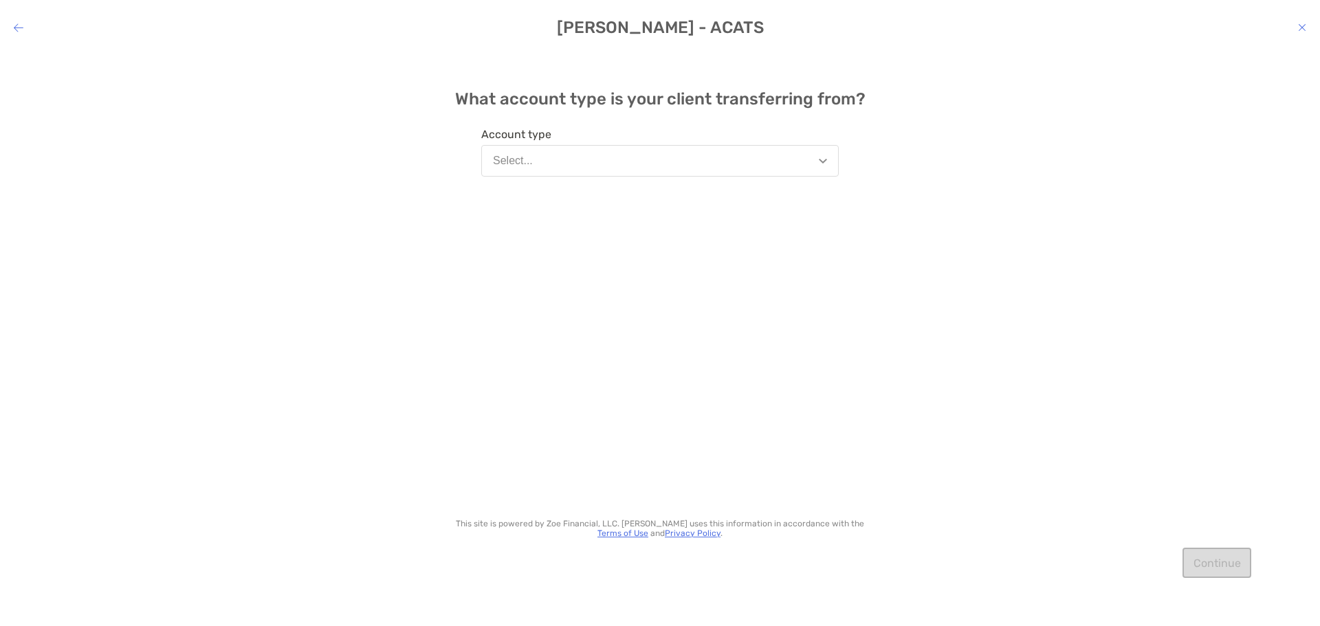
click at [823, 185] on div "What account type is your client transferring from? Account type Select... This…" at bounding box center [660, 300] width 414 height 476
click at [832, 166] on button "Select..." at bounding box center [659, 161] width 357 height 32
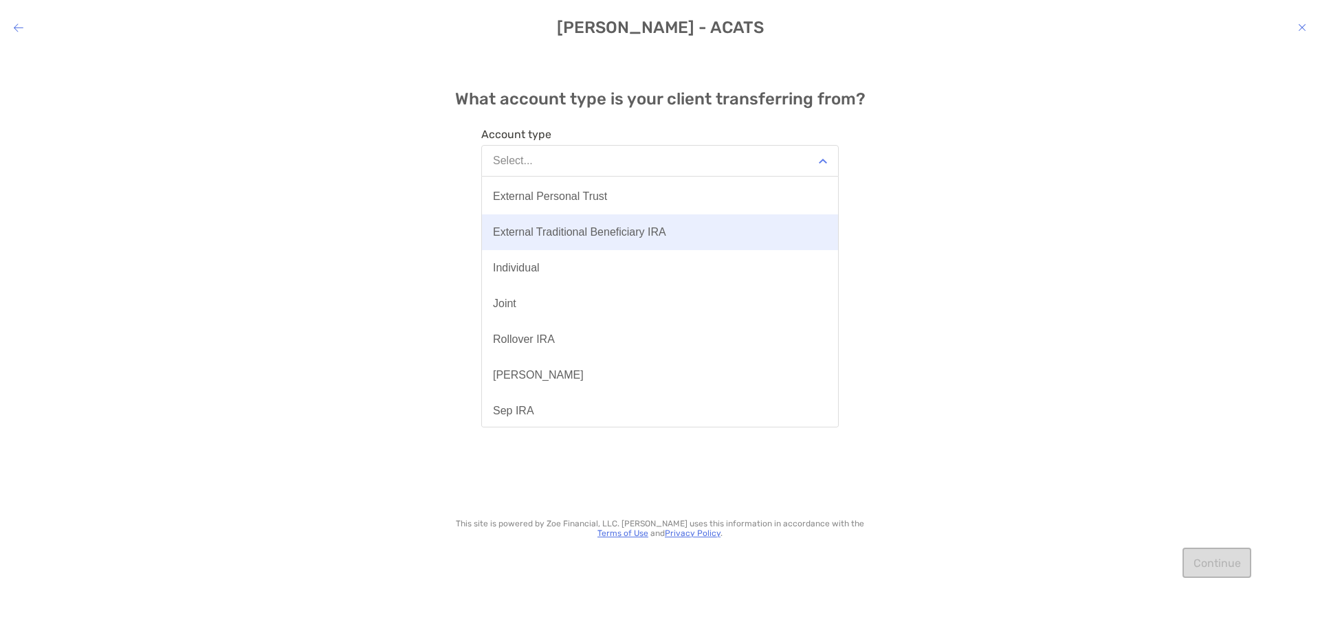
scroll to position [137, 0]
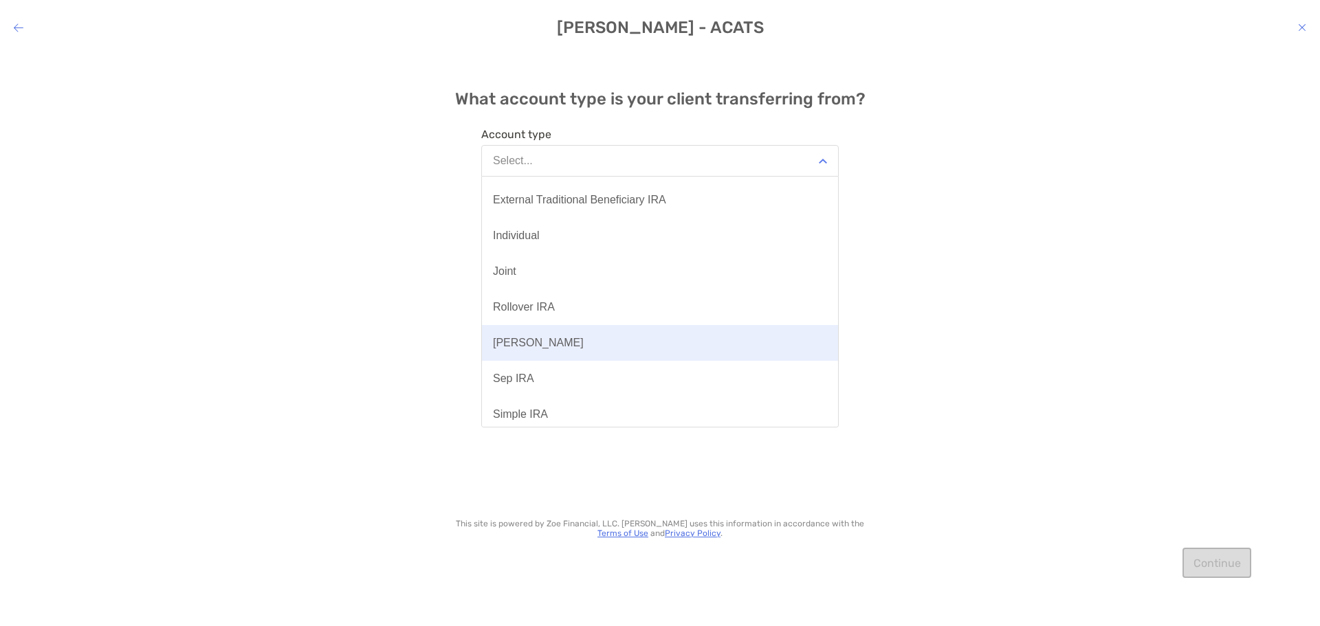
click at [578, 348] on button "[PERSON_NAME]" at bounding box center [660, 343] width 356 height 36
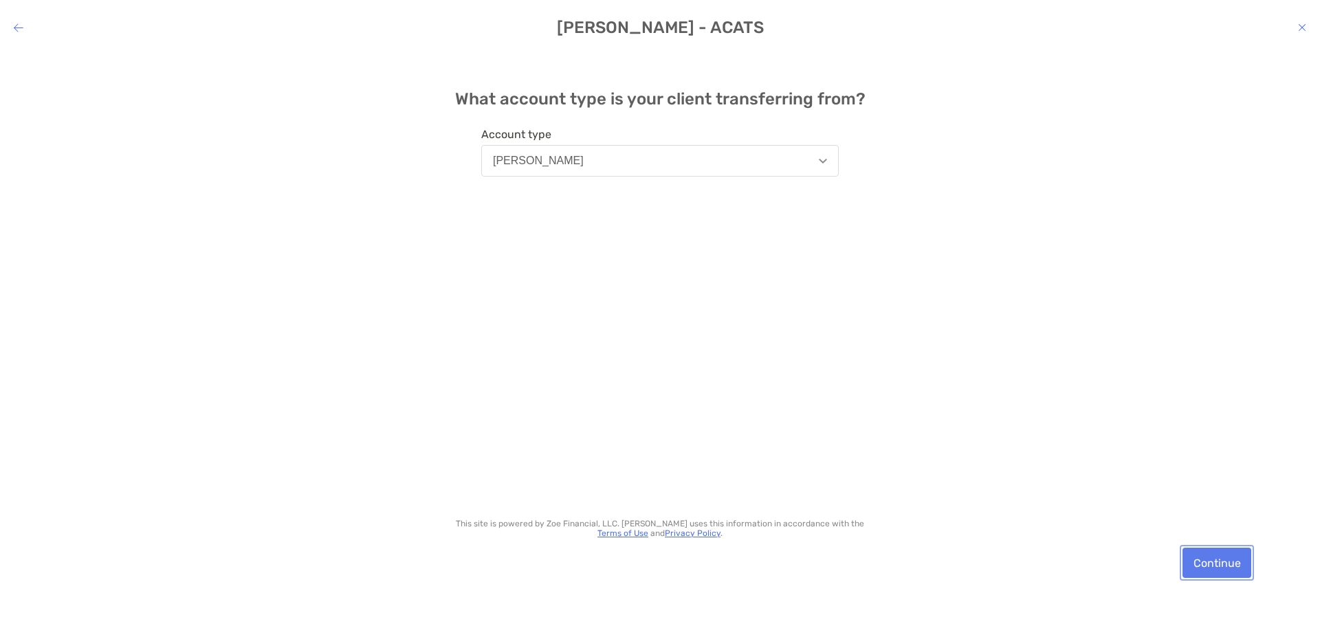
click at [1216, 561] on button "Continue" at bounding box center [1216, 563] width 69 height 30
